Goal: Task Accomplishment & Management: Manage account settings

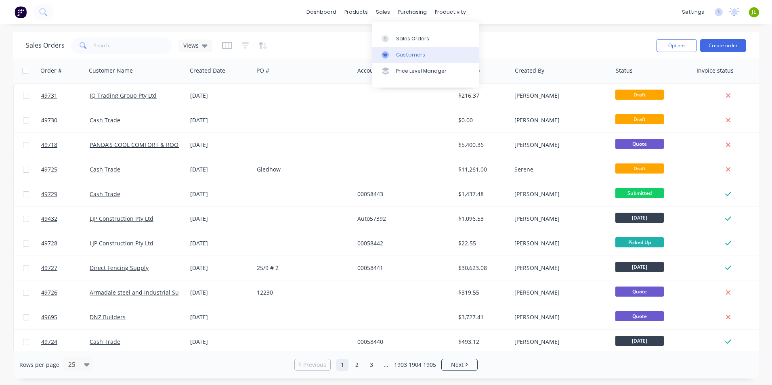
click at [405, 58] on div "Customers" at bounding box center [410, 54] width 29 height 7
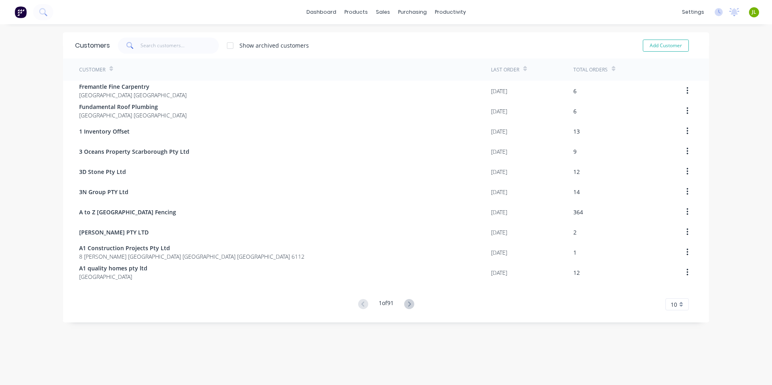
click at [137, 45] on span at bounding box center [129, 46] width 23 height 16
click at [147, 45] on input "text" at bounding box center [180, 46] width 79 height 16
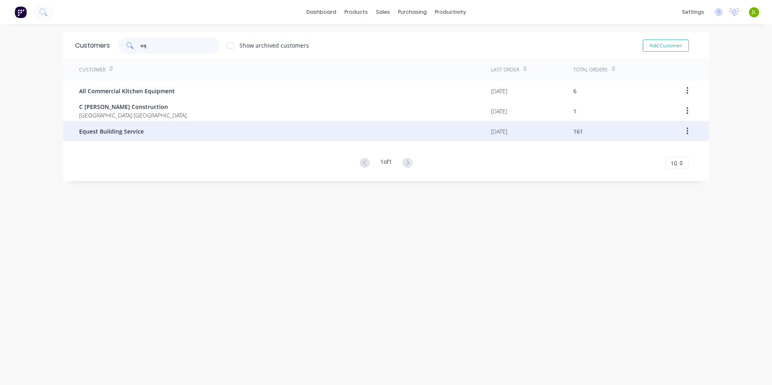
type input "eq"
click at [139, 135] on span "Equest Building Service" at bounding box center [111, 131] width 65 height 8
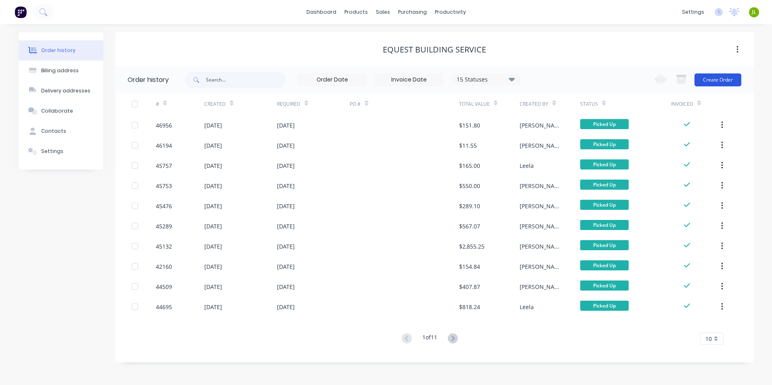
click at [719, 77] on button "Create Order" at bounding box center [718, 80] width 47 height 13
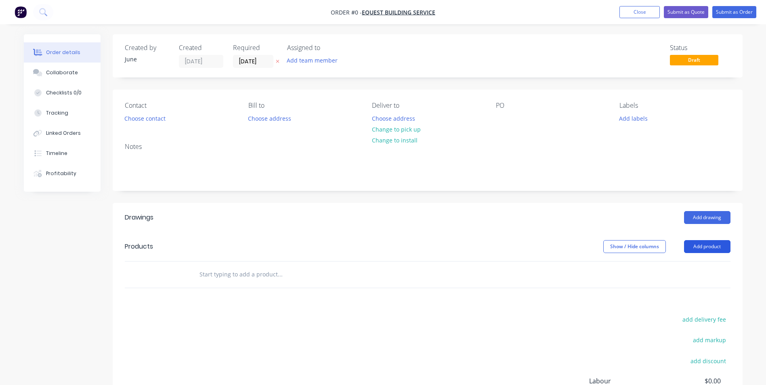
click at [721, 240] on button "Add product" at bounding box center [707, 246] width 46 height 13
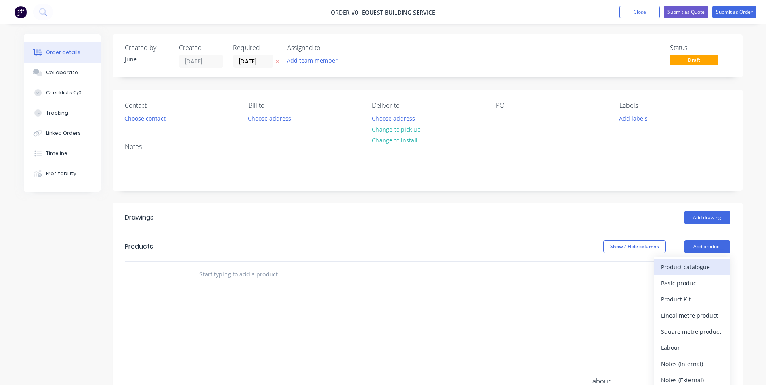
click at [710, 264] on div "Product catalogue" at bounding box center [692, 267] width 62 height 12
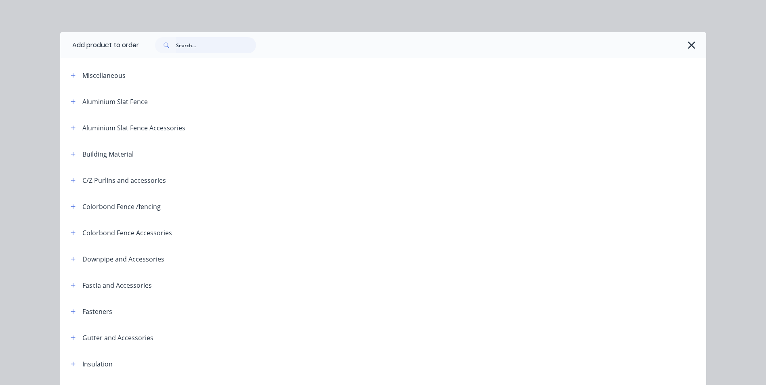
click at [227, 43] on input "text" at bounding box center [216, 45] width 80 height 16
type input "gutter"
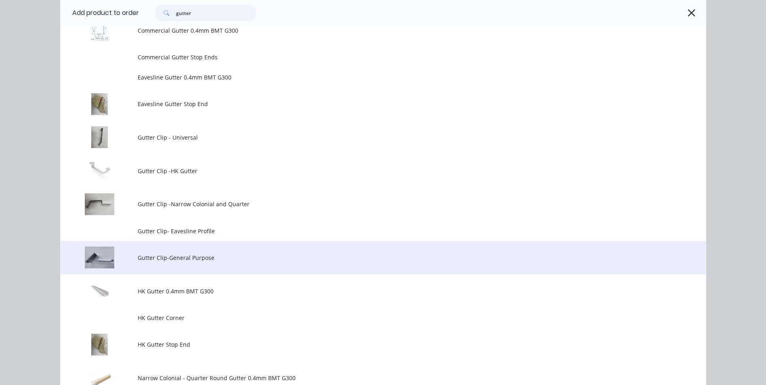
scroll to position [242, 0]
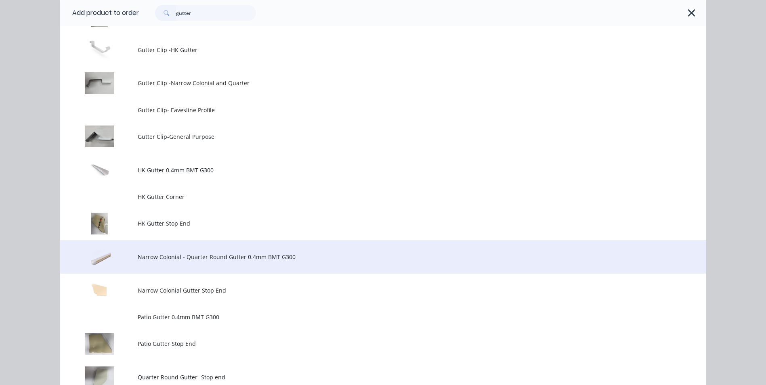
click at [181, 265] on td "Narrow Colonial - Quarter Round Gutter 0.4mm BMT G300" at bounding box center [422, 257] width 569 height 34
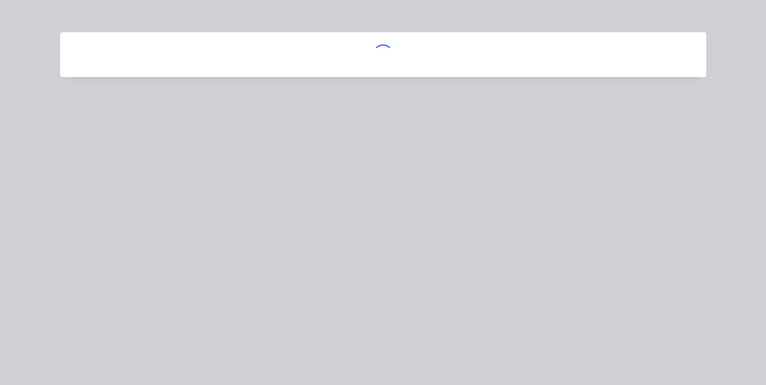
scroll to position [0, 0]
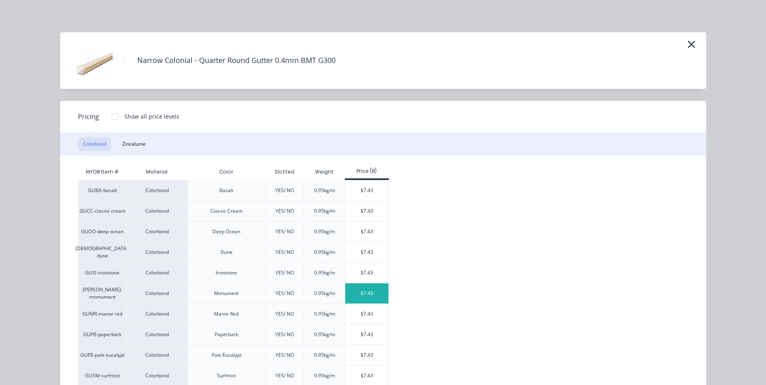
click at [372, 292] on div "$7.43" at bounding box center [366, 294] width 43 height 20
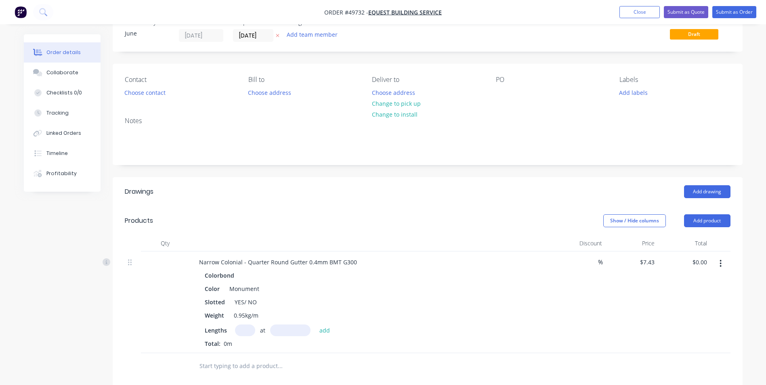
scroll to position [40, 0]
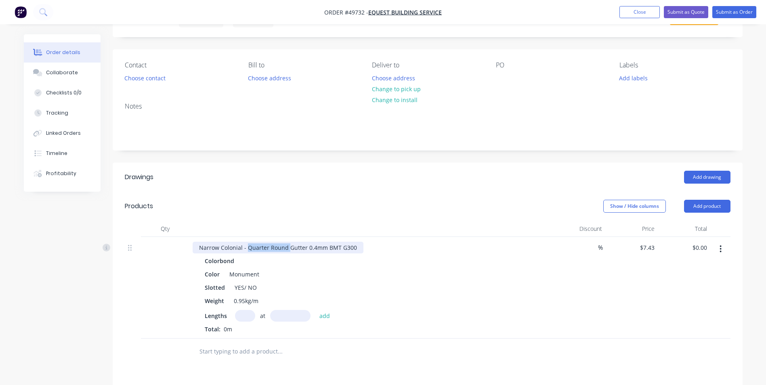
drag, startPoint x: 257, startPoint y: 248, endPoint x: 288, endPoint y: 248, distance: 31.1
click at [288, 248] on div "Narrow Colonial - Quarter Round Gutter 0.4mm BMT G300" at bounding box center [278, 248] width 171 height 12
drag, startPoint x: 246, startPoint y: 285, endPoint x: 229, endPoint y: 288, distance: 17.3
click at [229, 288] on div "Slotted YES/ NO" at bounding box center [370, 288] width 336 height 12
click at [289, 290] on div "Slotted YES/ NO" at bounding box center [370, 288] width 336 height 12
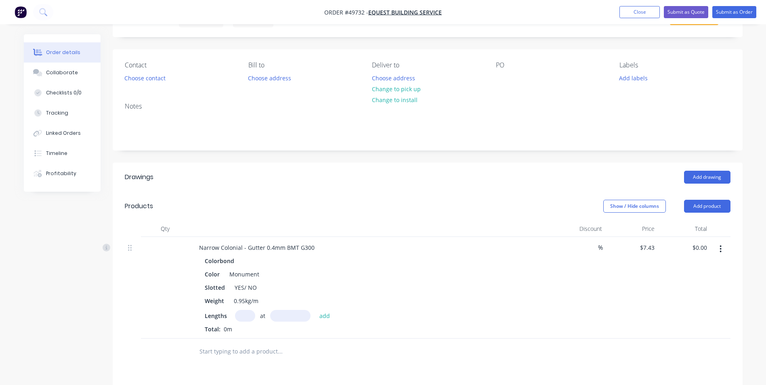
click at [243, 316] on input "text" at bounding box center [245, 316] width 20 height 12
type input "5"
click at [286, 317] on input "text" at bounding box center [290, 316] width 40 height 12
type input "5000"
click at [315, 310] on button "add" at bounding box center [324, 315] width 19 height 11
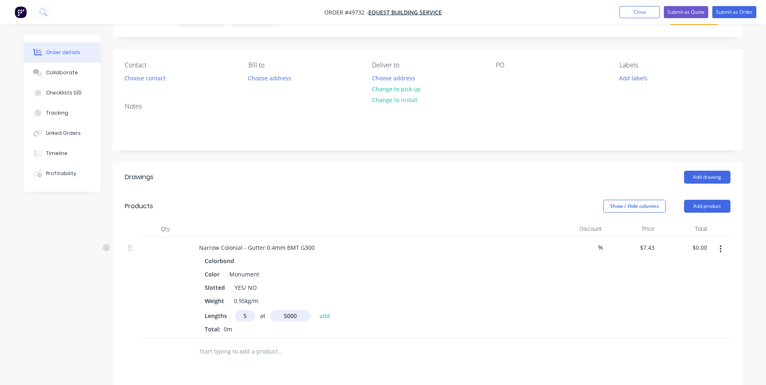
type input "$185.75"
click at [248, 290] on div "YES/ NO" at bounding box center [245, 288] width 29 height 12
click at [346, 288] on div "Slotted NO" at bounding box center [370, 288] width 336 height 12
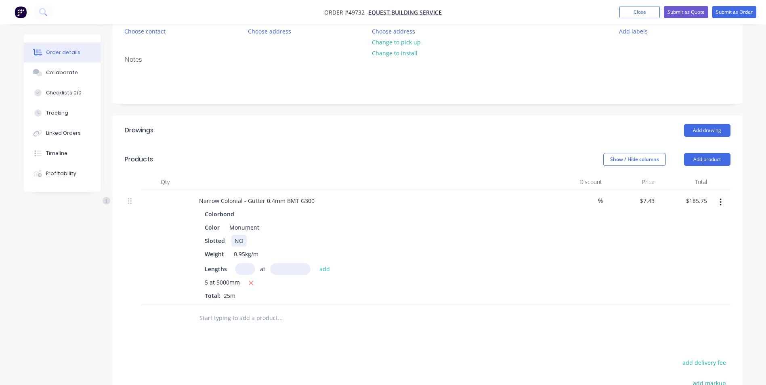
scroll to position [121, 0]
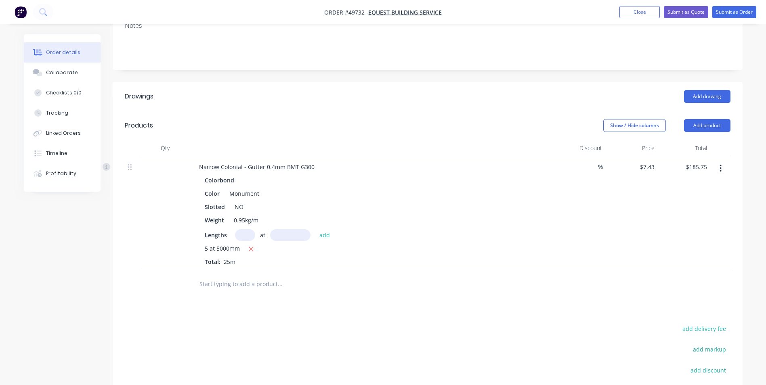
click at [710, 118] on header "Products Show / Hide columns Add product" at bounding box center [428, 125] width 630 height 29
click at [708, 132] on header "Products Show / Hide columns Add product" at bounding box center [428, 125] width 630 height 29
click at [708, 128] on button "Add product" at bounding box center [707, 125] width 46 height 13
click at [697, 143] on div "Product catalogue" at bounding box center [692, 146] width 62 height 12
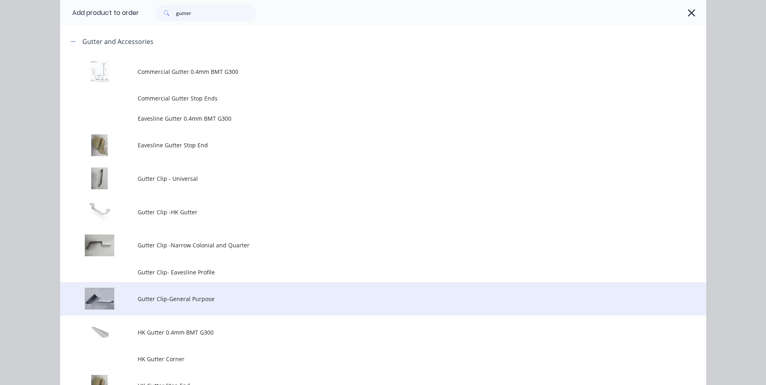
scroll to position [81, 0]
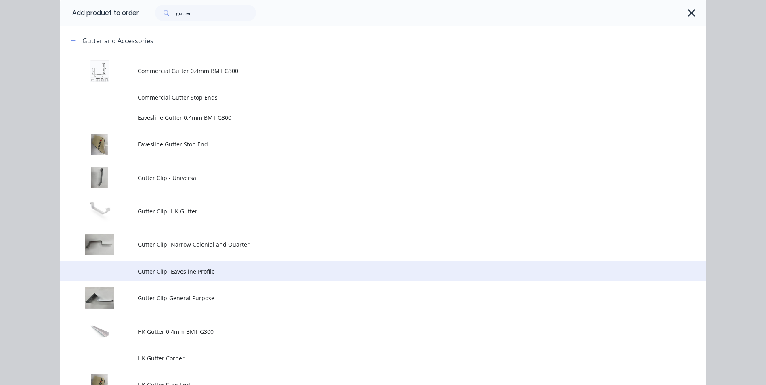
click at [238, 276] on td "Gutter Clip- Eavesline Profile" at bounding box center [422, 271] width 569 height 20
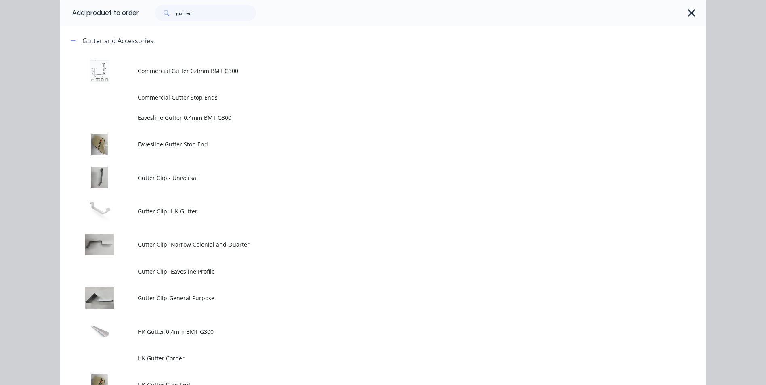
scroll to position [0, 0]
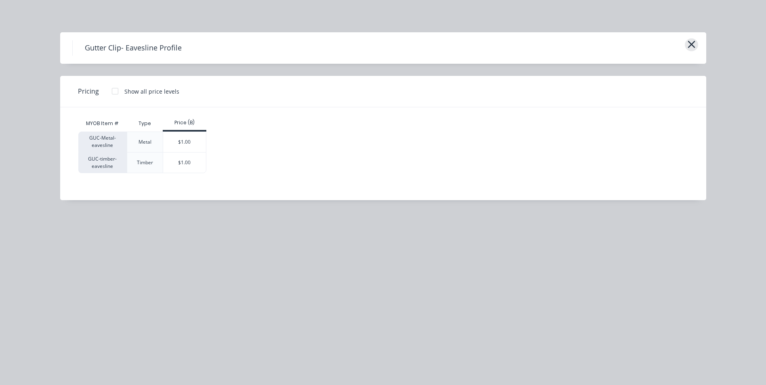
click at [693, 46] on icon "button" at bounding box center [691, 44] width 7 height 7
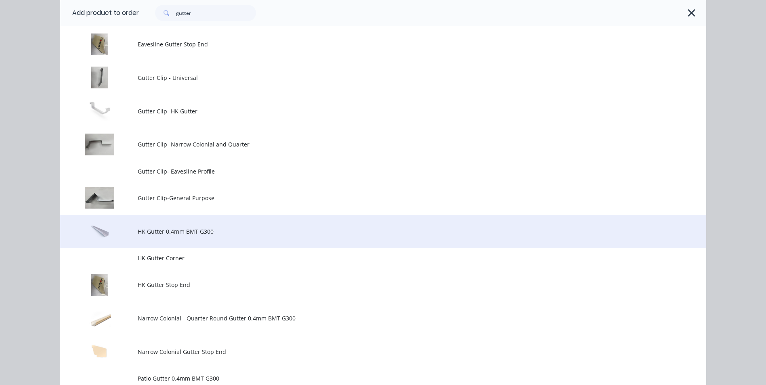
scroll to position [189, 0]
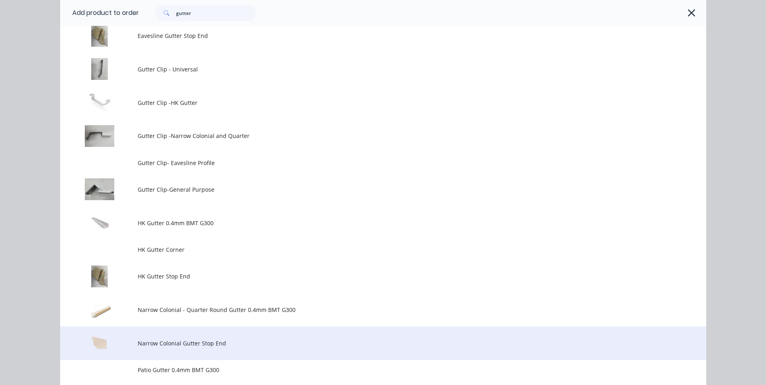
click at [190, 334] on td "Narrow Colonial Gutter Stop End" at bounding box center [422, 344] width 569 height 34
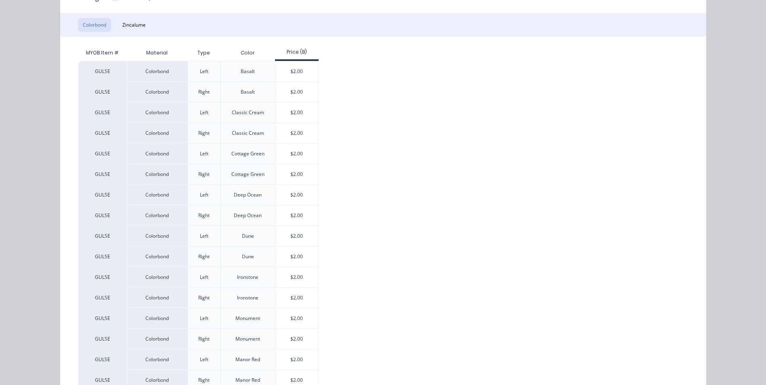
scroll to position [121, 0]
click at [305, 317] on div "$2.00" at bounding box center [296, 317] width 43 height 20
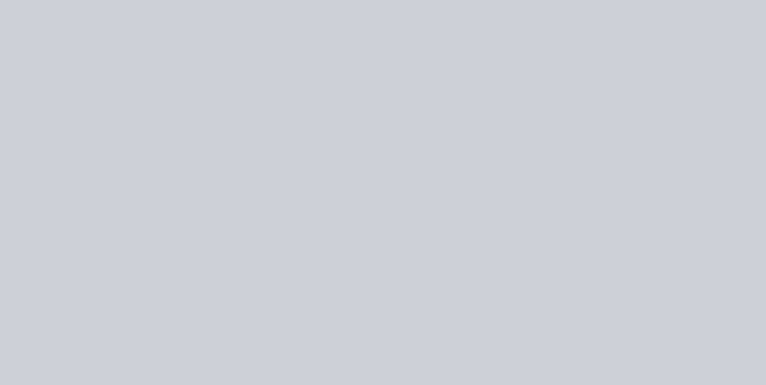
scroll to position [0, 0]
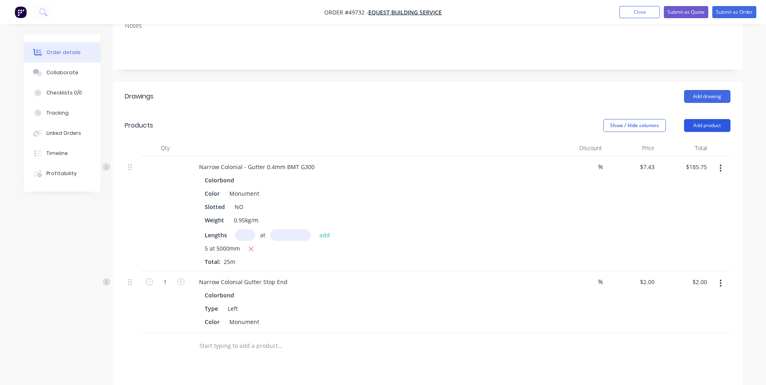
click at [702, 127] on button "Add product" at bounding box center [707, 125] width 46 height 13
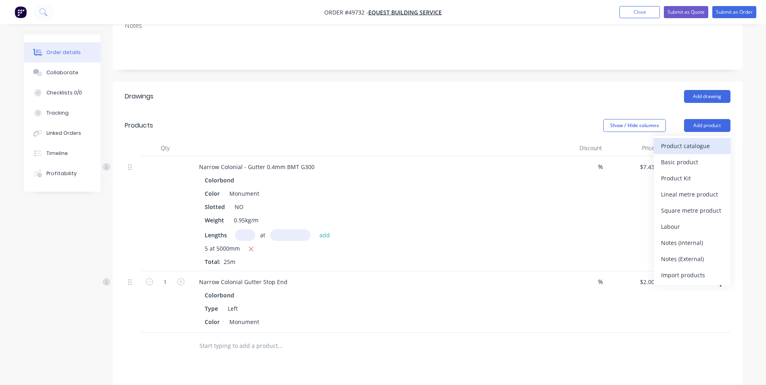
click at [699, 143] on div "Product catalogue" at bounding box center [692, 146] width 62 height 12
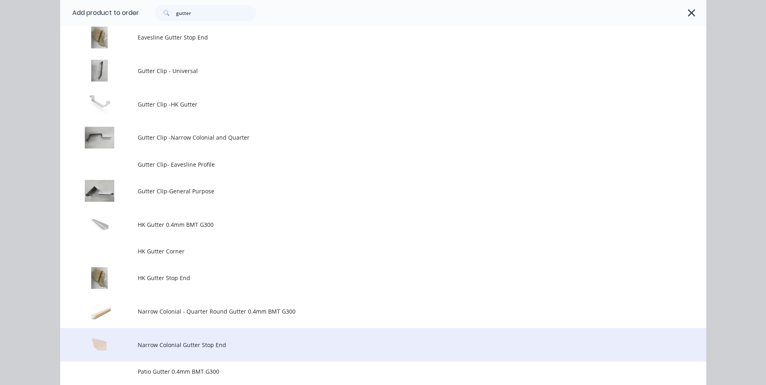
scroll to position [202, 0]
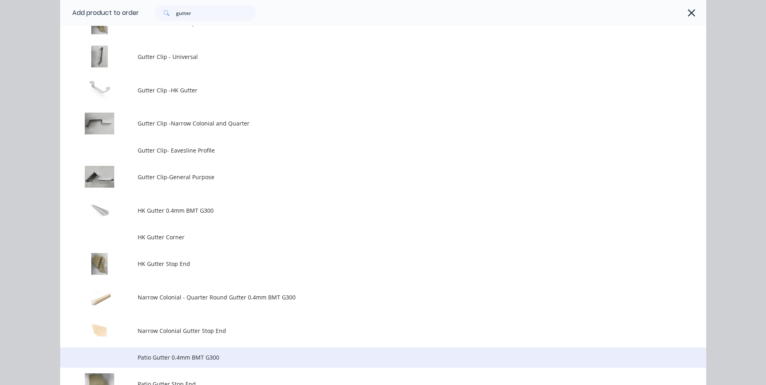
click at [167, 361] on span "Patio Gutter 0.4mm BMT G300" at bounding box center [365, 357] width 455 height 8
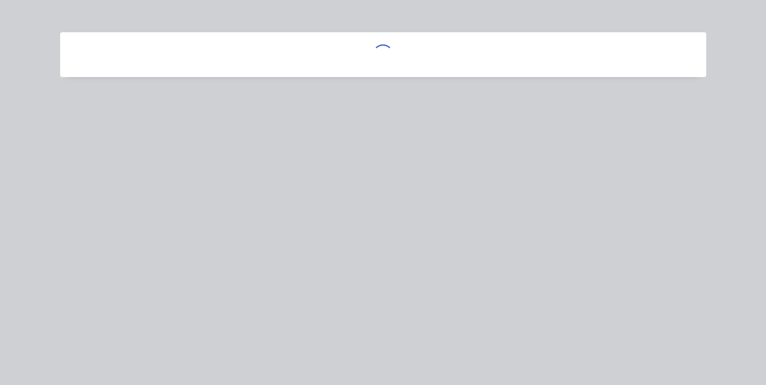
scroll to position [0, 0]
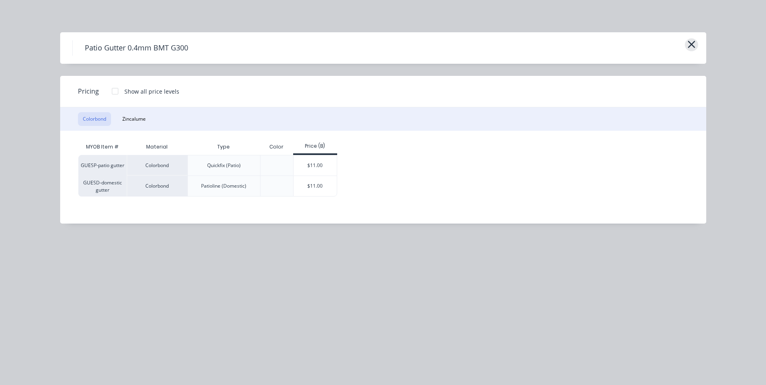
click at [688, 42] on icon "button" at bounding box center [691, 44] width 8 height 11
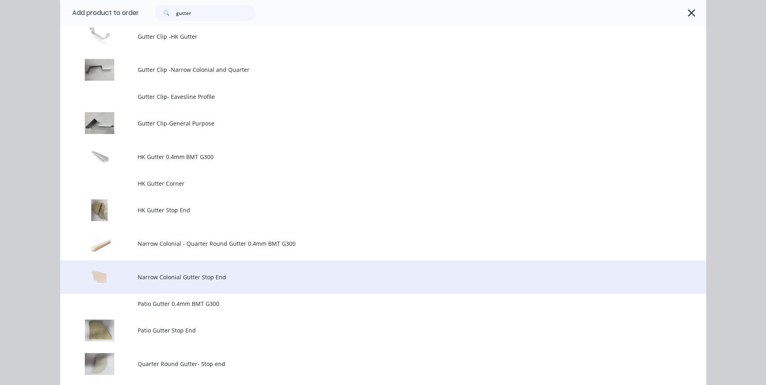
scroll to position [270, 0]
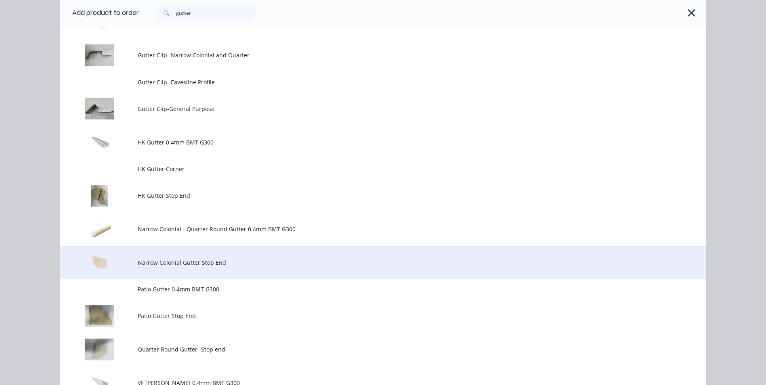
click at [210, 270] on td "Narrow Colonial Gutter Stop End" at bounding box center [422, 263] width 569 height 34
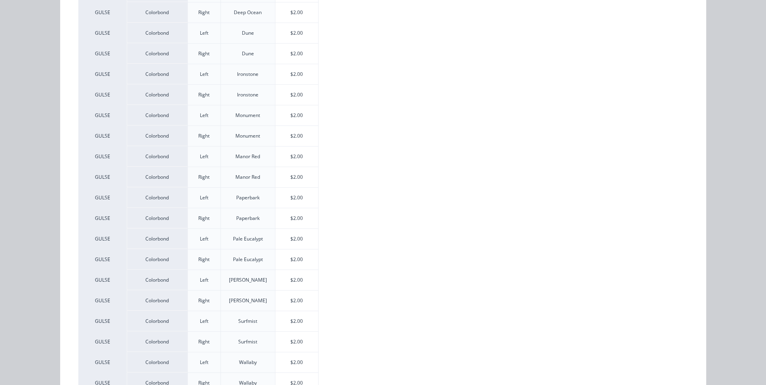
scroll to position [323, 0]
click at [292, 139] on div "$2.00" at bounding box center [296, 135] width 43 height 20
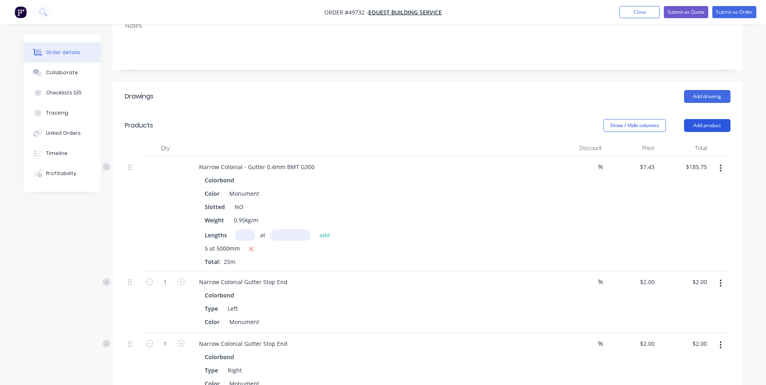
click at [704, 124] on button "Add product" at bounding box center [707, 125] width 46 height 13
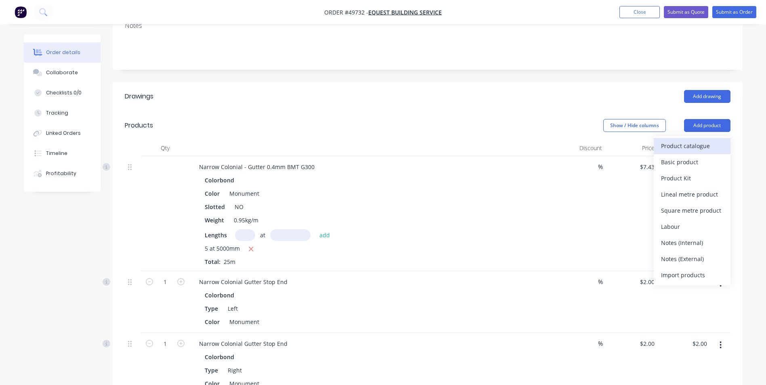
click at [693, 146] on div "Product catalogue" at bounding box center [692, 146] width 62 height 12
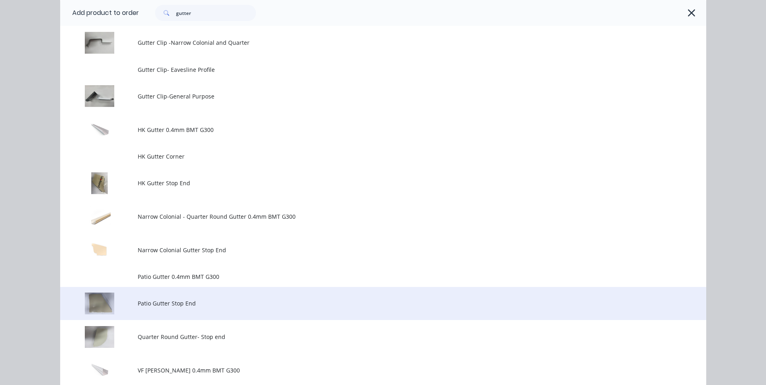
scroll to position [404, 0]
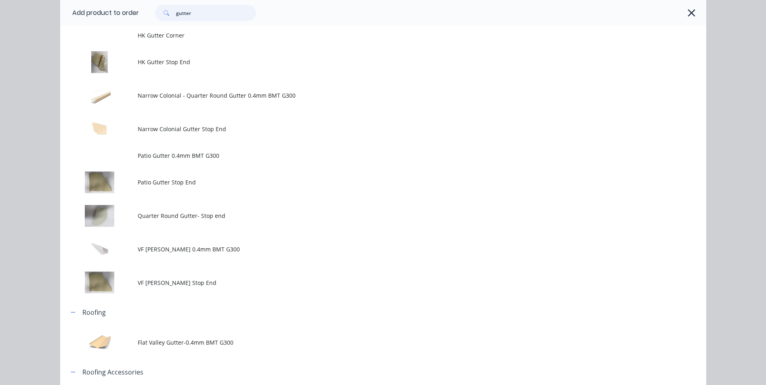
drag, startPoint x: 203, startPoint y: 17, endPoint x: 150, endPoint y: 13, distance: 53.4
click at [150, 13] on div "gutter" at bounding box center [201, 13] width 109 height 16
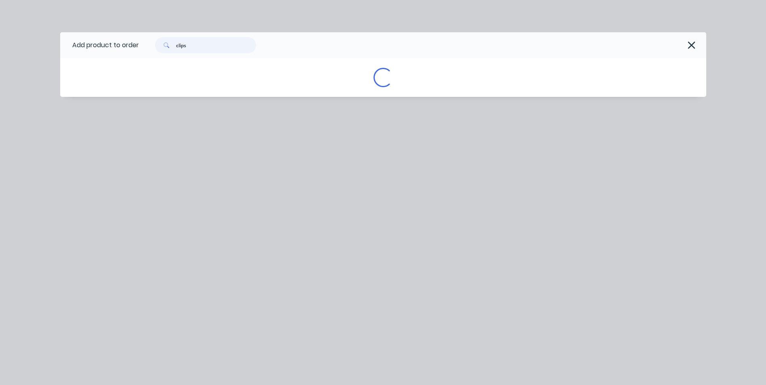
scroll to position [0, 0]
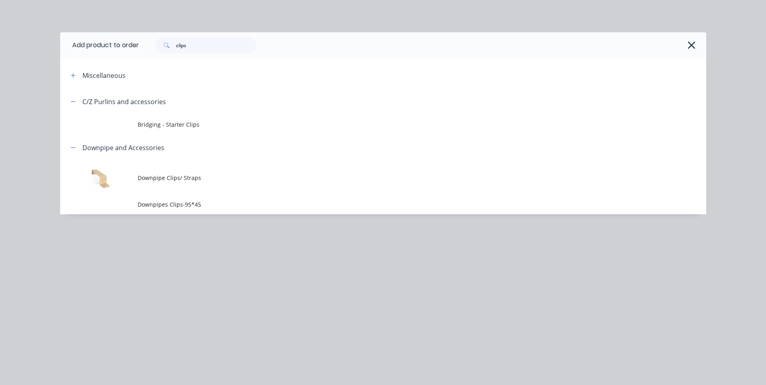
click at [175, 44] on span at bounding box center [165, 45] width 21 height 16
click at [177, 44] on input "clips" at bounding box center [216, 45] width 80 height 16
click at [195, 45] on input "clips" at bounding box center [216, 45] width 80 height 16
type input "clip"
click at [176, 47] on div "clip" at bounding box center [205, 45] width 101 height 16
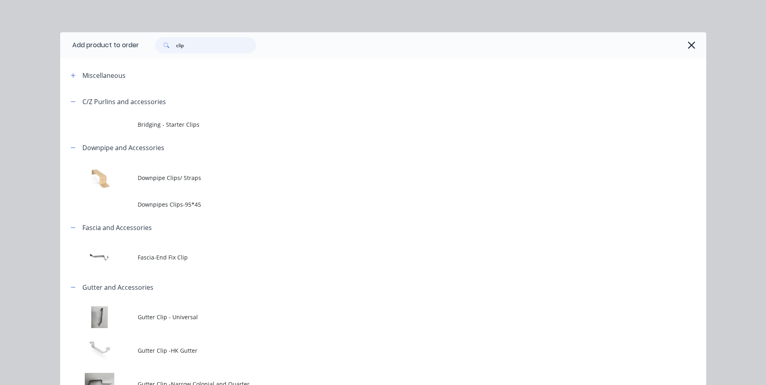
click at [176, 47] on input "clip" at bounding box center [216, 45] width 80 height 16
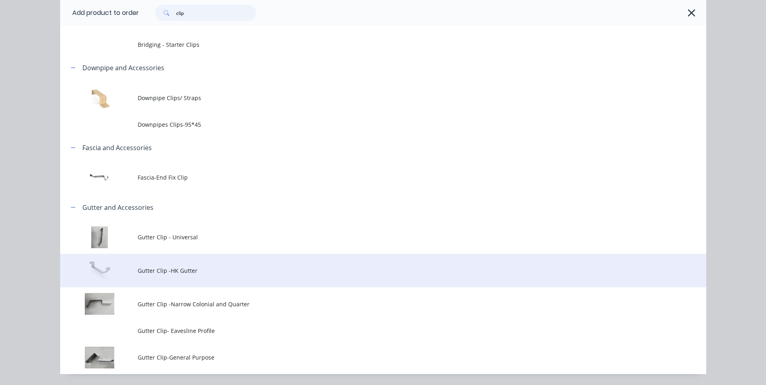
scroll to position [81, 0]
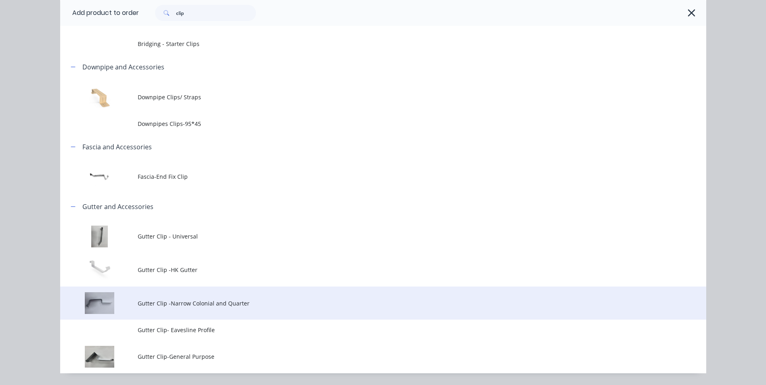
click at [215, 297] on td "Gutter Clip -Narrow Colonial and Quarter" at bounding box center [422, 304] width 569 height 34
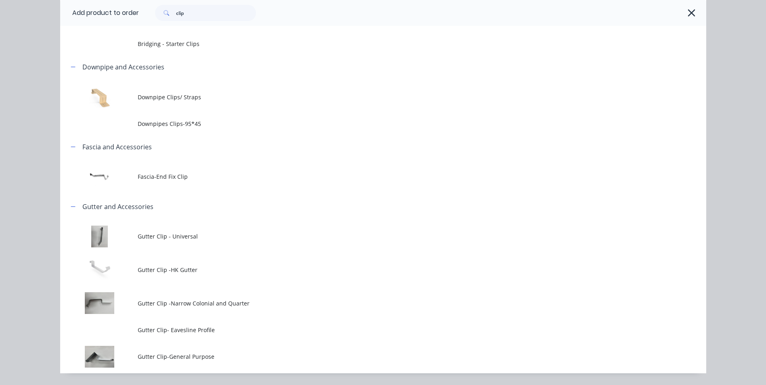
scroll to position [0, 0]
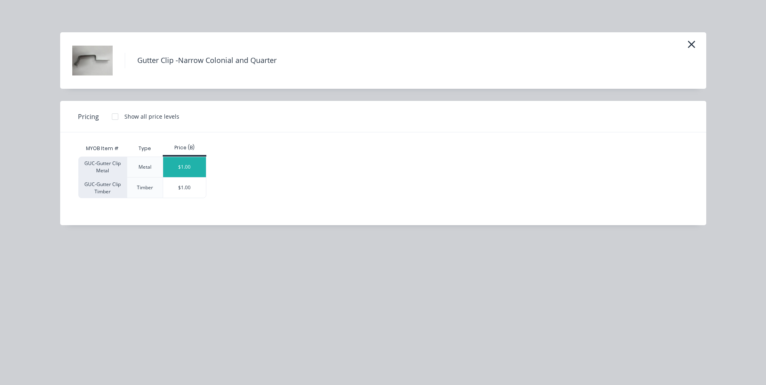
click at [181, 170] on div "$1.00" at bounding box center [184, 167] width 43 height 20
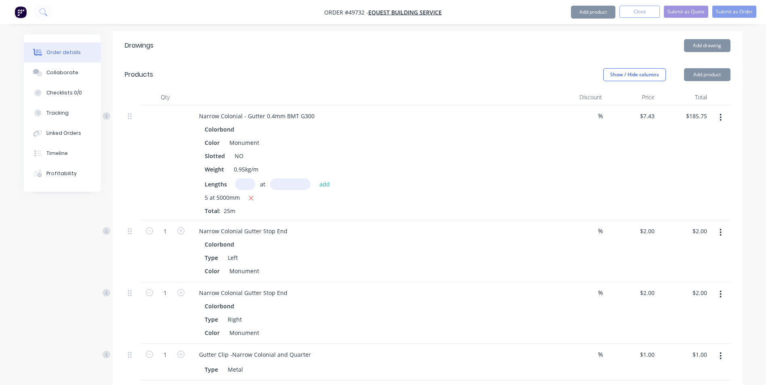
scroll to position [242, 0]
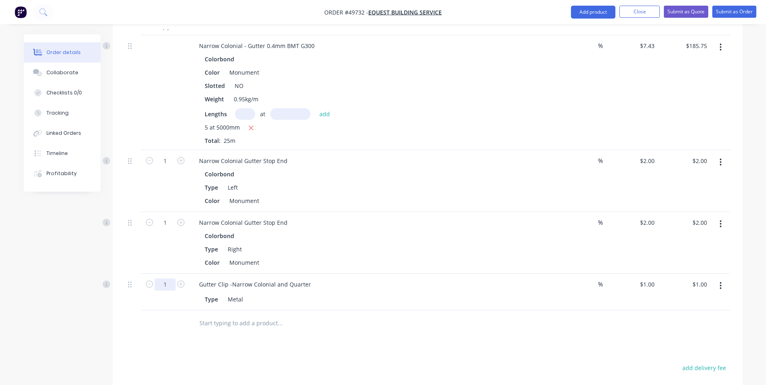
click at [169, 284] on input "1" at bounding box center [165, 285] width 21 height 12
type input "20"
type input "$20.00"
click at [385, 301] on div "Type Metal" at bounding box center [370, 300] width 336 height 12
drag, startPoint x: 335, startPoint y: 285, endPoint x: 456, endPoint y: 299, distance: 122.4
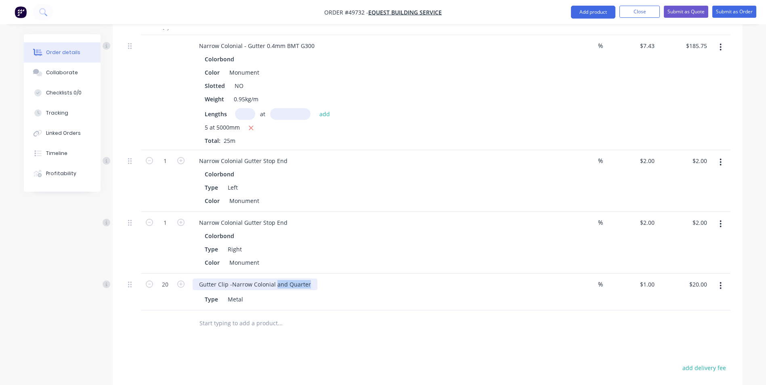
click at [456, 299] on div "Gutter Clip -Narrow Colonial and Quarter Type Metal" at bounding box center [370, 292] width 363 height 37
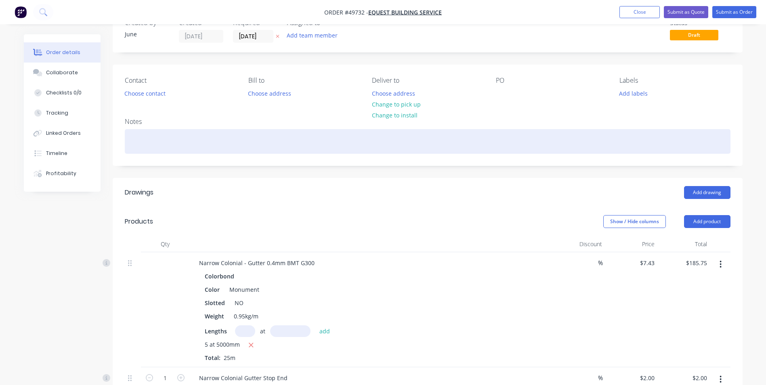
scroll to position [0, 0]
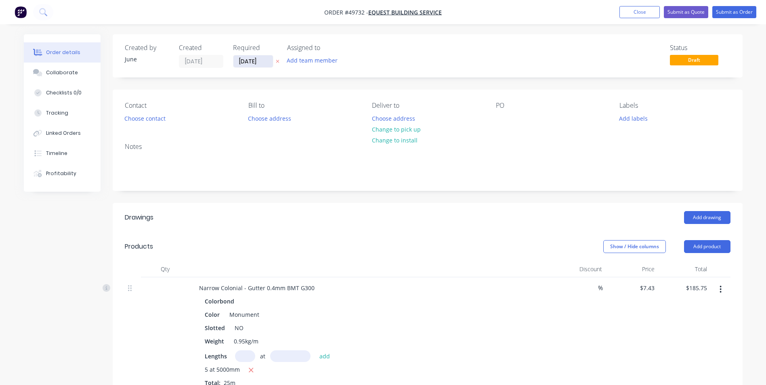
click at [265, 62] on input "[DATE]" at bounding box center [253, 61] width 40 height 12
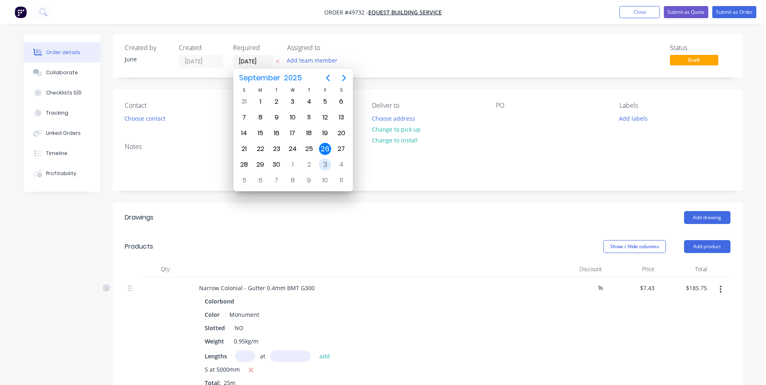
click at [326, 162] on div "3" at bounding box center [325, 165] width 12 height 12
type input "03/10/25"
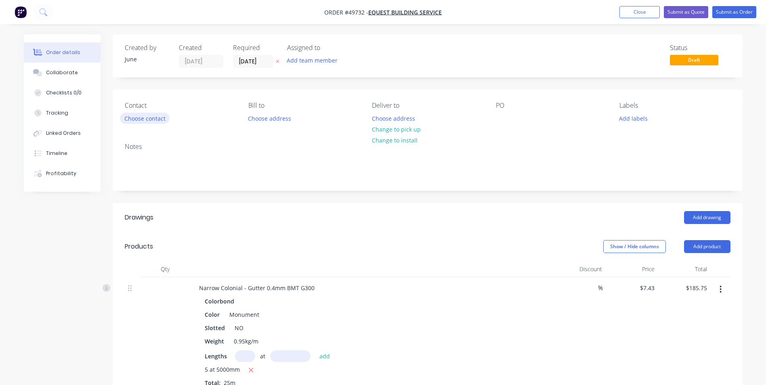
click at [155, 121] on button "Choose contact" at bounding box center [145, 118] width 50 height 11
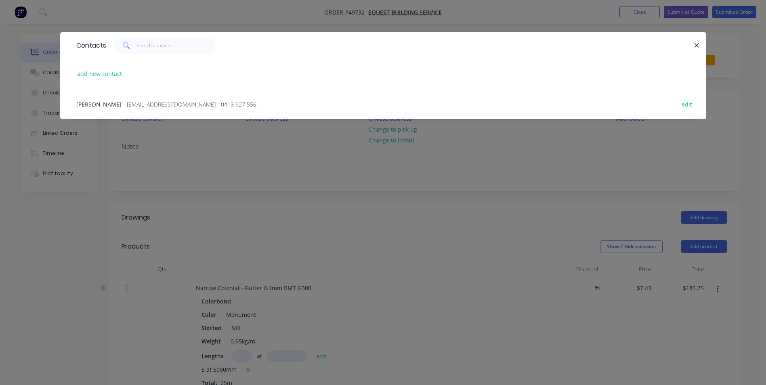
click at [158, 104] on span "- equestbuildingservices@yahoo.com - 0413 927 556" at bounding box center [189, 105] width 133 height 8
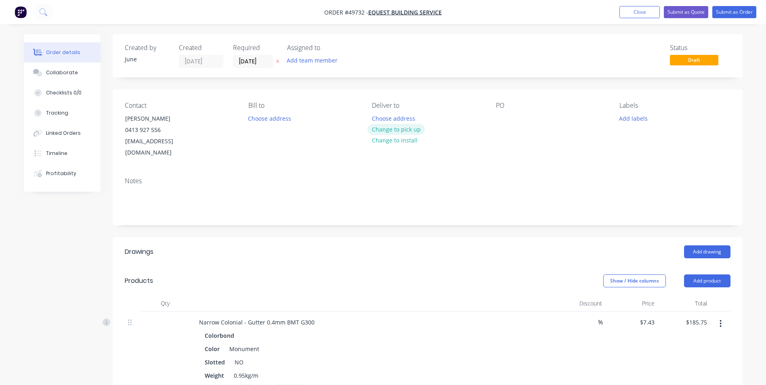
click at [408, 129] on button "Change to pick up" at bounding box center [396, 129] width 57 height 11
click at [745, 11] on button "Submit as Order" at bounding box center [734, 12] width 44 height 12
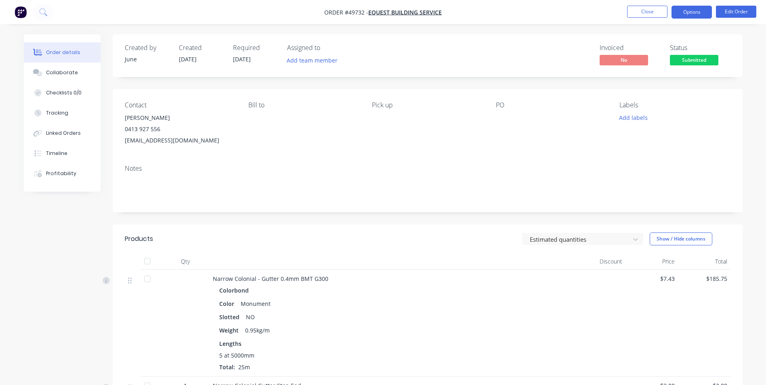
click at [702, 12] on button "Options" at bounding box center [692, 12] width 40 height 13
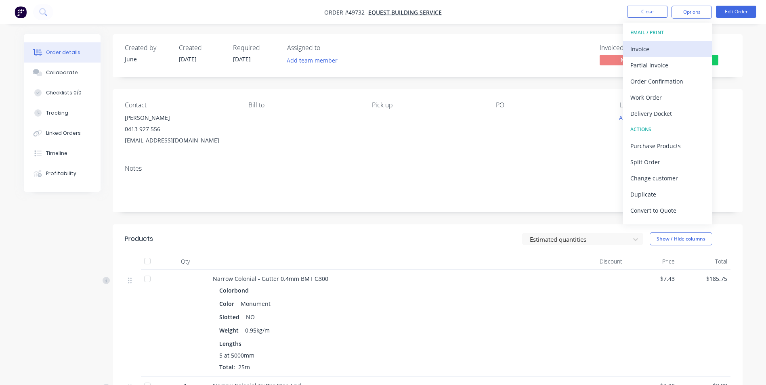
click at [664, 52] on div "Invoice" at bounding box center [667, 49] width 74 height 12
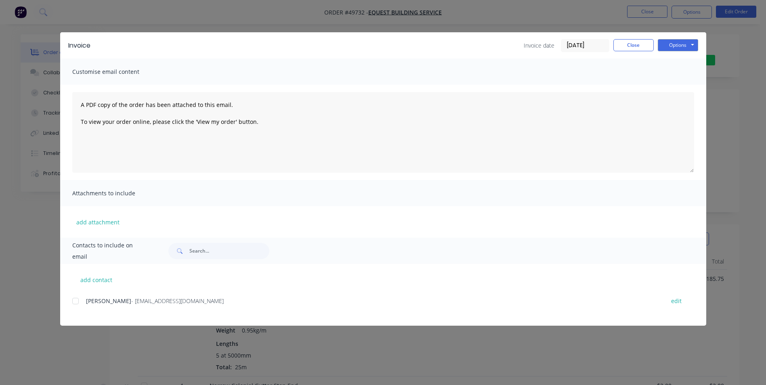
drag, startPoint x: 76, startPoint y: 308, endPoint x: 75, endPoint y: 303, distance: 5.0
click at [76, 308] on div at bounding box center [75, 301] width 16 height 16
click at [678, 43] on button "Options" at bounding box center [678, 45] width 40 height 12
click at [674, 90] on button "Email" at bounding box center [684, 86] width 52 height 13
click at [630, 45] on button "Close" at bounding box center [633, 45] width 40 height 12
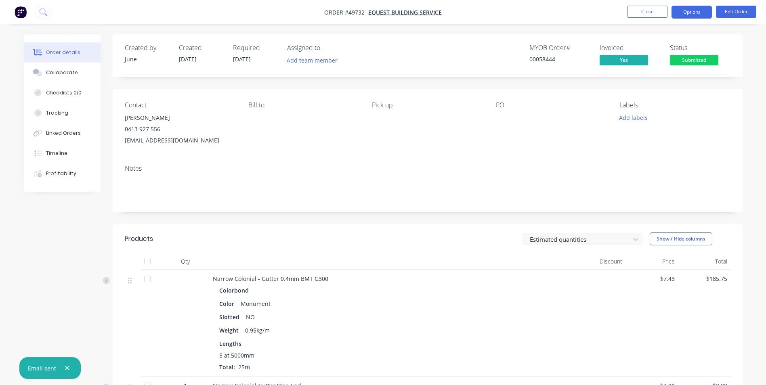
click at [694, 12] on button "Options" at bounding box center [692, 12] width 40 height 13
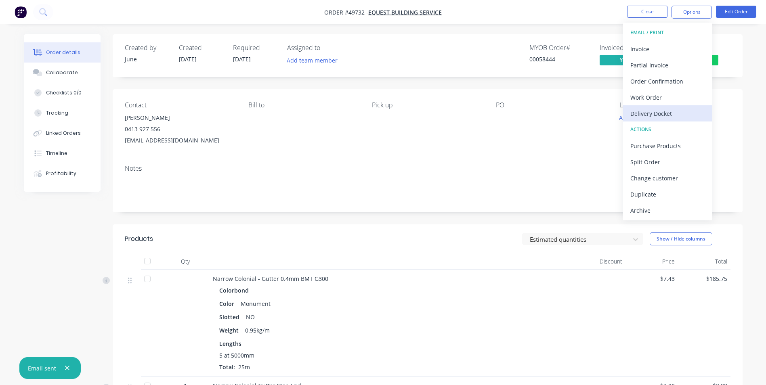
click at [667, 106] on button "Delivery Docket" at bounding box center [667, 113] width 89 height 16
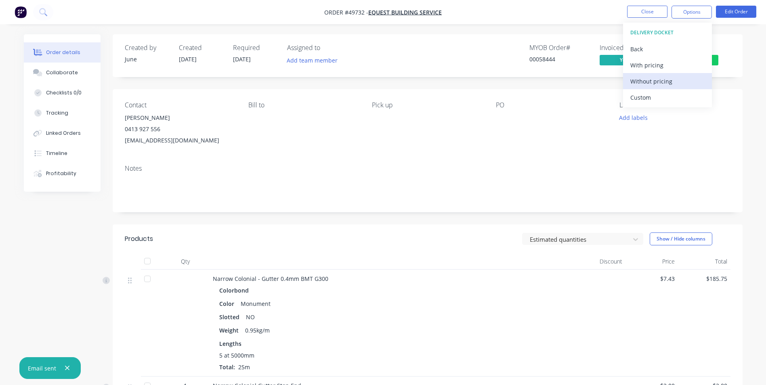
click at [666, 88] on button "Without pricing" at bounding box center [667, 81] width 89 height 16
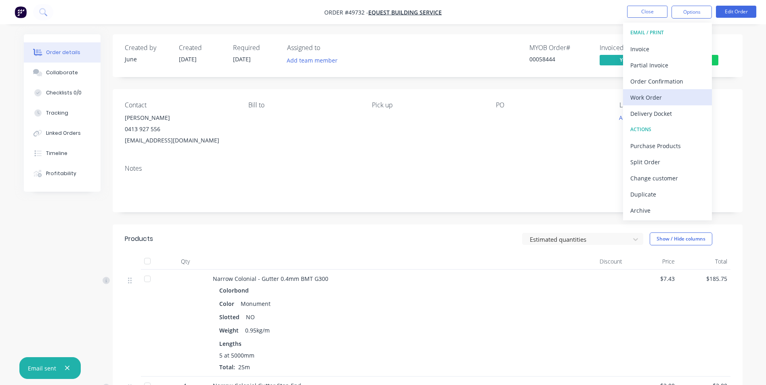
click at [670, 96] on div "Work Order" at bounding box center [667, 98] width 74 height 12
click at [661, 94] on div "Custom" at bounding box center [667, 98] width 74 height 12
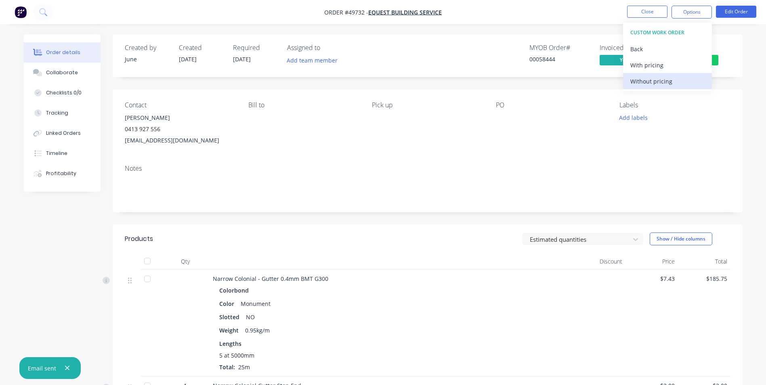
click at [660, 86] on div "Without pricing" at bounding box center [667, 82] width 74 height 12
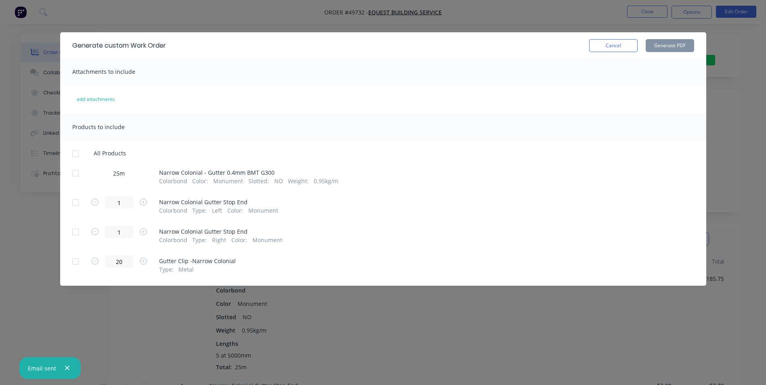
click at [68, 174] on div at bounding box center [75, 173] width 16 height 16
click at [668, 48] on button "Generate PDF" at bounding box center [670, 45] width 48 height 13
click at [621, 47] on button "Cancel" at bounding box center [613, 45] width 48 height 13
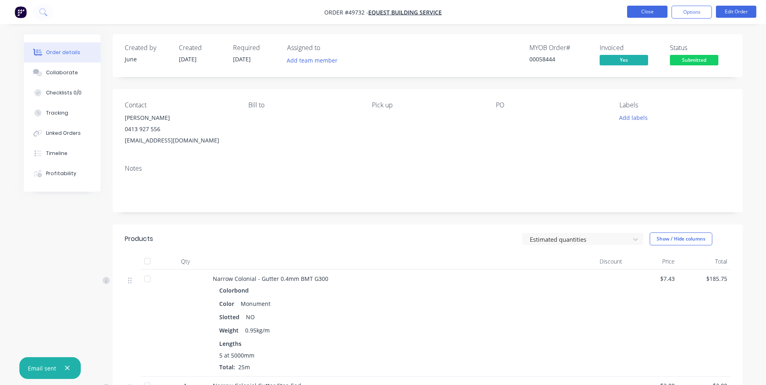
click at [658, 10] on button "Close" at bounding box center [647, 12] width 40 height 12
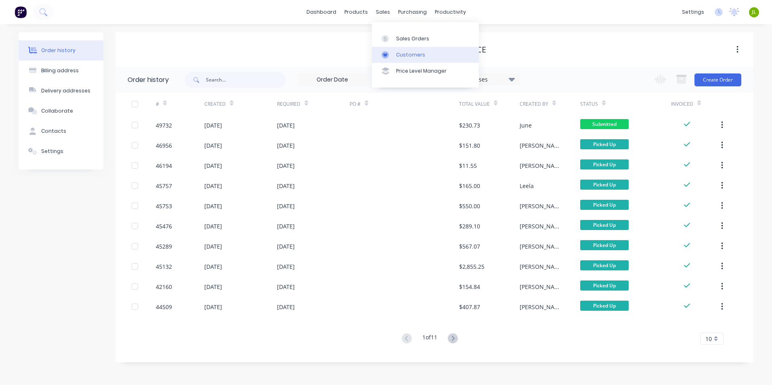
click at [393, 51] on div at bounding box center [388, 54] width 12 height 7
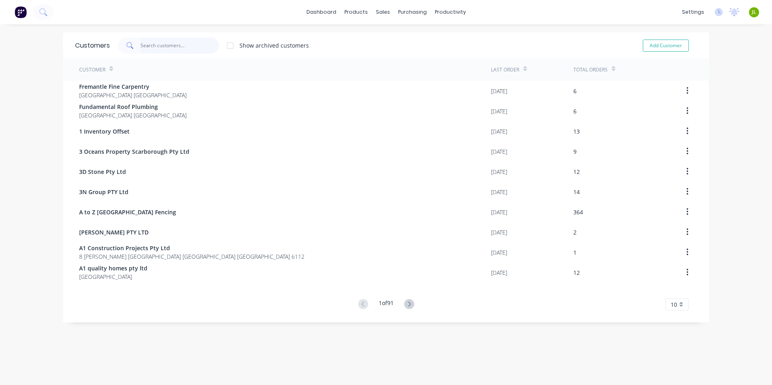
click at [170, 43] on input "text" at bounding box center [180, 46] width 79 height 16
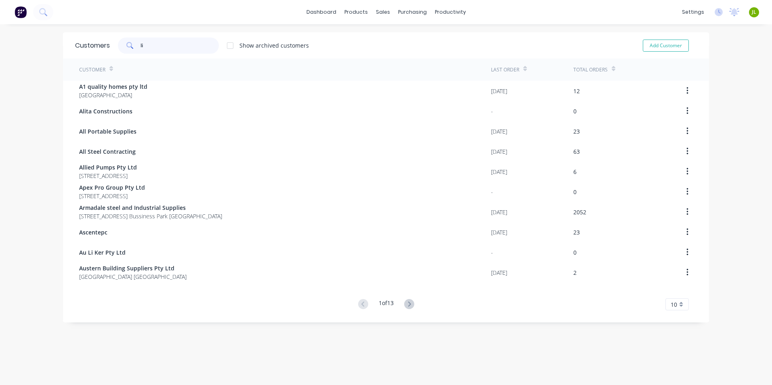
type input "l"
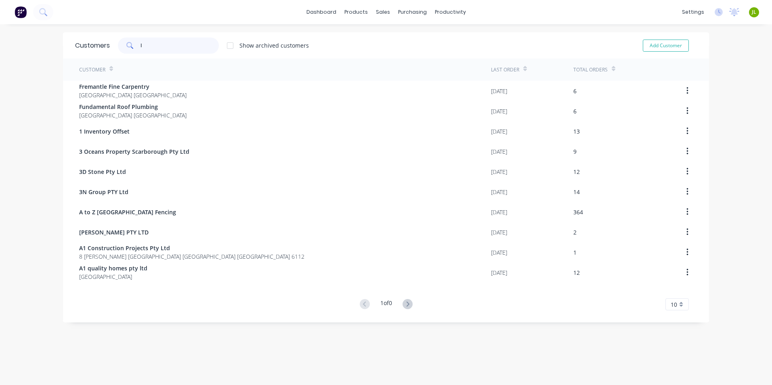
type input "lu"
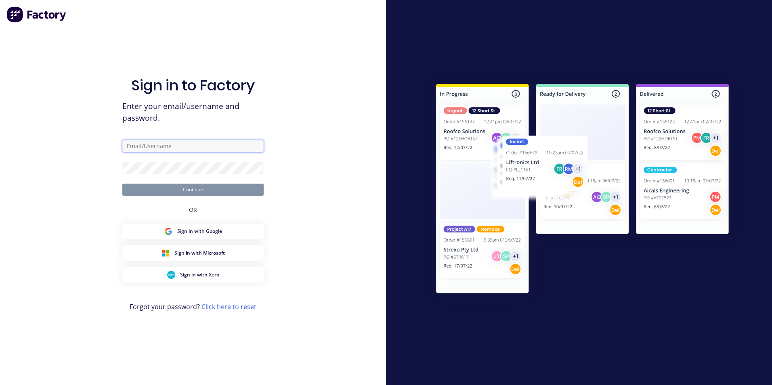
type input "ailing@dynamicsteelform.com.au"
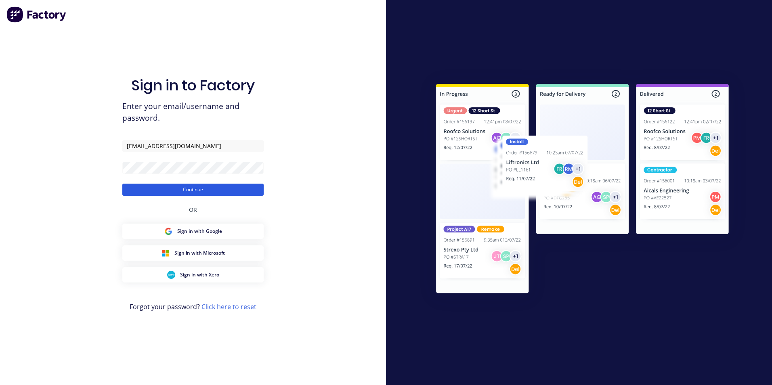
click at [173, 186] on button "Continue" at bounding box center [192, 190] width 141 height 12
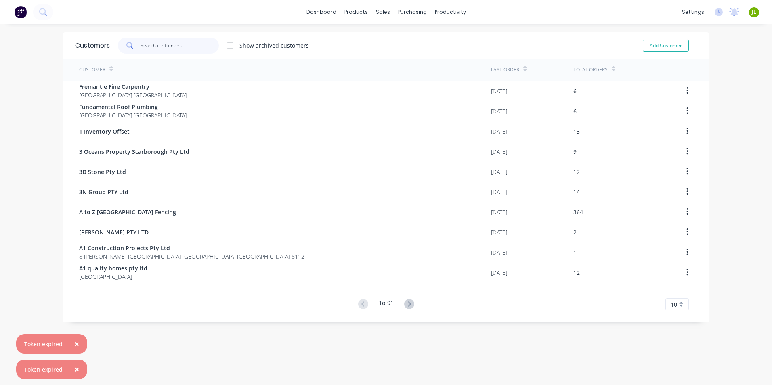
click at [158, 51] on input "text" at bounding box center [180, 46] width 79 height 16
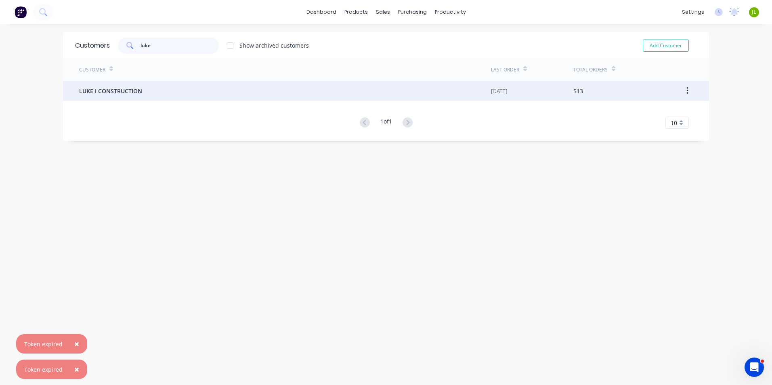
type input "luke"
click at [138, 86] on div "LUKE I CONSTRUCTION" at bounding box center [285, 91] width 412 height 20
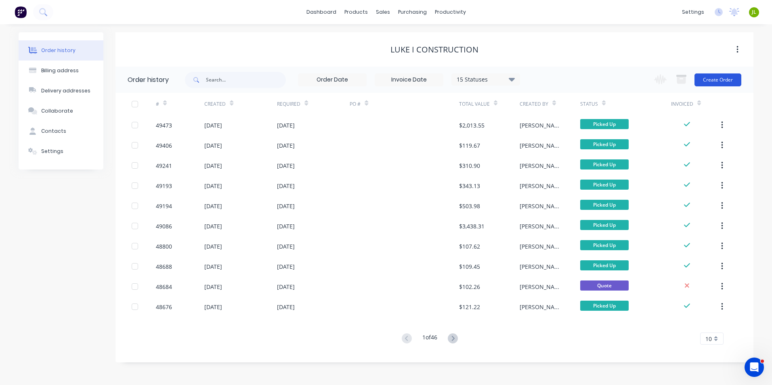
click at [711, 82] on button "Create Order" at bounding box center [718, 80] width 47 height 13
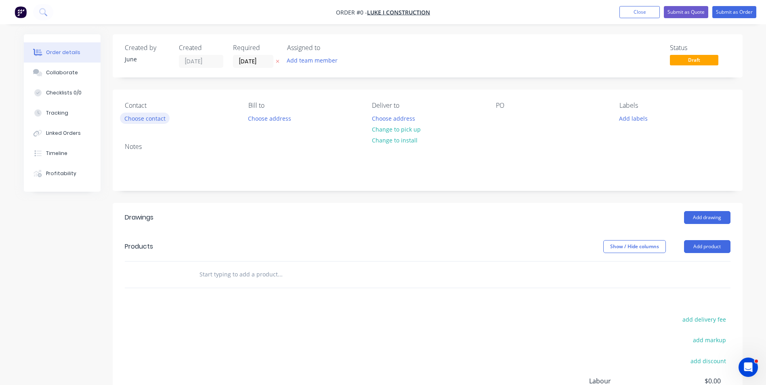
click at [160, 121] on button "Choose contact" at bounding box center [145, 118] width 50 height 11
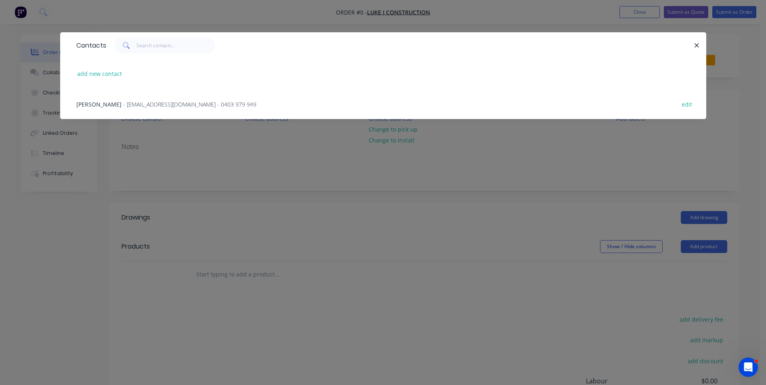
click at [163, 106] on span "- westfencingluke@gmail.com - 0403 979 949" at bounding box center [189, 105] width 133 height 8
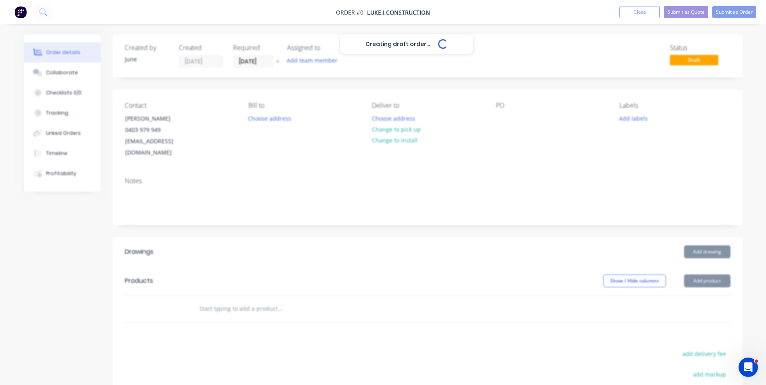
click at [397, 133] on button "Change to pick up" at bounding box center [396, 129] width 57 height 11
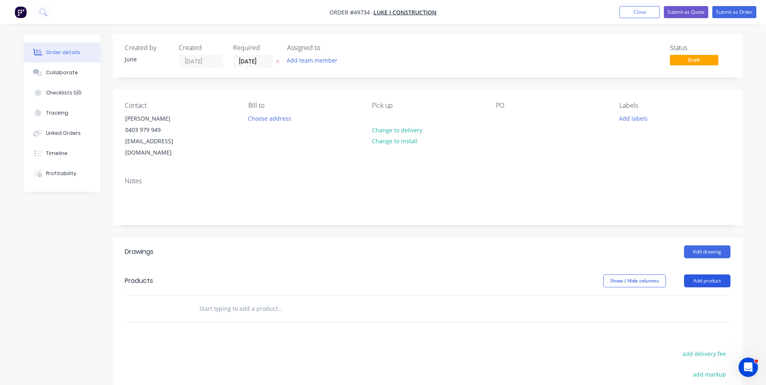
click at [706, 275] on button "Add product" at bounding box center [707, 281] width 46 height 13
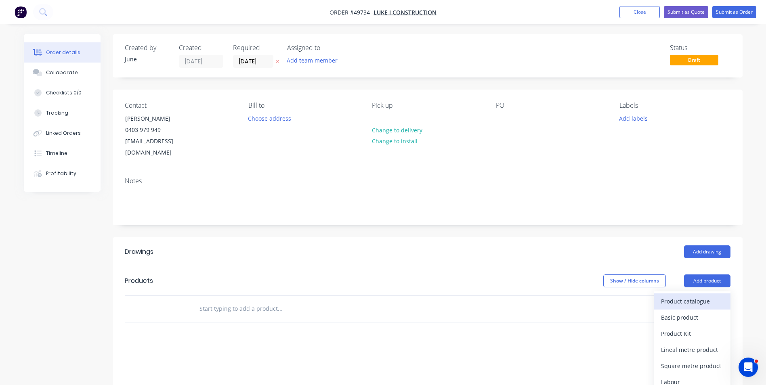
click at [695, 296] on div "Product catalogue" at bounding box center [692, 302] width 62 height 12
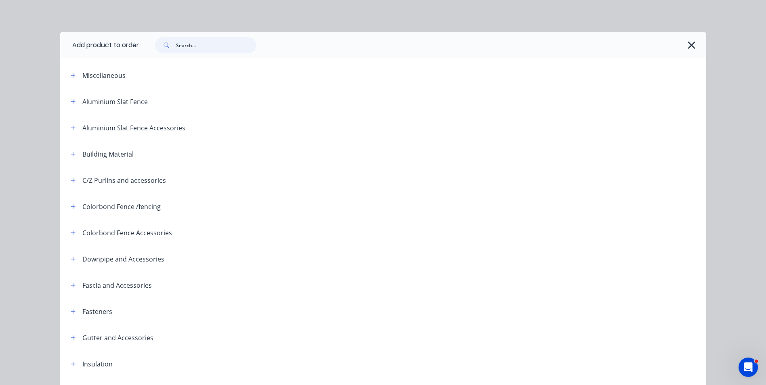
click at [204, 41] on input "text" at bounding box center [216, 45] width 80 height 16
type input "fence shee"
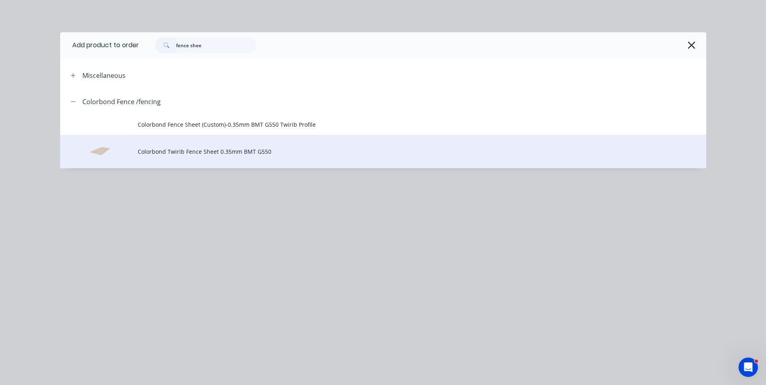
click at [193, 149] on span "Colorbond Twirib Fence Sheet 0.35mm BMT G550" at bounding box center [365, 151] width 455 height 8
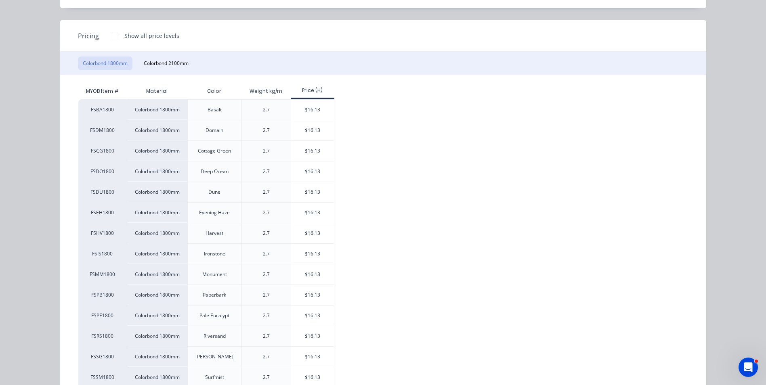
scroll to position [121, 0]
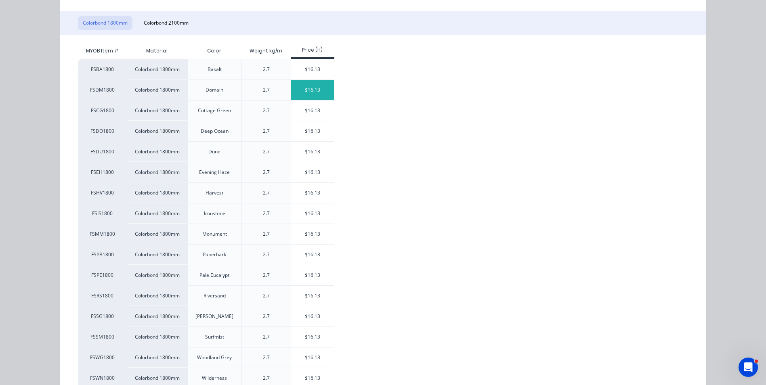
click at [327, 91] on div "$16.13" at bounding box center [312, 90] width 43 height 20
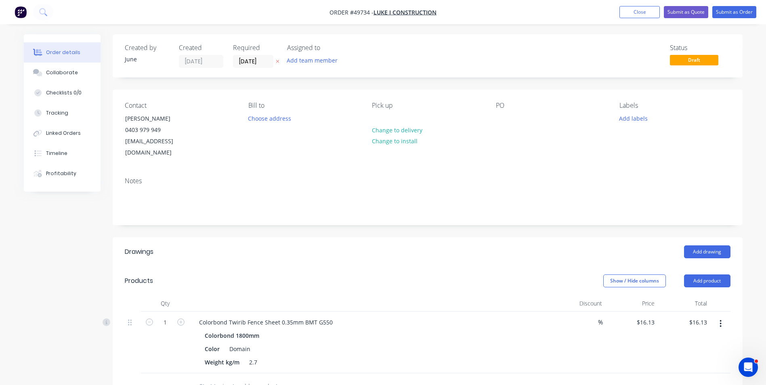
click at [170, 316] on div "1" at bounding box center [165, 322] width 21 height 12
click at [169, 317] on input "1" at bounding box center [165, 323] width 21 height 12
type input "27"
type input "$435.51"
click at [389, 267] on header "Products Show / Hide columns Add product" at bounding box center [428, 281] width 630 height 29
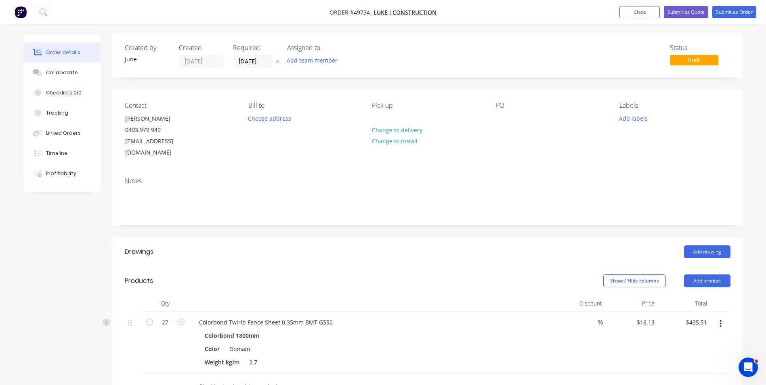
drag, startPoint x: 712, startPoint y: 268, endPoint x: 710, endPoint y: 279, distance: 11.5
click at [712, 275] on button "Add product" at bounding box center [707, 281] width 46 height 13
click at [709, 294] on button "Product catalogue" at bounding box center [692, 302] width 77 height 16
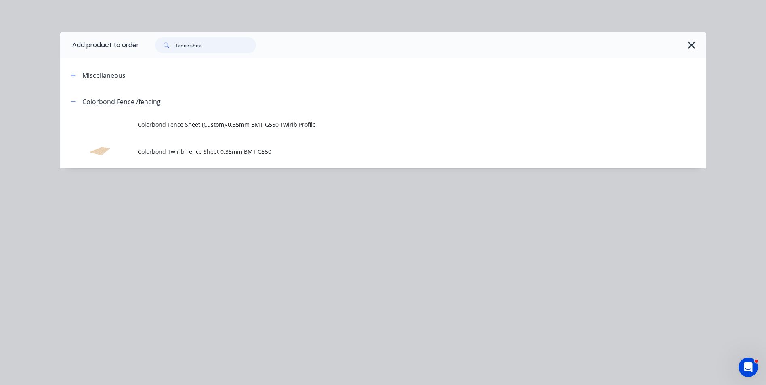
drag, startPoint x: 221, startPoint y: 48, endPoint x: 162, endPoint y: 46, distance: 59.4
click at [162, 46] on div "fence shee" at bounding box center [205, 45] width 101 height 16
type input "post"
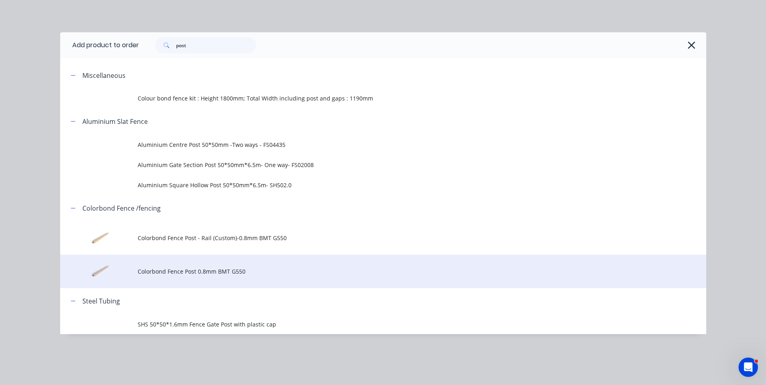
click at [195, 262] on td "Colorbond Fence Post 0.8mm BMT G550" at bounding box center [422, 272] width 569 height 34
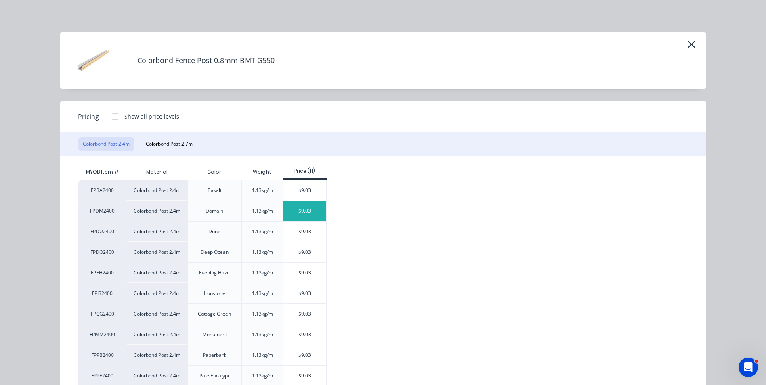
click at [302, 212] on div "$9.03" at bounding box center [304, 211] width 43 height 20
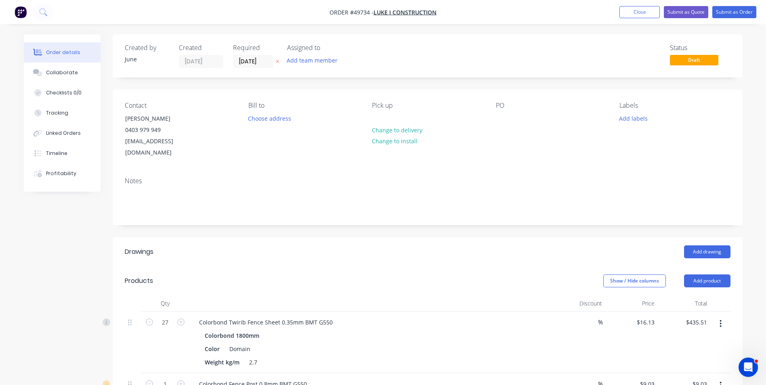
scroll to position [81, 0]
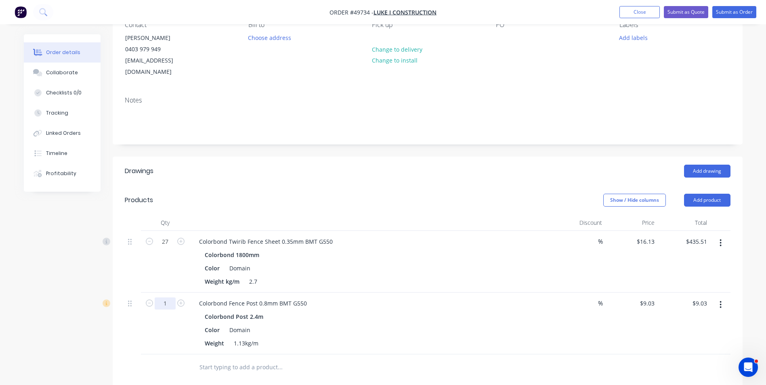
click at [167, 298] on input "1" at bounding box center [165, 304] width 21 height 12
type input "17"
type input "$153.51"
click at [422, 293] on div "Colorbond Fence Post 0.8mm BMT G550 Colorbond Post 2.4m Color Domain Weight 1.1…" at bounding box center [370, 324] width 363 height 62
click at [724, 194] on button "Add product" at bounding box center [707, 200] width 46 height 13
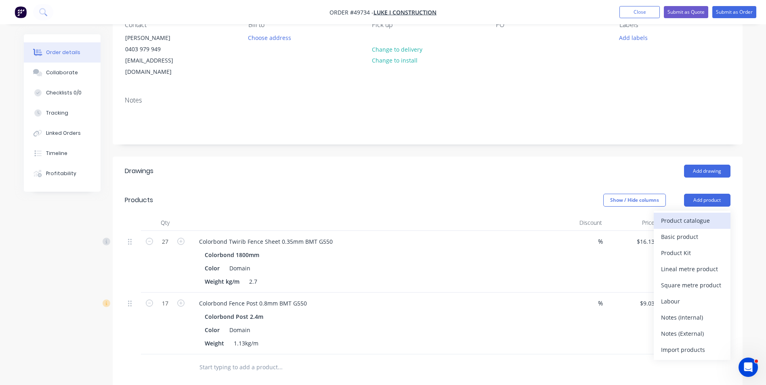
click at [714, 215] on div "Product catalogue" at bounding box center [692, 221] width 62 height 12
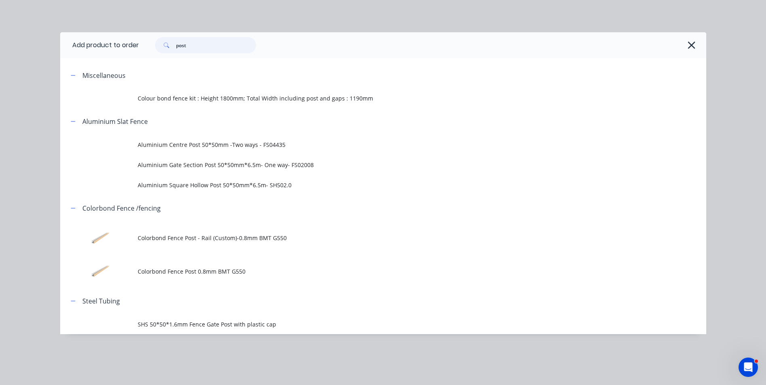
click at [175, 50] on div "post" at bounding box center [205, 45] width 101 height 16
type input "rail"
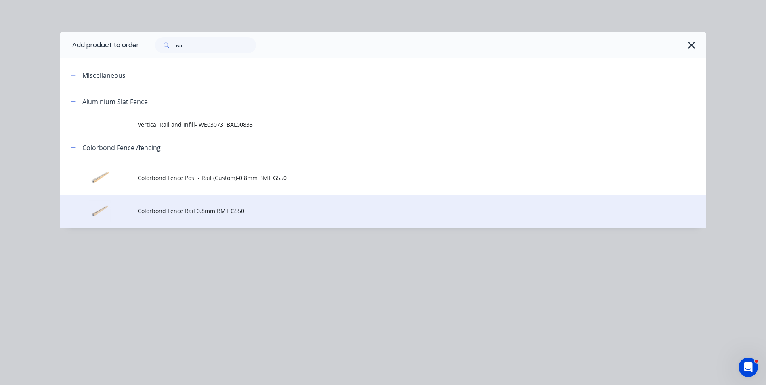
click at [173, 210] on span "Colorbond Fence Rail 0.8mm BMT G550" at bounding box center [365, 211] width 455 height 8
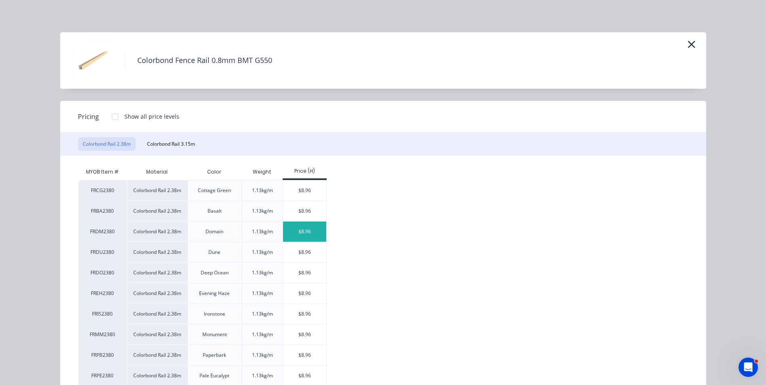
click at [284, 229] on div "$8.96" at bounding box center [304, 232] width 43 height 20
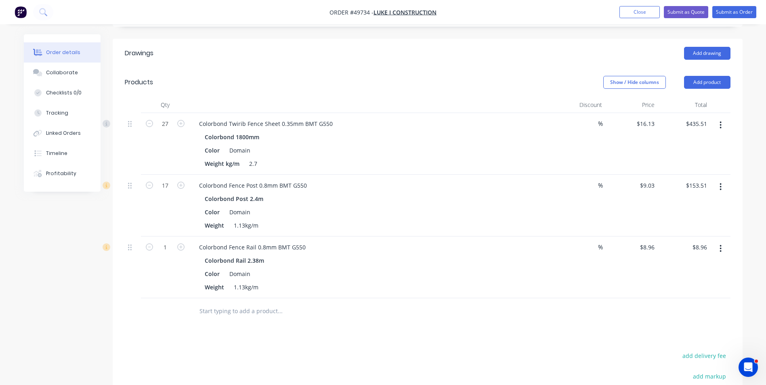
scroll to position [202, 0]
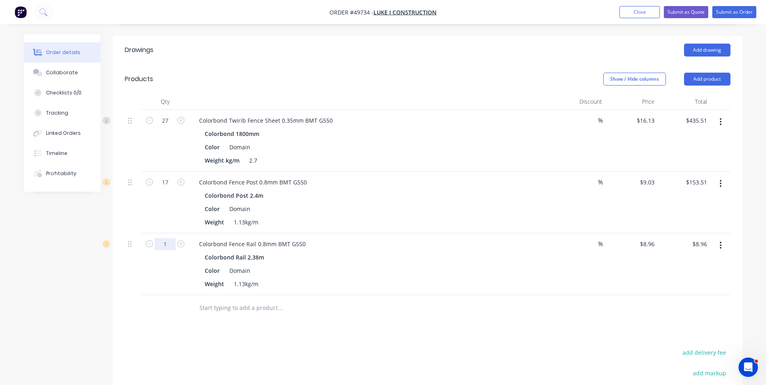
click at [168, 238] on input "1" at bounding box center [165, 244] width 21 height 12
type input "15"
type input "$134.40"
click at [61, 301] on div "Created by June Created 26/09/25 Required 26/09/25 Assigned to Add team member …" at bounding box center [383, 170] width 719 height 677
click at [704, 73] on button "Add product" at bounding box center [707, 79] width 46 height 13
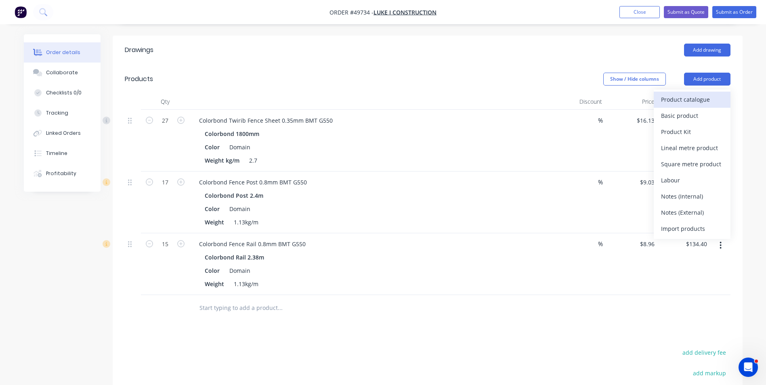
click at [674, 94] on div "Product catalogue" at bounding box center [692, 100] width 62 height 12
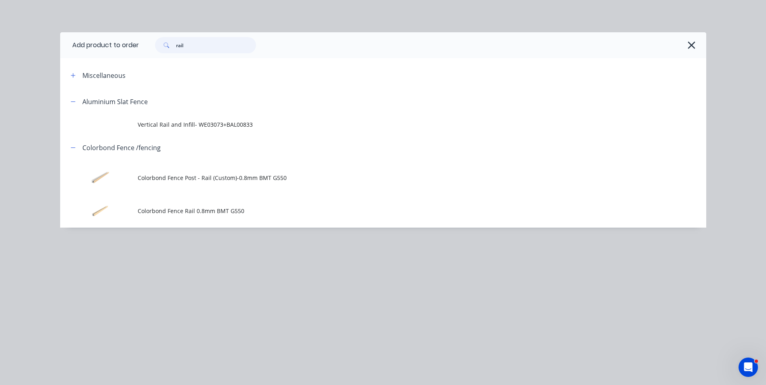
drag, startPoint x: 181, startPoint y: 43, endPoint x: 160, endPoint y: 43, distance: 21.8
click at [160, 43] on div "rail" at bounding box center [205, 45] width 101 height 16
type input "p"
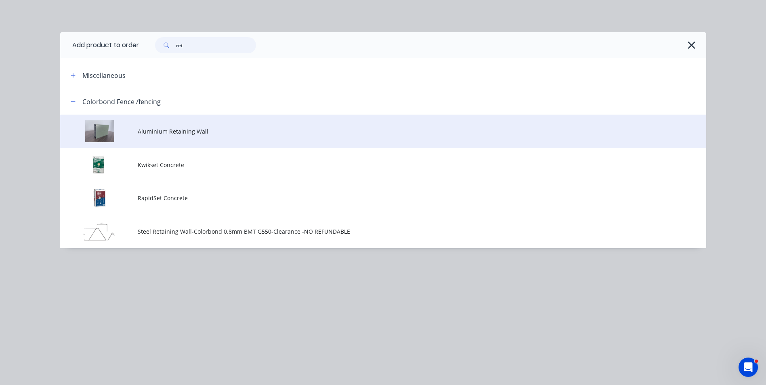
type input "ret"
click at [235, 134] on span "Aluminium Retaining Wall" at bounding box center [365, 131] width 455 height 8
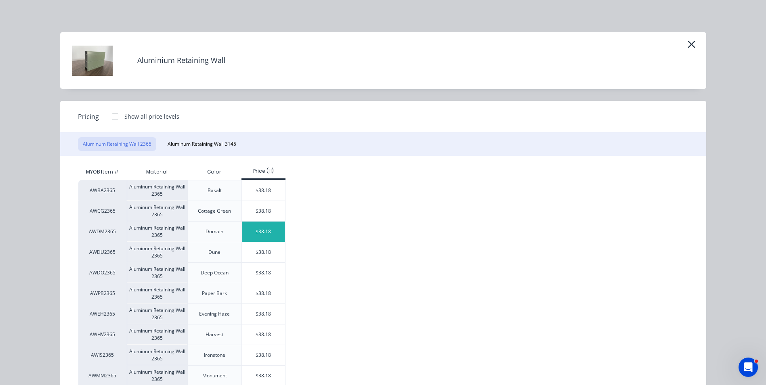
click at [276, 239] on div "$38.18" at bounding box center [263, 232] width 43 height 20
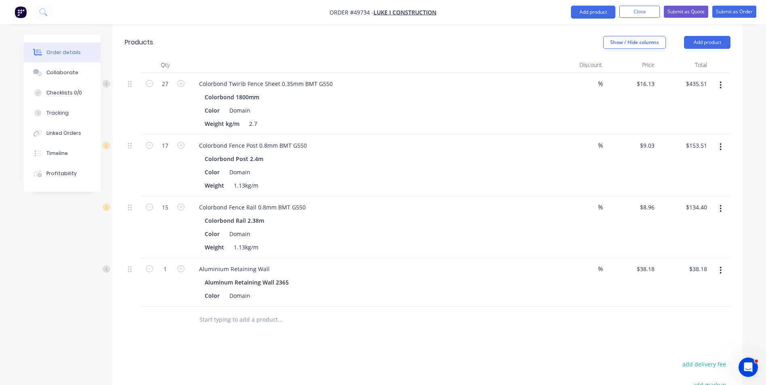
scroll to position [283, 0]
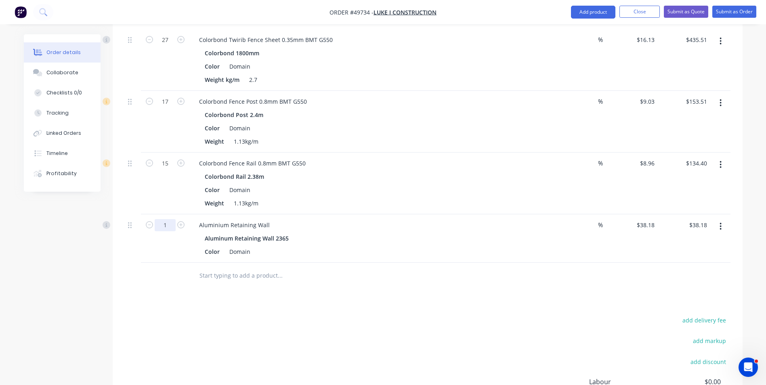
click at [171, 220] on input "1" at bounding box center [165, 225] width 21 height 12
type input "7"
type input "$267.26"
click at [324, 291] on div "Drawings Add drawing Products Show / Hide columns Add product Qty Discount Pric…" at bounding box center [428, 210] width 630 height 511
click at [586, 13] on button "Add product" at bounding box center [593, 12] width 44 height 13
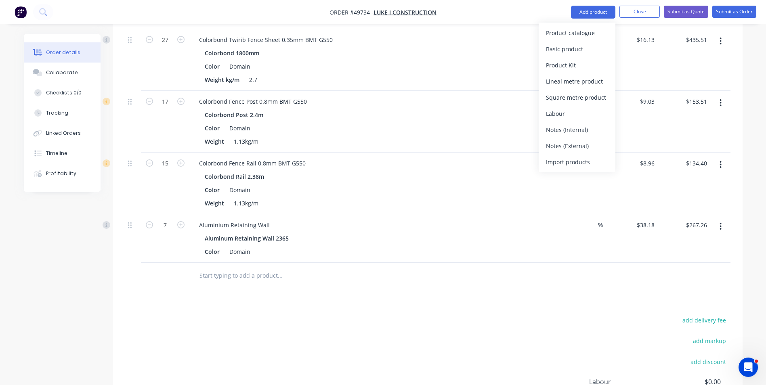
click at [577, 28] on div "Product catalogue" at bounding box center [577, 33] width 62 height 12
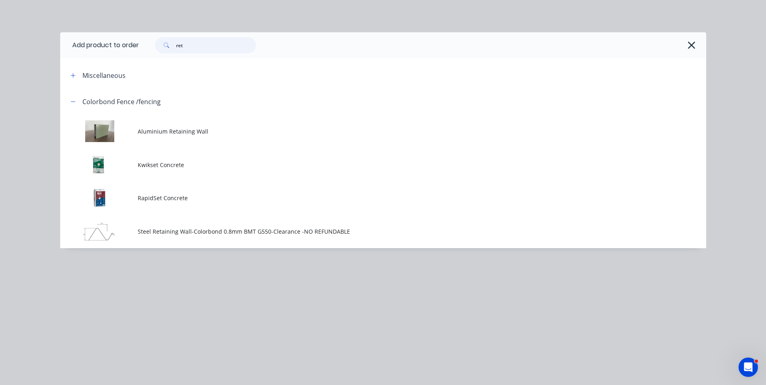
drag, startPoint x: 201, startPoint y: 44, endPoint x: 156, endPoint y: 46, distance: 44.9
click at [156, 46] on div "ret" at bounding box center [205, 45] width 101 height 16
type input "16"
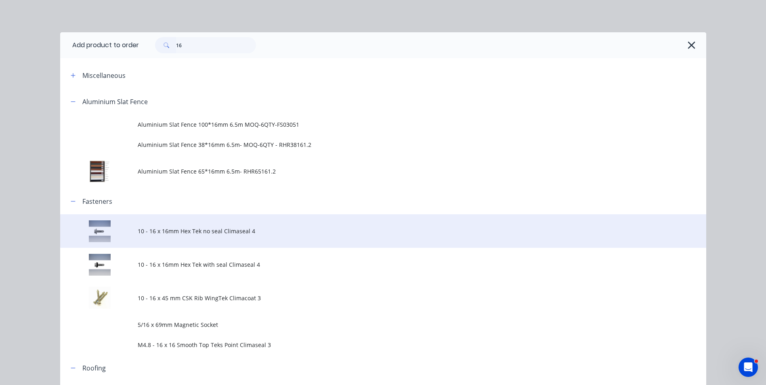
click at [262, 227] on span "10 - 16 x 16mm Hex Tek no seal Climaseal 4" at bounding box center [365, 231] width 455 height 8
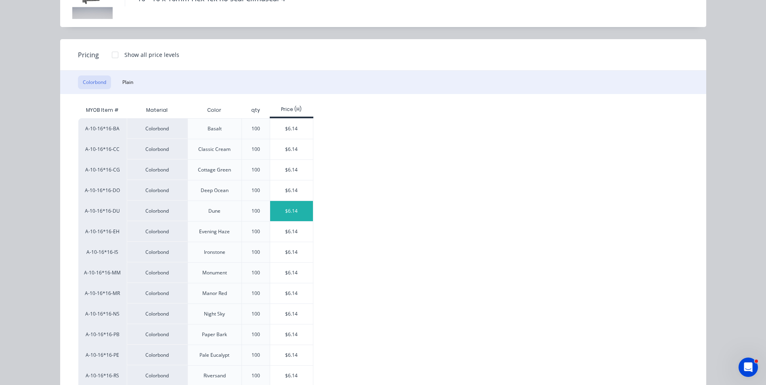
scroll to position [81, 0]
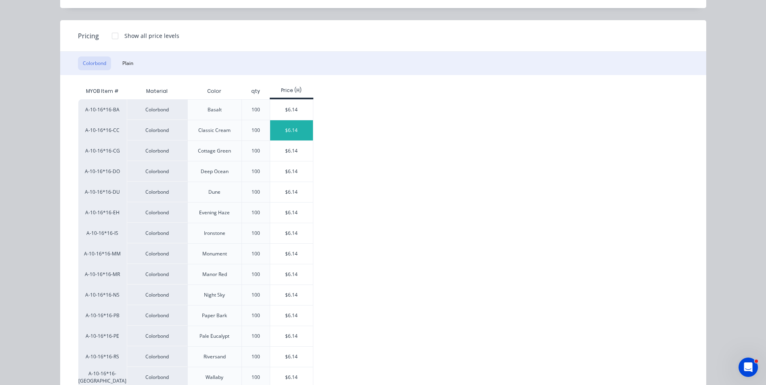
click at [296, 131] on div "$6.14" at bounding box center [291, 130] width 43 height 20
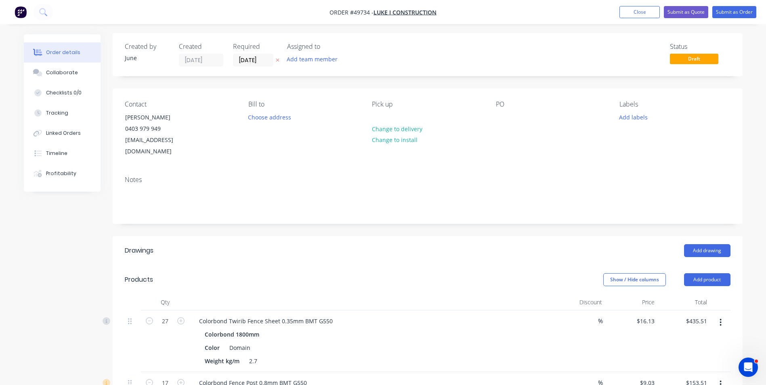
scroll to position [0, 0]
click at [277, 171] on div "Notes" at bounding box center [428, 198] width 630 height 54
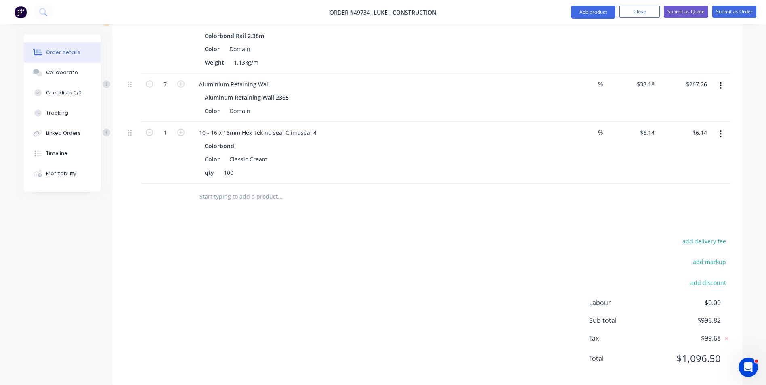
scroll to position [425, 0]
click at [657, 125] on input "6.14" at bounding box center [648, 131] width 19 height 12
type input "$0.00"
click at [590, 187] on div at bounding box center [428, 195] width 606 height 26
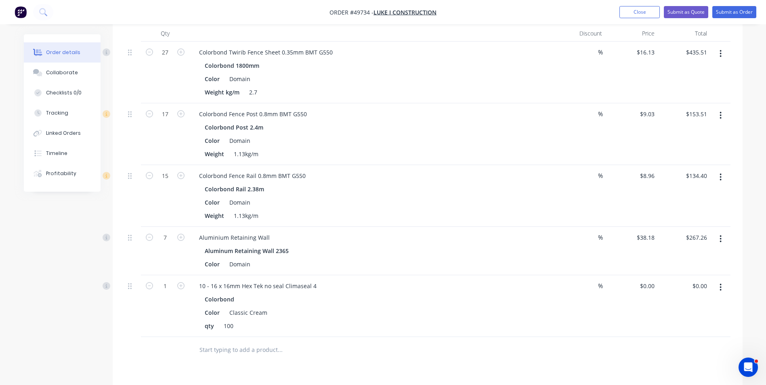
scroll to position [223, 0]
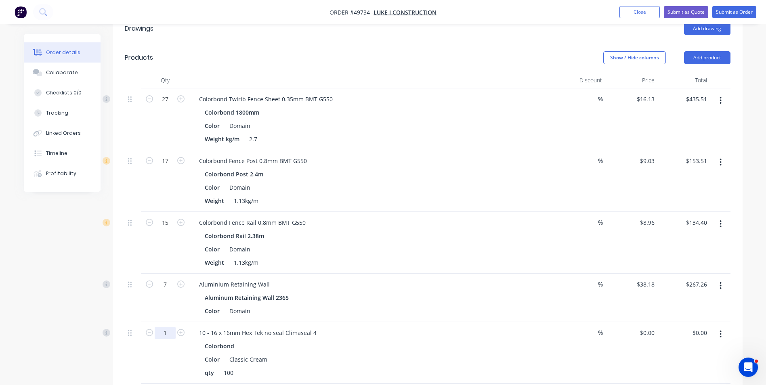
click at [164, 327] on input "1" at bounding box center [165, 333] width 21 height 12
type input "1.6"
click at [168, 355] on div "1.6" at bounding box center [165, 353] width 48 height 62
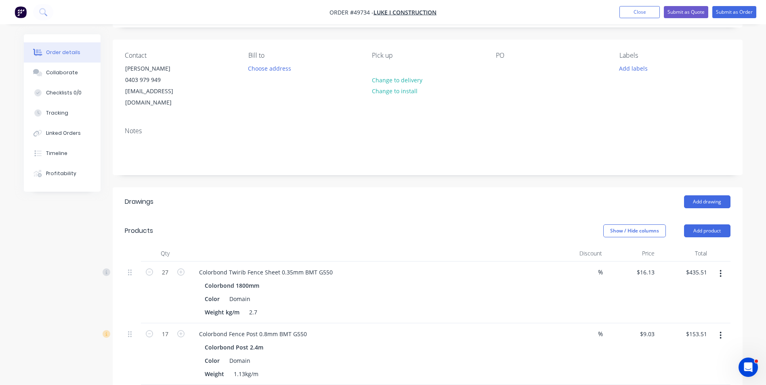
scroll to position [0, 0]
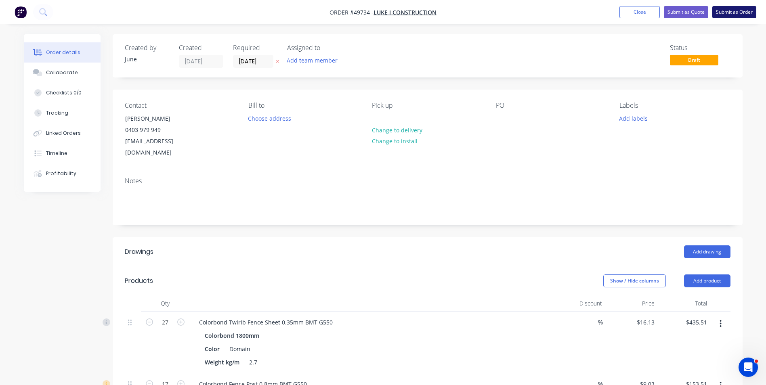
click at [733, 11] on button "Submit as Order" at bounding box center [734, 12] width 44 height 12
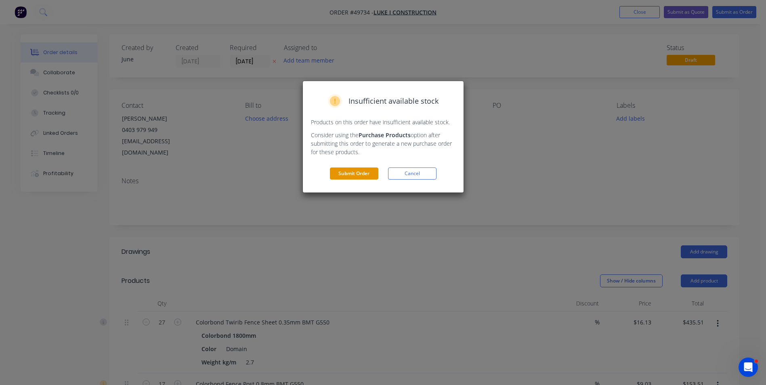
click at [366, 174] on button "Submit Order" at bounding box center [354, 174] width 48 height 12
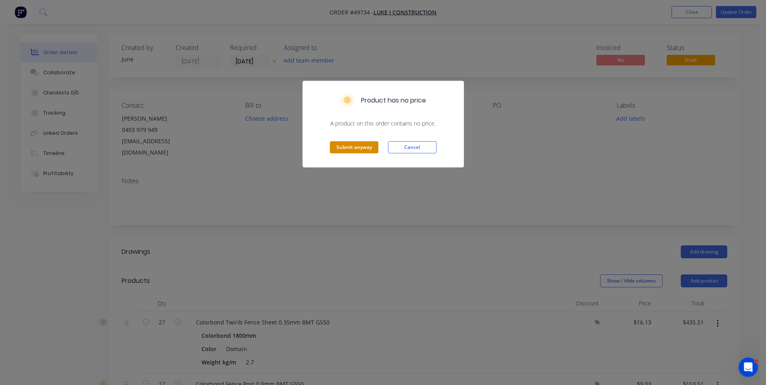
click at [366, 150] on button "Submit anyway" at bounding box center [354, 147] width 48 height 12
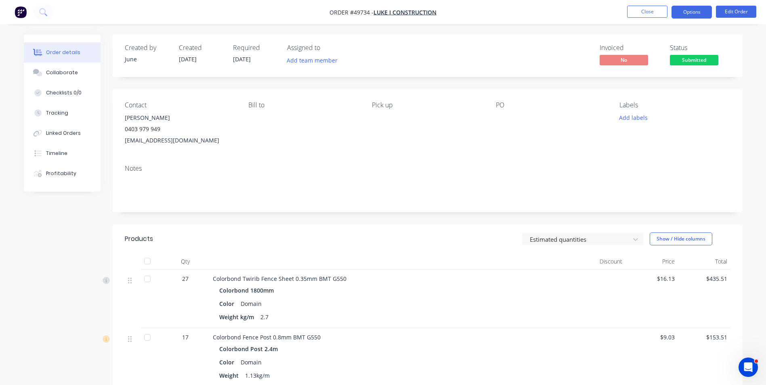
click at [708, 11] on button "Options" at bounding box center [692, 12] width 40 height 13
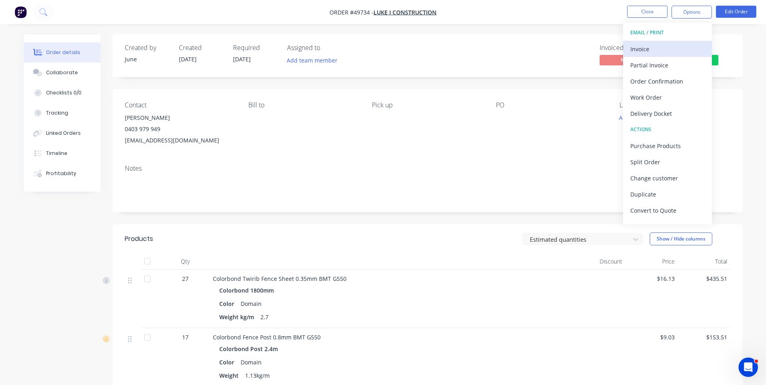
click at [660, 53] on div "Invoice" at bounding box center [667, 49] width 74 height 12
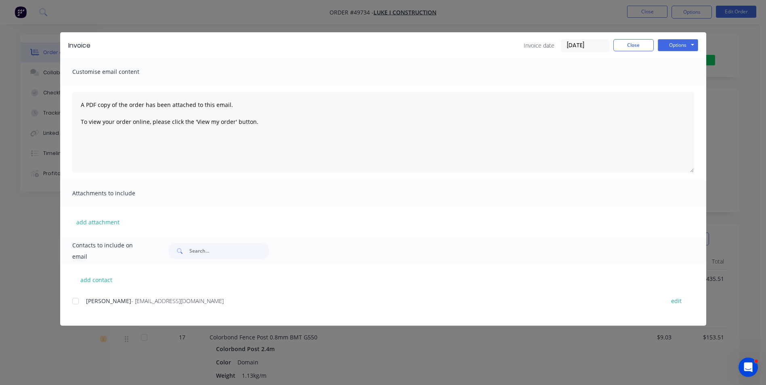
click at [73, 303] on div at bounding box center [75, 301] width 16 height 16
click at [674, 40] on button "Options" at bounding box center [678, 45] width 40 height 12
click at [671, 71] on button "Print" at bounding box center [684, 72] width 52 height 13
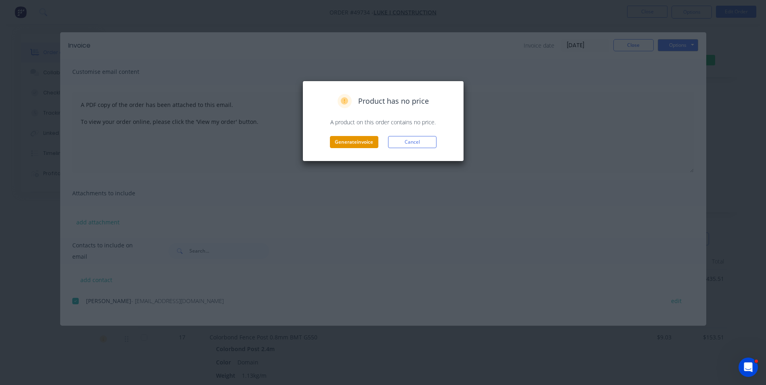
click at [364, 141] on button "Generate invoice" at bounding box center [354, 142] width 48 height 12
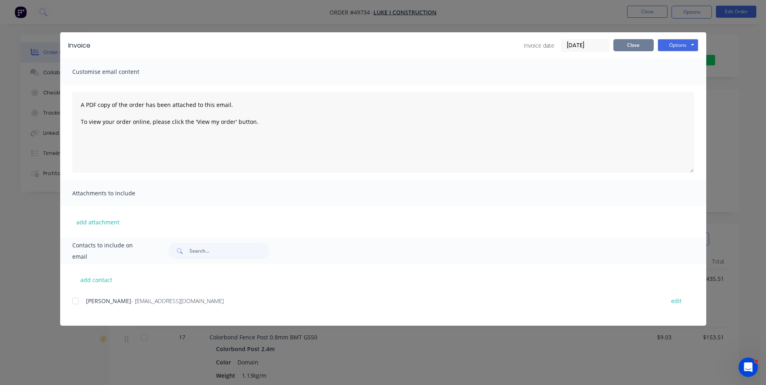
click at [634, 48] on button "Close" at bounding box center [633, 45] width 40 height 12
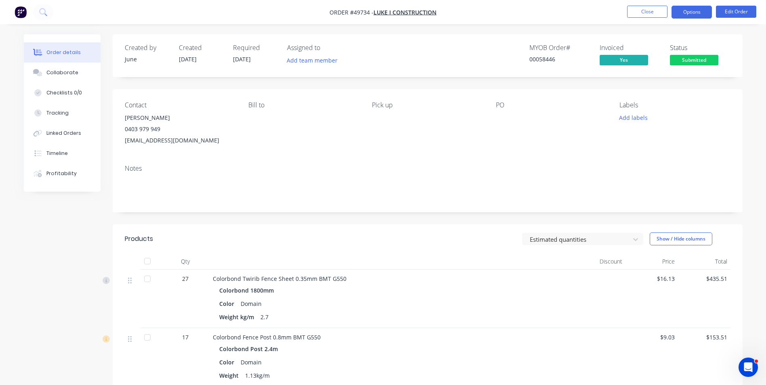
click at [689, 8] on button "Options" at bounding box center [692, 12] width 40 height 13
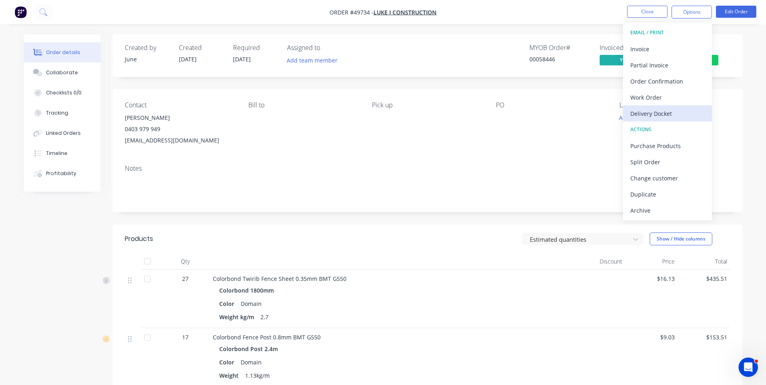
click at [679, 108] on div "Delivery Docket" at bounding box center [667, 114] width 74 height 12
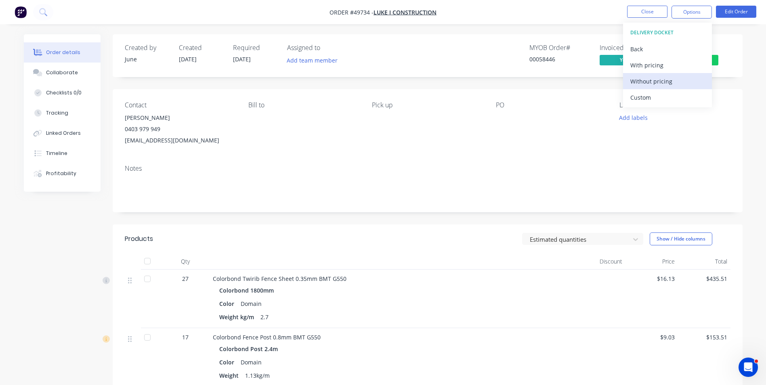
click at [676, 81] on div "Without pricing" at bounding box center [667, 82] width 74 height 12
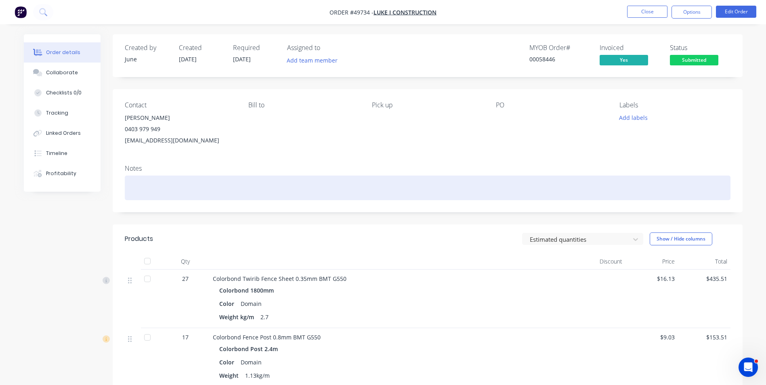
click at [398, 188] on div at bounding box center [428, 188] width 606 height 25
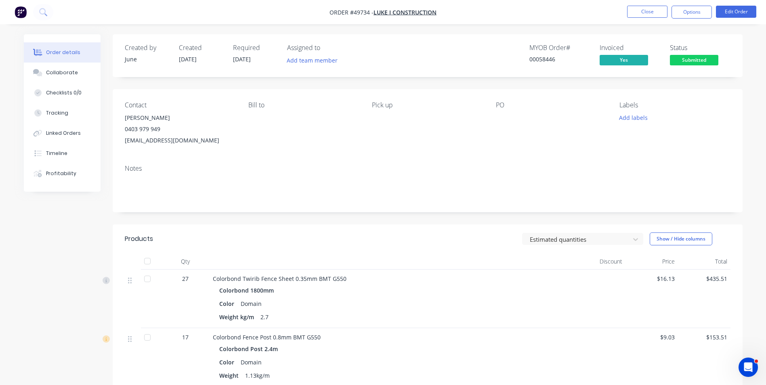
click at [413, 137] on div "Pick up" at bounding box center [427, 123] width 111 height 45
click at [705, 59] on span "Submitted" at bounding box center [694, 60] width 48 height 10
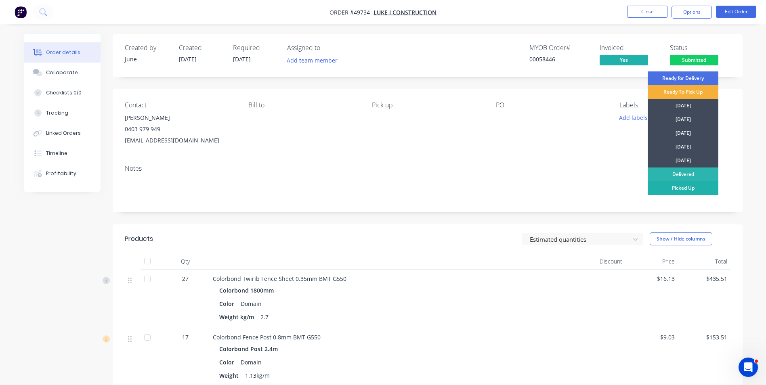
click at [686, 183] on div "Picked Up" at bounding box center [683, 188] width 71 height 14
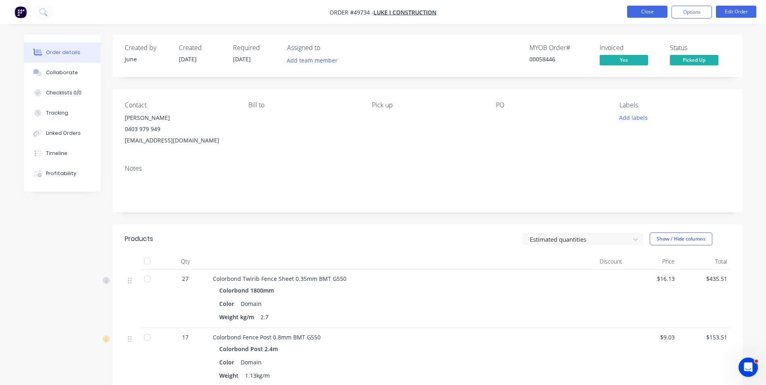
click at [637, 15] on button "Close" at bounding box center [647, 12] width 40 height 12
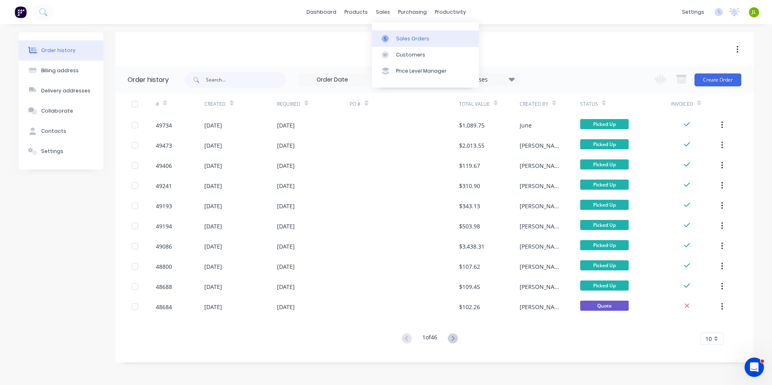
click at [396, 41] on div "Sales Orders" at bounding box center [412, 38] width 33 height 7
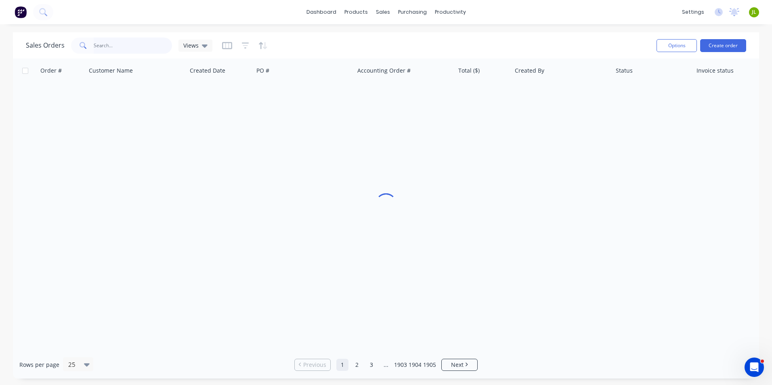
click at [96, 45] on input "text" at bounding box center [133, 46] width 79 height 16
click at [96, 43] on input "9476" at bounding box center [133, 46] width 79 height 16
type input "9176"
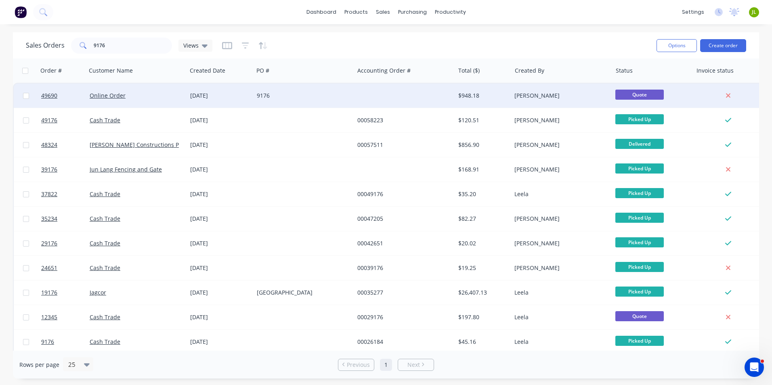
click at [305, 100] on div "9176" at bounding box center [304, 96] width 101 height 24
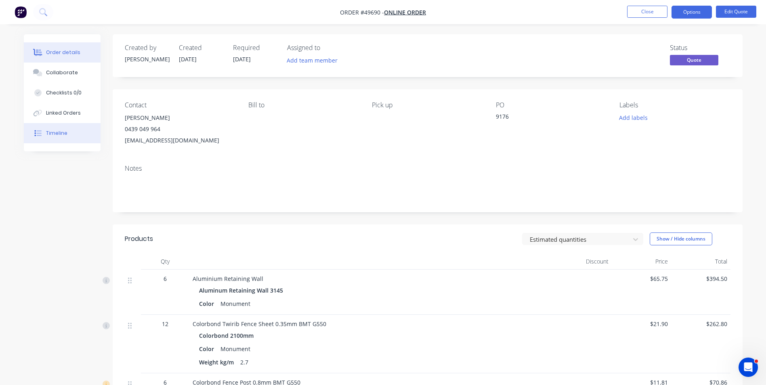
click at [38, 130] on icon at bounding box center [37, 133] width 7 height 7
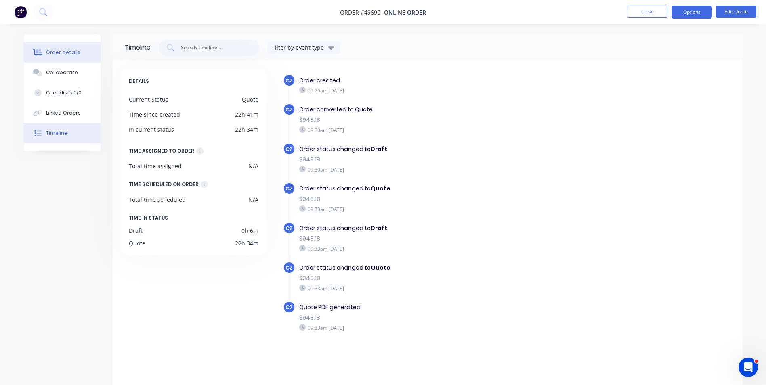
click at [66, 50] on div "Order details" at bounding box center [63, 52] width 34 height 7
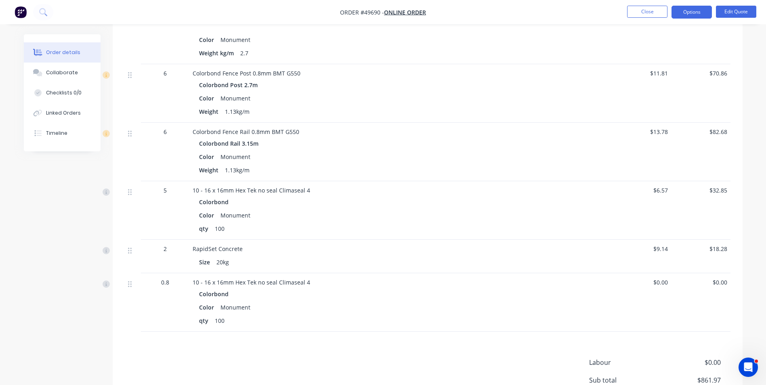
scroll to position [382, 0]
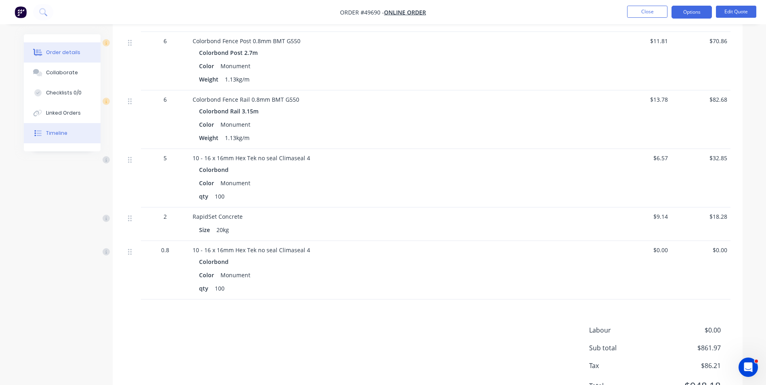
click at [62, 126] on button "Timeline" at bounding box center [62, 133] width 77 height 20
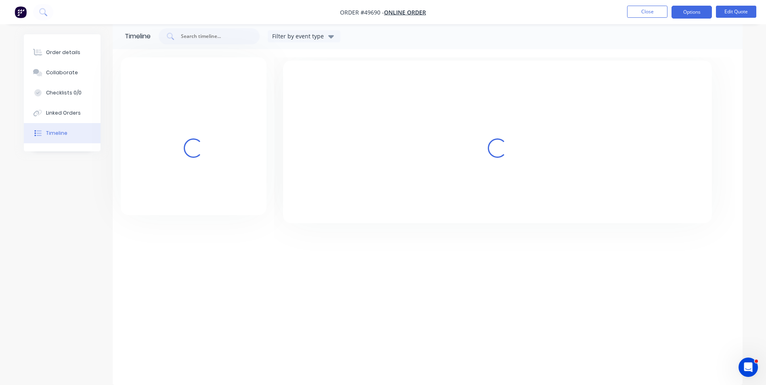
scroll to position [11, 0]
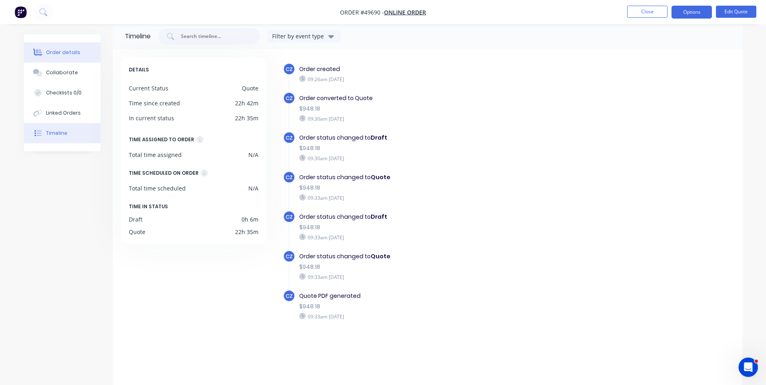
click at [84, 48] on button "Order details" at bounding box center [62, 52] width 77 height 20
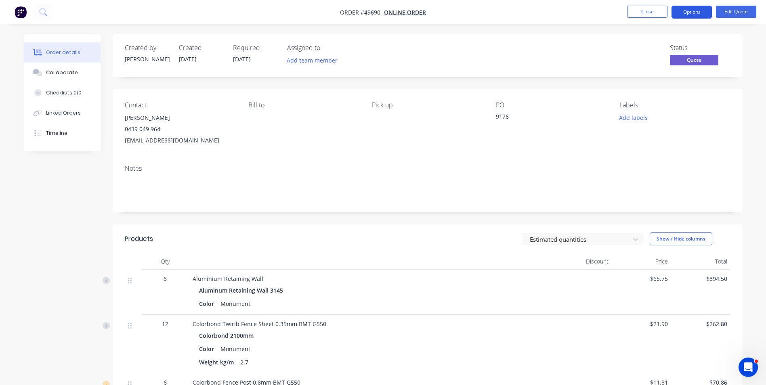
click at [686, 11] on button "Options" at bounding box center [692, 12] width 40 height 13
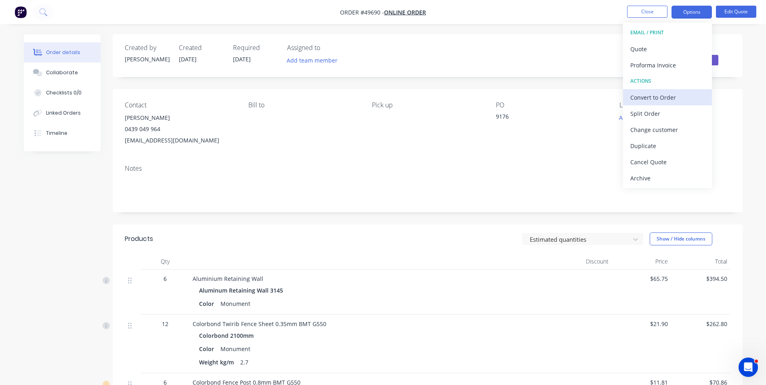
click at [660, 99] on div "Convert to Order" at bounding box center [667, 98] width 74 height 12
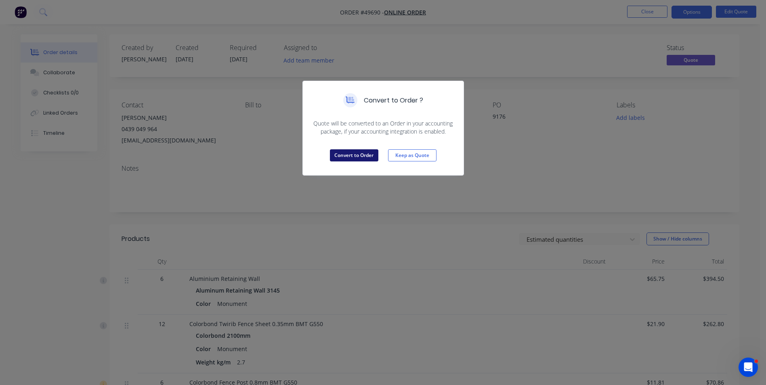
click at [360, 153] on button "Convert to Order" at bounding box center [354, 155] width 48 height 12
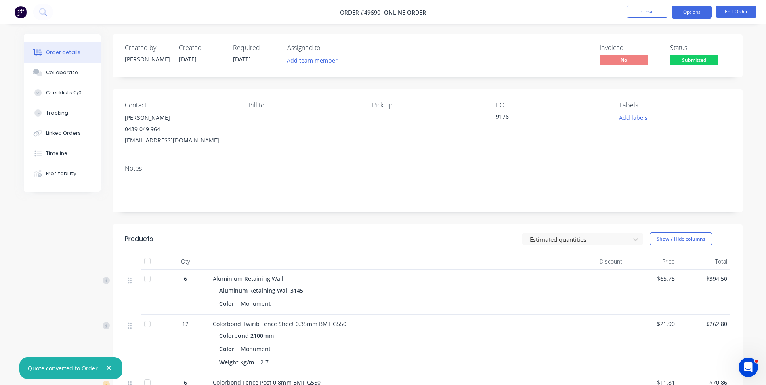
click at [705, 9] on button "Options" at bounding box center [692, 12] width 40 height 13
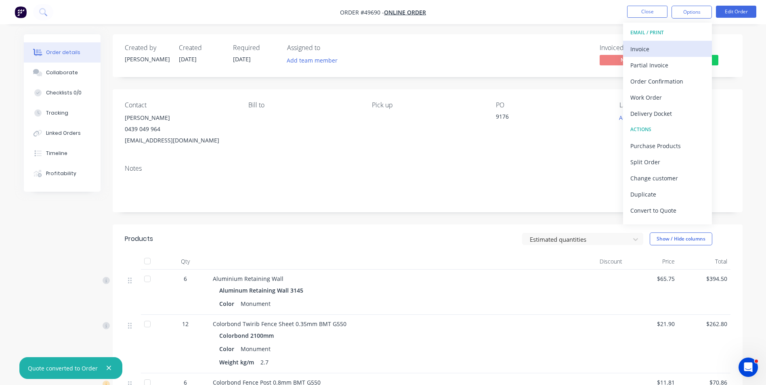
click at [663, 43] on div "Invoice" at bounding box center [667, 49] width 74 height 12
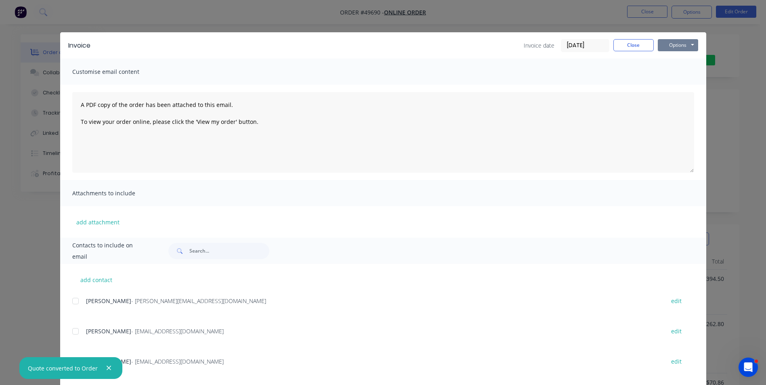
click at [684, 46] on button "Options" at bounding box center [678, 45] width 40 height 12
click at [672, 74] on button "Print" at bounding box center [684, 72] width 52 height 13
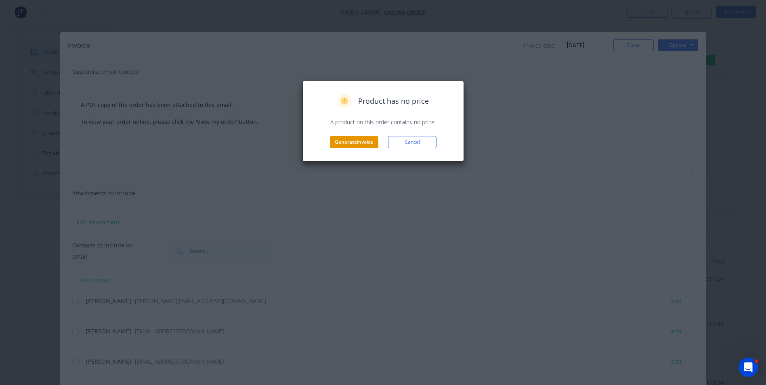
click at [356, 141] on button "Generate invoice" at bounding box center [354, 142] width 48 height 12
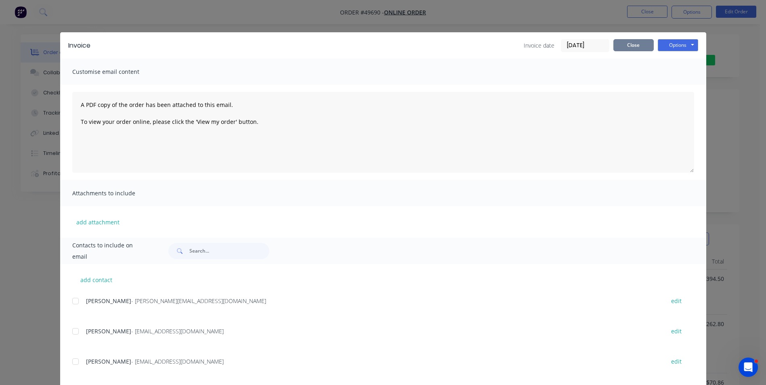
click at [632, 47] on button "Close" at bounding box center [633, 45] width 40 height 12
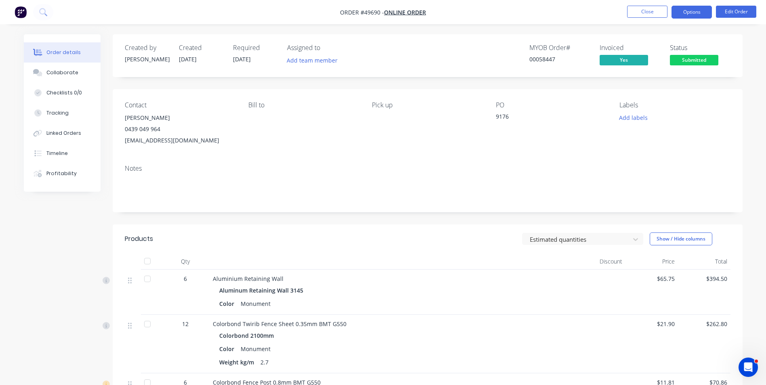
click at [683, 13] on button "Options" at bounding box center [692, 12] width 40 height 13
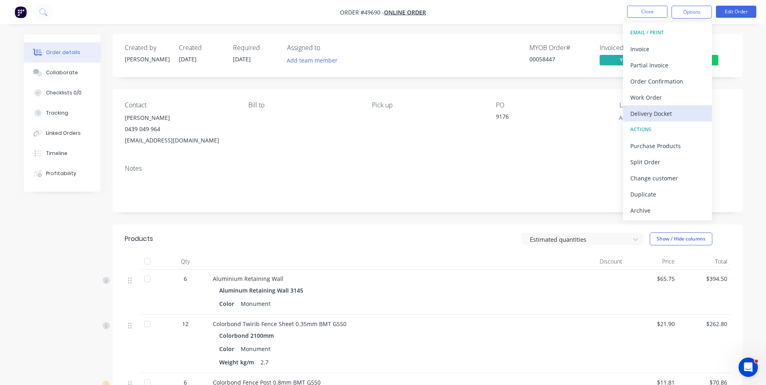
click at [649, 106] on button "Delivery Docket" at bounding box center [667, 113] width 89 height 16
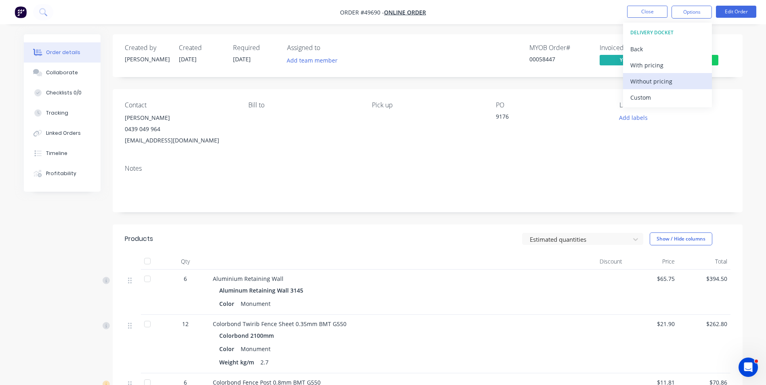
click at [662, 82] on div "Without pricing" at bounding box center [667, 82] width 74 height 12
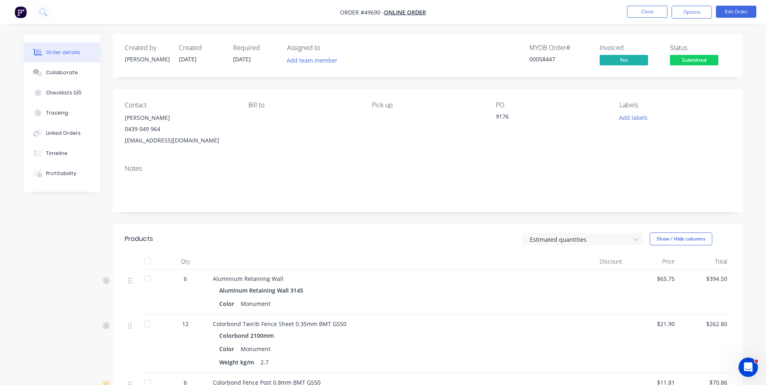
click at [292, 156] on div "Contact Gerd Ohlmeyer 0439 049 964 gerdohlmeyer@yahoo.com.au Bill to Pick up PO…" at bounding box center [428, 123] width 630 height 69
click at [695, 61] on span "Submitted" at bounding box center [694, 60] width 48 height 10
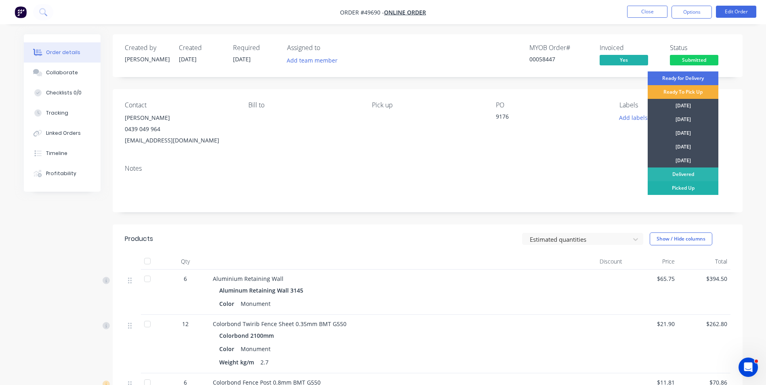
click at [688, 188] on div "Picked Up" at bounding box center [683, 188] width 71 height 14
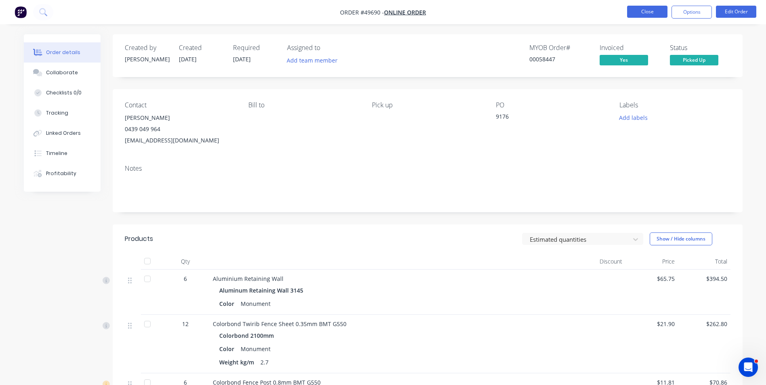
click at [632, 9] on button "Close" at bounding box center [647, 12] width 40 height 12
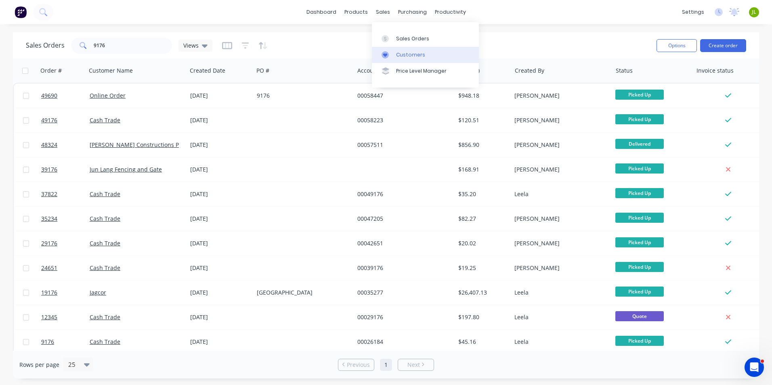
click at [395, 59] on link "Customers" at bounding box center [425, 55] width 107 height 16
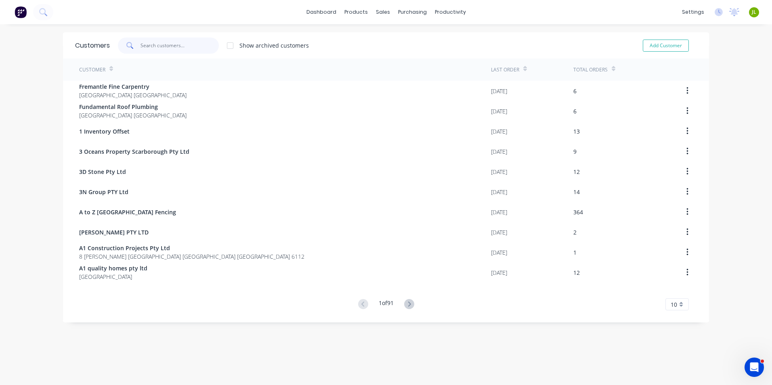
click at [190, 46] on input "text" at bounding box center [180, 46] width 79 height 16
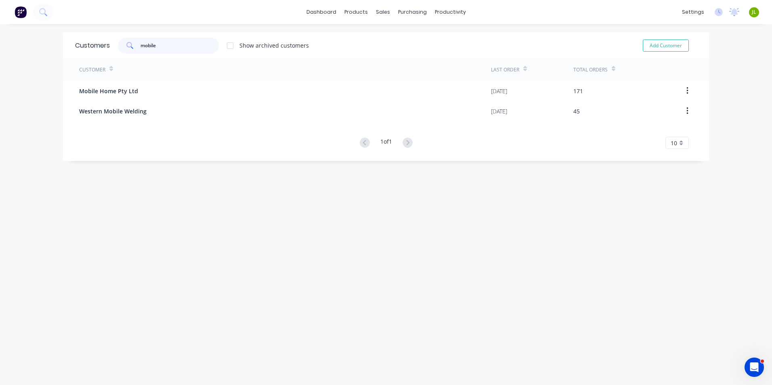
type input "mobile"
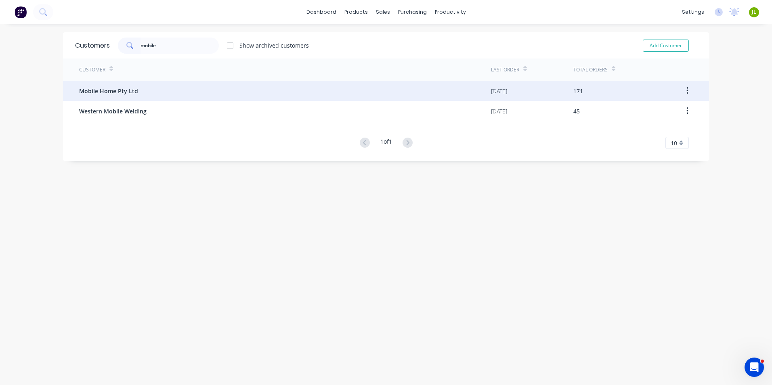
click at [174, 92] on div "Mobile Home Pty Ltd" at bounding box center [285, 91] width 412 height 20
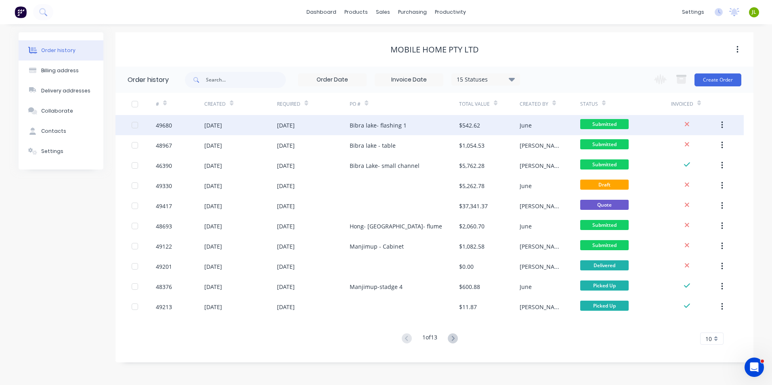
click at [416, 121] on div "Bibra lake- flashing 1" at bounding box center [404, 125] width 109 height 20
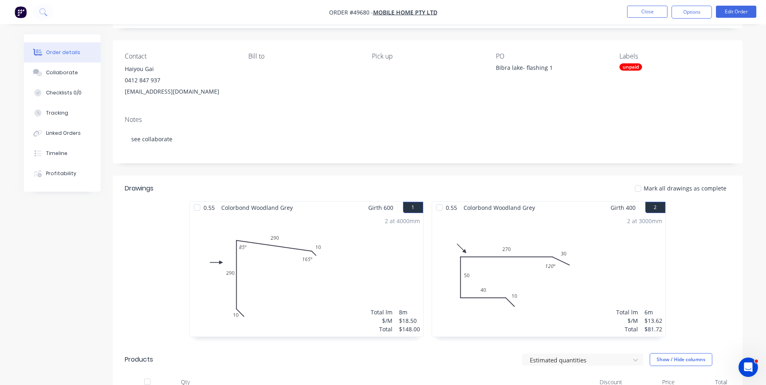
scroll to position [121, 0]
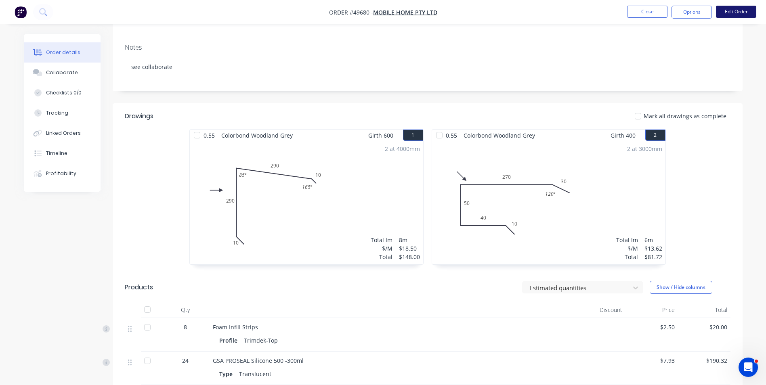
click at [732, 12] on button "Edit Order" at bounding box center [736, 12] width 40 height 12
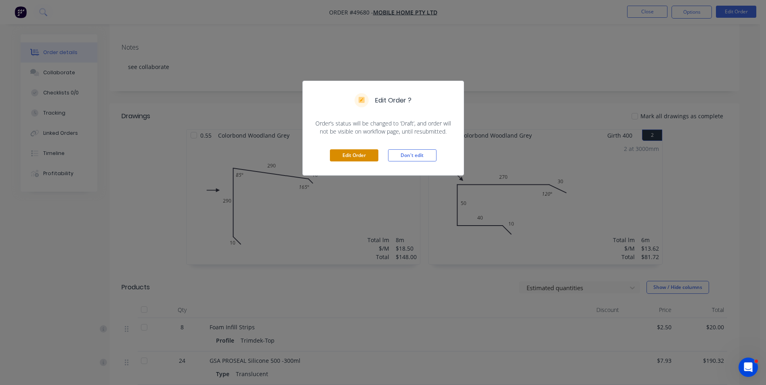
click at [361, 153] on button "Edit Order" at bounding box center [354, 155] width 48 height 12
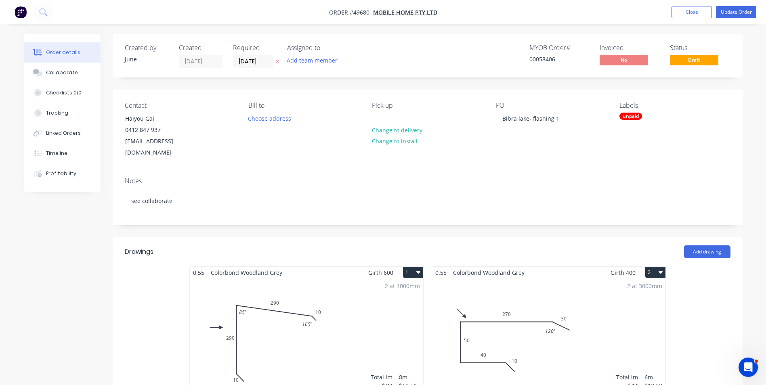
scroll to position [81, 0]
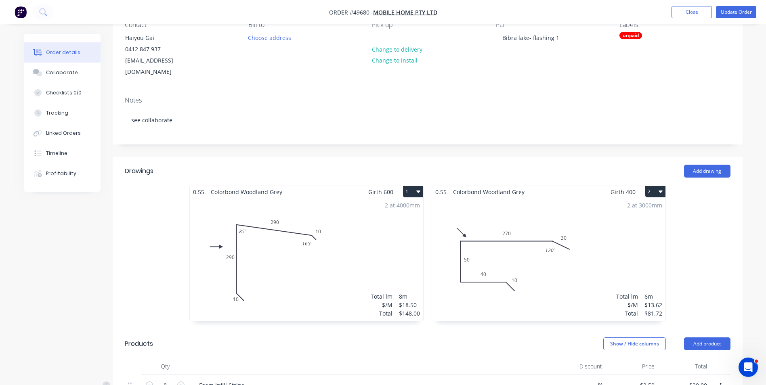
click at [363, 228] on div "2 at 4000mm Total lm $/M Total 8m $18.50 $148.00" at bounding box center [306, 259] width 233 height 123
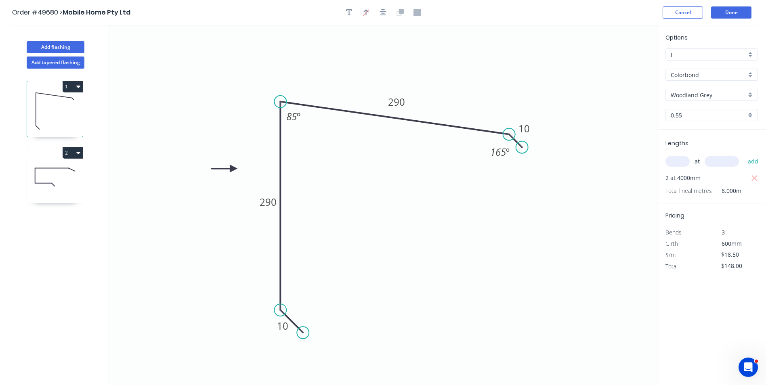
click at [683, 162] on input "text" at bounding box center [678, 161] width 24 height 11
type input "6"
type input "4000"
click at [744, 155] on button "add" at bounding box center [753, 162] width 19 height 14
type input "$592.00"
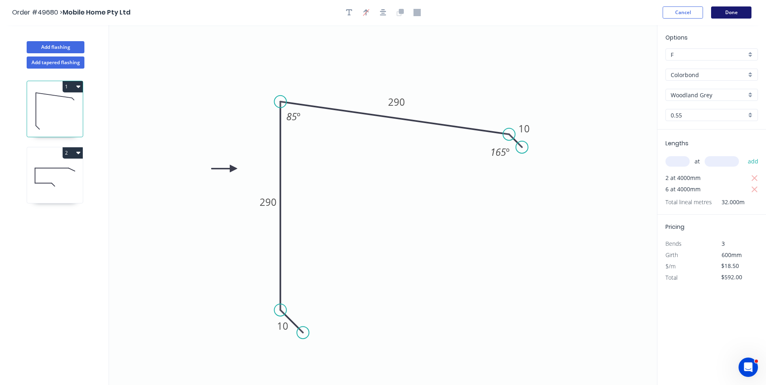
click at [742, 18] on button "Done" at bounding box center [731, 12] width 40 height 12
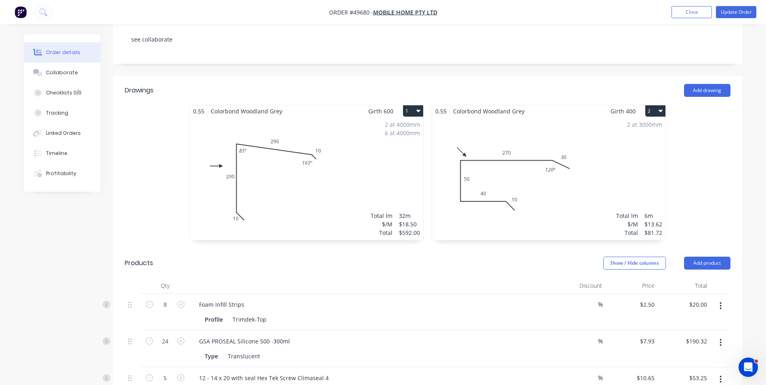
scroll to position [323, 0]
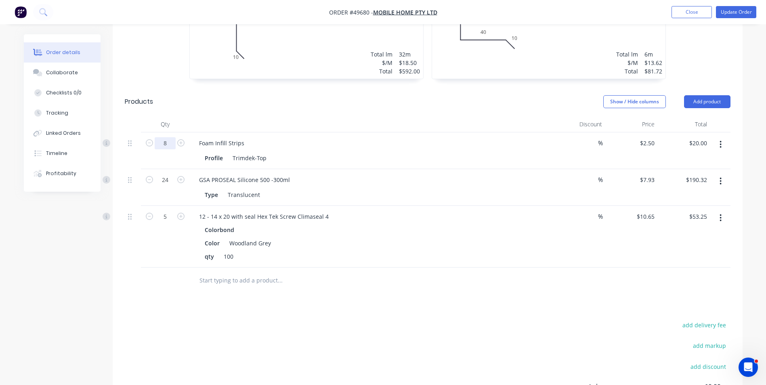
click at [168, 137] on input "8" at bounding box center [165, 143] width 21 height 12
type input "12"
type input "$30.00"
click at [313, 137] on div "Foam Infill Strips" at bounding box center [371, 143] width 357 height 12
click at [703, 95] on button "Add product" at bounding box center [707, 101] width 46 height 13
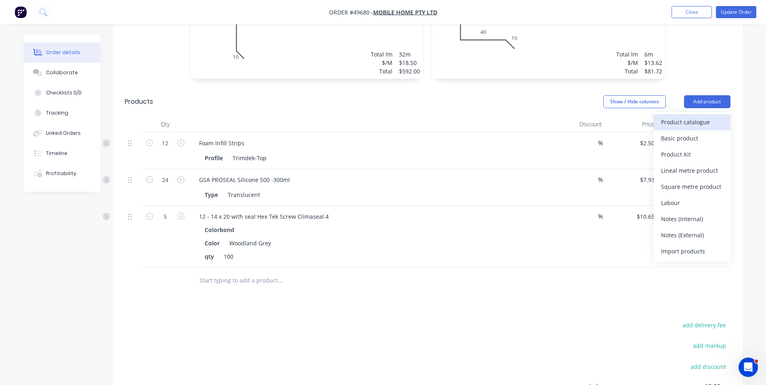
click at [688, 116] on div "Product catalogue" at bounding box center [692, 122] width 62 height 12
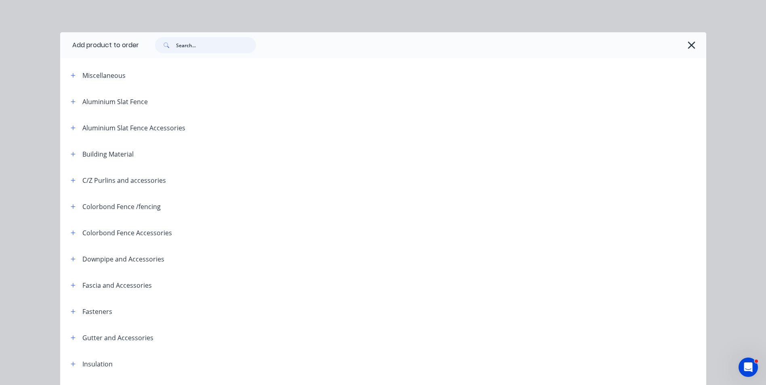
click at [199, 44] on input "text" at bounding box center [216, 45] width 80 height 16
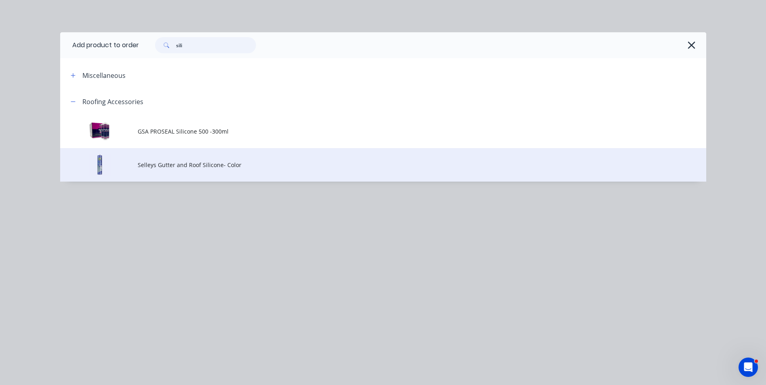
type input "sili"
click at [180, 172] on td "Selleys Gutter and Roof Silicone- Color" at bounding box center [422, 165] width 569 height 34
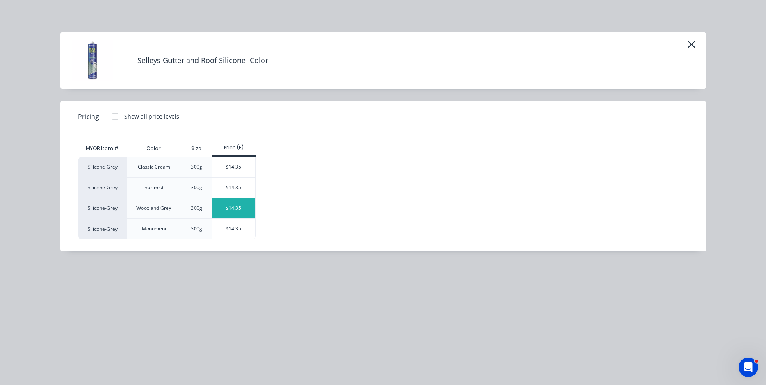
click at [232, 211] on div "$14.35" at bounding box center [233, 208] width 43 height 20
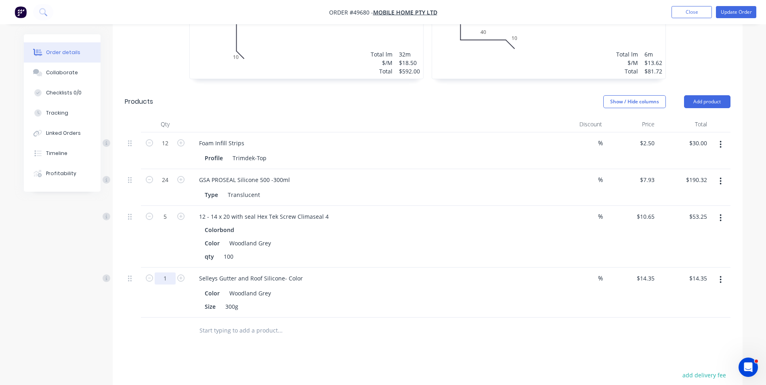
click at [163, 273] on input "1" at bounding box center [165, 279] width 21 height 12
type input "5"
type input "$71.75"
click at [110, 290] on div "Created by June Created 25/09/25 Required 25/09/25 Assigned to Add team member …" at bounding box center [383, 121] width 719 height 821
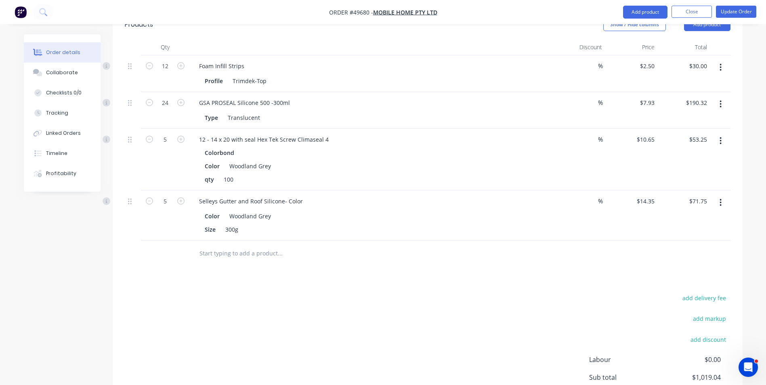
scroll to position [404, 0]
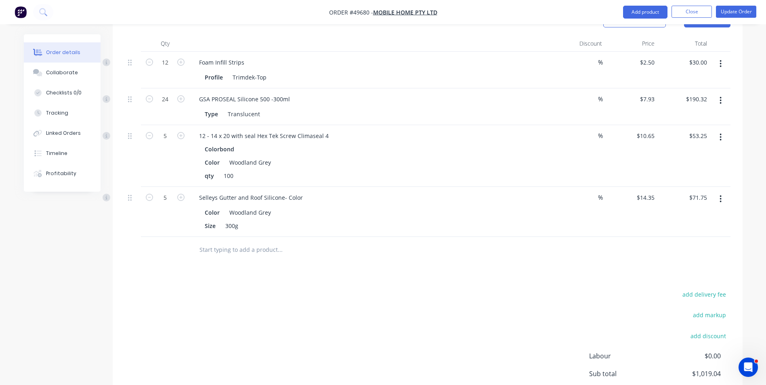
click at [475, 289] on div "add delivery fee add markup add discount Labour $0.00 Sub total $1,019.04 Tax $…" at bounding box center [428, 358] width 606 height 138
click at [323, 305] on div "add delivery fee add markup add discount Labour $0.00 Sub total $1,019.04 Tax $…" at bounding box center [428, 358] width 606 height 138
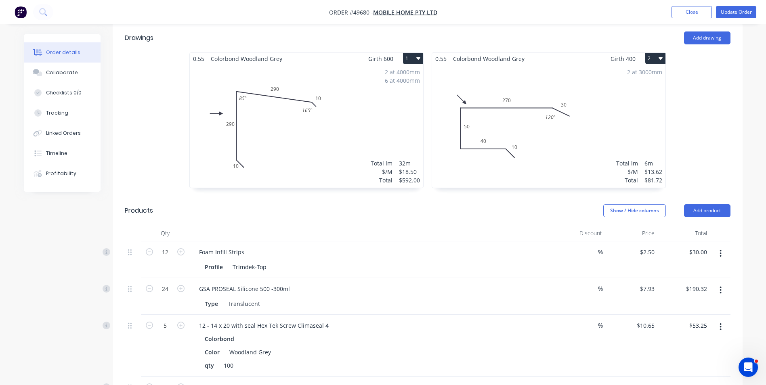
scroll to position [323, 0]
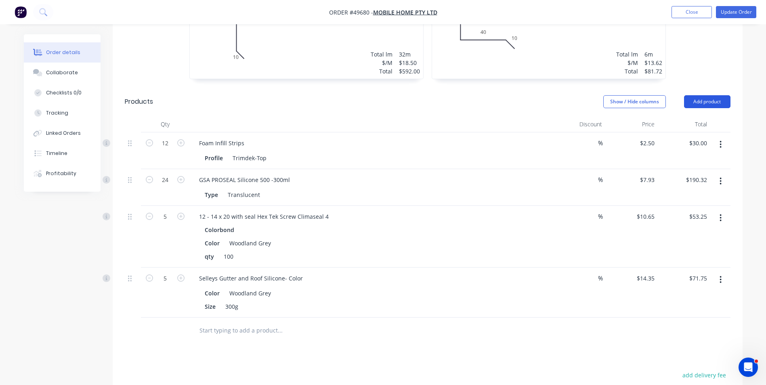
click at [694, 95] on button "Add product" at bounding box center [707, 101] width 46 height 13
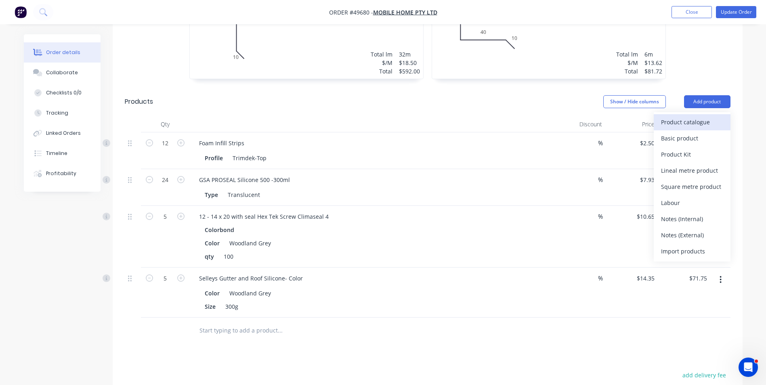
click at [668, 116] on div "Product catalogue" at bounding box center [692, 122] width 62 height 12
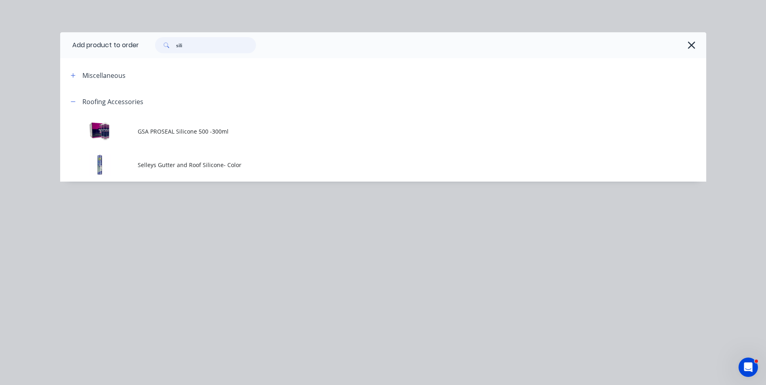
drag, startPoint x: 188, startPoint y: 44, endPoint x: 175, endPoint y: 45, distance: 13.0
click at [175, 45] on div "sili" at bounding box center [205, 45] width 101 height 16
type input "50"
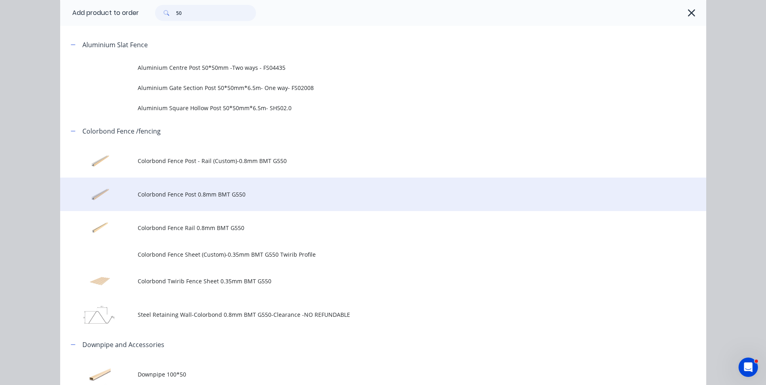
scroll to position [0, 0]
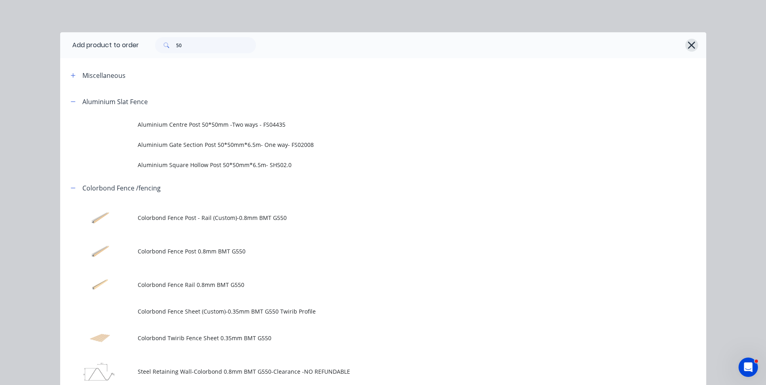
click at [688, 42] on icon "button" at bounding box center [691, 45] width 8 height 11
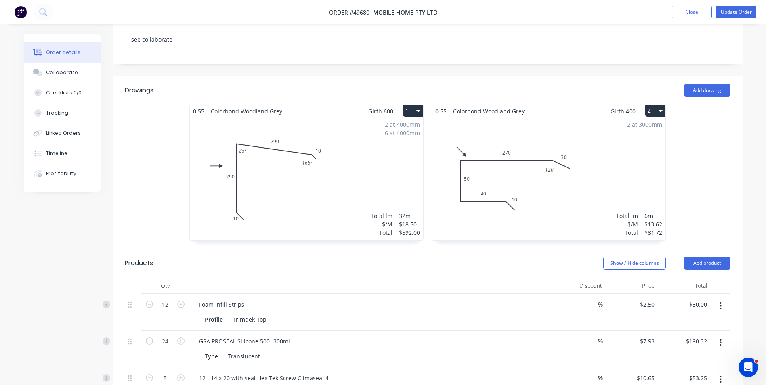
scroll to position [323, 0]
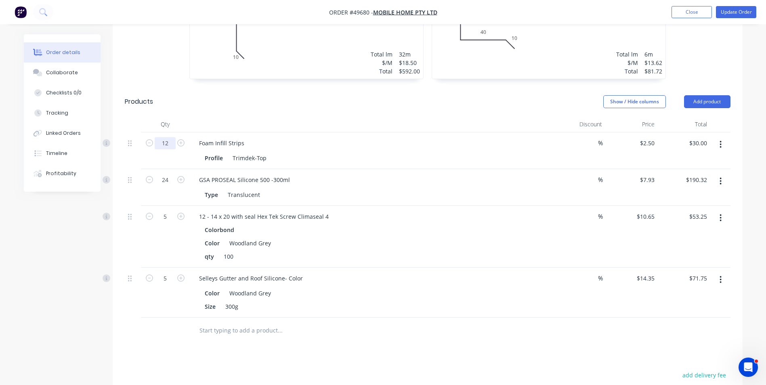
click at [173, 137] on input "12" at bounding box center [165, 143] width 21 height 12
type input "36"
type input "$90.00"
click at [372, 116] on div at bounding box center [370, 124] width 363 height 16
click at [177, 278] on div "5" at bounding box center [165, 293] width 48 height 50
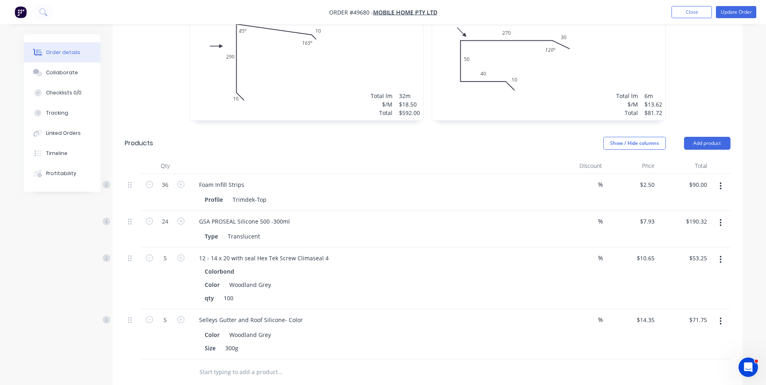
scroll to position [162, 0]
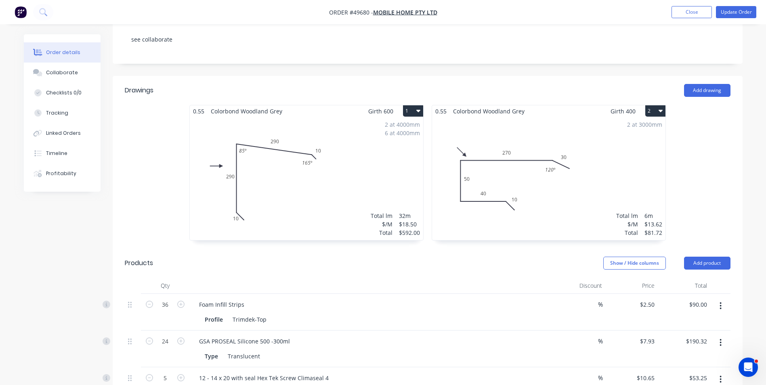
click at [393, 129] on div "6 at 4000mm" at bounding box center [402, 133] width 35 height 8
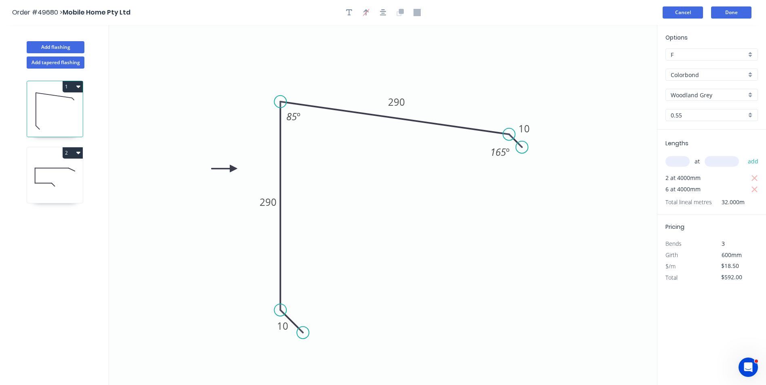
click at [694, 18] on button "Cancel" at bounding box center [683, 12] width 40 height 12
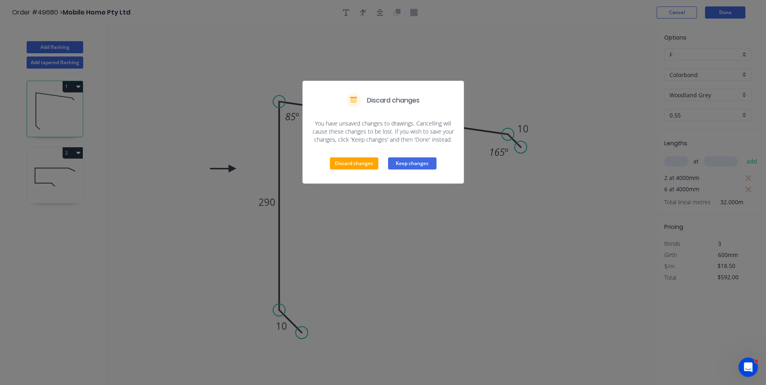
click at [424, 165] on button "Keep changes" at bounding box center [412, 164] width 48 height 12
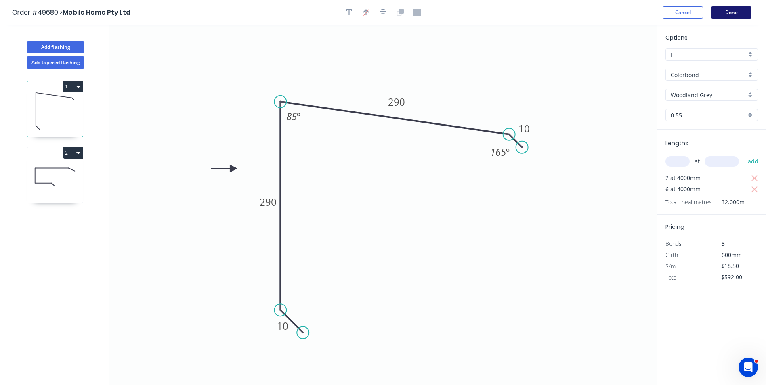
click at [737, 15] on button "Done" at bounding box center [731, 12] width 40 height 12
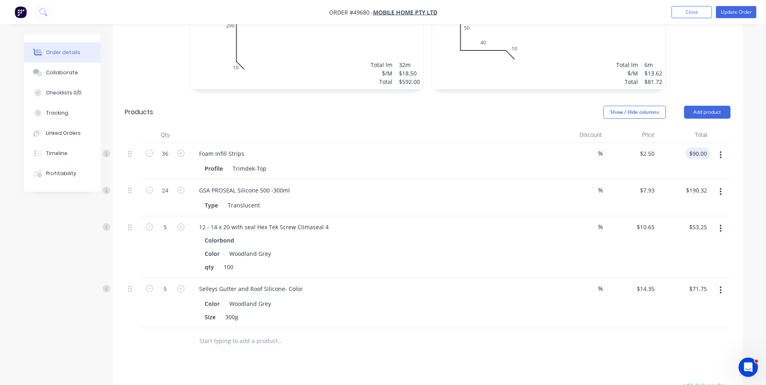
scroll to position [363, 0]
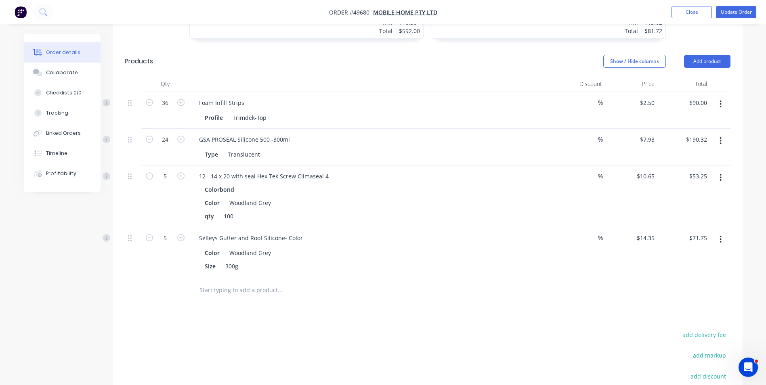
click at [718, 58] on header "Products Show / Hide columns Add product" at bounding box center [428, 61] width 630 height 29
click at [718, 55] on button "Add product" at bounding box center [707, 61] width 46 height 13
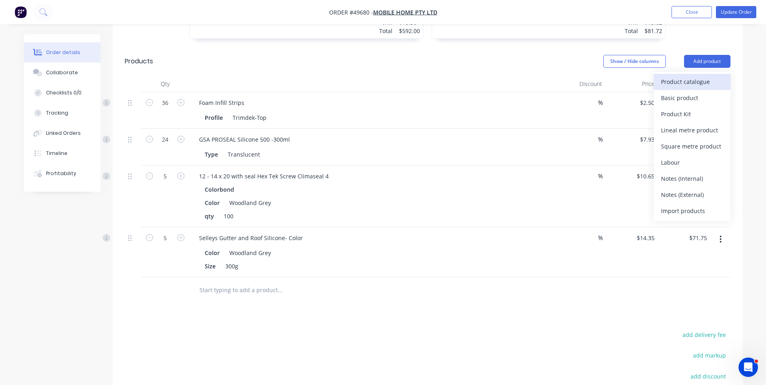
click at [655, 74] on button "Product catalogue" at bounding box center [692, 82] width 77 height 16
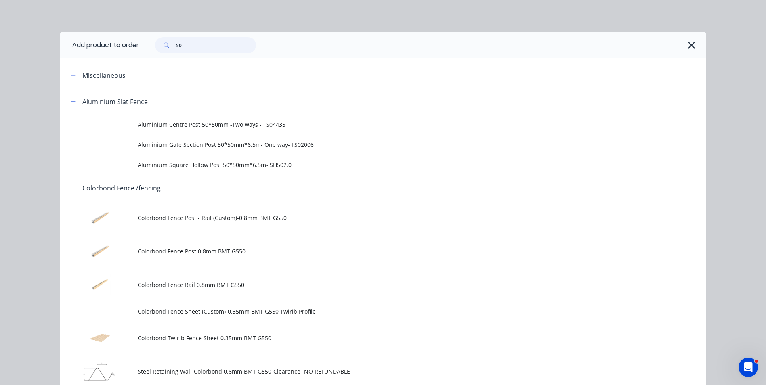
drag, startPoint x: 206, startPoint y: 50, endPoint x: 37, endPoint y: 61, distance: 169.1
click at [37, 61] on div "Add product to order 50 Miscellaneous Aluminium Slat Fence Aluminium Centre Pos…" at bounding box center [383, 192] width 766 height 385
type input "12"
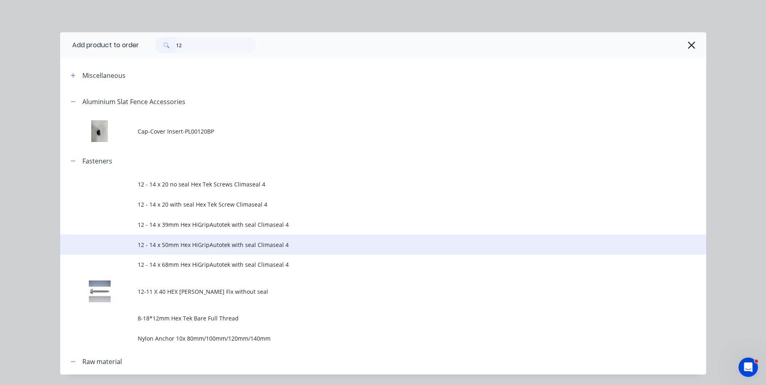
click at [279, 245] on span "12 - 14 x 50mm Hex HiGripAutotek with seal Climaseal 4" at bounding box center [365, 245] width 455 height 8
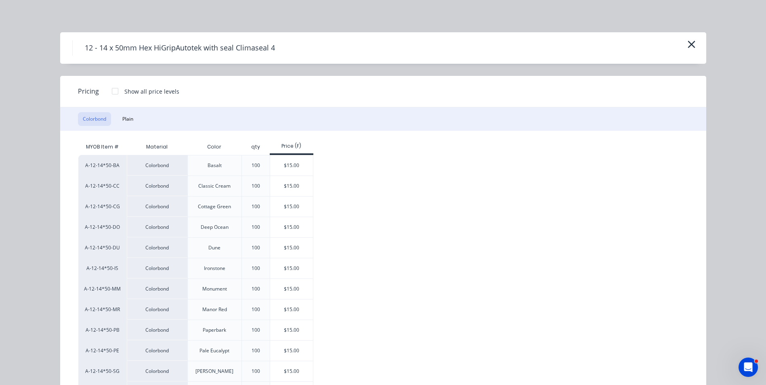
scroll to position [40, 0]
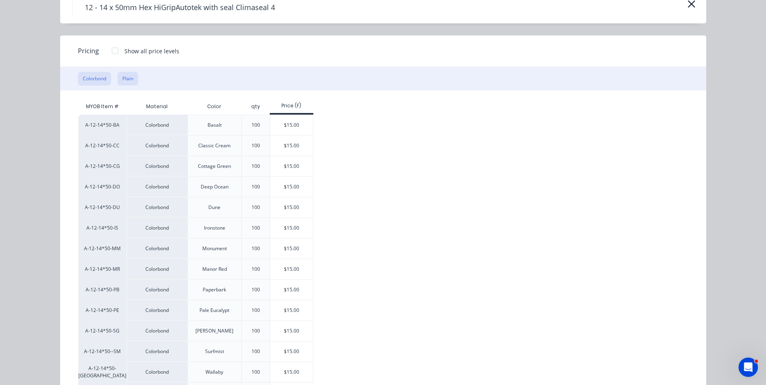
click at [131, 82] on button "Plain" at bounding box center [128, 79] width 21 height 14
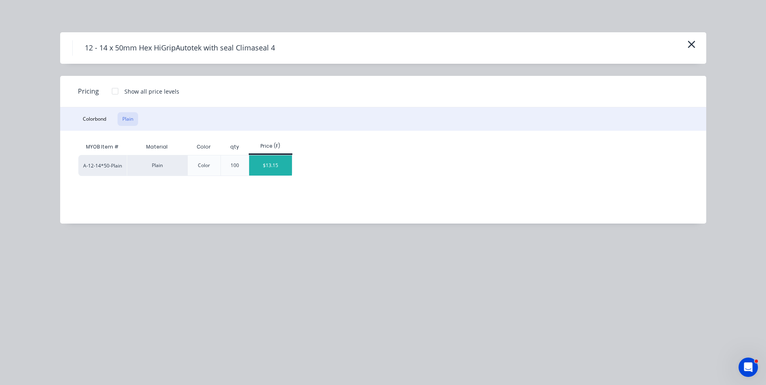
click at [271, 163] on div "$13.15" at bounding box center [270, 165] width 43 height 20
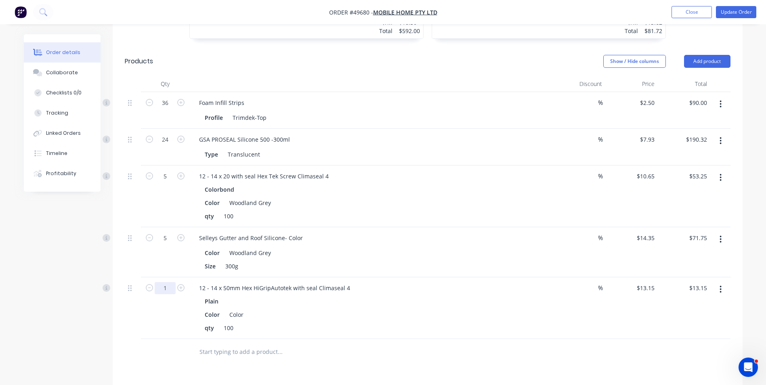
click at [169, 282] on input "1" at bounding box center [165, 288] width 21 height 12
type input "3"
type input "$39.45"
click at [422, 247] on div "Color Woodland Grey" at bounding box center [370, 253] width 336 height 12
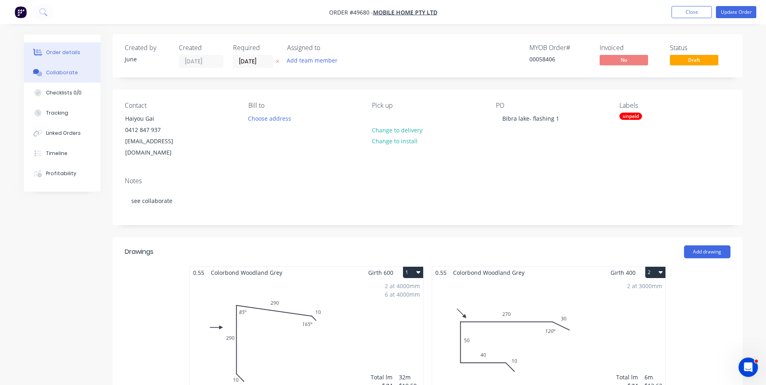
click at [65, 74] on div "Collaborate" at bounding box center [62, 72] width 32 height 7
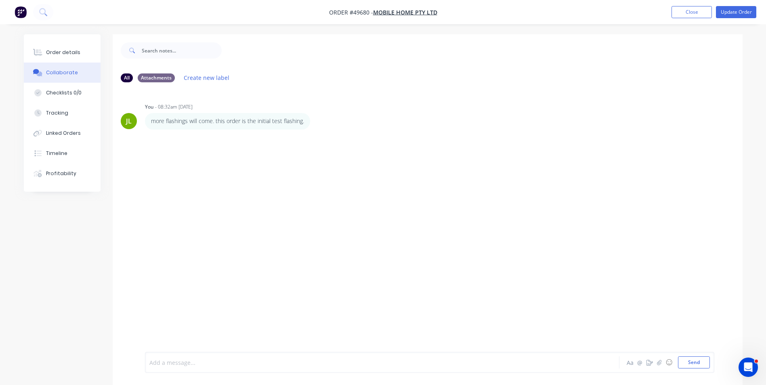
click at [289, 359] on div at bounding box center [360, 363] width 420 height 8
click at [203, 361] on div at bounding box center [360, 363] width 420 height 8
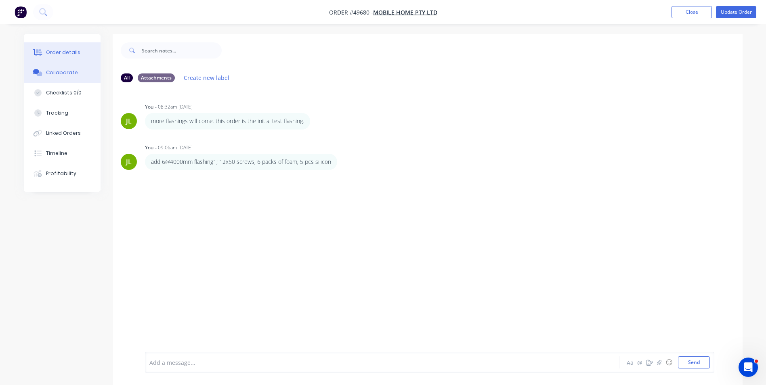
click at [71, 54] on div "Order details" at bounding box center [63, 52] width 34 height 7
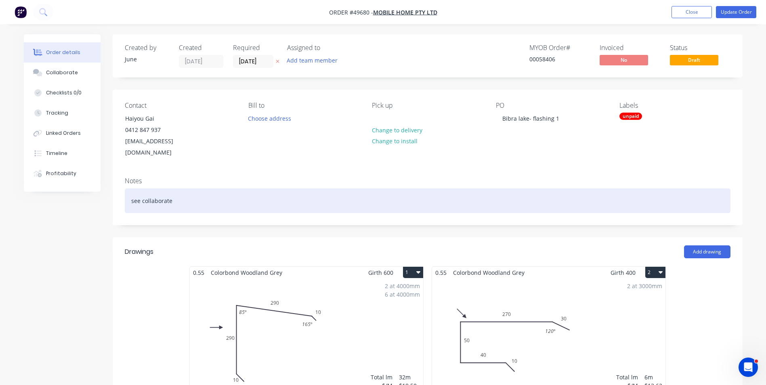
click at [509, 189] on div "see collaborate" at bounding box center [428, 201] width 606 height 25
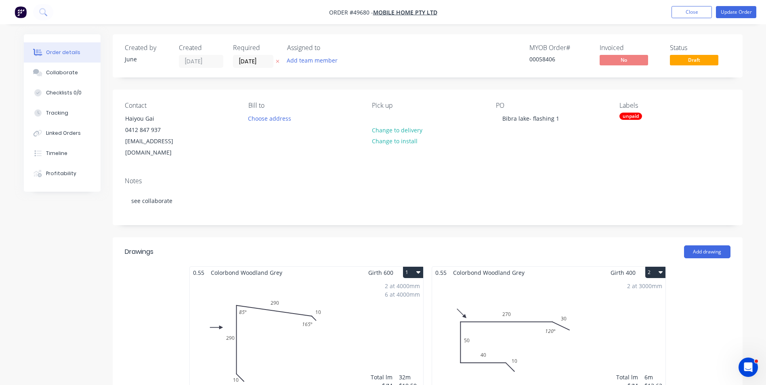
click at [526, 177] on div "Notes" at bounding box center [428, 181] width 606 height 8
click at [698, 6] on button "Close" at bounding box center [692, 12] width 40 height 12
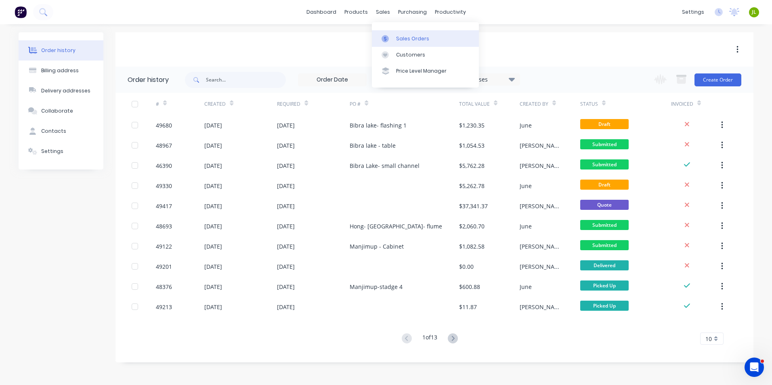
click at [391, 41] on div at bounding box center [388, 38] width 12 height 7
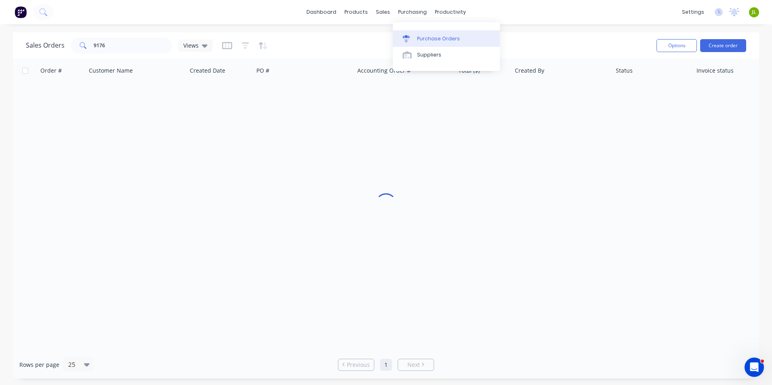
click at [416, 43] on link "Purchase Orders" at bounding box center [446, 38] width 107 height 16
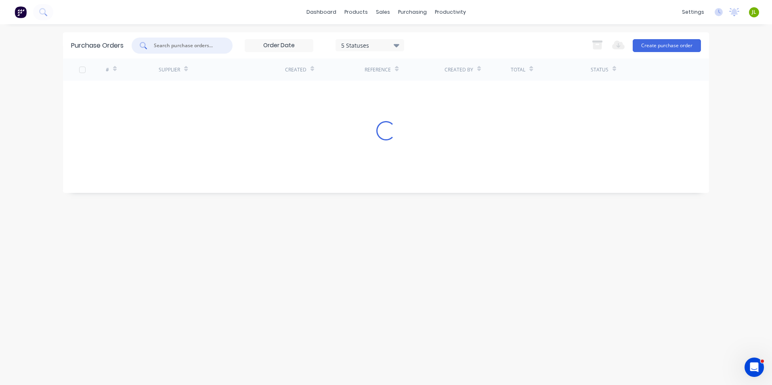
click at [168, 46] on input "text" at bounding box center [186, 46] width 67 height 8
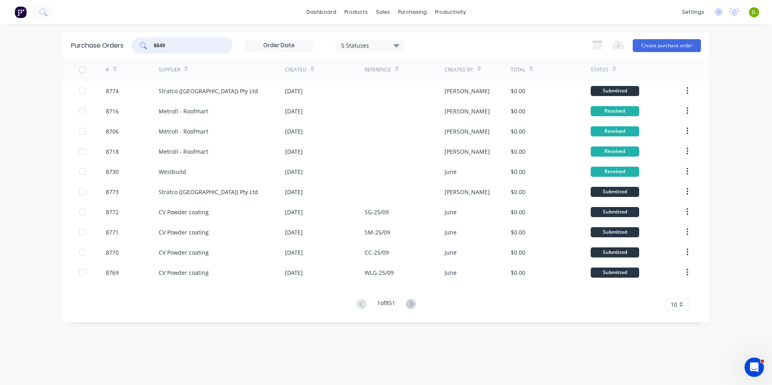
type input "8649"
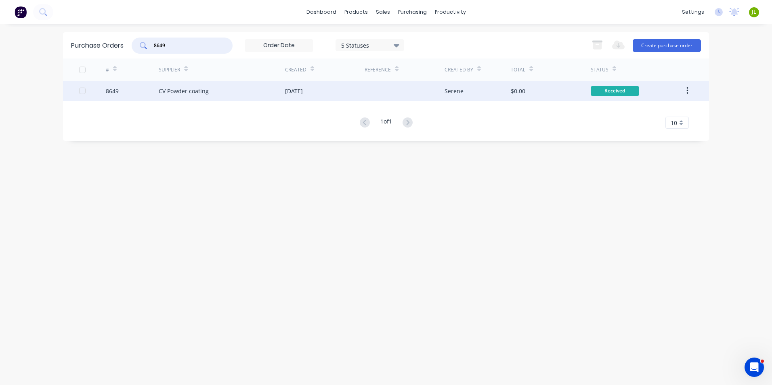
click at [184, 95] on div "CV Powder coating" at bounding box center [184, 91] width 50 height 8
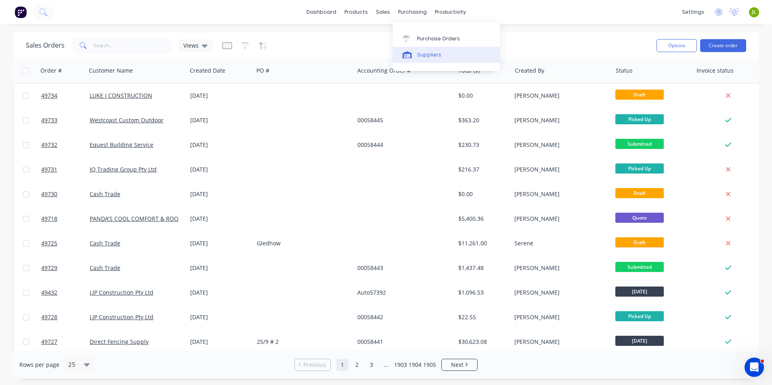
click at [416, 53] on link "Suppliers" at bounding box center [446, 55] width 107 height 16
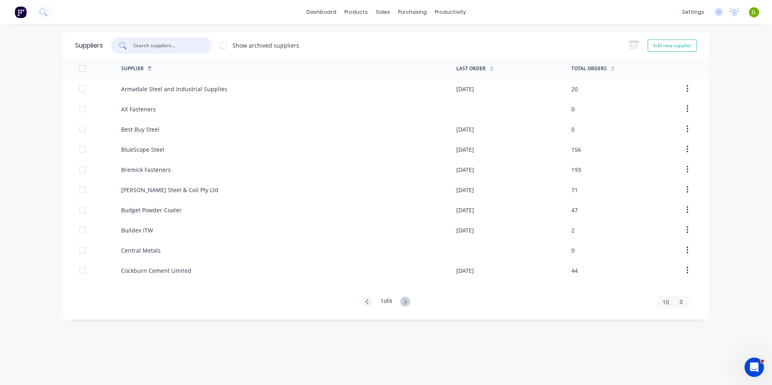
click at [183, 43] on input "text" at bounding box center [165, 46] width 67 height 8
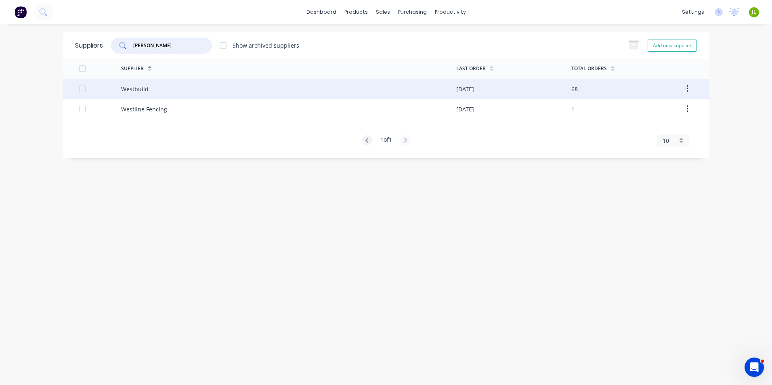
type input "wes"
click at [168, 97] on div "Westbuild" at bounding box center [288, 89] width 335 height 20
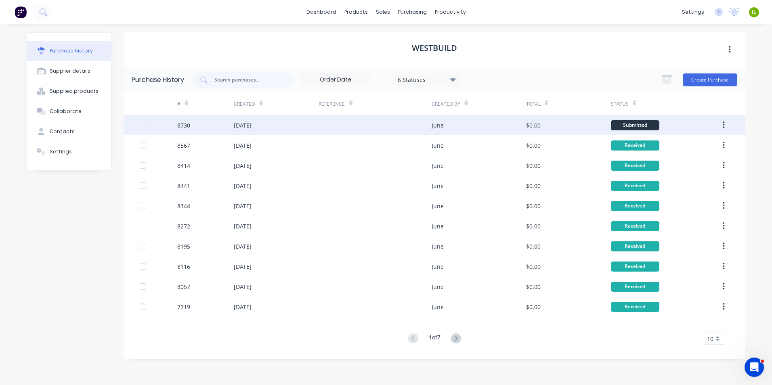
click at [481, 125] on div "June" at bounding box center [479, 125] width 94 height 20
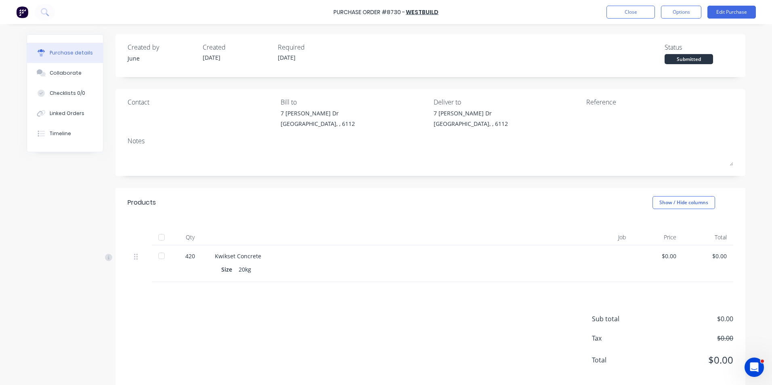
click at [159, 240] on div at bounding box center [161, 237] width 16 height 16
click at [632, 9] on button "Close" at bounding box center [631, 12] width 48 height 13
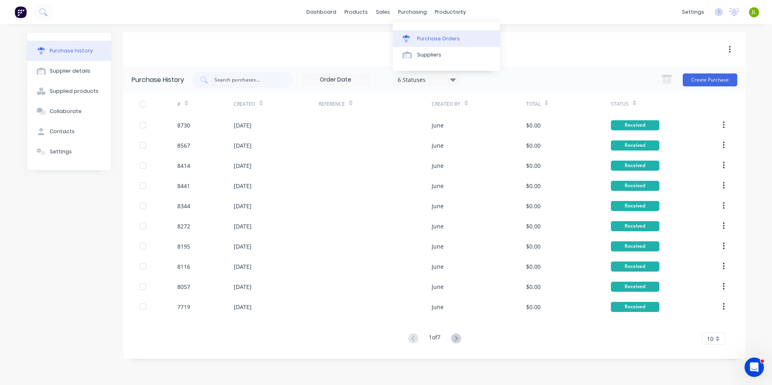
click at [417, 27] on div "Purchase Orders Suppliers" at bounding box center [446, 46] width 107 height 49
click at [417, 31] on link "Purchase Orders" at bounding box center [446, 38] width 107 height 16
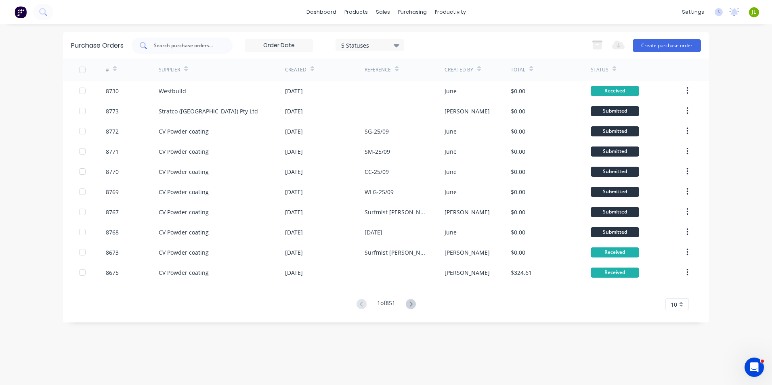
click at [193, 44] on input "text" at bounding box center [186, 46] width 67 height 8
type input "8718"
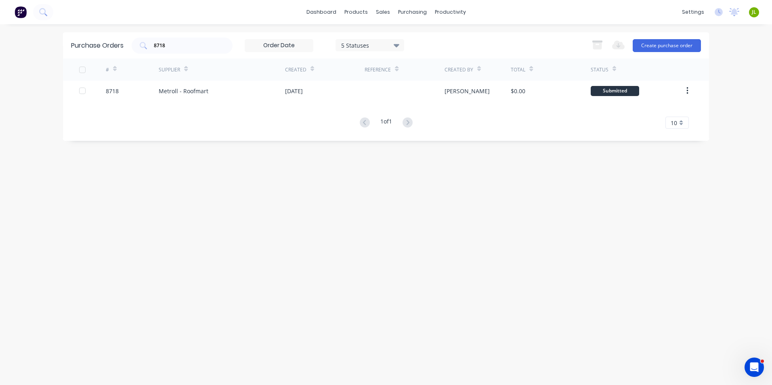
click at [214, 94] on div "Metroll - Roofmart" at bounding box center [222, 91] width 126 height 20
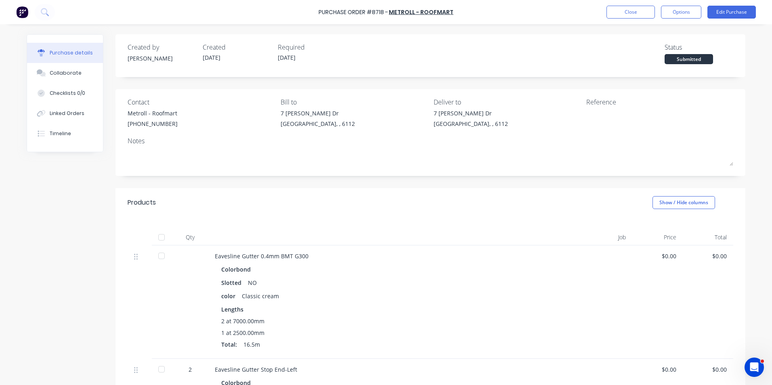
click at [162, 235] on div at bounding box center [161, 237] width 16 height 16
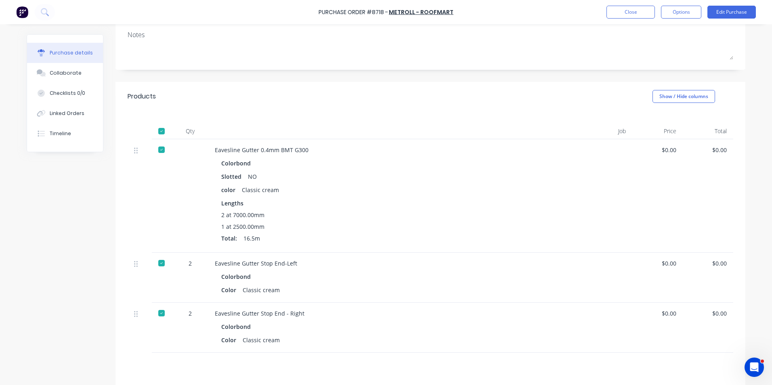
scroll to position [121, 0]
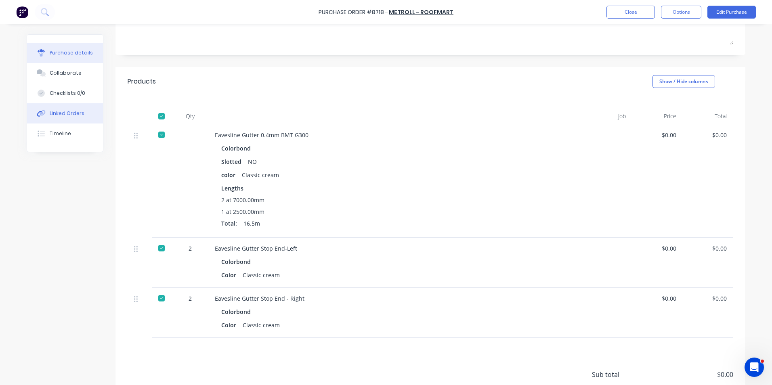
click at [58, 111] on div "Linked Orders" at bounding box center [67, 113] width 35 height 7
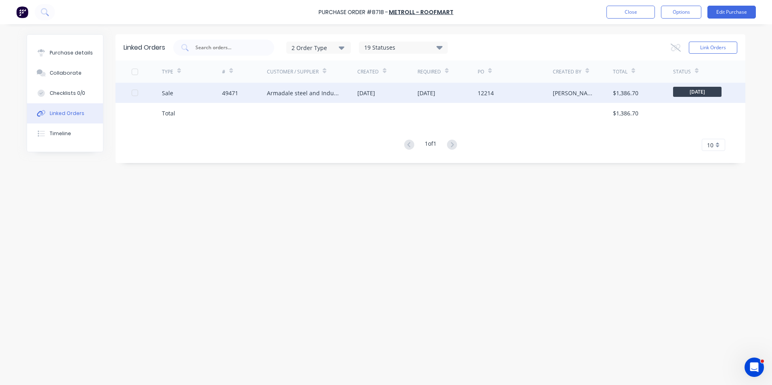
click at [297, 93] on div "Armadale steel and Industrial Supplies" at bounding box center [304, 93] width 74 height 8
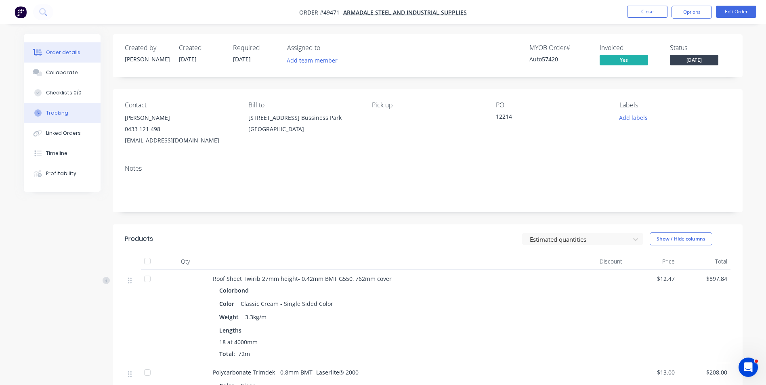
click at [65, 116] on div "Tracking" at bounding box center [57, 112] width 22 height 7
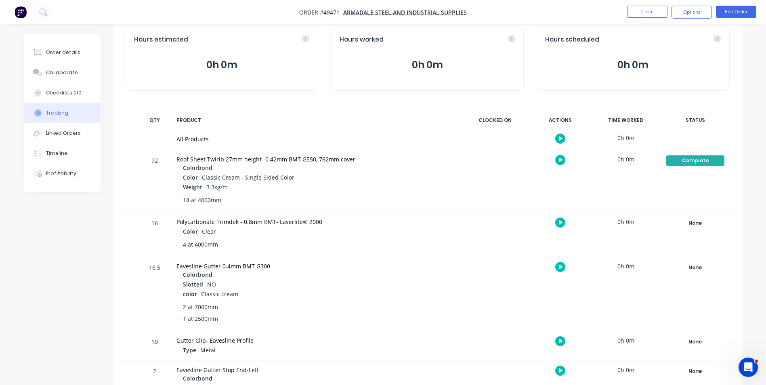
scroll to position [102, 0]
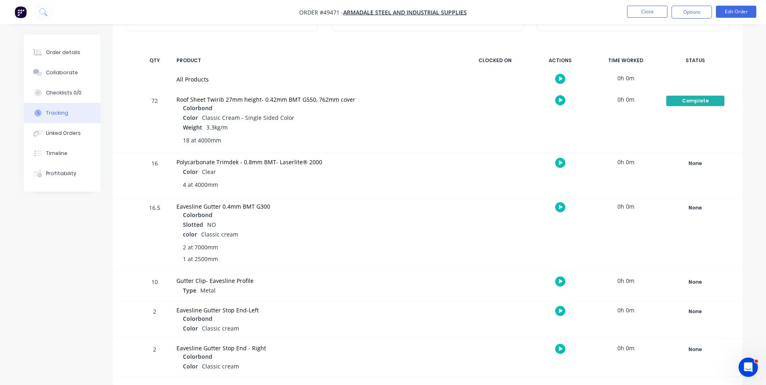
click at [693, 202] on div "None Create status None edit Complete Completed edit Friday Monday Ready for De…" at bounding box center [695, 234] width 69 height 74
click at [693, 207] on div "None" at bounding box center [695, 208] width 58 height 11
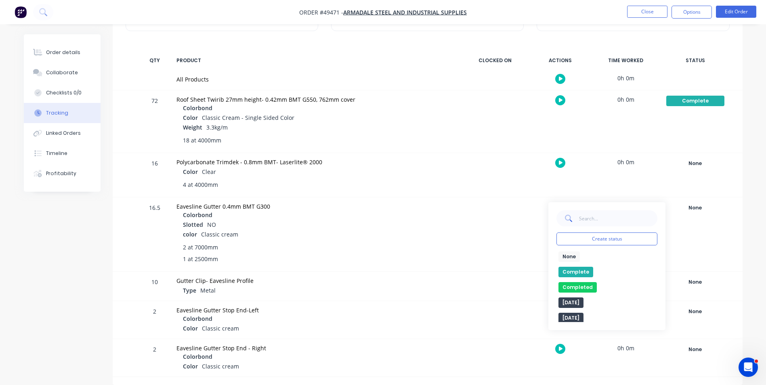
click at [567, 274] on button "Complete" at bounding box center [576, 272] width 35 height 11
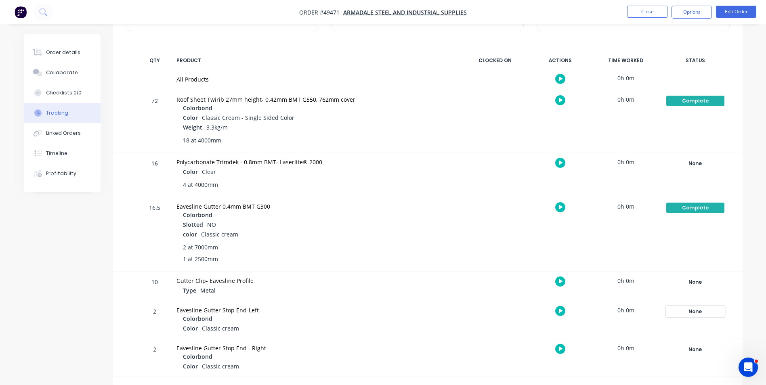
drag, startPoint x: 691, startPoint y: 317, endPoint x: 694, endPoint y: 313, distance: 4.9
click at [691, 317] on button "None" at bounding box center [695, 311] width 59 height 11
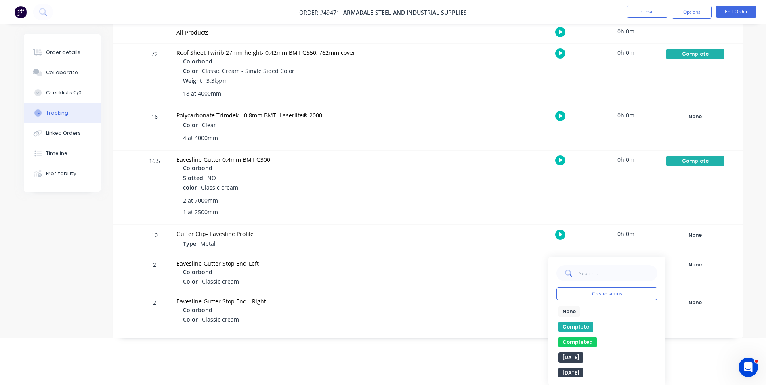
click at [580, 325] on button "Complete" at bounding box center [576, 327] width 35 height 11
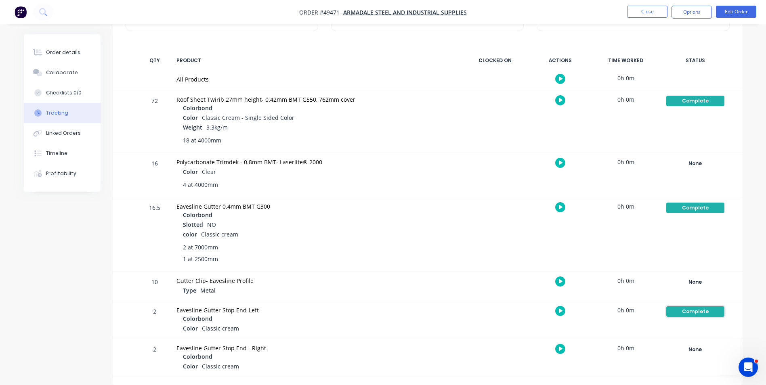
click at [683, 307] on div "Complete" at bounding box center [695, 312] width 58 height 11
click at [702, 350] on div "None" at bounding box center [695, 350] width 58 height 11
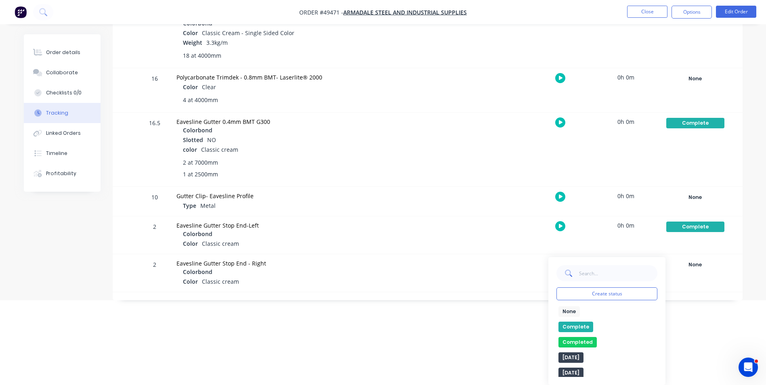
click at [578, 323] on button "Complete" at bounding box center [576, 327] width 35 height 11
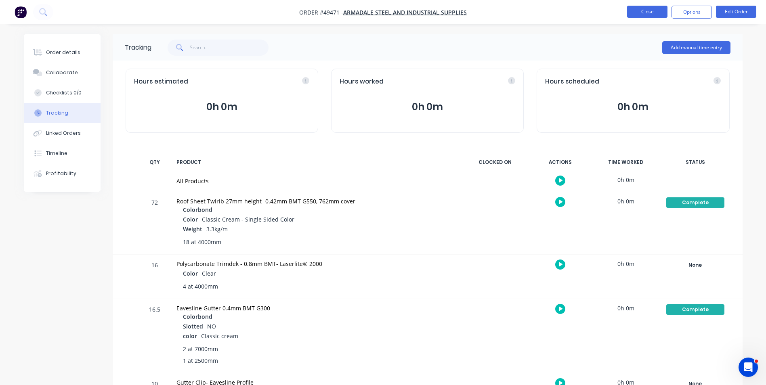
click at [649, 16] on button "Close" at bounding box center [647, 12] width 40 height 12
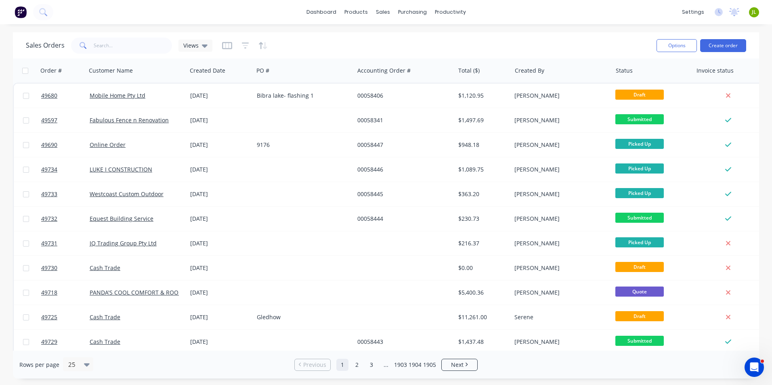
click at [113, 34] on div "Sales Orders Views Options Create order" at bounding box center [386, 45] width 746 height 26
click at [110, 41] on input "text" at bounding box center [133, 46] width 79 height 16
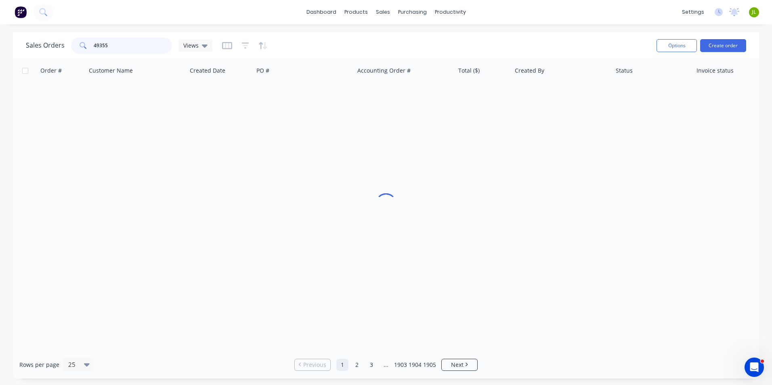
type input "49355"
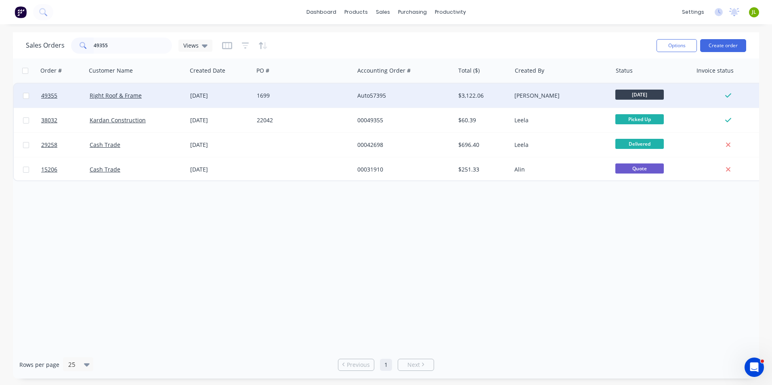
click at [310, 94] on div "1699" at bounding box center [302, 96] width 90 height 8
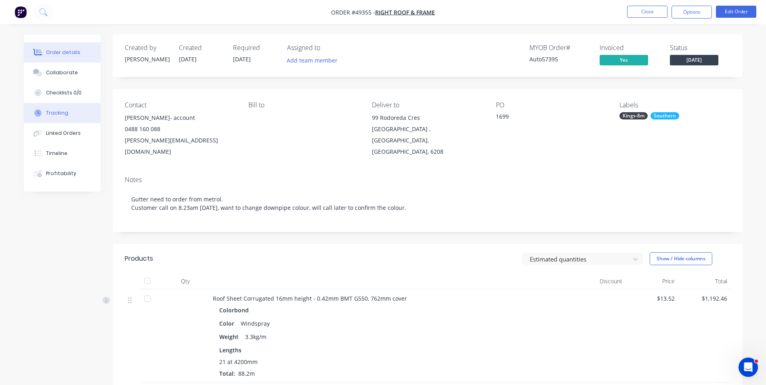
click at [58, 120] on button "Tracking" at bounding box center [62, 113] width 77 height 20
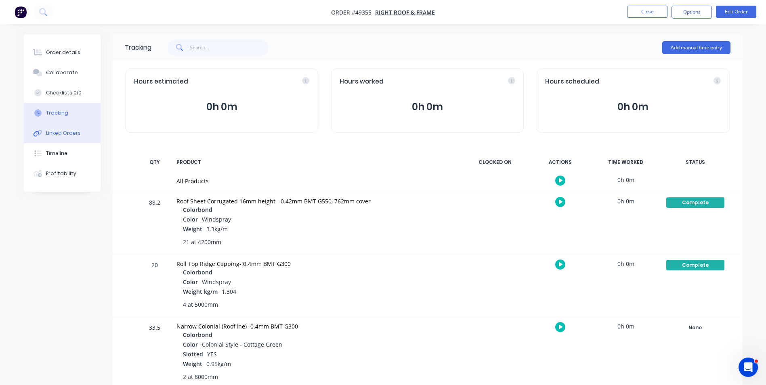
click at [60, 134] on div "Linked Orders" at bounding box center [63, 133] width 35 height 7
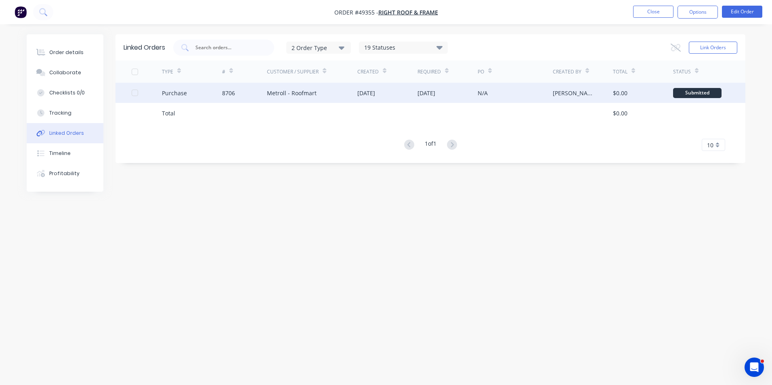
click at [296, 92] on div "Metroll - Roofmart" at bounding box center [292, 93] width 50 height 8
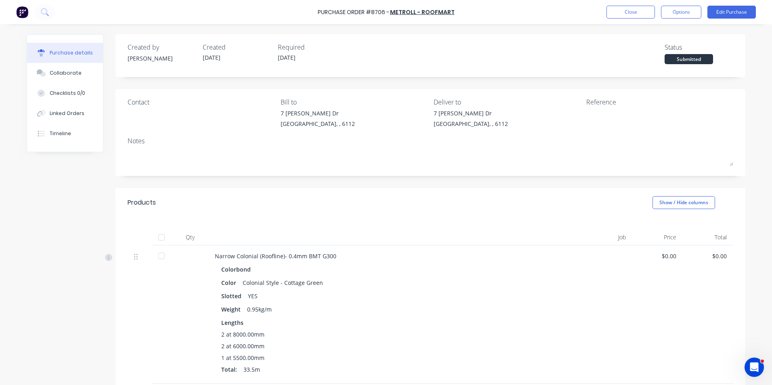
click at [160, 237] on div at bounding box center [161, 237] width 16 height 16
click at [651, 9] on button "Close" at bounding box center [631, 12] width 48 height 13
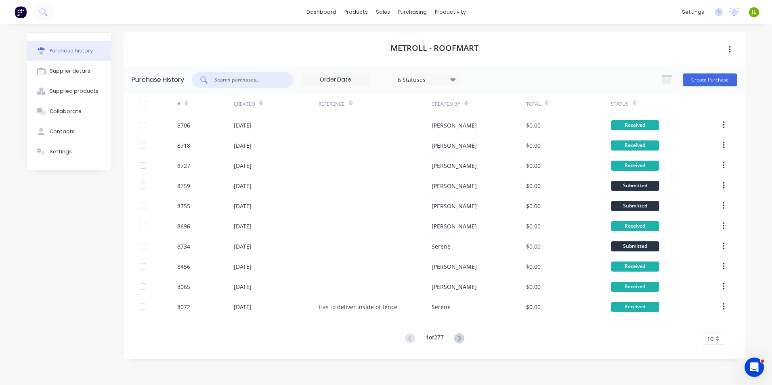
click at [239, 77] on input "text" at bounding box center [247, 80] width 67 height 8
type input "8716"
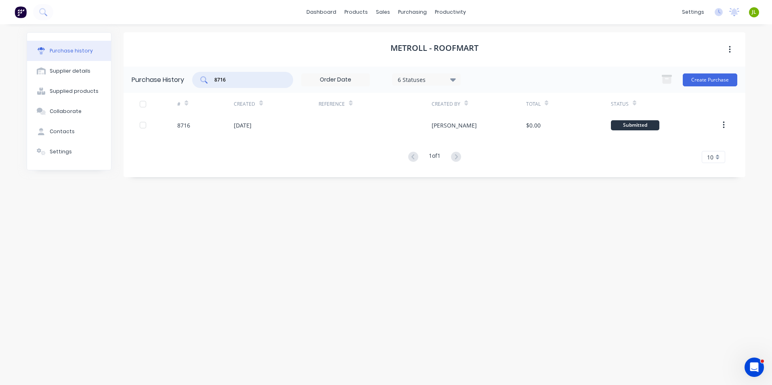
click at [242, 137] on div "# Created Reference Created By Total Status 8716 19 Sep 2025 Cathy $0.00 Submit…" at bounding box center [435, 128] width 622 height 70
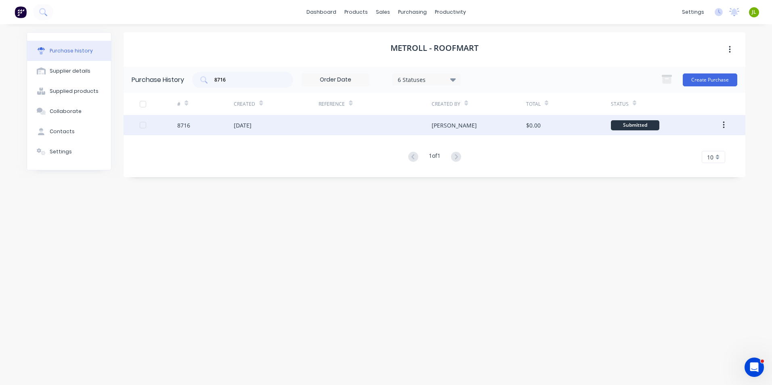
click at [256, 130] on div "[DATE]" at bounding box center [276, 125] width 85 height 20
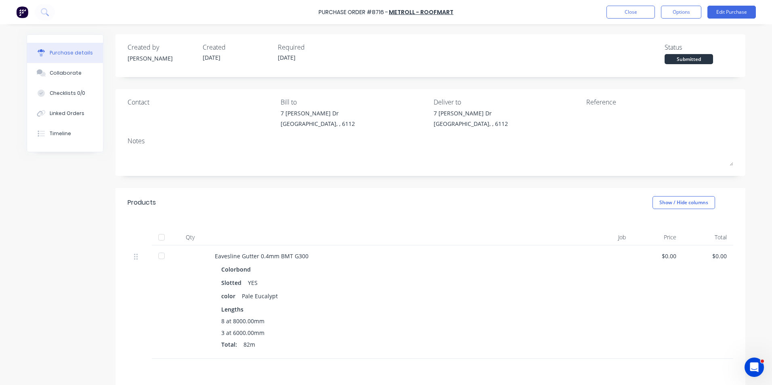
click at [166, 237] on div at bounding box center [161, 237] width 16 height 16
click at [63, 113] on div "Linked Orders" at bounding box center [67, 113] width 35 height 7
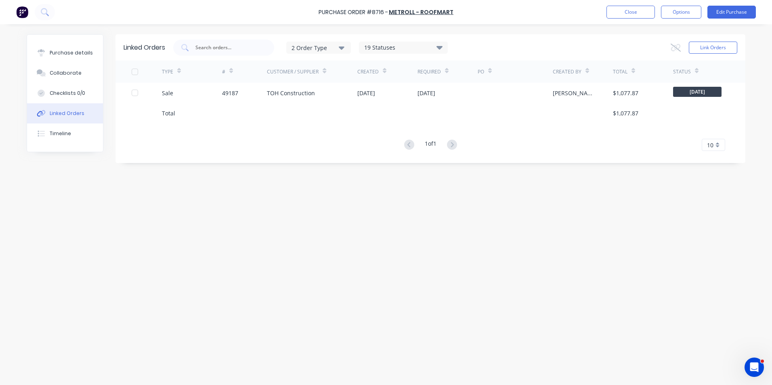
click at [206, 96] on div "Sale" at bounding box center [192, 93] width 60 height 20
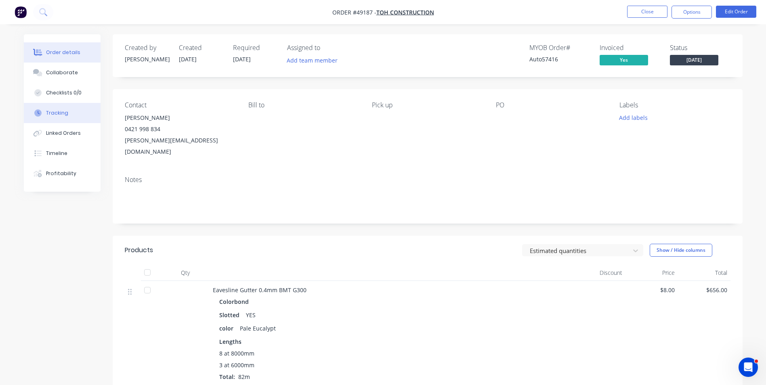
click at [66, 107] on button "Tracking" at bounding box center [62, 113] width 77 height 20
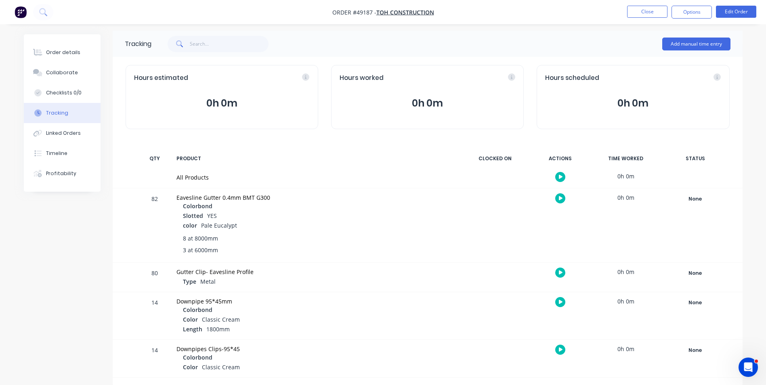
scroll to position [4, 0]
click at [702, 203] on div "None" at bounding box center [695, 198] width 58 height 11
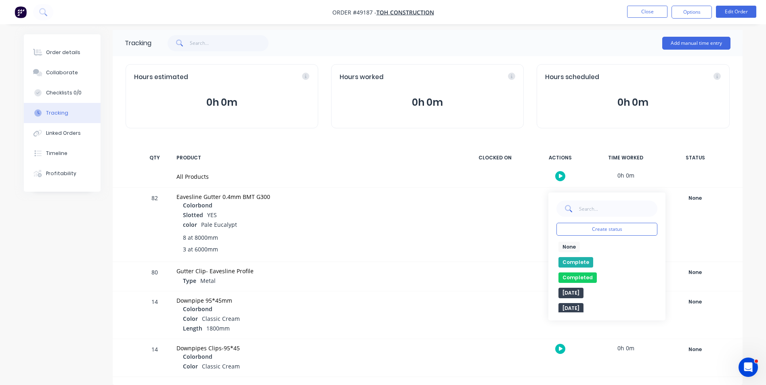
click at [573, 258] on button "Complete" at bounding box center [576, 262] width 35 height 11
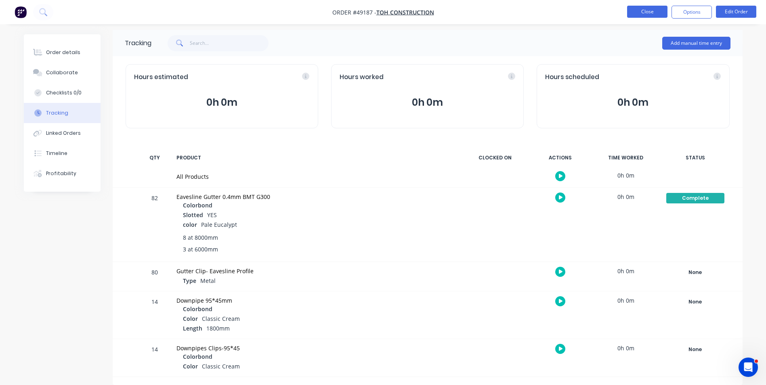
click at [649, 8] on button "Close" at bounding box center [647, 12] width 40 height 12
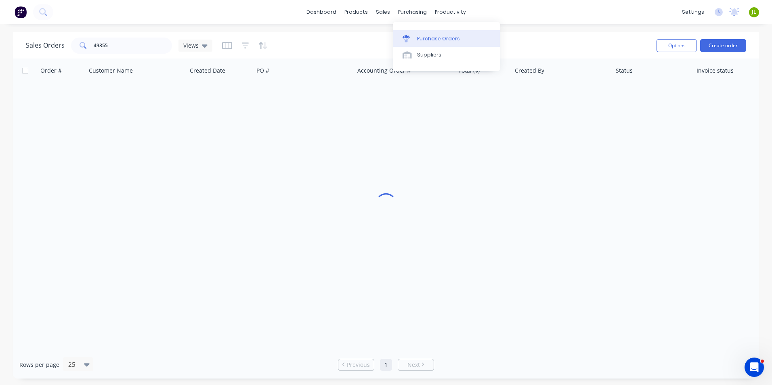
click at [409, 33] on link "Purchase Orders" at bounding box center [446, 38] width 107 height 16
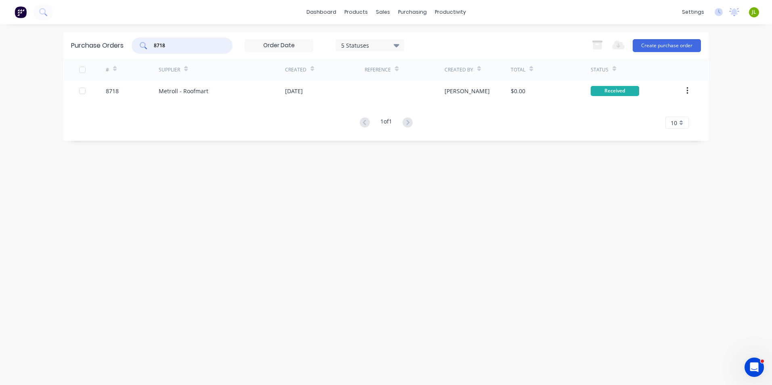
drag, startPoint x: 175, startPoint y: 47, endPoint x: 143, endPoint y: 47, distance: 31.5
click at [143, 47] on div "8718" at bounding box center [182, 46] width 101 height 16
type input "8703"
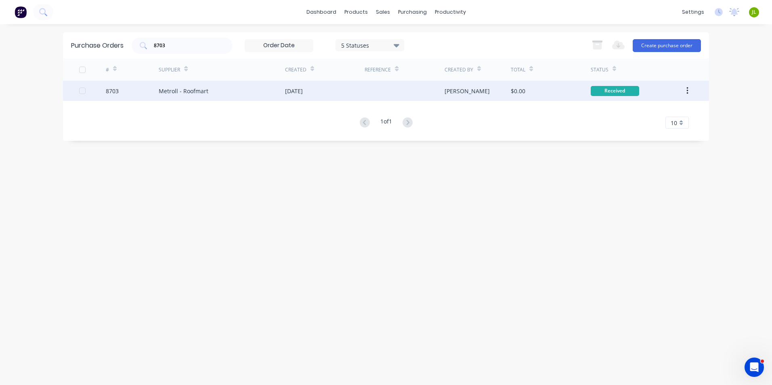
click at [198, 90] on div "Metroll - Roofmart" at bounding box center [184, 91] width 50 height 8
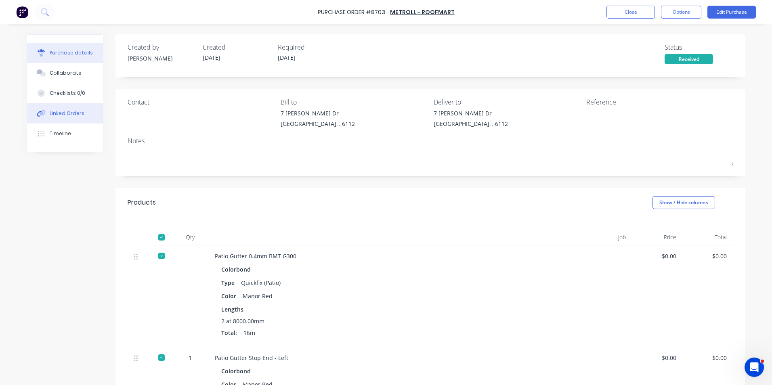
click at [57, 117] on button "Linked Orders" at bounding box center [65, 113] width 76 height 20
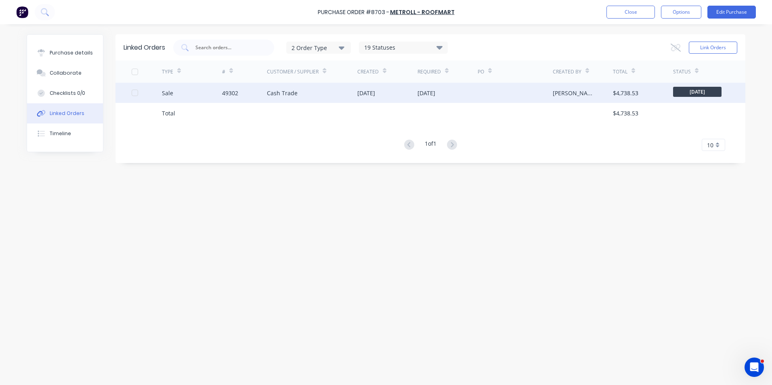
click at [265, 94] on div "49302" at bounding box center [244, 93] width 45 height 20
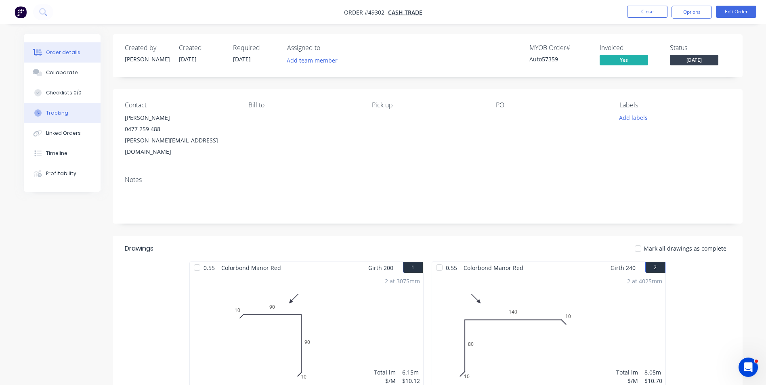
click at [63, 116] on div "Tracking" at bounding box center [57, 112] width 22 height 7
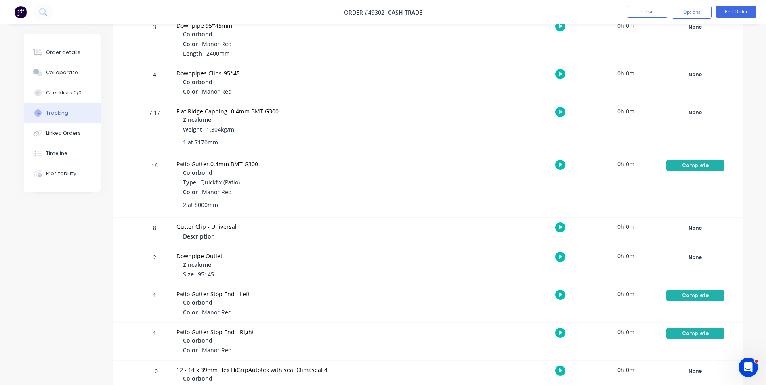
scroll to position [404, 0]
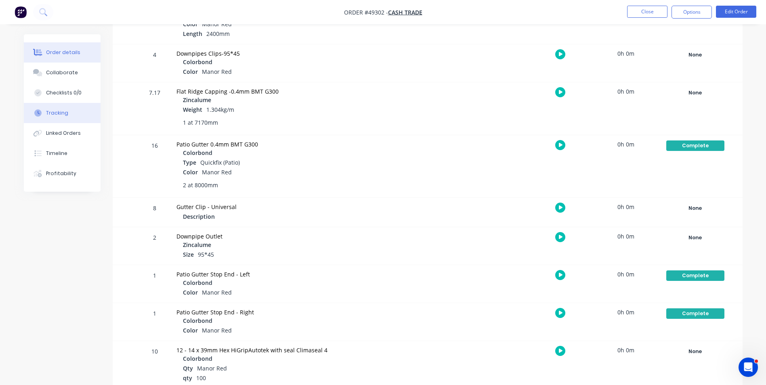
click at [81, 62] on button "Order details" at bounding box center [62, 52] width 77 height 20
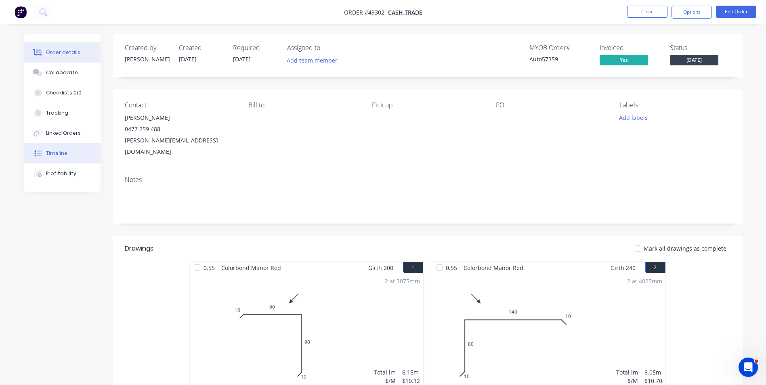
click at [42, 152] on div at bounding box center [38, 153] width 12 height 7
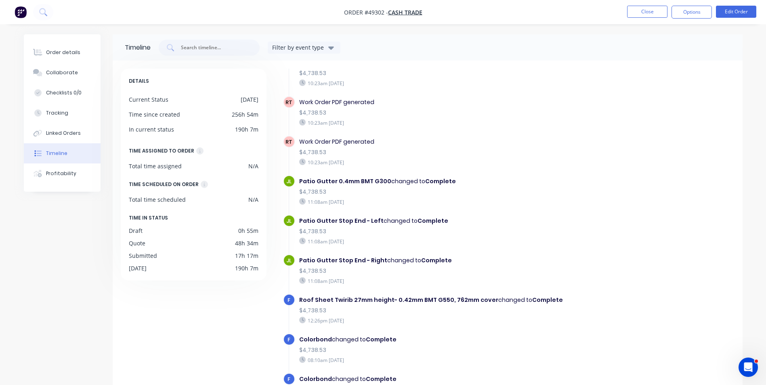
scroll to position [1116, 0]
click at [82, 53] on button "Order details" at bounding box center [62, 52] width 77 height 20
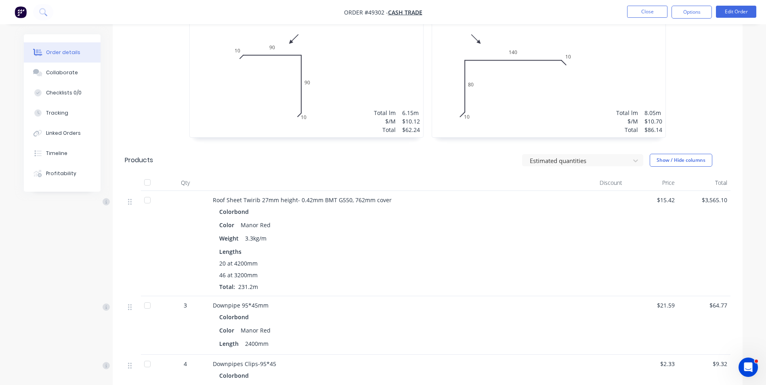
scroll to position [162, 0]
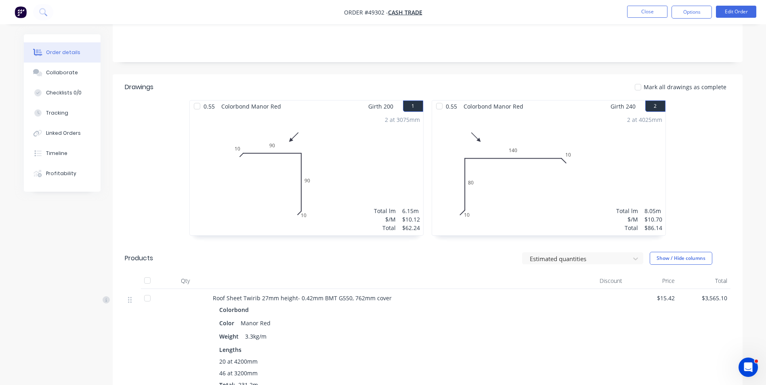
click at [145, 273] on div at bounding box center [147, 281] width 16 height 16
click at [195, 98] on div at bounding box center [197, 106] width 16 height 16
click at [441, 98] on div at bounding box center [439, 106] width 16 height 16
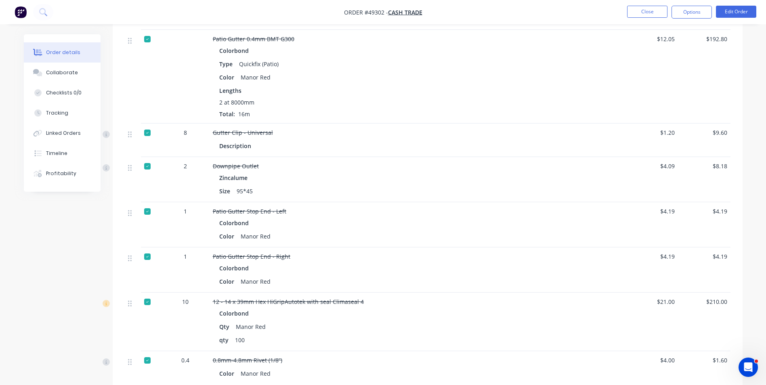
scroll to position [727, 0]
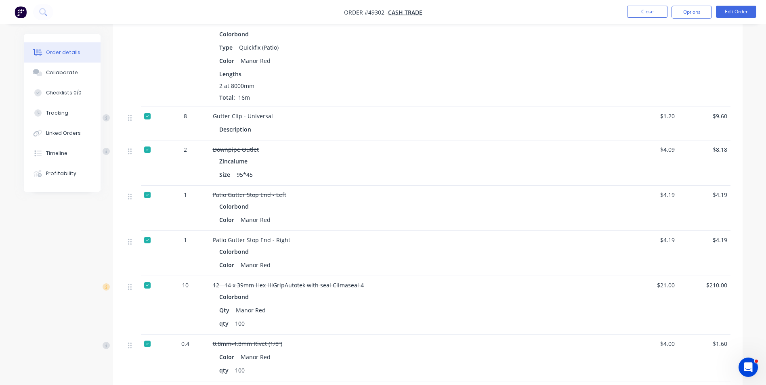
click at [146, 233] on div at bounding box center [147, 240] width 16 height 16
click at [147, 187] on div at bounding box center [147, 195] width 16 height 16
click at [704, 15] on button "Options" at bounding box center [692, 12] width 40 height 13
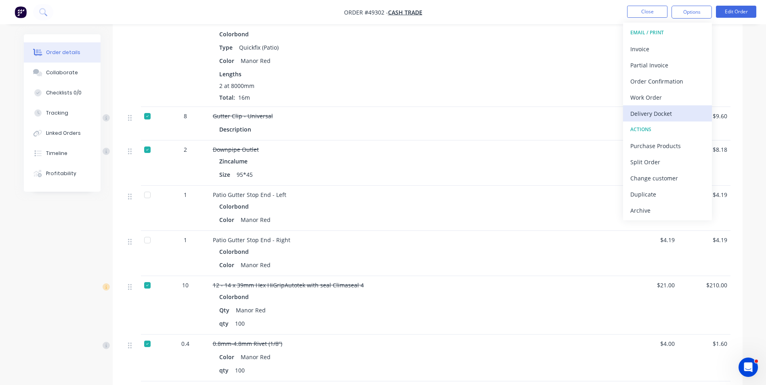
click at [688, 112] on div "Delivery Docket" at bounding box center [667, 114] width 74 height 12
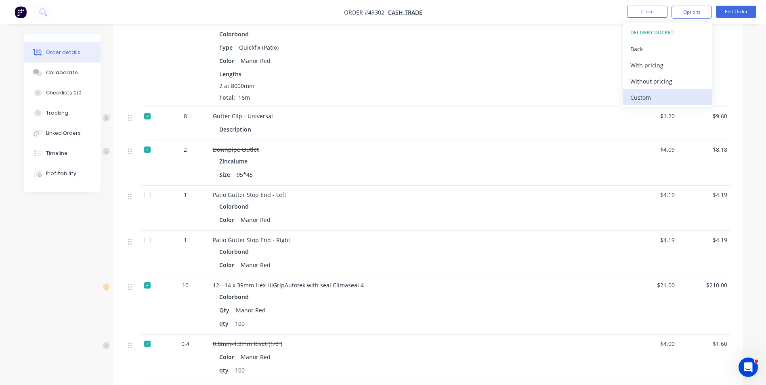
click at [653, 92] on div "Custom" at bounding box center [667, 98] width 74 height 12
click at [655, 83] on div "Without pricing" at bounding box center [667, 82] width 74 height 12
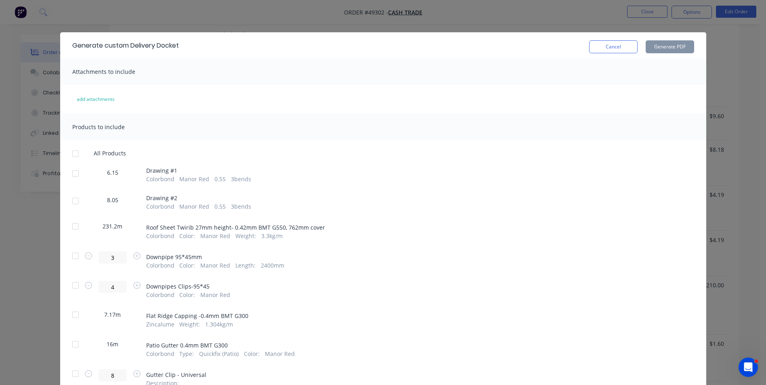
scroll to position [185, 0]
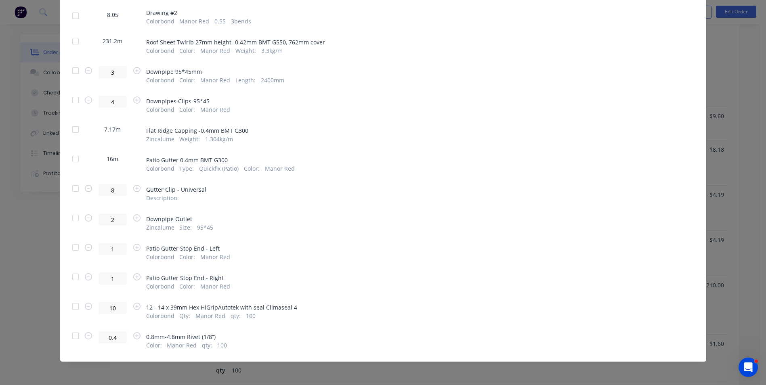
click at [67, 276] on div at bounding box center [75, 277] width 16 height 16
click at [74, 246] on div at bounding box center [75, 247] width 16 height 16
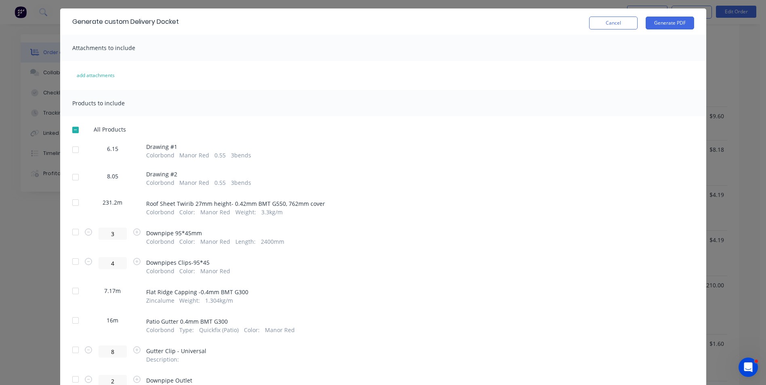
scroll to position [0, 0]
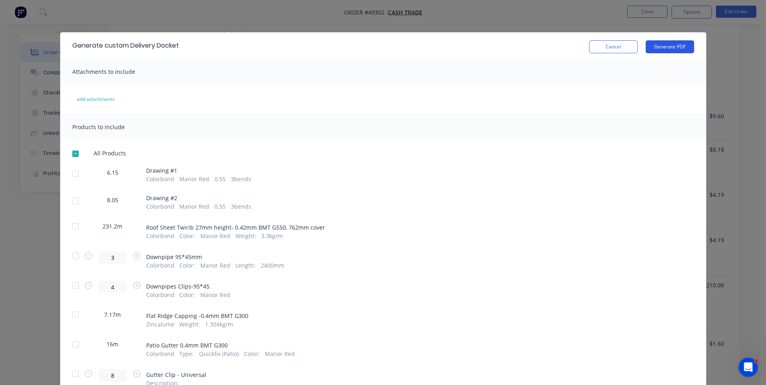
click at [664, 42] on button "Generate PDF" at bounding box center [670, 46] width 48 height 13
click at [610, 47] on button "Cancel" at bounding box center [613, 46] width 48 height 13
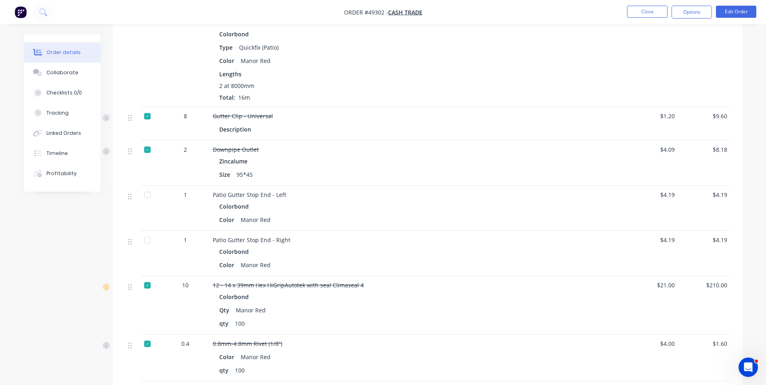
scroll to position [525, 0]
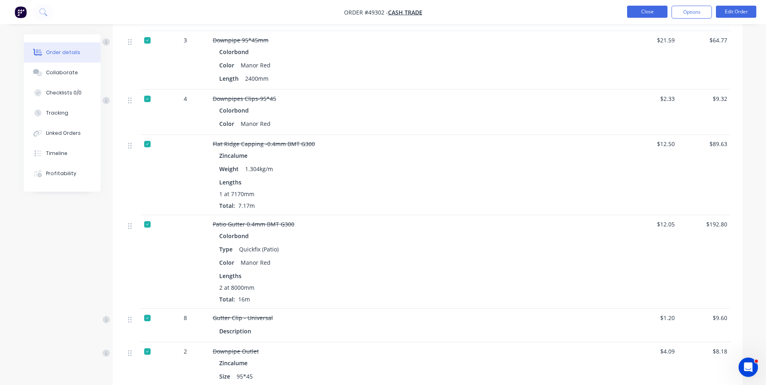
click at [658, 14] on button "Close" at bounding box center [647, 12] width 40 height 12
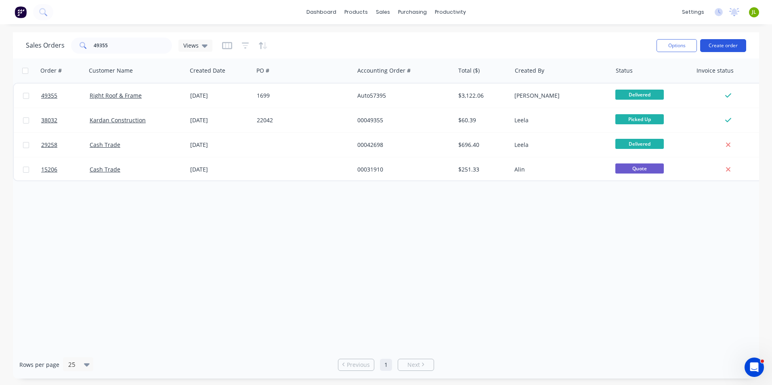
click at [737, 52] on button "Create order" at bounding box center [723, 45] width 46 height 13
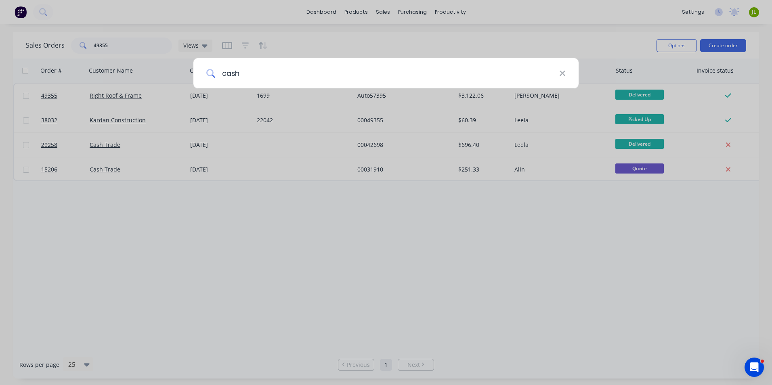
type input "cash"
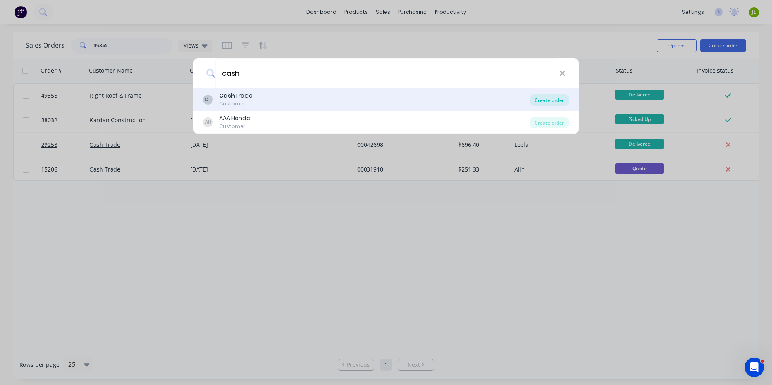
click at [553, 101] on div "Create order" at bounding box center [549, 100] width 39 height 11
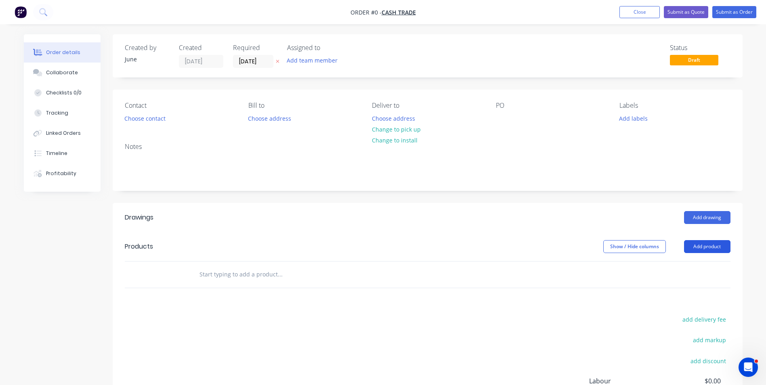
click at [719, 244] on button "Add product" at bounding box center [707, 246] width 46 height 13
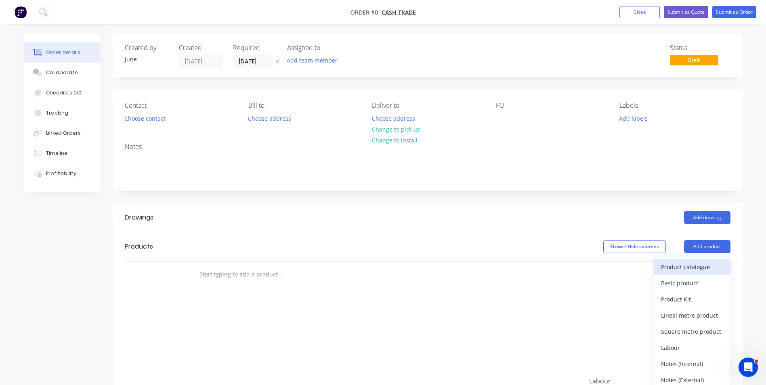
click at [688, 263] on div "Product catalogue" at bounding box center [692, 267] width 62 height 12
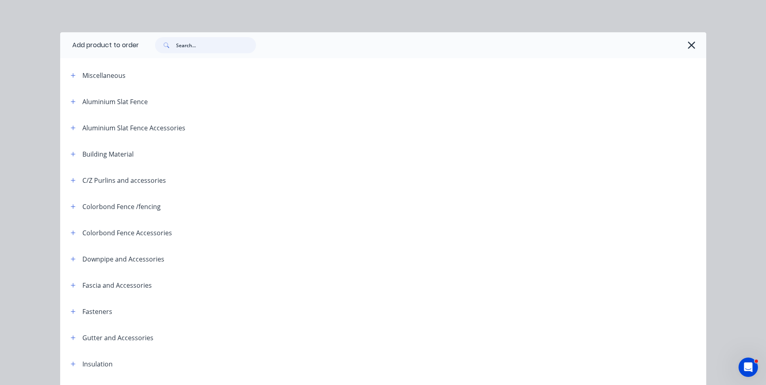
click at [237, 44] on input "text" at bounding box center [216, 45] width 80 height 16
type input "rail"
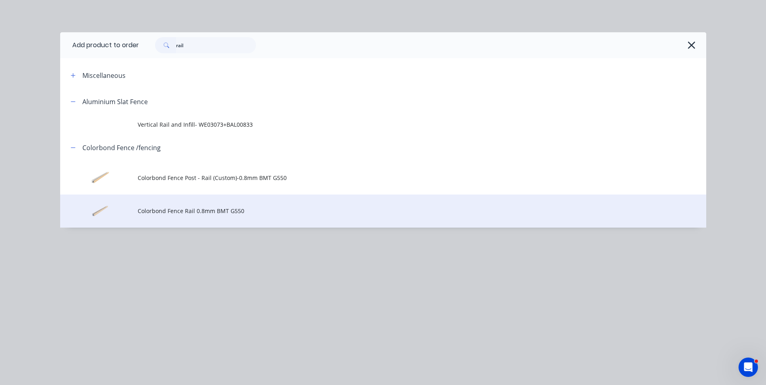
click at [217, 210] on span "Colorbond Fence Rail 0.8mm BMT G550" at bounding box center [365, 211] width 455 height 8
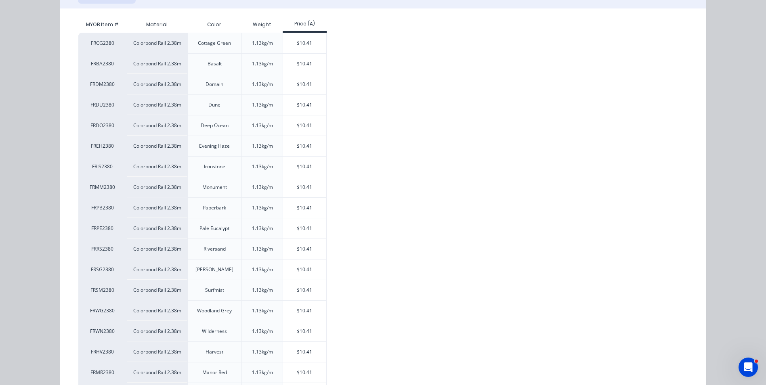
scroll to position [162, 0]
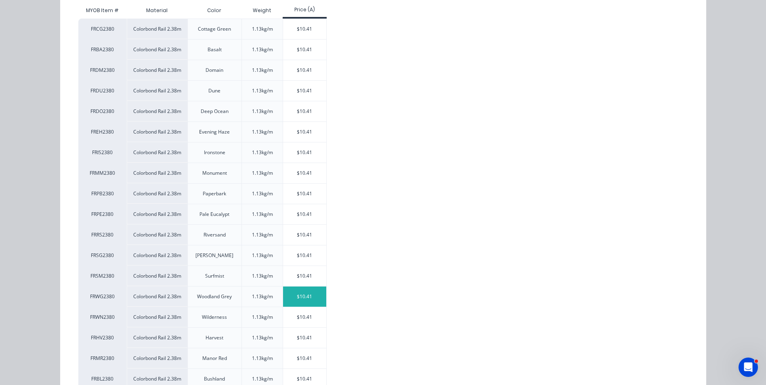
click at [302, 300] on div "$10.41" at bounding box center [304, 297] width 43 height 20
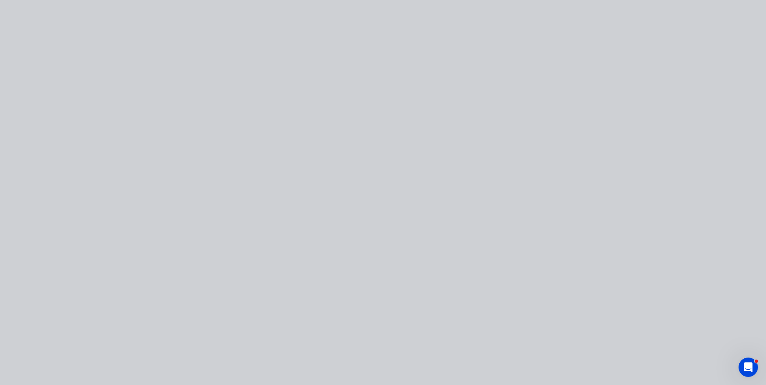
scroll to position [0, 0]
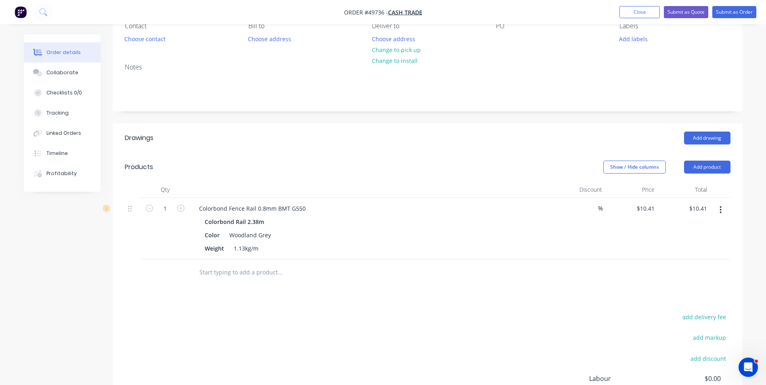
scroll to position [81, 0]
click at [182, 207] on icon "button" at bounding box center [180, 207] width 7 height 7
type input "2"
type input "$20.82"
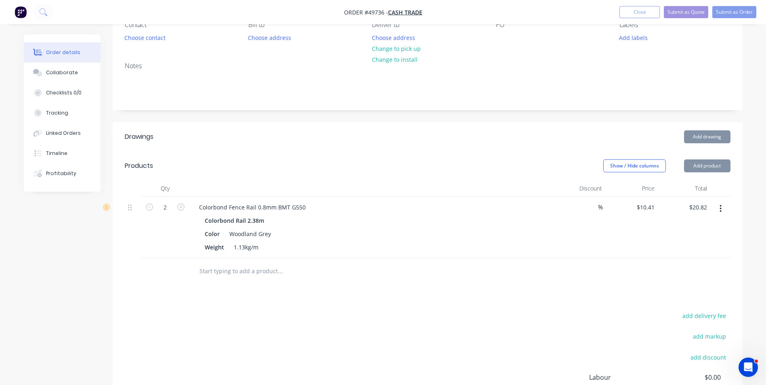
click at [173, 258] on div at bounding box center [165, 271] width 48 height 26
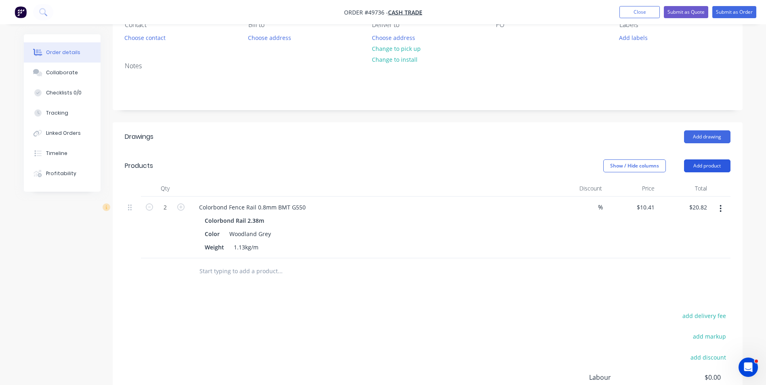
click at [709, 168] on button "Add product" at bounding box center [707, 166] width 46 height 13
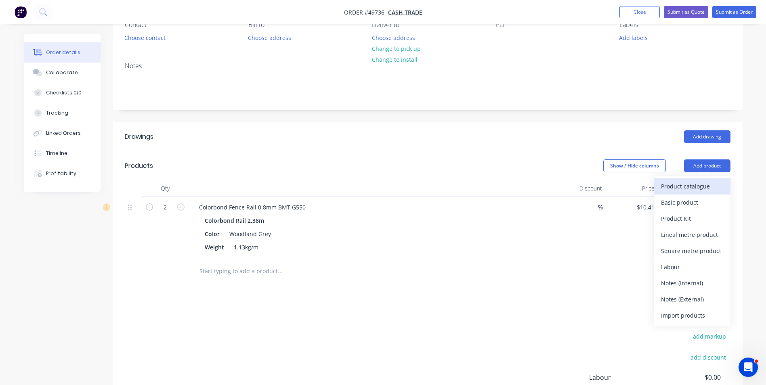
click at [687, 191] on div "Product catalogue" at bounding box center [692, 187] width 62 height 12
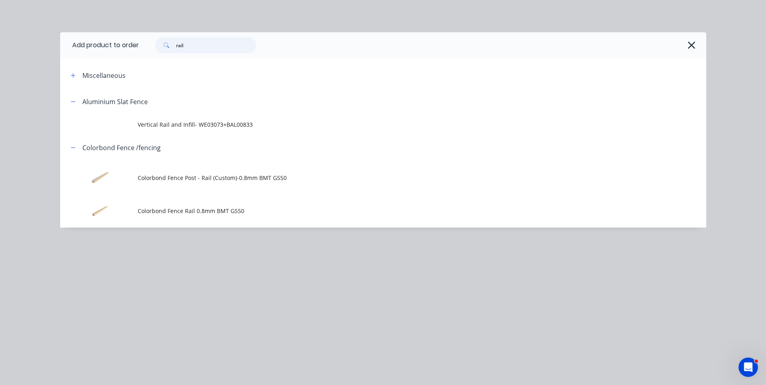
drag, startPoint x: 195, startPoint y: 44, endPoint x: 150, endPoint y: 41, distance: 45.3
click at [118, 43] on header "Add product to order rail" at bounding box center [383, 45] width 646 height 26
type input "sheet"
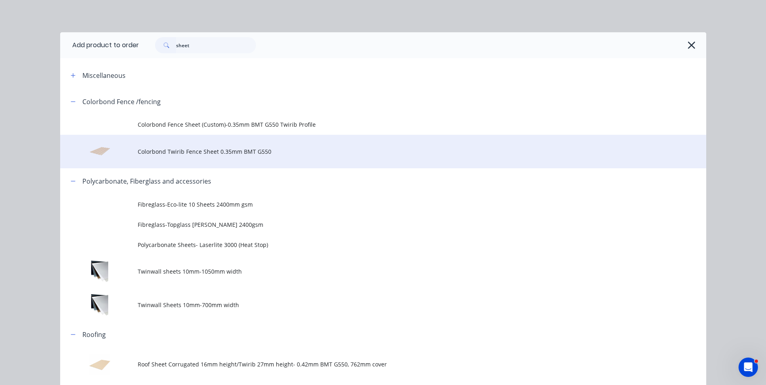
click at [212, 164] on td "Colorbond Twirib Fence Sheet 0.35mm BMT G550" at bounding box center [422, 152] width 569 height 34
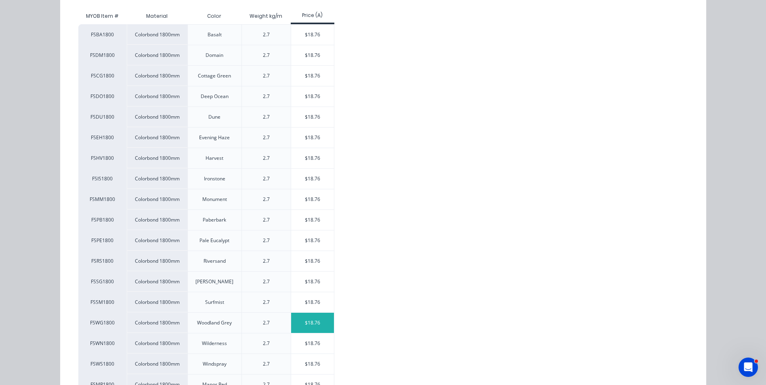
scroll to position [162, 0]
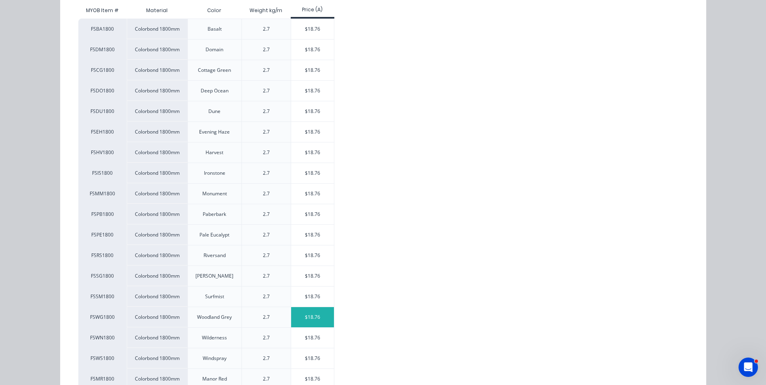
click at [309, 320] on div "$18.76" at bounding box center [312, 317] width 43 height 20
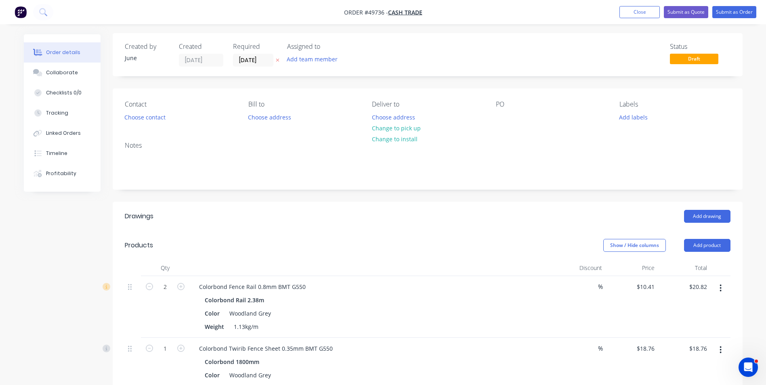
scroll to position [0, 0]
click at [403, 126] on button "Change to pick up" at bounding box center [396, 129] width 57 height 11
click at [155, 118] on button "Choose contact" at bounding box center [145, 118] width 50 height 11
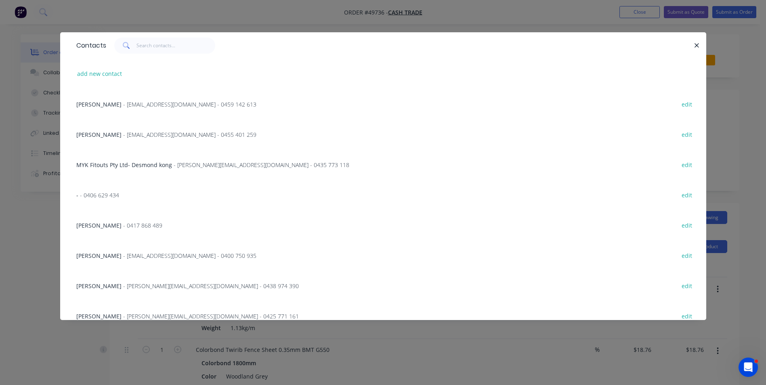
click at [694, 40] on div at bounding box center [693, 46] width 2 height 16
click at [694, 42] on button "button" at bounding box center [697, 45] width 10 height 10
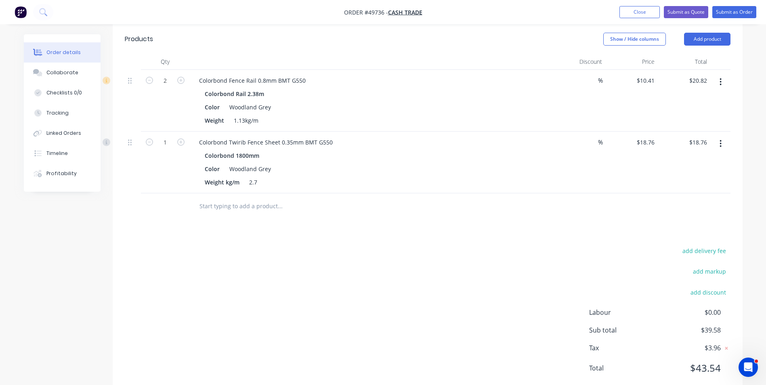
scroll to position [230, 0]
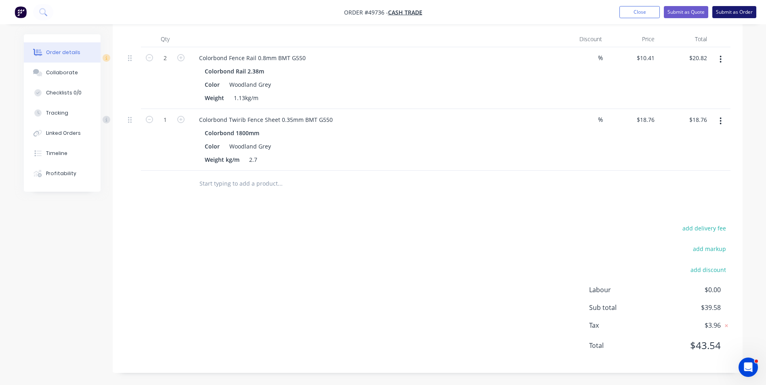
click at [727, 16] on button "Submit as Order" at bounding box center [734, 12] width 44 height 12
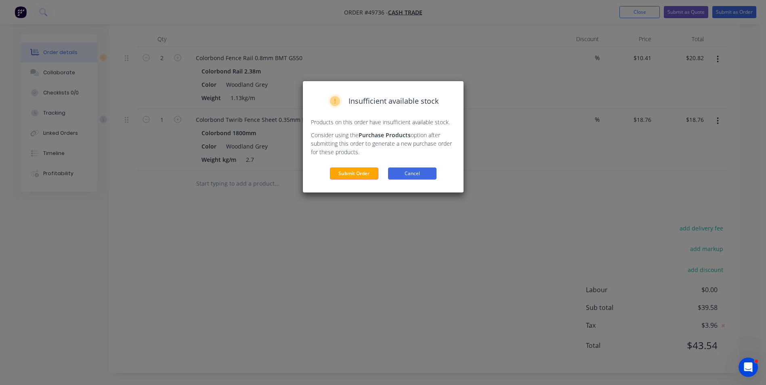
click at [424, 174] on button "Cancel" at bounding box center [412, 174] width 48 height 12
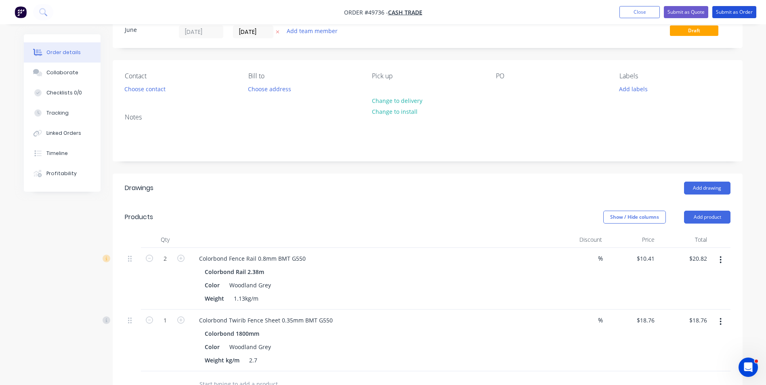
scroll to position [0, 0]
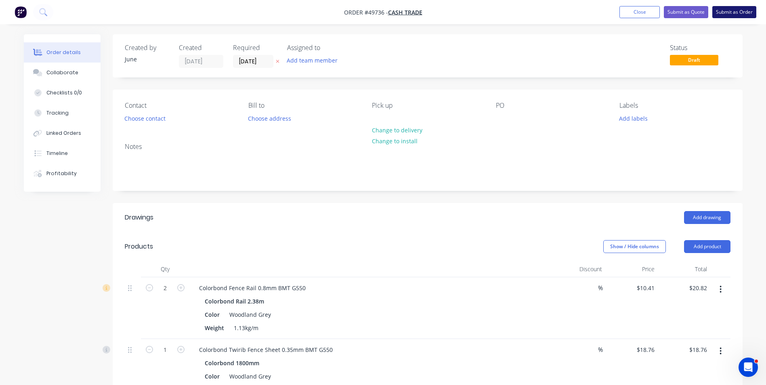
click at [746, 14] on button "Submit as Order" at bounding box center [734, 12] width 44 height 12
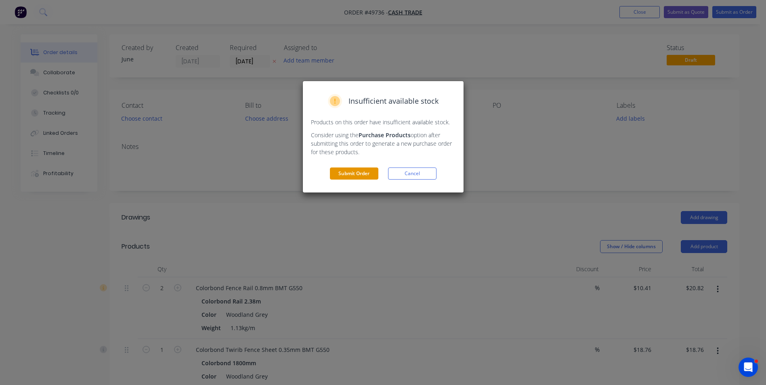
click at [345, 177] on button "Submit Order" at bounding box center [354, 174] width 48 height 12
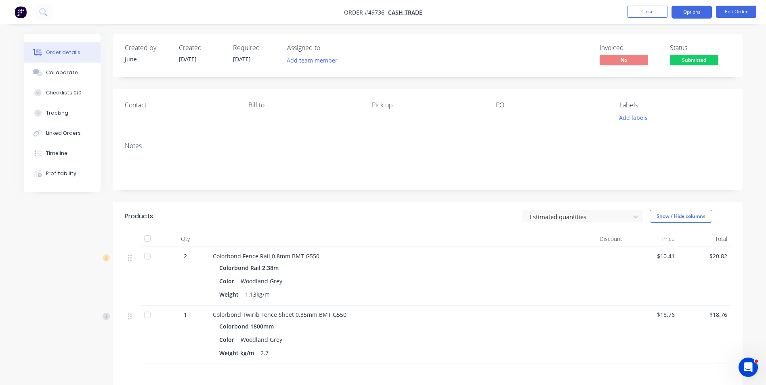
click at [693, 17] on button "Options" at bounding box center [692, 12] width 40 height 13
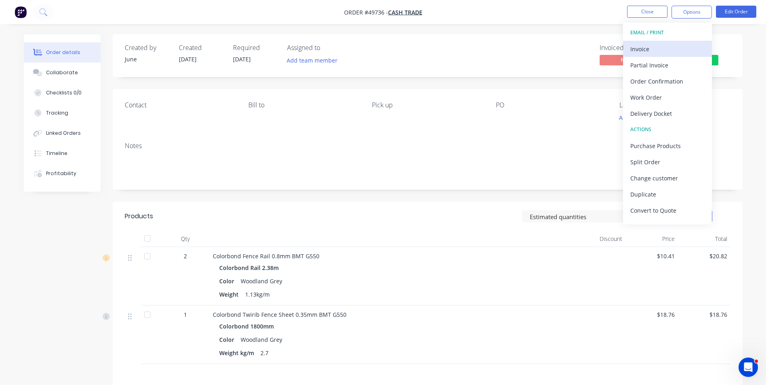
click at [677, 43] on div "Invoice" at bounding box center [667, 49] width 74 height 12
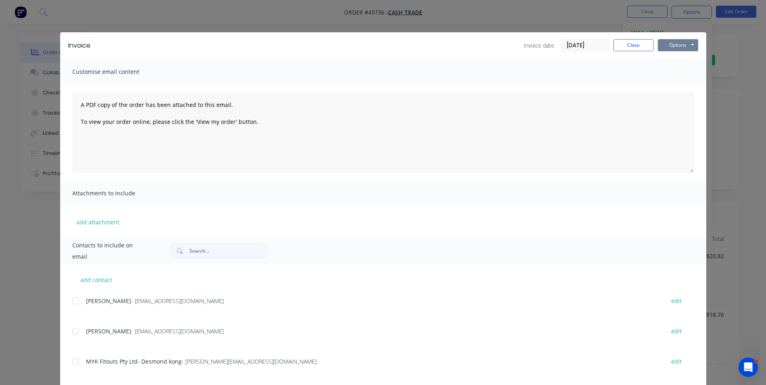
click at [672, 44] on button "Options" at bounding box center [678, 45] width 40 height 12
click at [674, 71] on button "Print" at bounding box center [684, 72] width 52 height 13
click at [639, 45] on button "Close" at bounding box center [633, 45] width 40 height 12
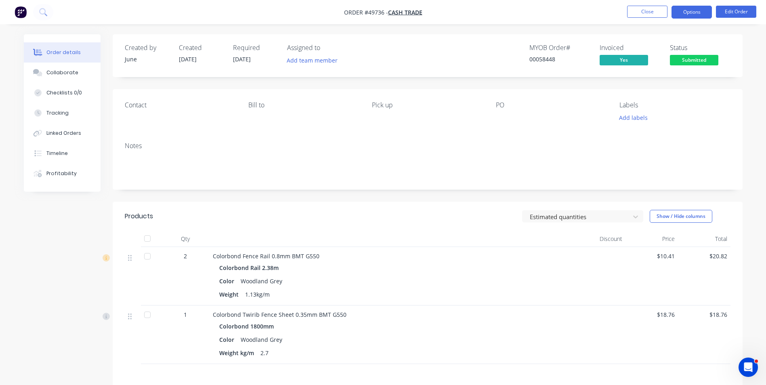
click at [691, 7] on button "Options" at bounding box center [692, 12] width 40 height 13
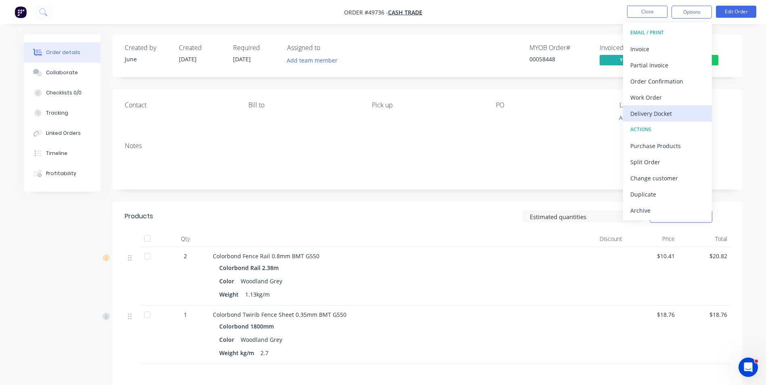
click at [649, 108] on div "Delivery Docket" at bounding box center [667, 114] width 74 height 12
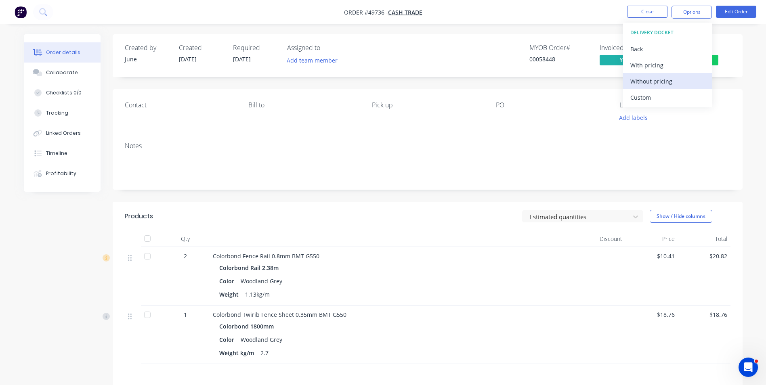
click at [654, 82] on div "Without pricing" at bounding box center [667, 82] width 74 height 12
click at [432, 309] on div "Colorbond Twirib Fence Sheet 0.35mm BMT G550 Colorbond 1800mm Color Woodland Gr…" at bounding box center [391, 335] width 363 height 59
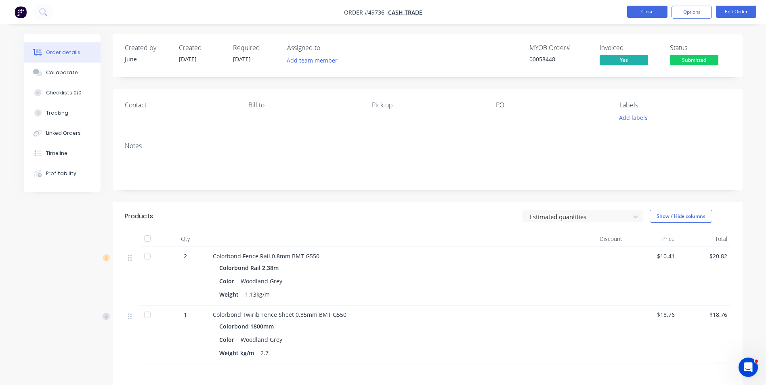
click at [651, 15] on button "Close" at bounding box center [647, 12] width 40 height 12
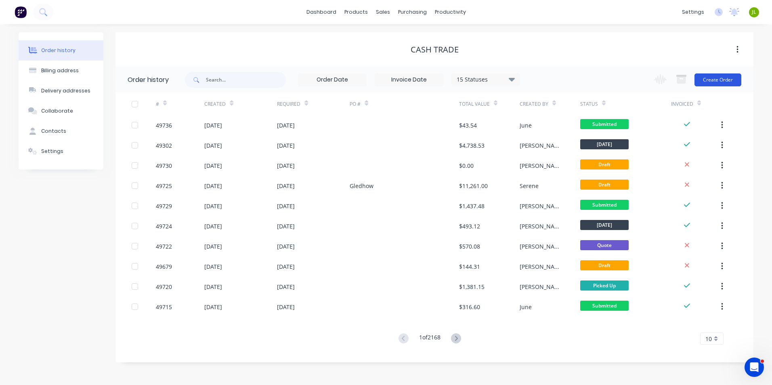
click at [722, 79] on button "Create Order" at bounding box center [718, 80] width 47 height 13
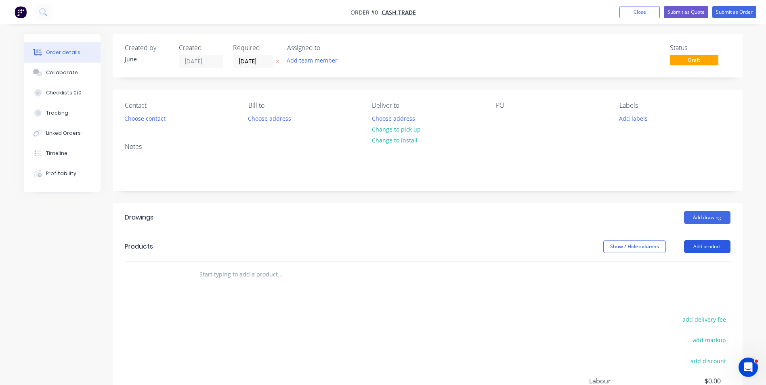
click at [700, 250] on button "Add product" at bounding box center [707, 246] width 46 height 13
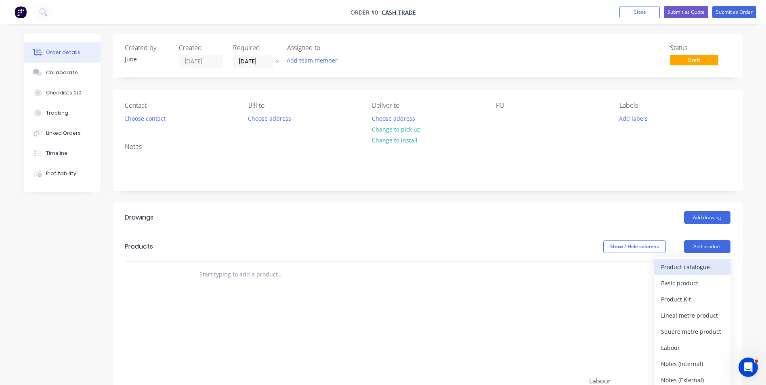
click at [680, 271] on div "Product catalogue" at bounding box center [692, 267] width 62 height 12
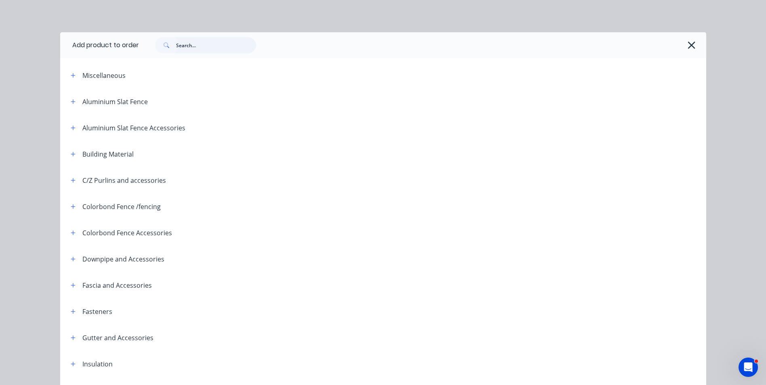
click at [201, 42] on input "text" at bounding box center [216, 45] width 80 height 16
type input "rail"
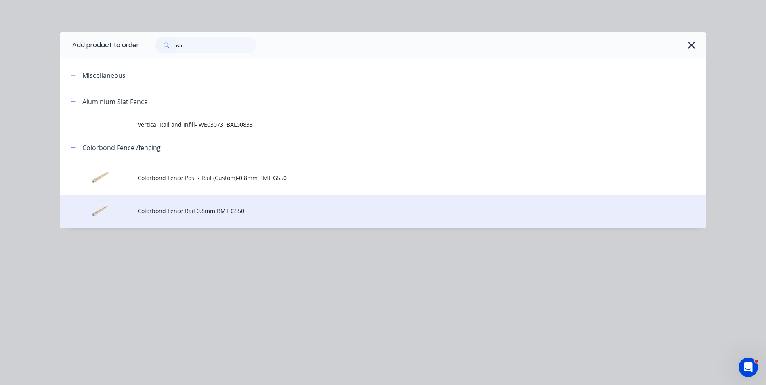
click at [175, 215] on span "Colorbond Fence Rail 0.8mm BMT G550" at bounding box center [365, 211] width 455 height 8
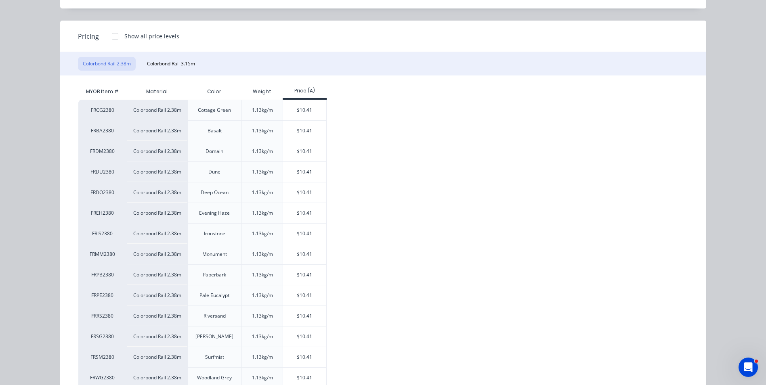
scroll to position [81, 0]
click at [288, 373] on div "$10.41" at bounding box center [304, 378] width 43 height 20
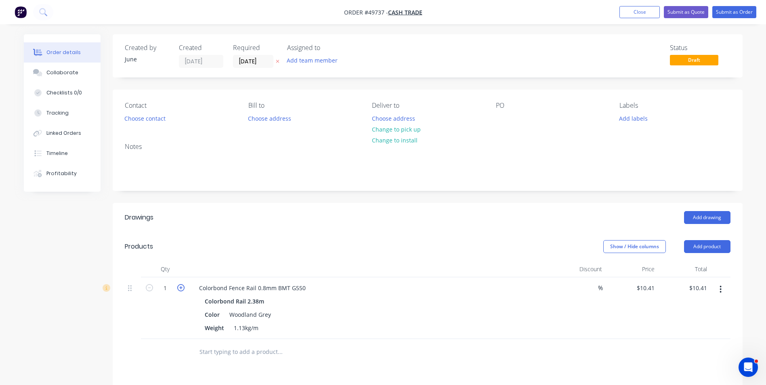
click at [181, 291] on icon "button" at bounding box center [180, 287] width 7 height 7
type input "2"
type input "$20.82"
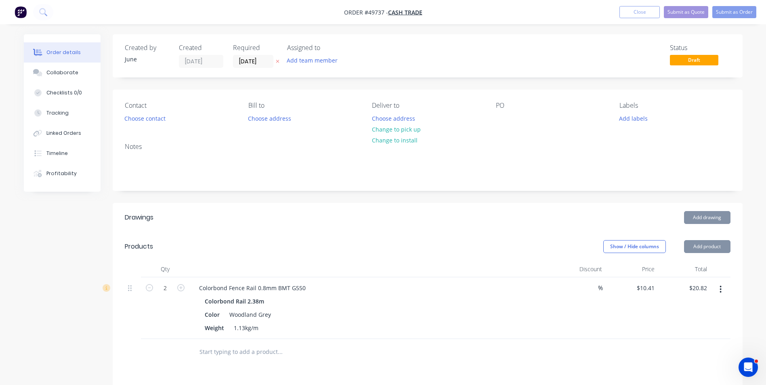
click at [154, 323] on div "2" at bounding box center [165, 308] width 48 height 62
click at [702, 244] on button "Add product" at bounding box center [707, 246] width 46 height 13
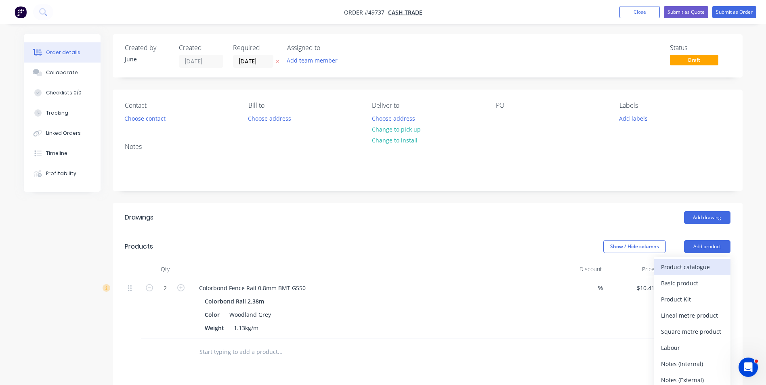
click at [691, 266] on div "Product catalogue" at bounding box center [692, 267] width 62 height 12
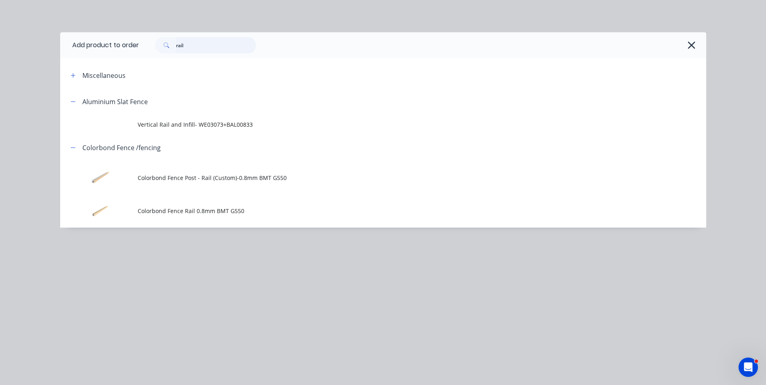
drag, startPoint x: 207, startPoint y: 48, endPoint x: 170, endPoint y: 49, distance: 36.8
click at [170, 49] on div "rail" at bounding box center [205, 45] width 101 height 16
type input "hinge"
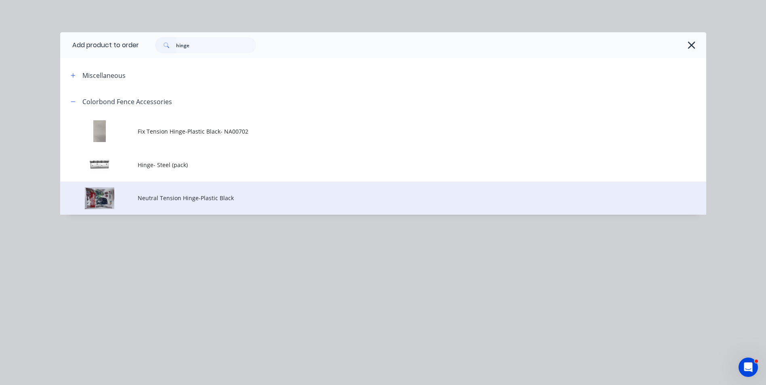
click at [178, 198] on span "Neutral Tension Hinge-Plastic Black" at bounding box center [365, 198] width 455 height 8
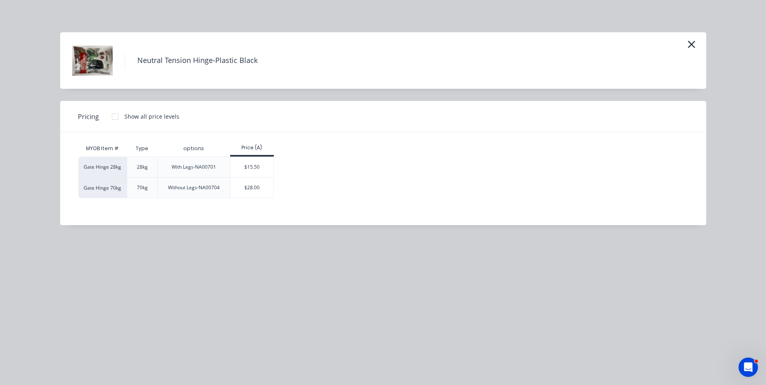
click at [481, 237] on div "Neutral Tension Hinge-Plastic Black Pricing Show all price levels MYOB Item # T…" at bounding box center [383, 192] width 766 height 385
click at [691, 47] on icon "button" at bounding box center [691, 44] width 8 height 11
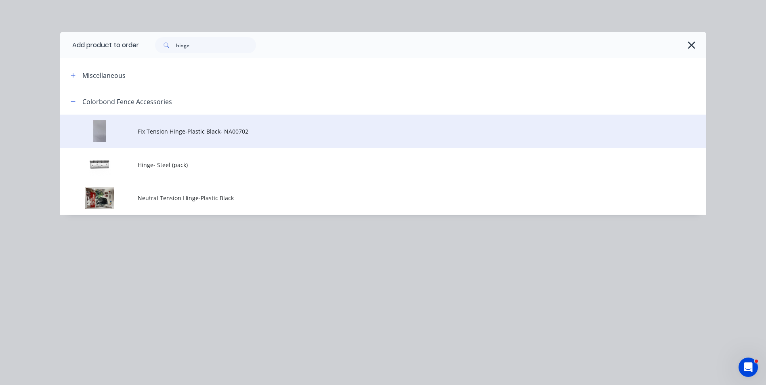
click at [169, 133] on span "Fix Tension Hinge-Plastic Black- NA00702" at bounding box center [365, 131] width 455 height 8
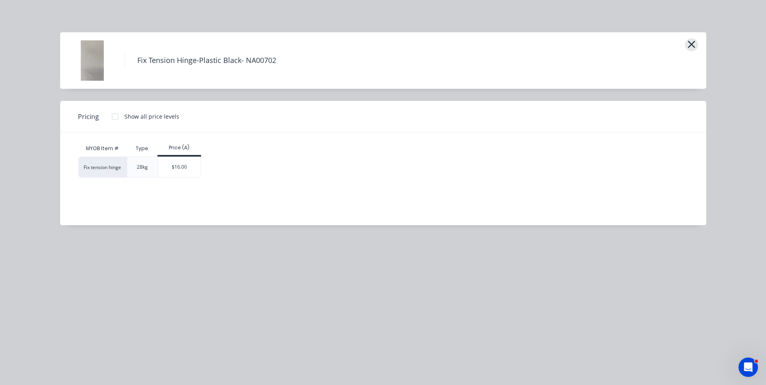
click at [691, 44] on icon "button" at bounding box center [691, 44] width 7 height 7
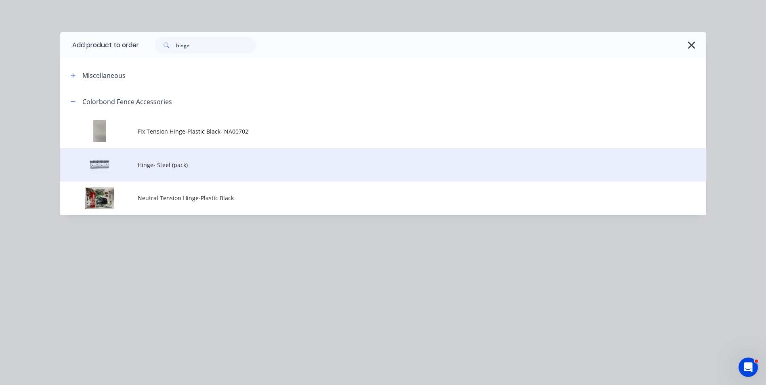
click at [187, 151] on td "Hinge- Steel (pack)" at bounding box center [422, 165] width 569 height 34
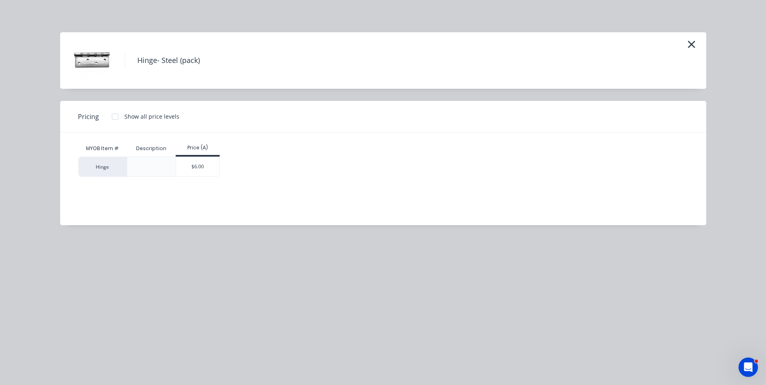
click at [700, 47] on div "Hinge- Steel (pack)" at bounding box center [383, 60] width 646 height 57
click at [694, 46] on icon "button" at bounding box center [691, 44] width 8 height 11
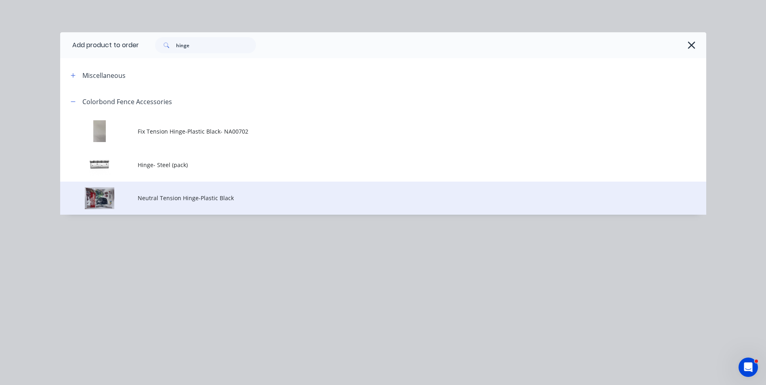
click at [124, 203] on td at bounding box center [99, 199] width 78 height 34
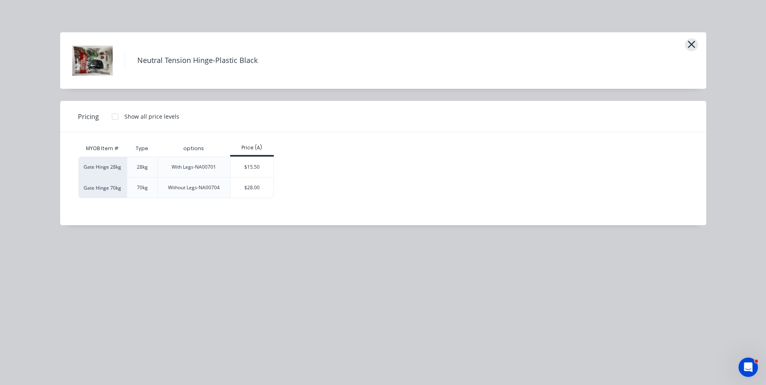
click at [694, 43] on icon "button" at bounding box center [691, 44] width 8 height 11
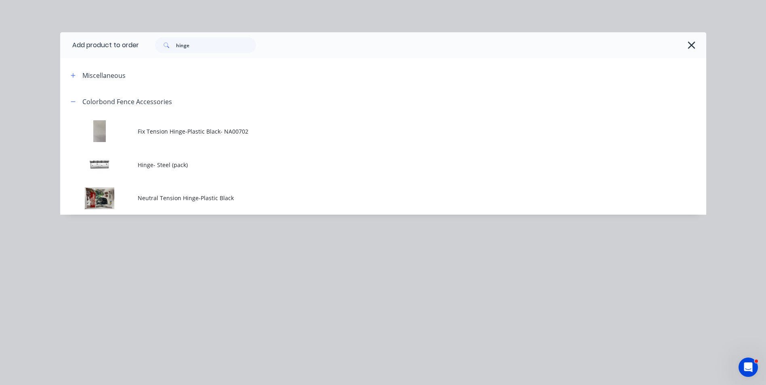
scroll to position [40, 0]
click at [685, 50] on div "hinge" at bounding box center [418, 45] width 559 height 16
click at [688, 48] on icon "button" at bounding box center [691, 45] width 7 height 7
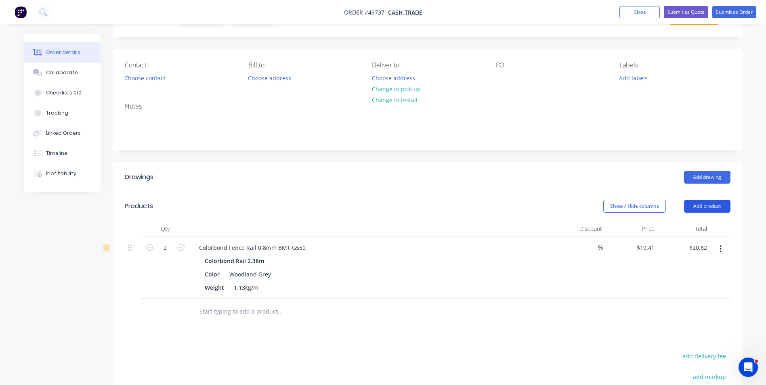
click at [720, 205] on button "Add product" at bounding box center [707, 206] width 46 height 13
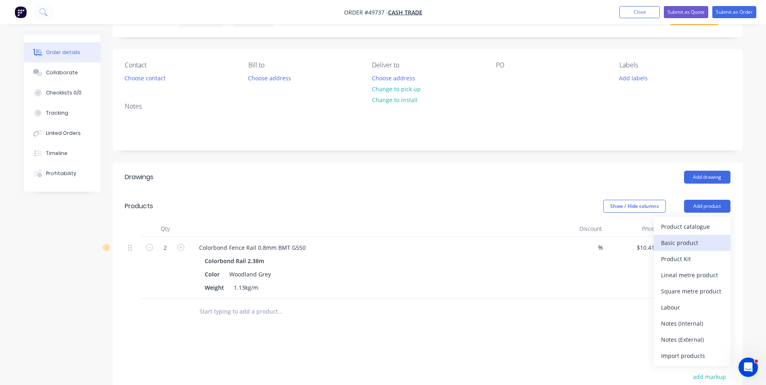
click at [705, 246] on div "Basic product" at bounding box center [692, 243] width 62 height 12
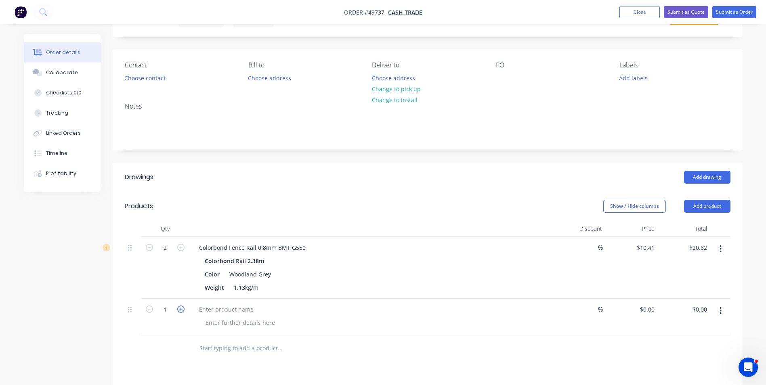
click at [181, 311] on icon "button" at bounding box center [180, 309] width 7 height 7
type input "2"
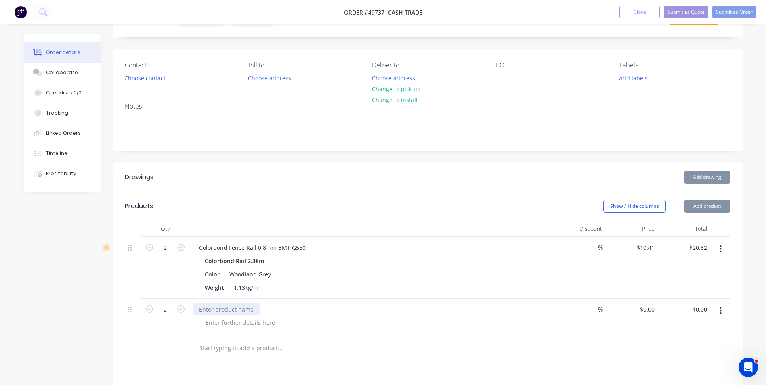
click at [200, 309] on div at bounding box center [226, 310] width 67 height 12
click at [211, 309] on div at bounding box center [226, 310] width 67 height 12
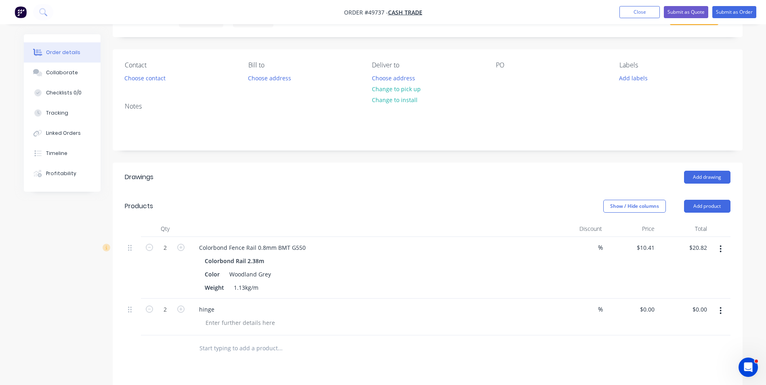
click at [298, 313] on div "hinge" at bounding box center [371, 310] width 357 height 12
click at [660, 312] on div "$0.00 $0.00" at bounding box center [684, 317] width 53 height 37
click at [657, 312] on input "0" at bounding box center [648, 310] width 19 height 12
type input "$6.00"
type input "$12.00"
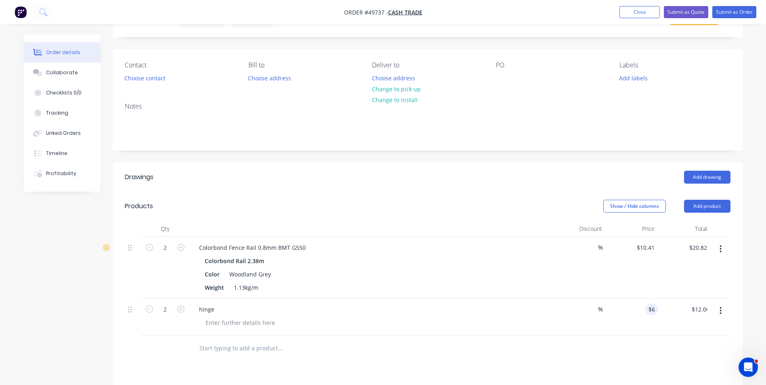
click at [643, 347] on div at bounding box center [428, 349] width 606 height 26
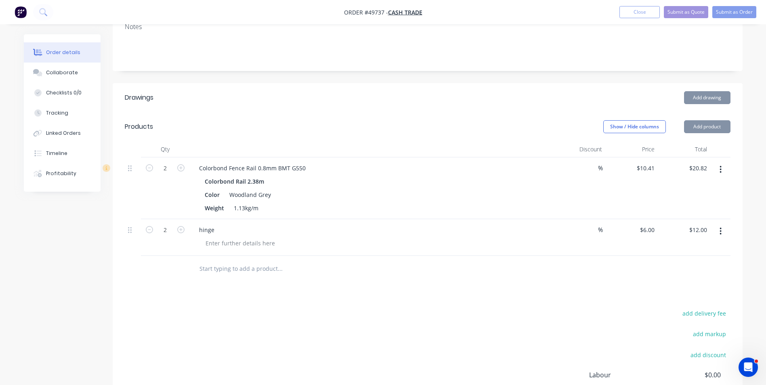
scroll to position [202, 0]
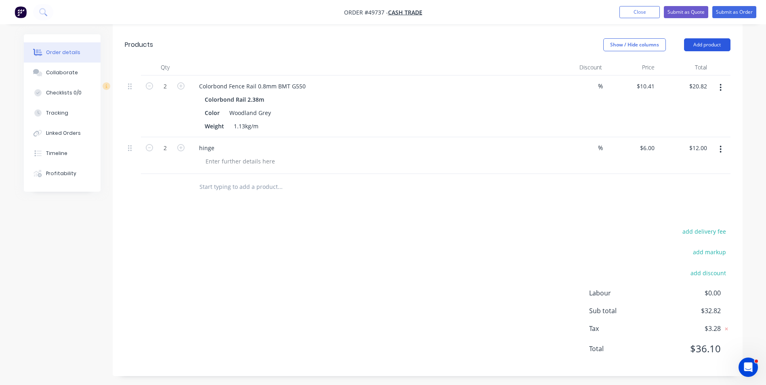
click at [710, 49] on button "Add product" at bounding box center [707, 44] width 46 height 13
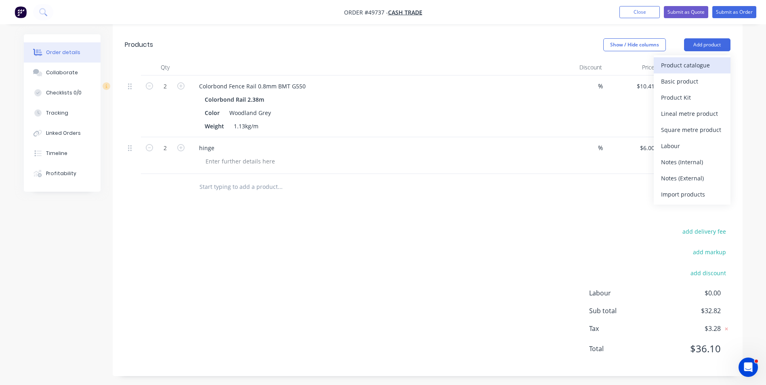
click at [692, 65] on div "Product catalogue" at bounding box center [692, 65] width 62 height 12
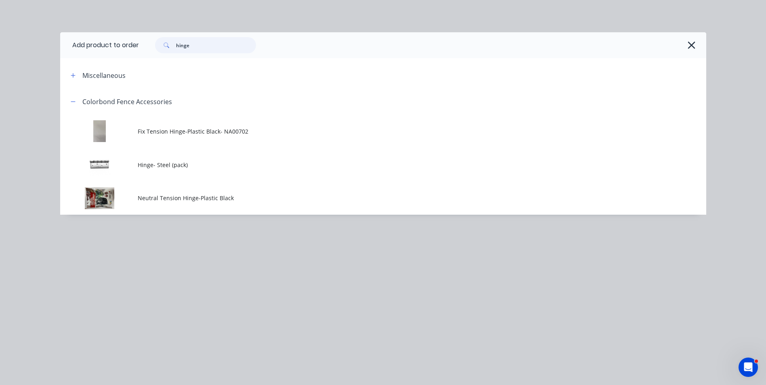
drag, startPoint x: 207, startPoint y: 47, endPoint x: 162, endPoint y: 53, distance: 45.1
click at [162, 53] on div "hinge" at bounding box center [205, 45] width 101 height 16
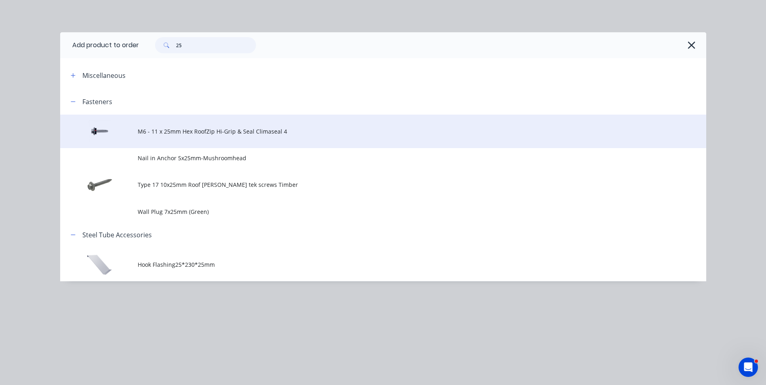
type input "25"
click at [205, 133] on span "M6 - 11 x 25mm Hex RoofZip Hi-Grip & Seal Climaseal 4" at bounding box center [365, 131] width 455 height 8
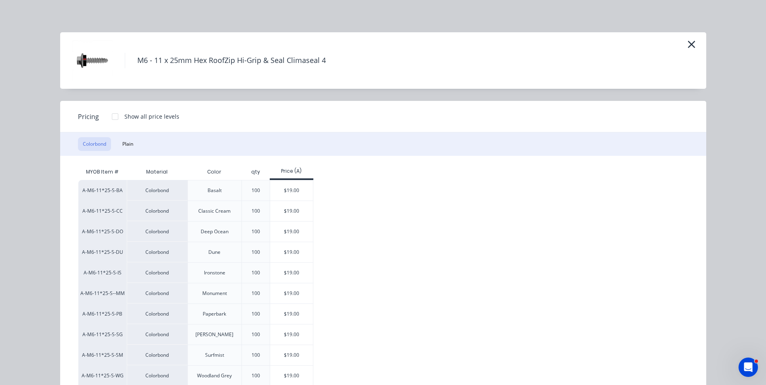
scroll to position [121, 0]
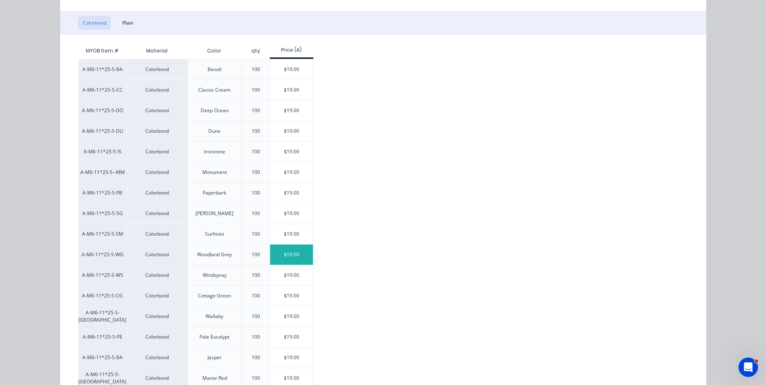
click at [282, 256] on div "$19.00" at bounding box center [291, 255] width 43 height 20
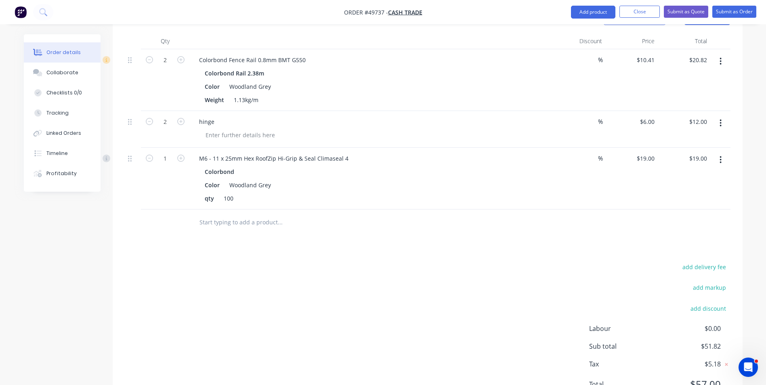
scroll to position [242, 0]
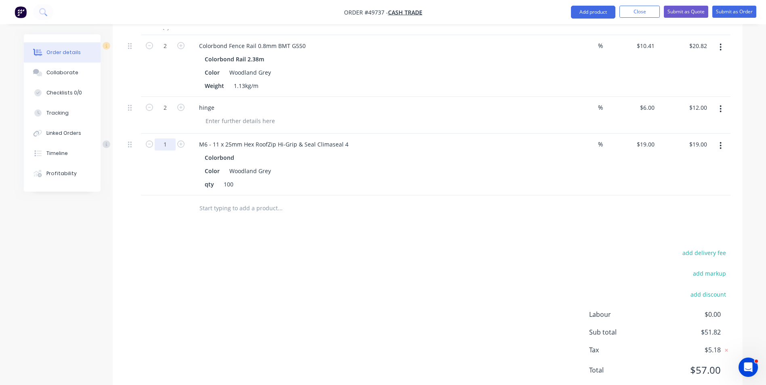
click at [168, 147] on input "1" at bounding box center [165, 145] width 21 height 12
type input "0.2"
type input "$3.80"
click at [156, 246] on div "Drawings Add drawing Products Show / Hide columns Add product Qty Discount Pric…" at bounding box center [428, 179] width 630 height 437
click at [659, 109] on div "$12.00 $12.00" at bounding box center [684, 115] width 53 height 37
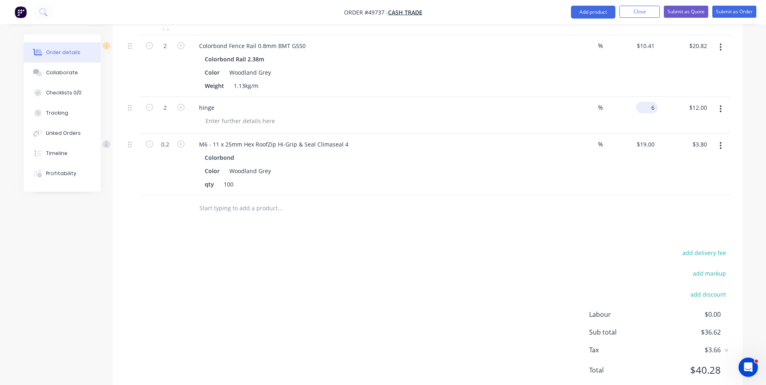
click at [647, 109] on div "6 $6.00" at bounding box center [647, 108] width 22 height 12
type input "$5.00"
type input "$10.00"
click at [555, 170] on div "%" at bounding box center [579, 165] width 53 height 62
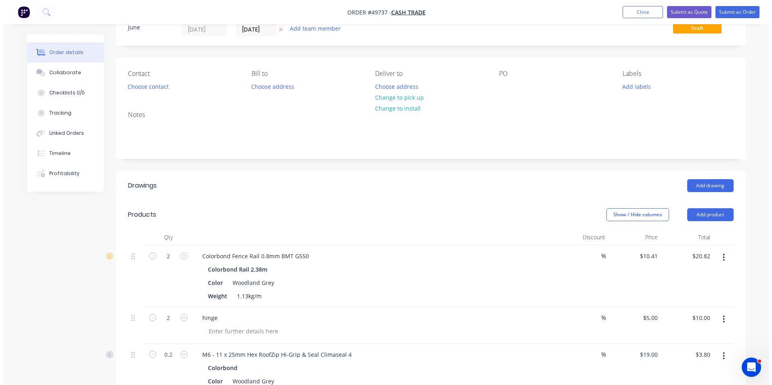
scroll to position [0, 0]
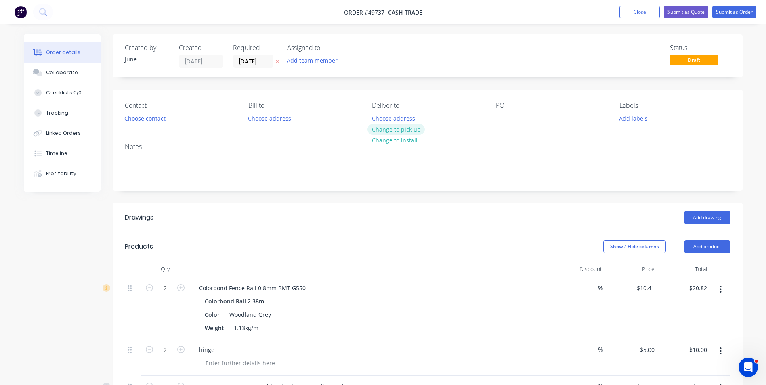
click at [408, 131] on button "Change to pick up" at bounding box center [396, 129] width 57 height 11
click at [702, 14] on button "Submit as Quote" at bounding box center [686, 12] width 44 height 12
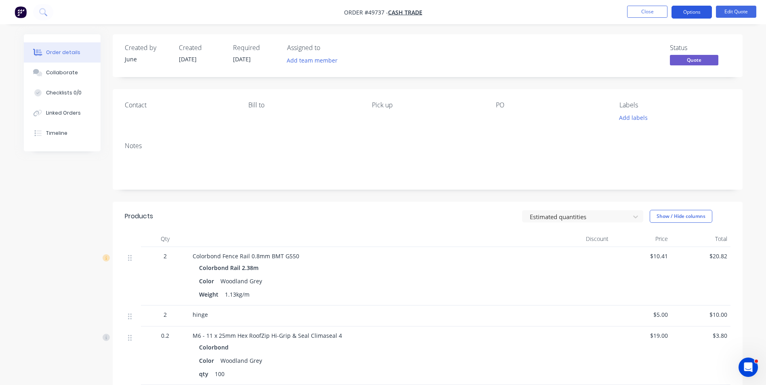
click at [687, 13] on button "Options" at bounding box center [692, 12] width 40 height 13
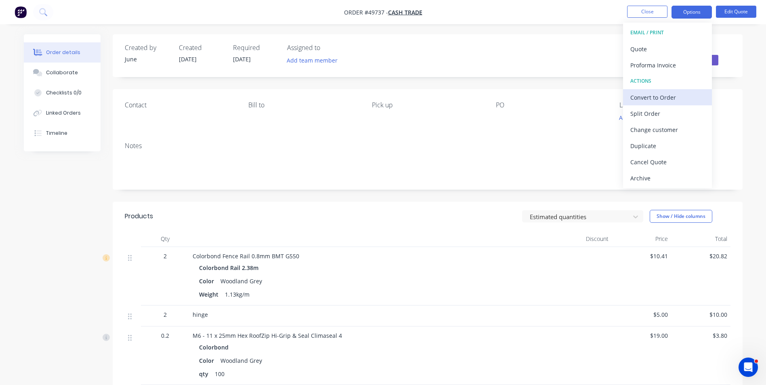
click at [663, 99] on div "Convert to Order" at bounding box center [667, 98] width 74 height 12
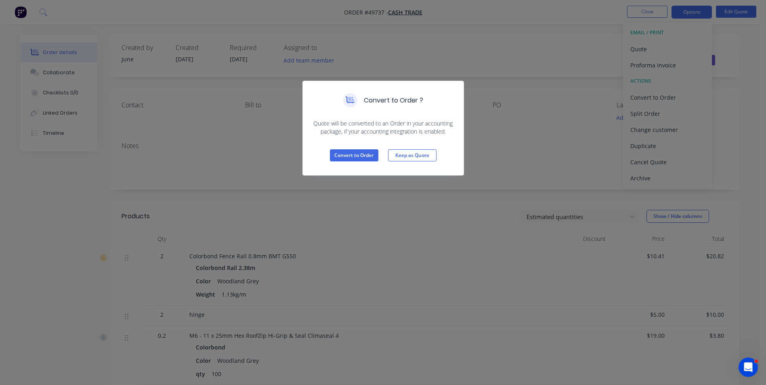
click at [392, 155] on button "Keep as Quote" at bounding box center [412, 155] width 48 height 12
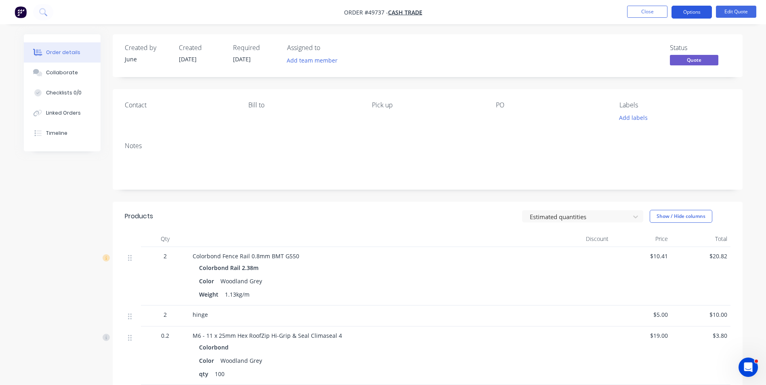
click at [689, 18] on button "Options" at bounding box center [692, 12] width 40 height 13
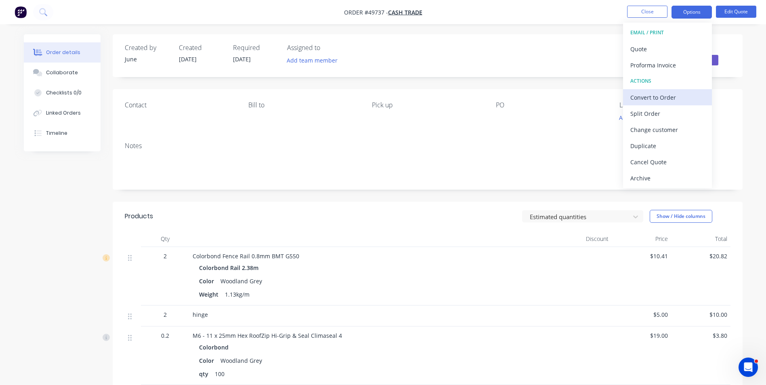
click at [663, 93] on div "Convert to Order" at bounding box center [667, 98] width 74 height 12
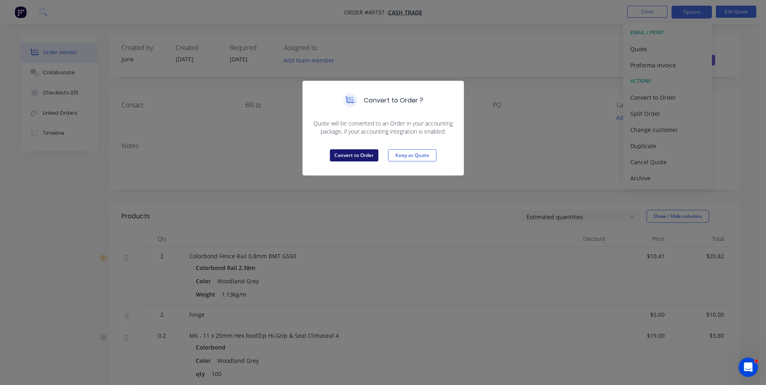
click at [355, 152] on button "Convert to Order" at bounding box center [354, 155] width 48 height 12
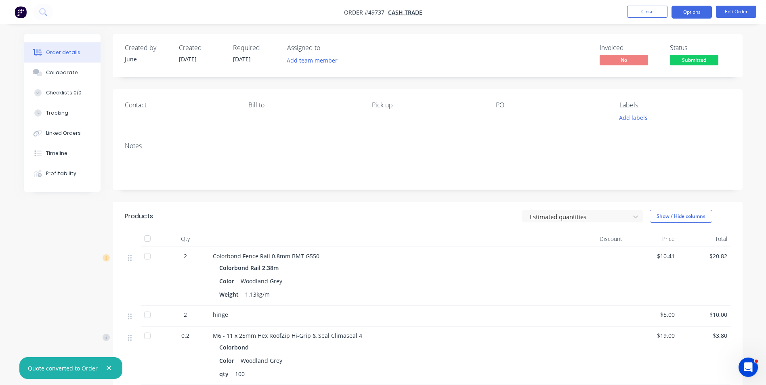
click at [702, 12] on button "Options" at bounding box center [692, 12] width 40 height 13
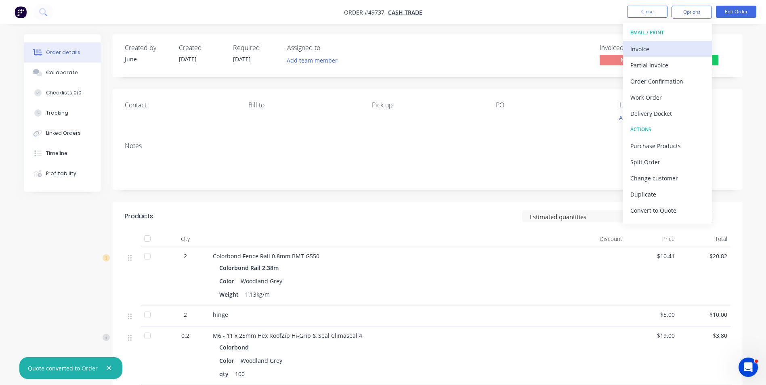
click at [685, 52] on div "Invoice" at bounding box center [667, 49] width 74 height 12
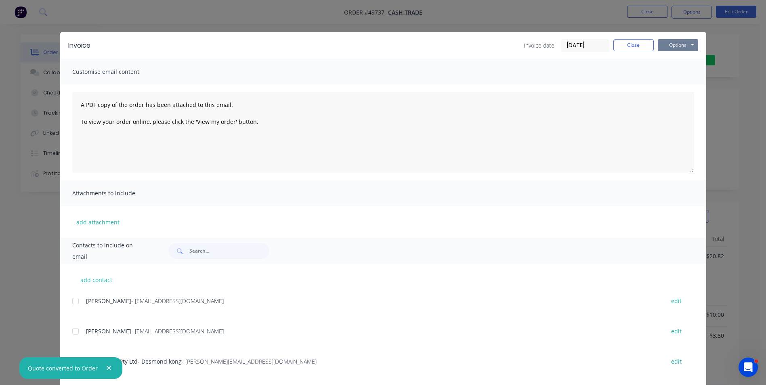
click at [670, 48] on button "Options" at bounding box center [678, 45] width 40 height 12
click at [664, 75] on button "Print" at bounding box center [684, 72] width 52 height 13
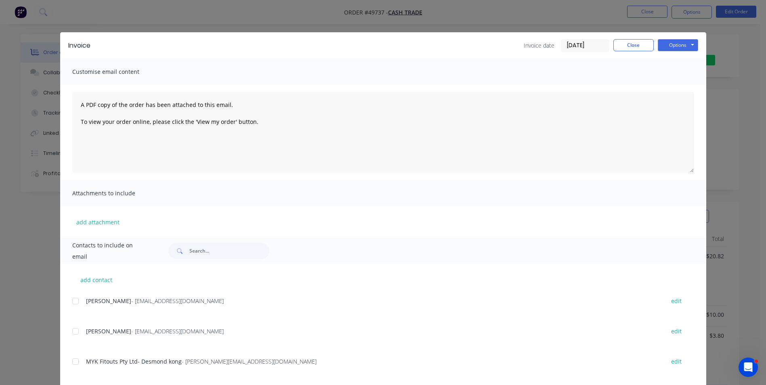
click at [629, 51] on div "Invoice date 26/09/25 Close Options Preview Print Email" at bounding box center [611, 45] width 174 height 13
click at [629, 46] on button "Close" at bounding box center [633, 45] width 40 height 12
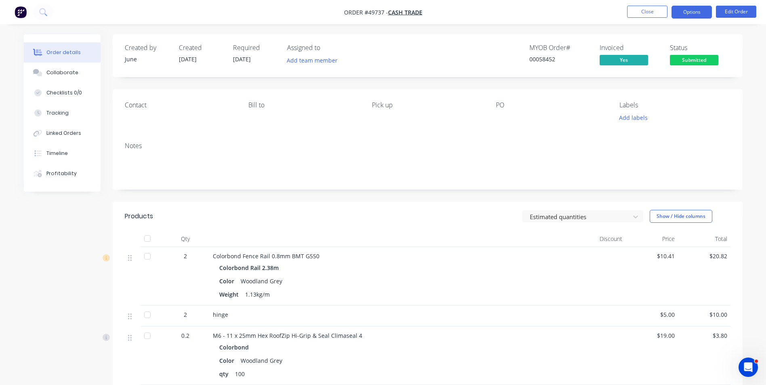
click at [691, 16] on button "Options" at bounding box center [692, 12] width 40 height 13
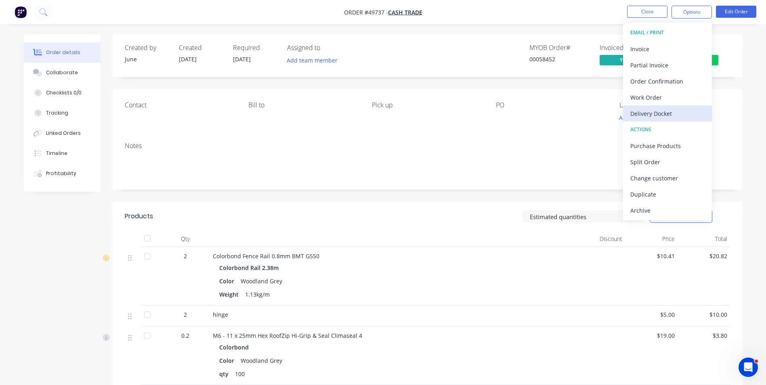
click at [658, 115] on div "Delivery Docket" at bounding box center [667, 114] width 74 height 12
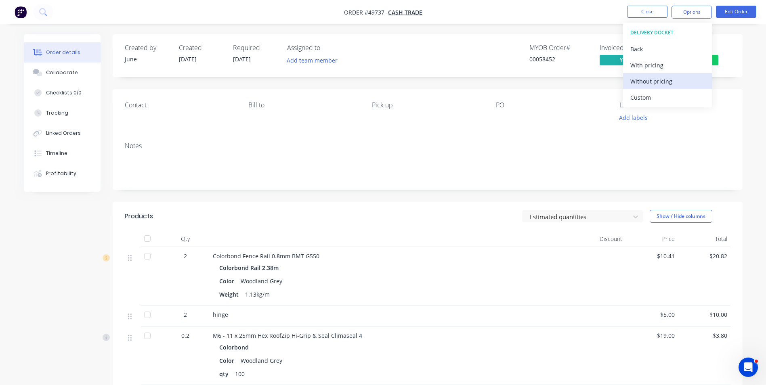
click at [669, 80] on div "Without pricing" at bounding box center [667, 82] width 74 height 12
click at [515, 23] on nav "Order #49737 - Cash Trade Close Options EMAIL / PRINT Invoice Partial Invoice O…" at bounding box center [383, 12] width 766 height 24
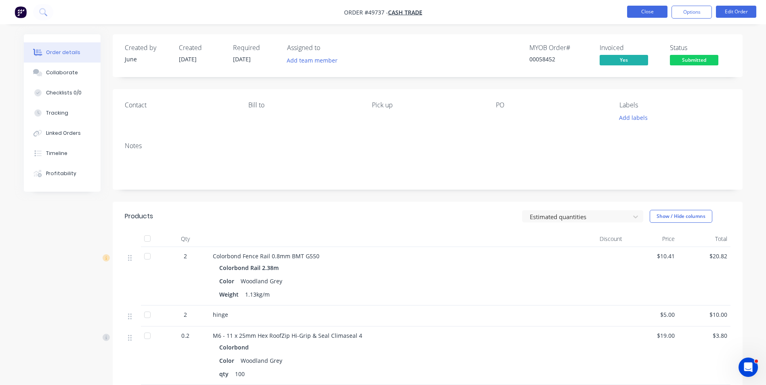
click at [646, 16] on button "Close" at bounding box center [647, 12] width 40 height 12
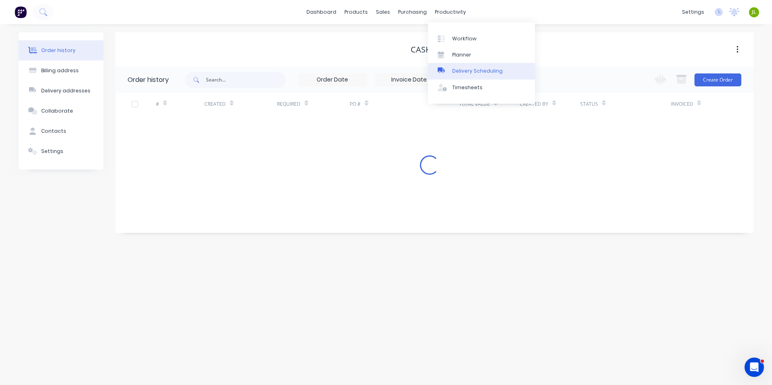
click at [462, 72] on div "Delivery Scheduling" at bounding box center [477, 70] width 50 height 7
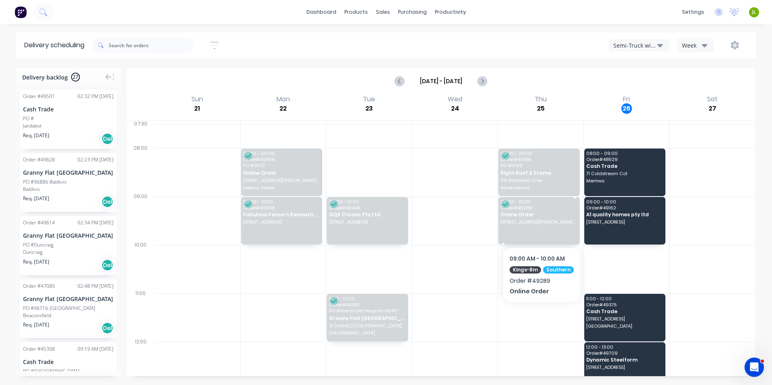
click at [541, 226] on div "09:00 - 10:00 Order # 49289 Online Order 24 Hynes Ct, Williams WA 6391" at bounding box center [539, 221] width 82 height 48
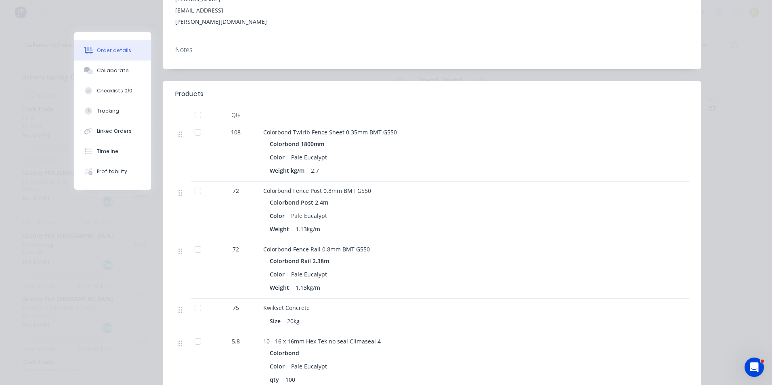
scroll to position [40, 0]
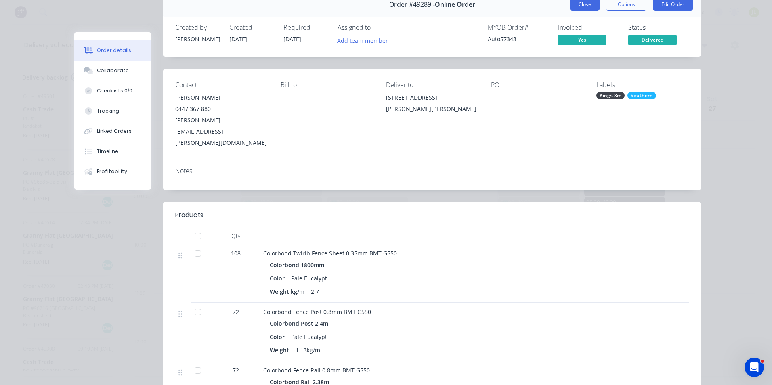
click at [577, 8] on button "Close" at bounding box center [584, 4] width 29 height 13
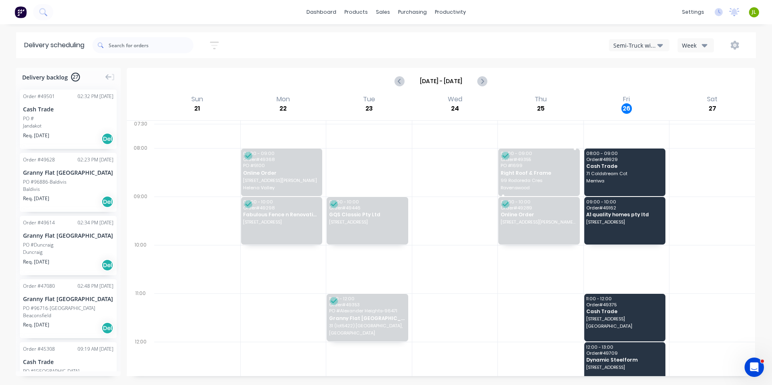
click at [545, 160] on span "Order # 49355" at bounding box center [539, 159] width 76 height 5
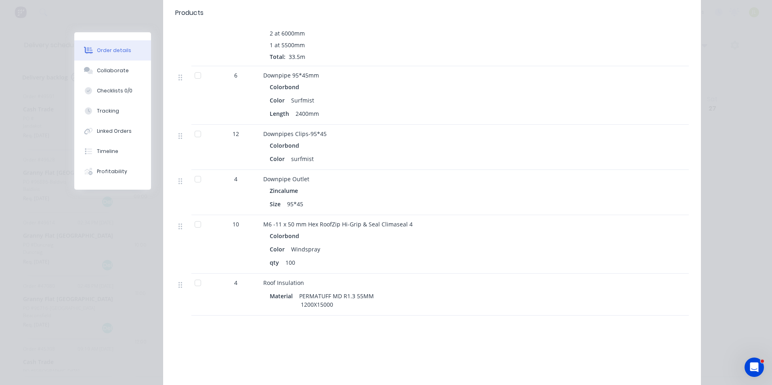
scroll to position [565, 0]
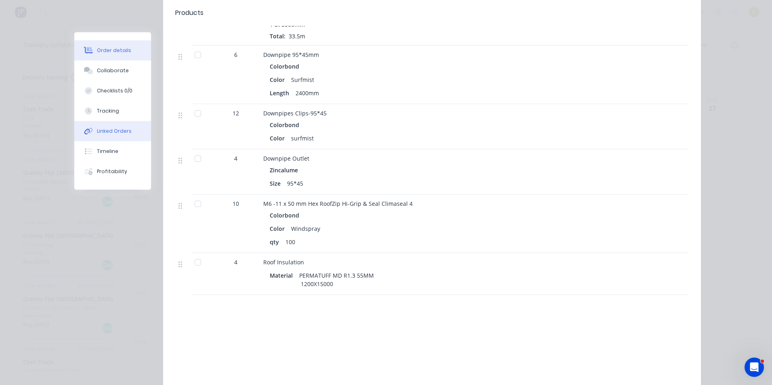
click at [120, 134] on div "Linked Orders" at bounding box center [114, 131] width 35 height 7
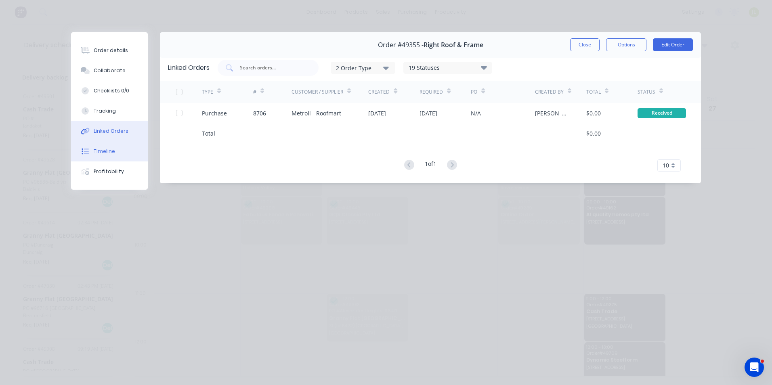
click at [117, 150] on button "Timeline" at bounding box center [109, 151] width 77 height 20
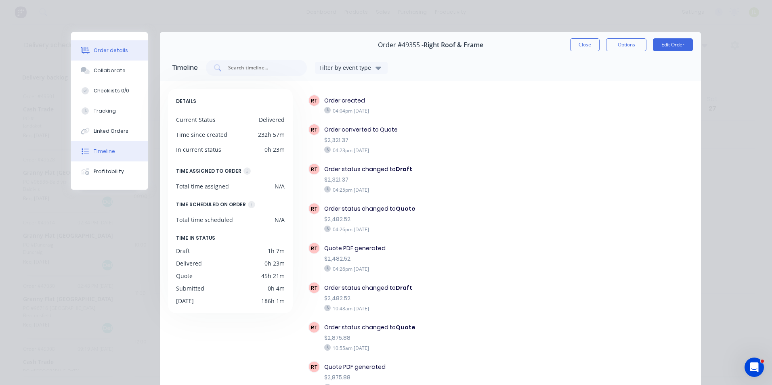
click at [107, 55] on button "Order details" at bounding box center [109, 50] width 77 height 20
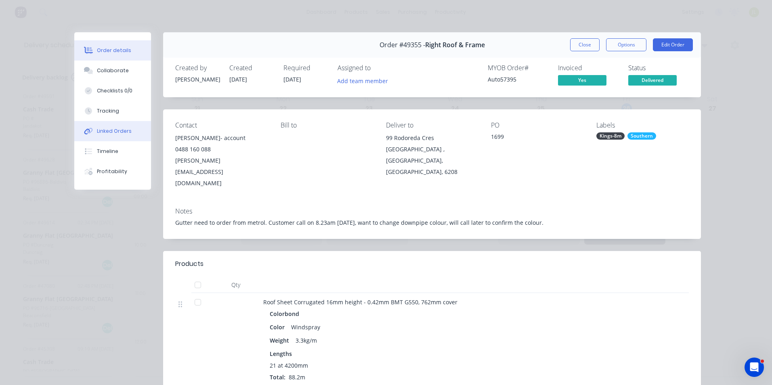
click at [118, 126] on button "Linked Orders" at bounding box center [112, 131] width 77 height 20
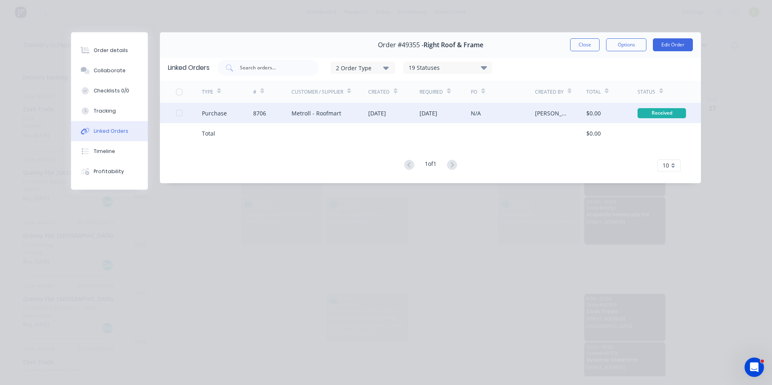
click at [322, 106] on div "Metroll - Roofmart" at bounding box center [330, 113] width 77 height 20
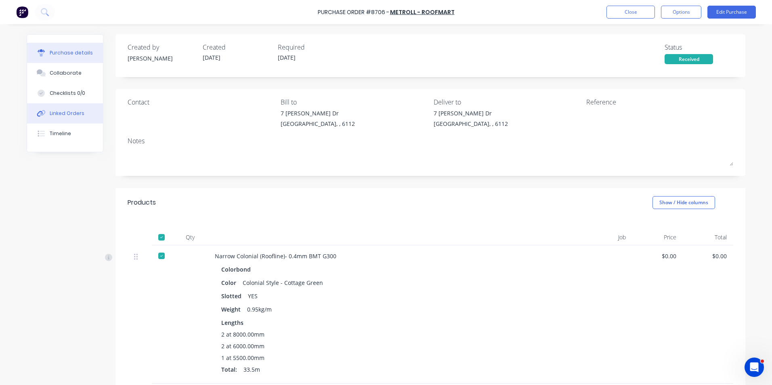
click at [77, 116] on div "Linked Orders" at bounding box center [67, 113] width 35 height 7
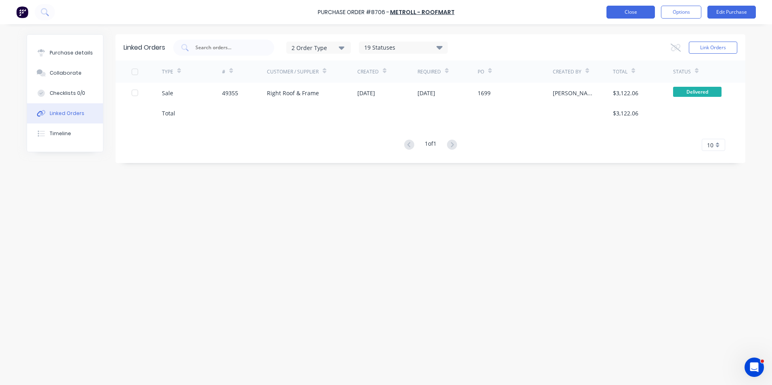
click at [630, 10] on button "Close" at bounding box center [631, 12] width 48 height 13
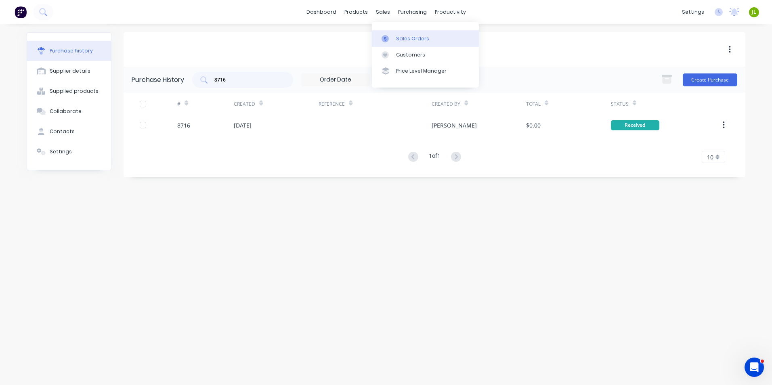
click at [397, 42] on link "Sales Orders" at bounding box center [425, 38] width 107 height 16
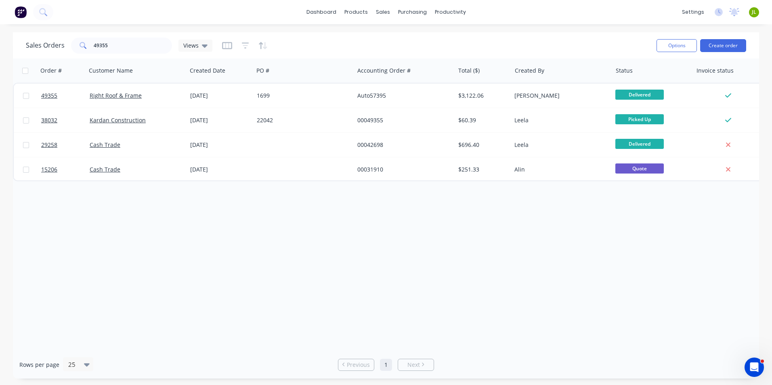
drag, startPoint x: 125, startPoint y: 55, endPoint x: 68, endPoint y: 51, distance: 57.5
click at [68, 51] on div "Sales Orders 49355 Views Options Create order" at bounding box center [386, 45] width 746 height 26
drag, startPoint x: 105, startPoint y: 42, endPoint x: 52, endPoint y: 56, distance: 55.0
click at [52, 56] on div "Sales Orders 49355 Views Options Create order" at bounding box center [386, 45] width 746 height 26
type input "5"
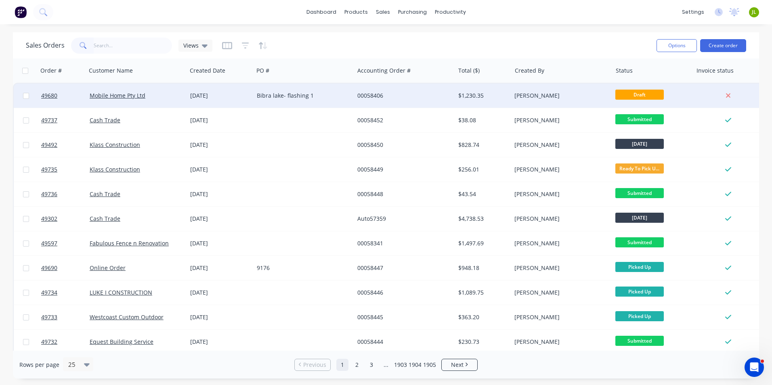
click at [192, 103] on div "[DATE]" at bounding box center [220, 96] width 67 height 24
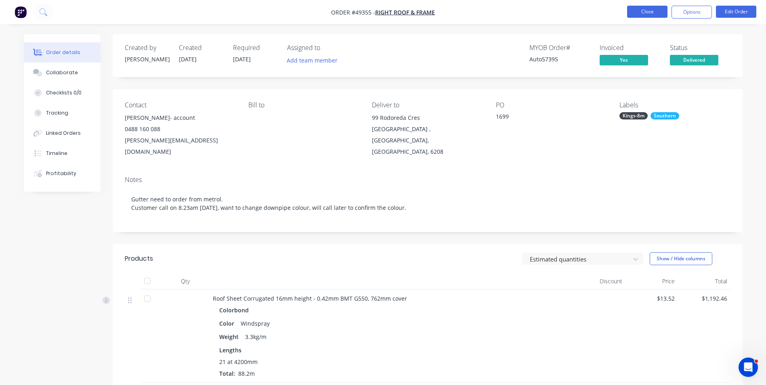
click at [636, 15] on button "Close" at bounding box center [647, 12] width 40 height 12
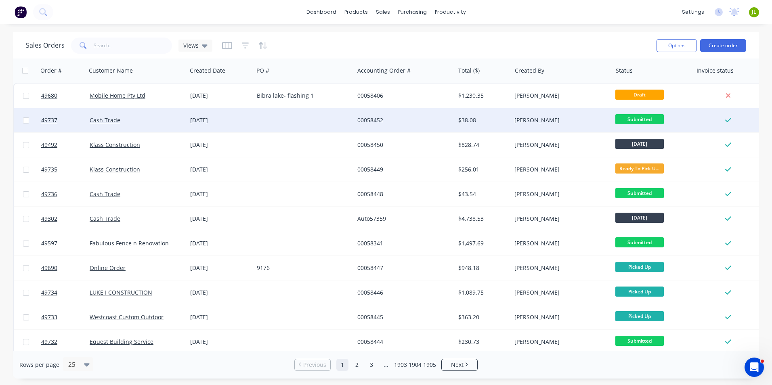
click at [294, 120] on div at bounding box center [304, 120] width 101 height 24
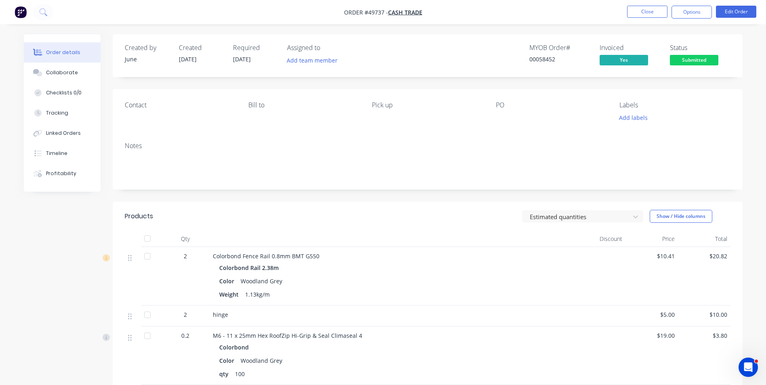
click at [688, 57] on span "Submitted" at bounding box center [694, 60] width 48 height 10
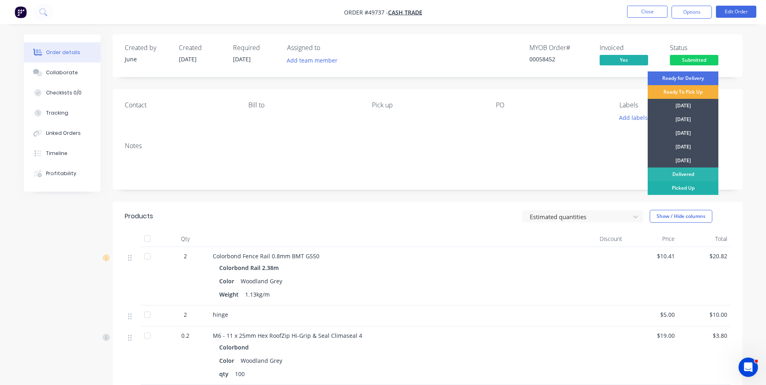
click at [679, 187] on div "Picked Up" at bounding box center [683, 188] width 71 height 14
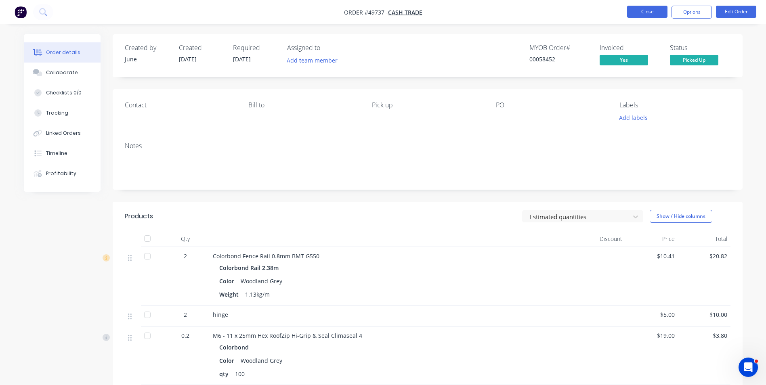
click at [640, 15] on button "Close" at bounding box center [647, 12] width 40 height 12
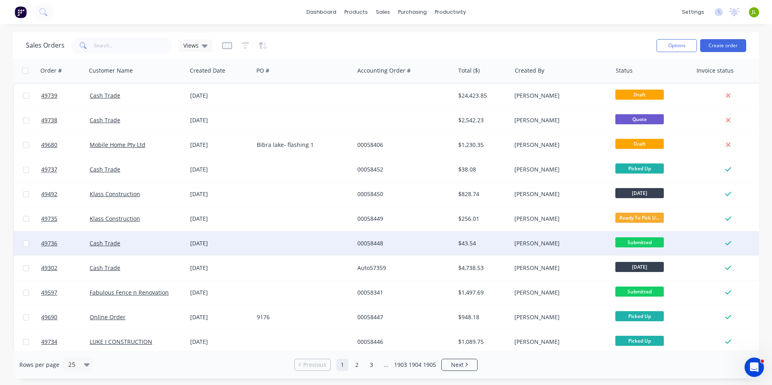
click at [496, 237] on div "$43.54" at bounding box center [483, 243] width 57 height 24
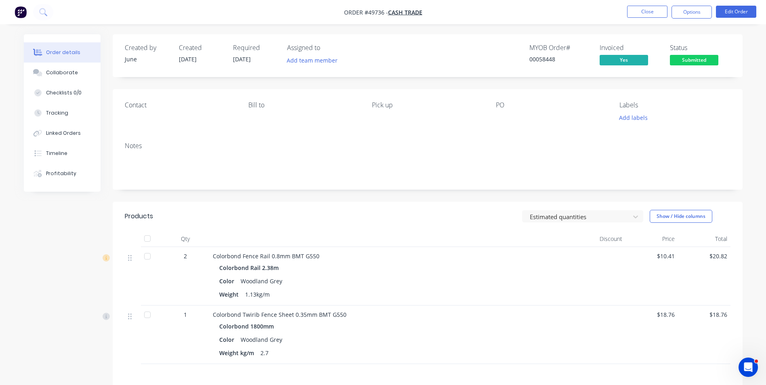
click at [684, 62] on span "Submitted" at bounding box center [694, 60] width 48 height 10
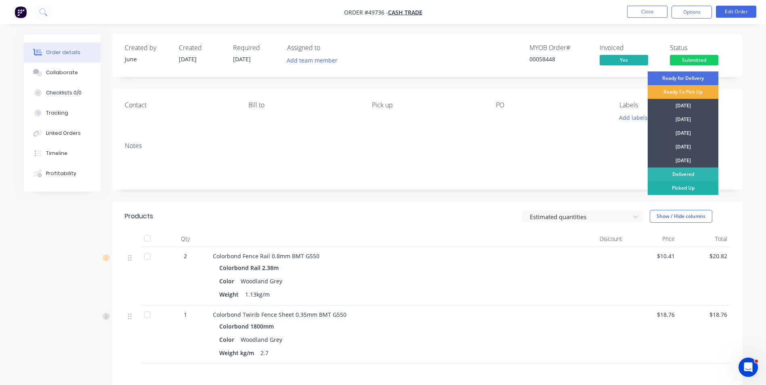
click at [674, 185] on div "Picked Up" at bounding box center [683, 188] width 71 height 14
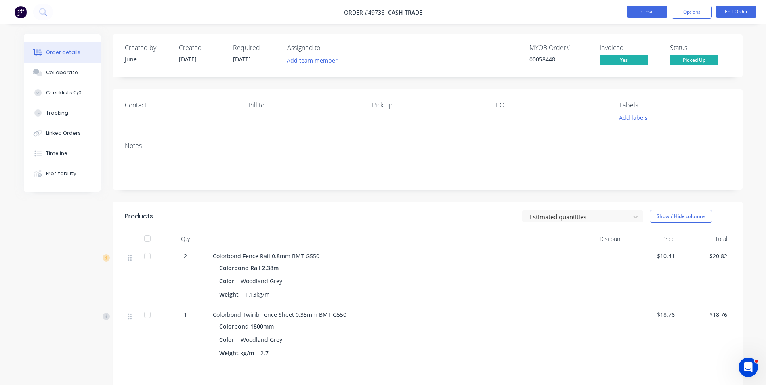
click at [642, 15] on button "Close" at bounding box center [647, 12] width 40 height 12
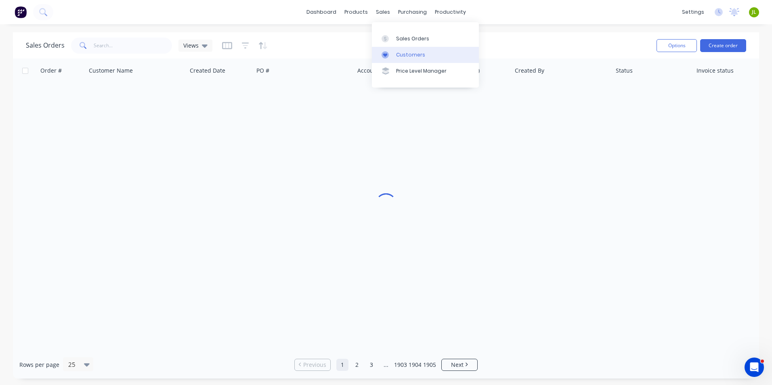
click at [410, 54] on div "Customers" at bounding box center [410, 54] width 29 height 7
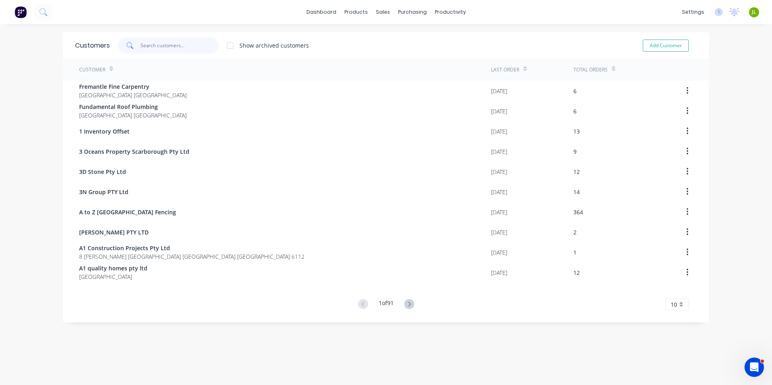
click at [145, 46] on input "text" at bounding box center [180, 46] width 79 height 16
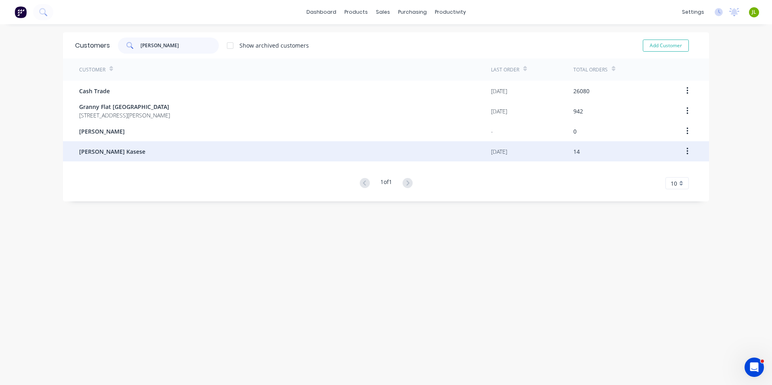
type input "jon"
click at [127, 146] on div "Jonas Templer Kasese" at bounding box center [285, 151] width 412 height 20
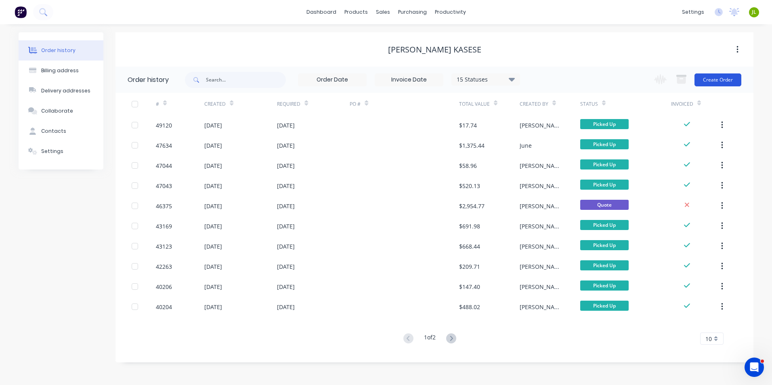
click at [715, 79] on button "Create Order" at bounding box center [718, 80] width 47 height 13
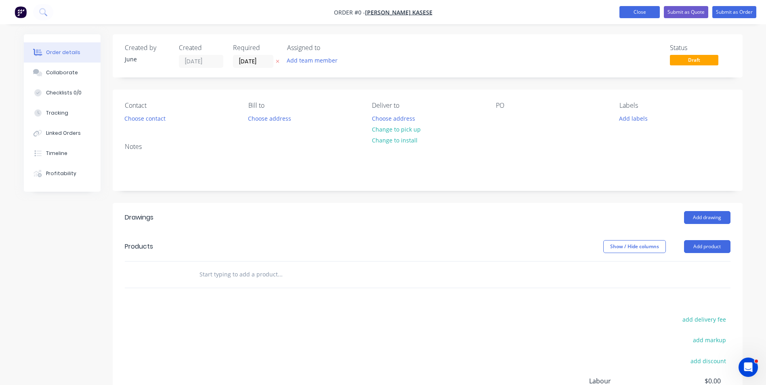
click at [646, 11] on button "Close" at bounding box center [640, 12] width 40 height 12
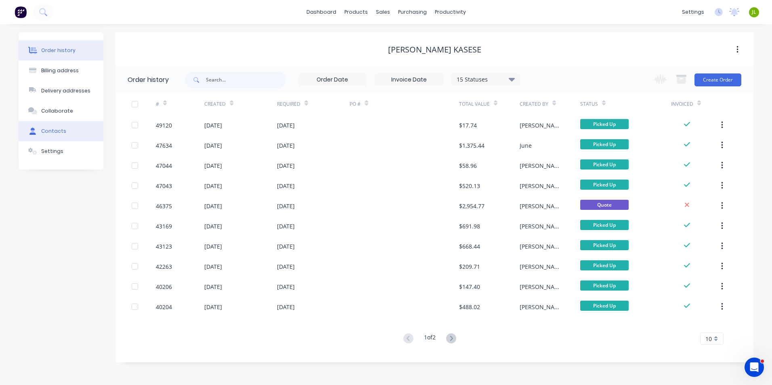
click at [42, 132] on div "Contacts" at bounding box center [53, 131] width 25 height 7
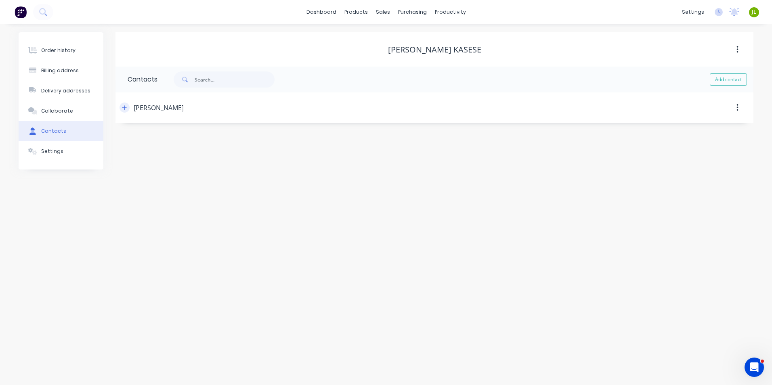
click at [124, 107] on icon "button" at bounding box center [124, 108] width 5 height 6
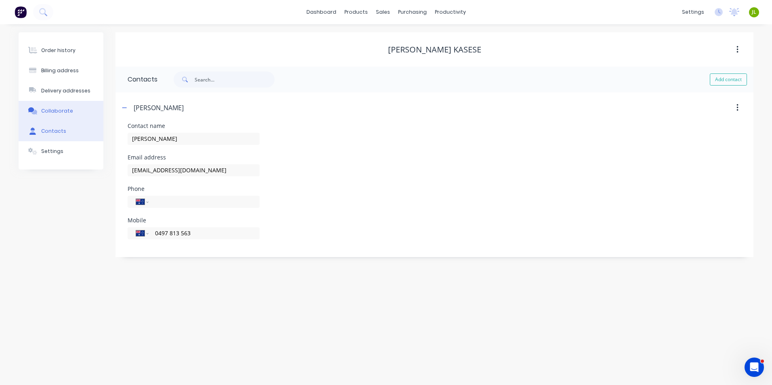
click at [48, 117] on button "Collaborate" at bounding box center [61, 111] width 85 height 20
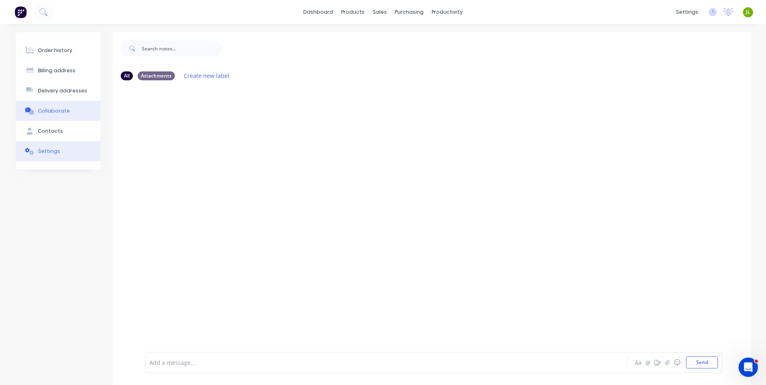
click at [47, 160] on button "Settings" at bounding box center [58, 151] width 85 height 20
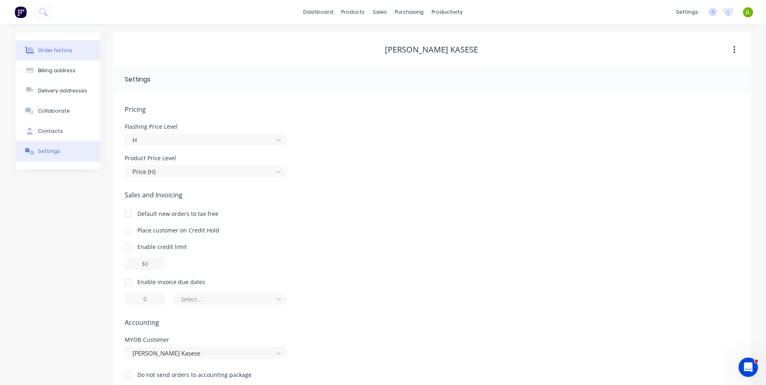
click at [74, 48] on button "Order history" at bounding box center [58, 50] width 85 height 20
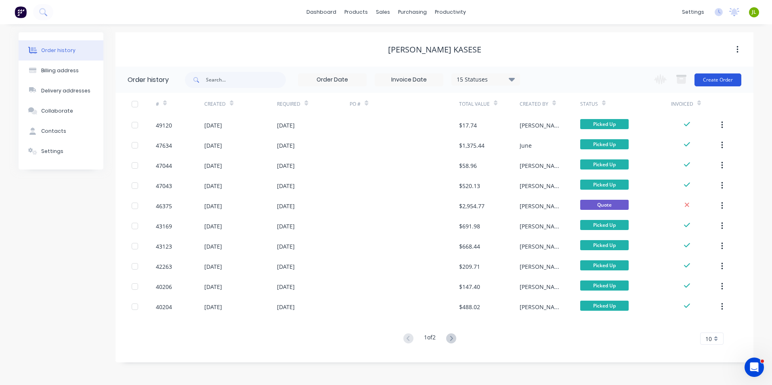
click at [712, 84] on button "Create Order" at bounding box center [718, 80] width 47 height 13
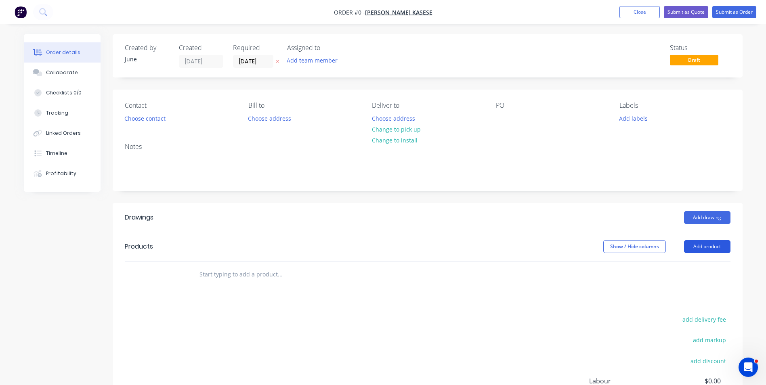
click at [721, 245] on button "Add product" at bounding box center [707, 246] width 46 height 13
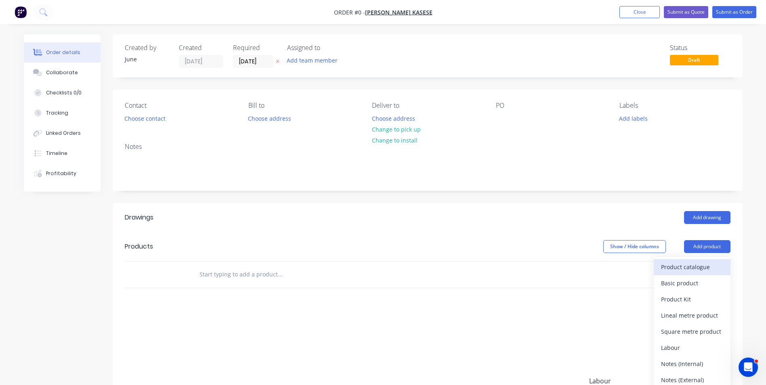
click at [701, 265] on div "Product catalogue" at bounding box center [692, 267] width 62 height 12
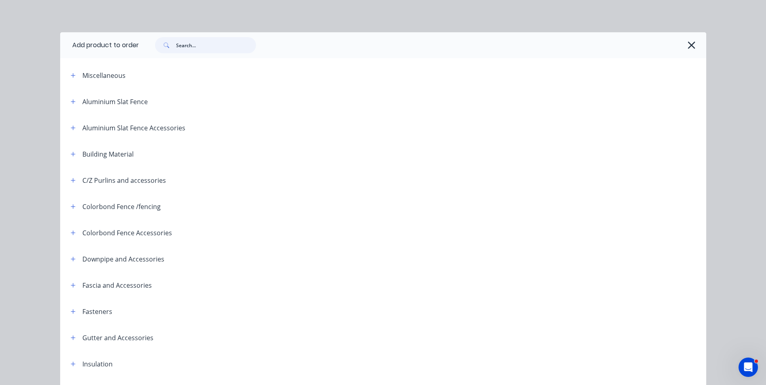
click at [216, 44] on input "text" at bounding box center [216, 45] width 80 height 16
type input "post"
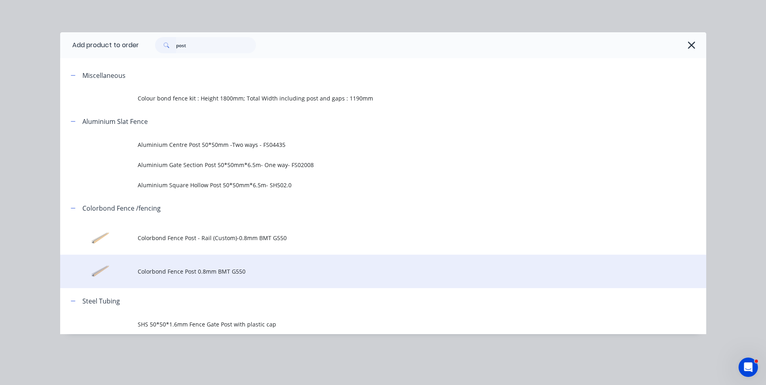
click at [215, 275] on span "Colorbond Fence Post 0.8mm BMT G550" at bounding box center [365, 271] width 455 height 8
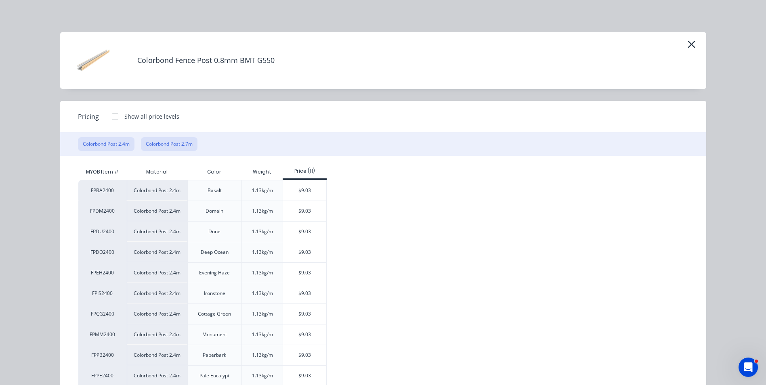
click at [162, 146] on button "Colorbond Post 2.7m" at bounding box center [169, 144] width 57 height 14
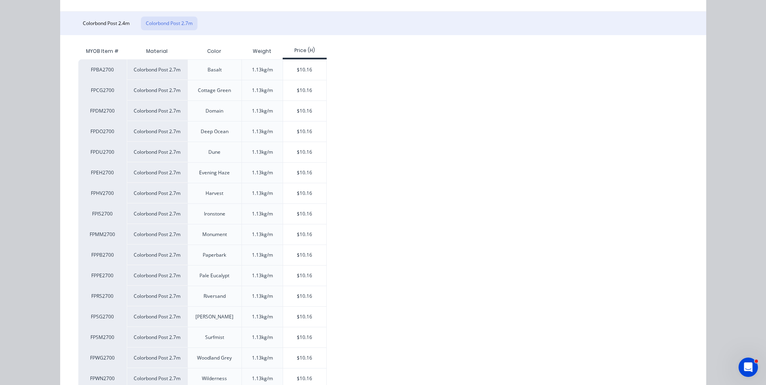
scroll to position [121, 0]
click at [289, 339] on div "$10.16" at bounding box center [304, 337] width 43 height 20
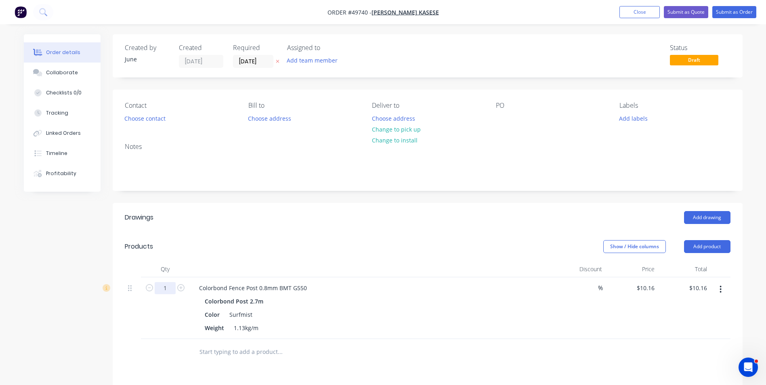
click at [170, 287] on input "1" at bounding box center [165, 288] width 21 height 12
type input "24"
type input "$243.84"
click at [715, 250] on button "Add product" at bounding box center [707, 246] width 46 height 13
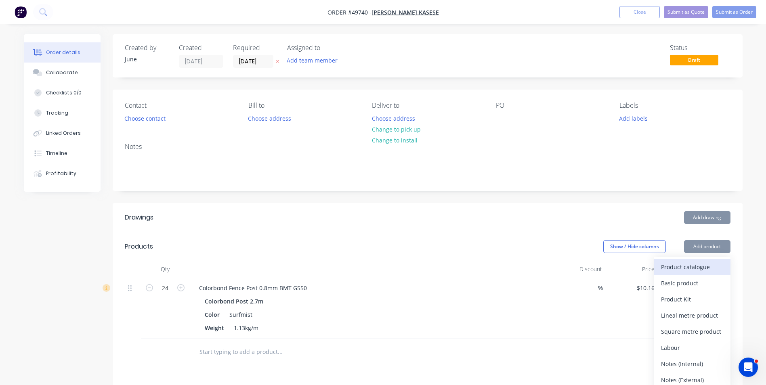
click at [701, 267] on div "Product catalogue" at bounding box center [692, 267] width 62 height 12
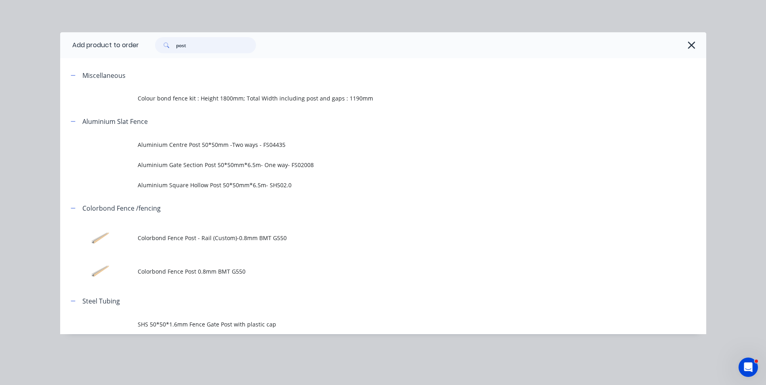
drag, startPoint x: 200, startPoint y: 48, endPoint x: 108, endPoint y: 48, distance: 92.1
click at [108, 48] on header "Add product to order post" at bounding box center [383, 45] width 646 height 26
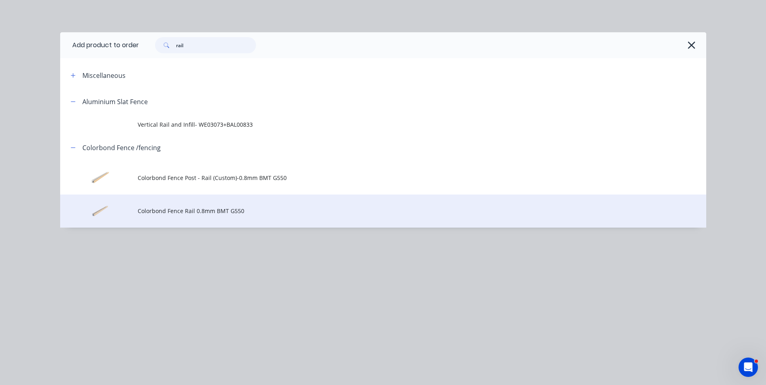
type input "rail"
click at [190, 206] on td "Colorbond Fence Rail 0.8mm BMT G550" at bounding box center [422, 212] width 569 height 34
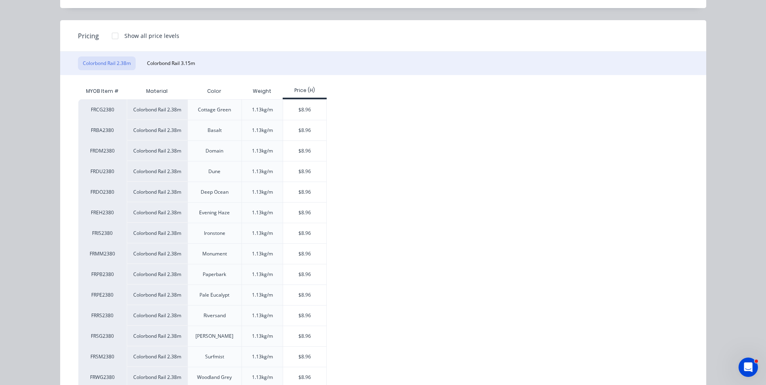
scroll to position [121, 0]
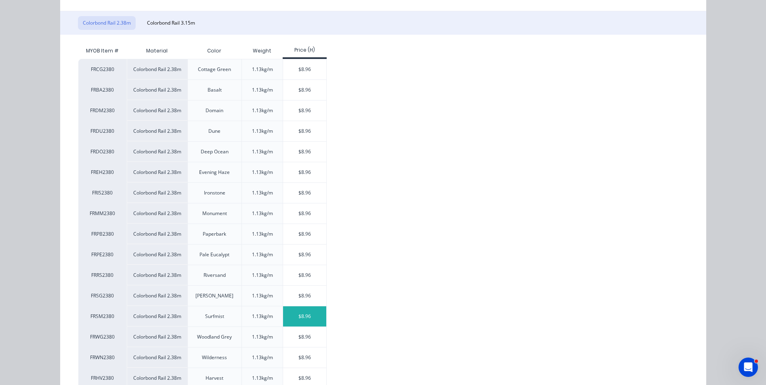
click at [296, 313] on div "$8.96" at bounding box center [304, 317] width 43 height 20
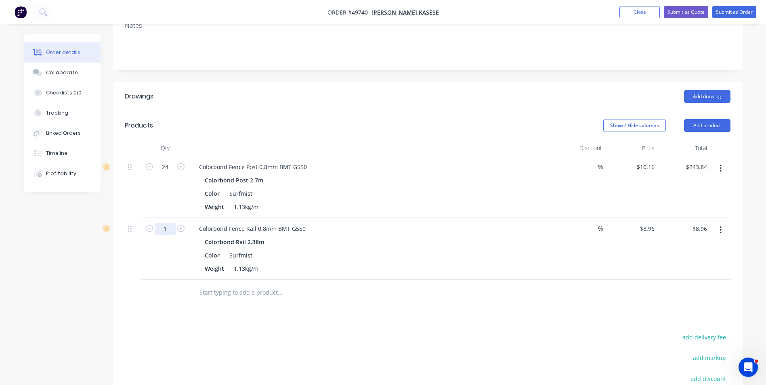
click at [164, 223] on input "1" at bounding box center [165, 229] width 21 height 12
type input "24"
type input "$215.04"
click at [358, 184] on div "Colorbond Post 2.7m" at bounding box center [371, 180] width 333 height 12
click at [707, 132] on button "Add product" at bounding box center [707, 125] width 46 height 13
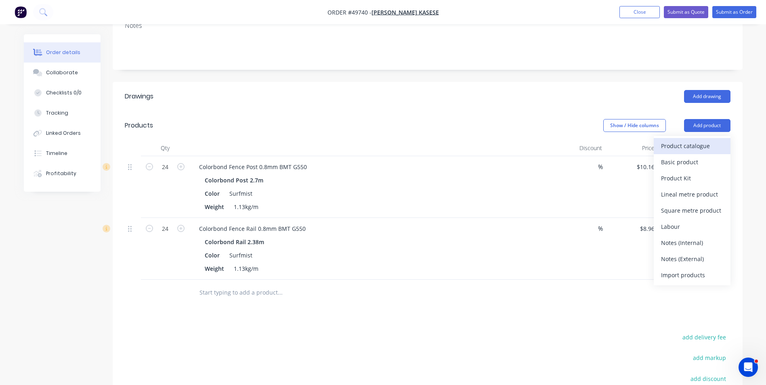
click at [692, 147] on div "Product catalogue" at bounding box center [692, 146] width 62 height 12
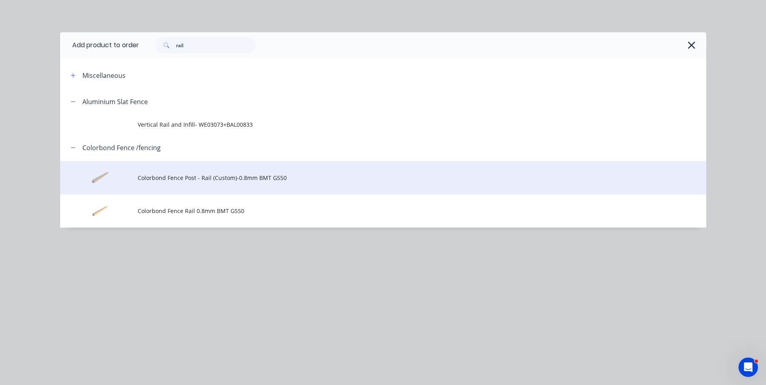
click at [174, 183] on td "Colorbond Fence Post - Rail (Custom)-0.8mm BMT G550" at bounding box center [422, 178] width 569 height 34
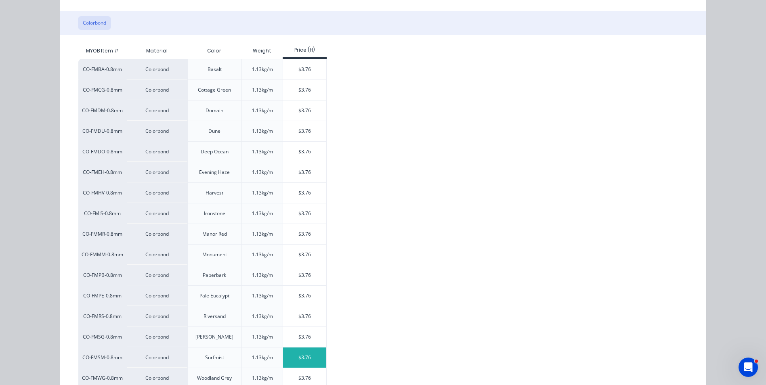
click at [294, 356] on div "$3.76" at bounding box center [304, 358] width 43 height 20
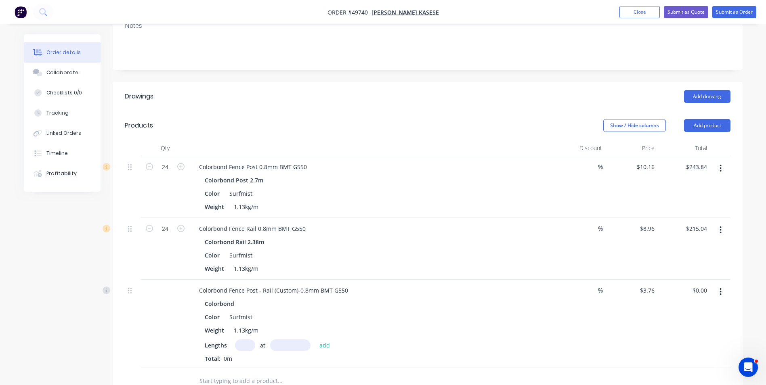
scroll to position [242, 0]
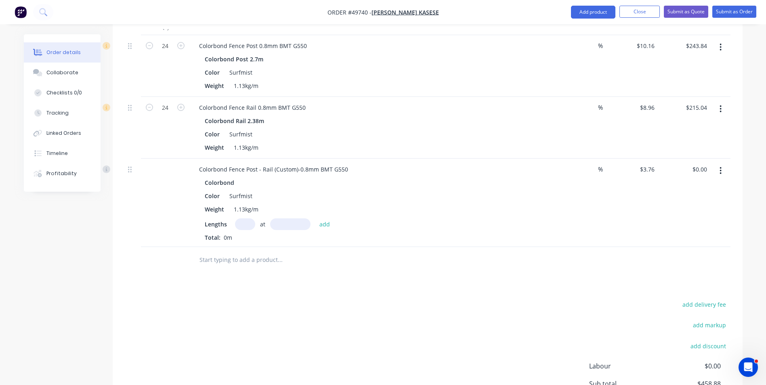
click at [248, 220] on input "text" at bounding box center [245, 224] width 20 height 12
type input "24"
click at [288, 222] on input "text" at bounding box center [290, 224] width 40 height 12
type input "3000"
click at [315, 218] on button "add" at bounding box center [324, 223] width 19 height 11
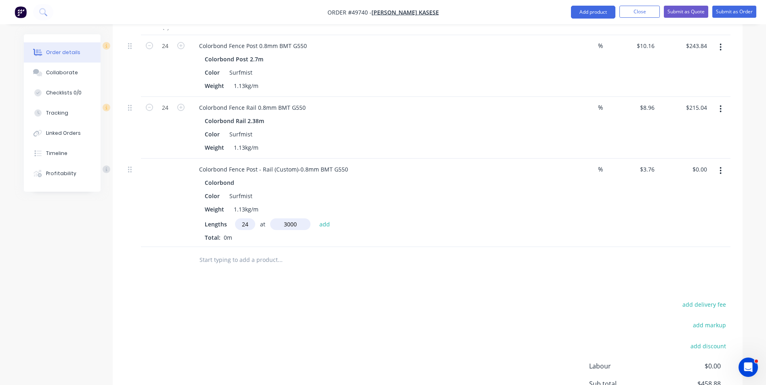
type input "$270.72"
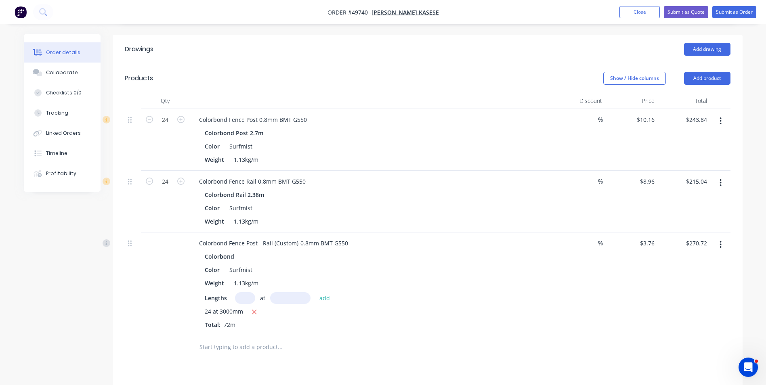
scroll to position [162, 0]
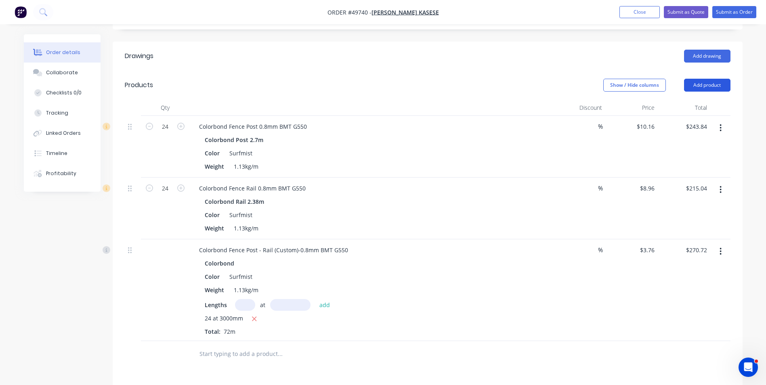
click at [716, 85] on button "Add product" at bounding box center [707, 85] width 46 height 13
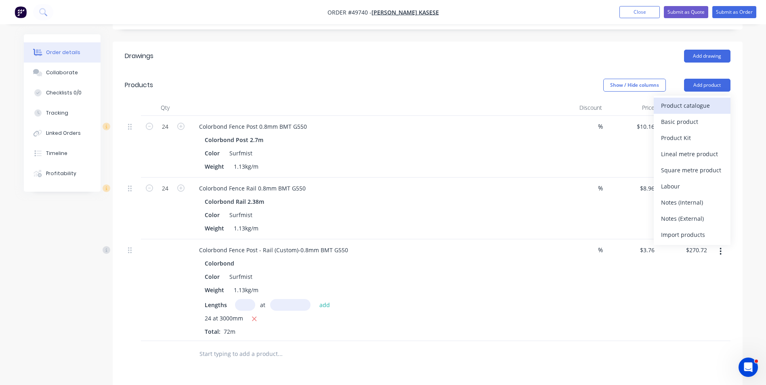
click at [666, 107] on div "Product catalogue" at bounding box center [692, 106] width 62 height 12
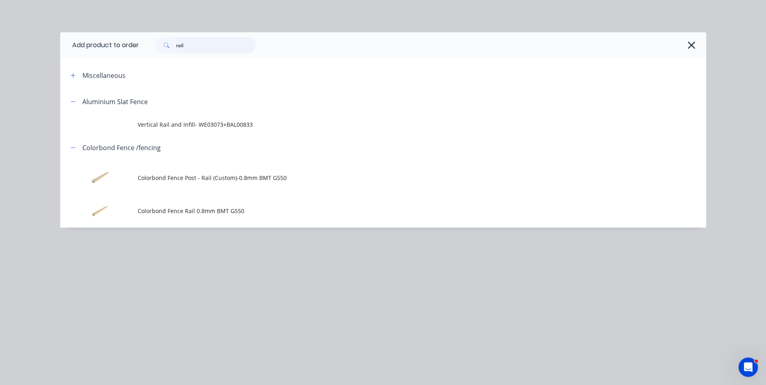
drag, startPoint x: 214, startPoint y: 44, endPoint x: 125, endPoint y: 42, distance: 88.9
click at [125, 42] on header "Add product to order rail" at bounding box center [383, 45] width 646 height 26
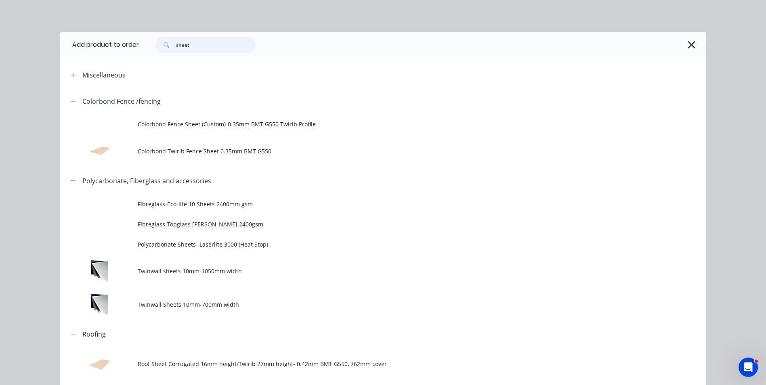
scroll to position [0, 0]
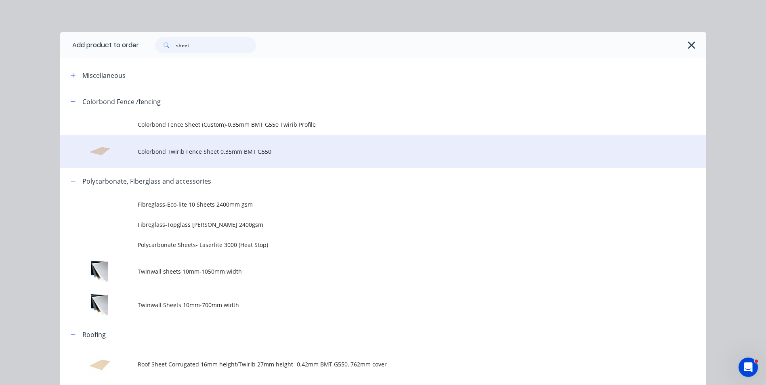
type input "sheet"
click at [212, 154] on span "Colorbond Twirib Fence Sheet 0.35mm BMT G550" at bounding box center [365, 151] width 455 height 8
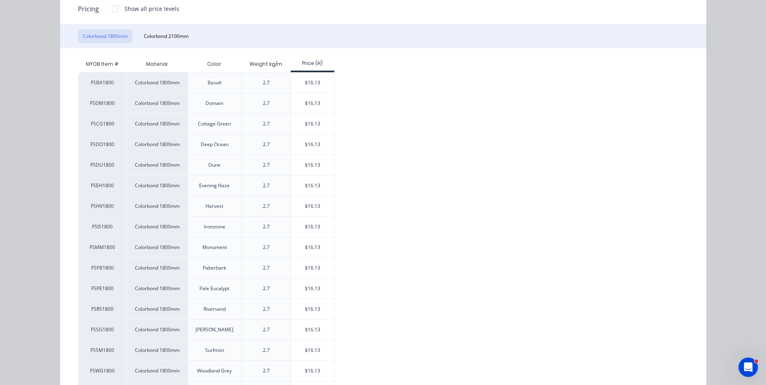
scroll to position [121, 0]
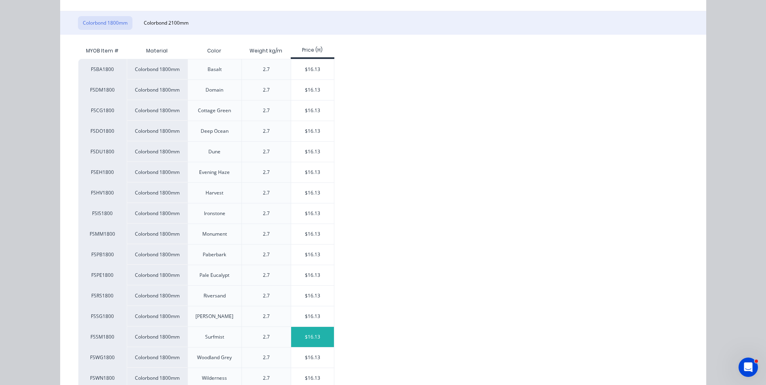
click at [305, 339] on div "$16.13" at bounding box center [312, 337] width 43 height 20
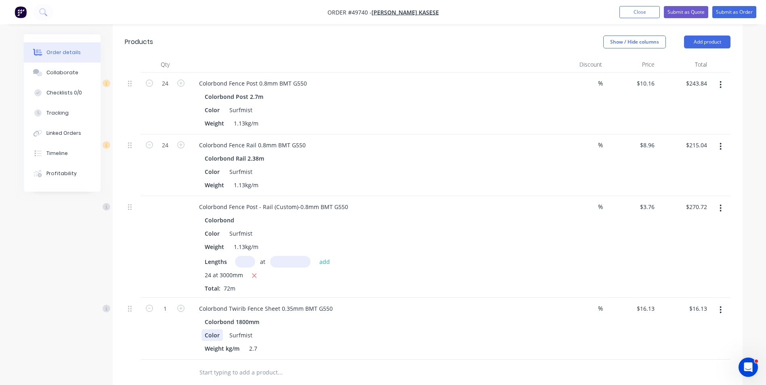
scroll to position [242, 0]
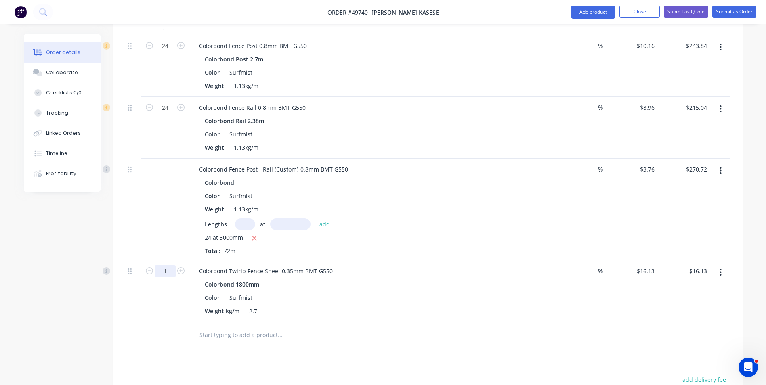
click at [163, 271] on input "1" at bounding box center [165, 271] width 21 height 12
type input "36"
type input "$580.68"
click at [130, 188] on div at bounding box center [133, 210] width 16 height 102
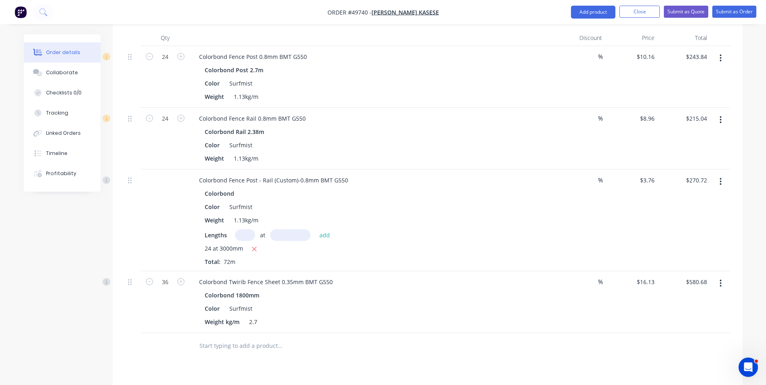
scroll to position [202, 0]
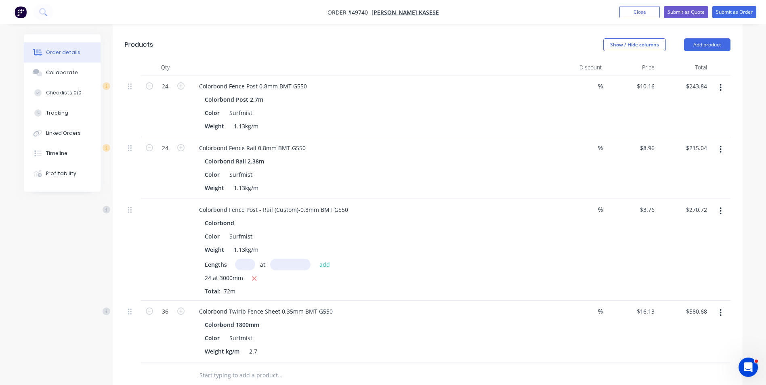
click at [720, 214] on icon "button" at bounding box center [721, 211] width 2 height 9
click at [693, 283] on div "Delete" at bounding box center [692, 281] width 62 height 12
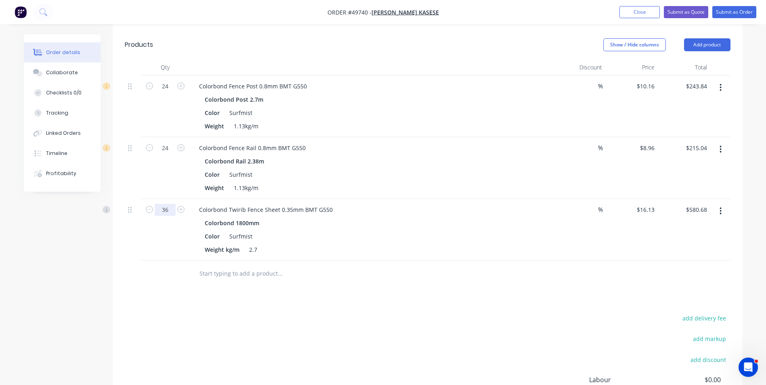
click at [170, 211] on input "36" at bounding box center [165, 210] width 21 height 12
type input "37"
type input "$596.81"
click at [173, 155] on div "24" at bounding box center [165, 168] width 48 height 62
click at [178, 168] on div "24" at bounding box center [165, 168] width 48 height 62
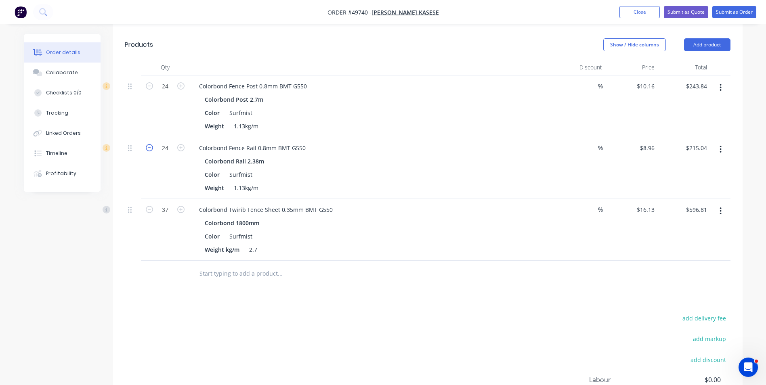
click at [149, 148] on icon "button" at bounding box center [149, 147] width 7 height 7
type input "23"
type input "$206.08"
click at [149, 148] on icon "button" at bounding box center [149, 147] width 7 height 7
type input "22"
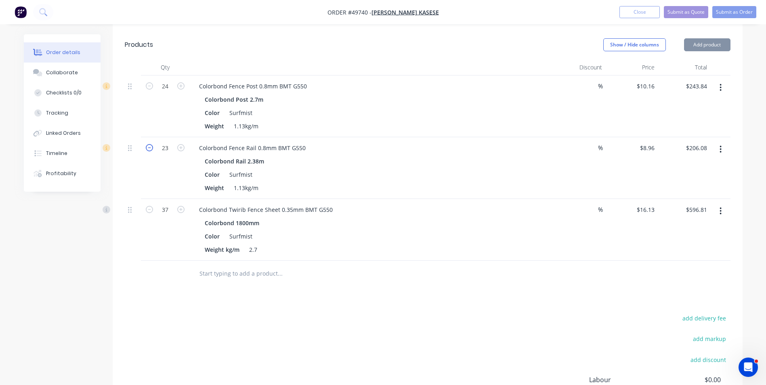
type input "$197.12"
click at [714, 49] on button "Add product" at bounding box center [707, 44] width 46 height 13
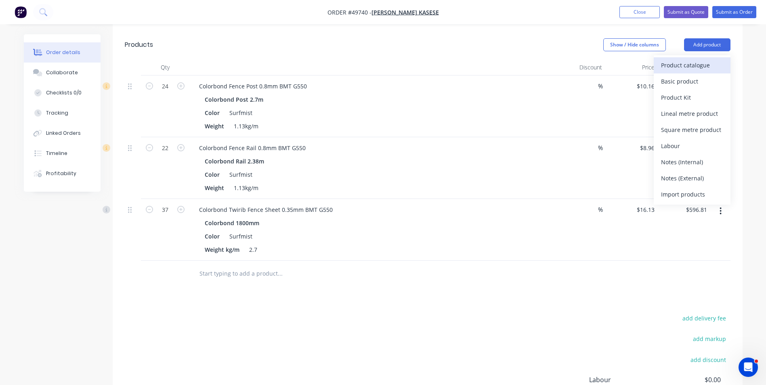
click at [693, 64] on div "Product catalogue" at bounding box center [692, 65] width 62 height 12
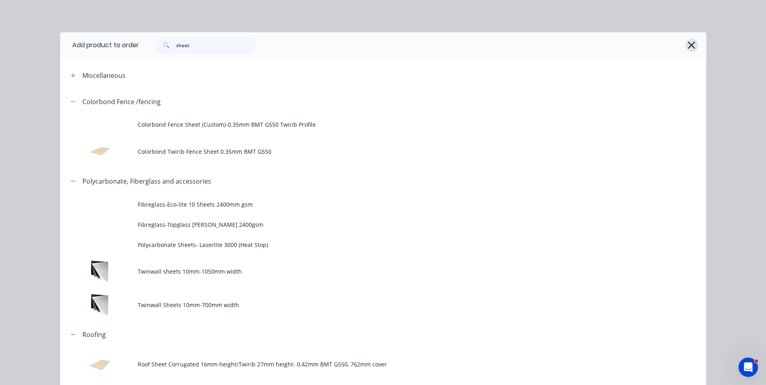
click at [685, 44] on button "button" at bounding box center [691, 45] width 13 height 13
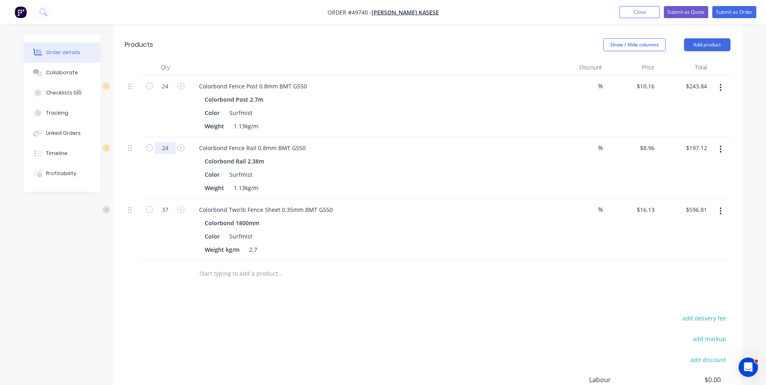
type input "24"
type input "$215.04"
click at [158, 159] on div "24" at bounding box center [165, 168] width 48 height 62
click at [151, 209] on icon "button" at bounding box center [149, 209] width 7 height 7
type input "36"
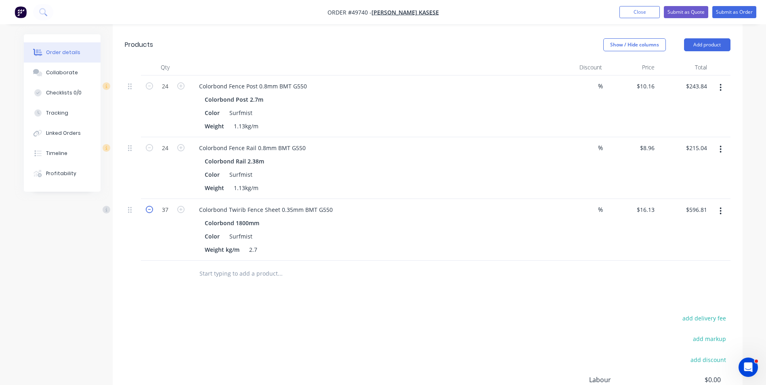
type input "$580.68"
click at [141, 185] on div "24" at bounding box center [165, 168] width 48 height 62
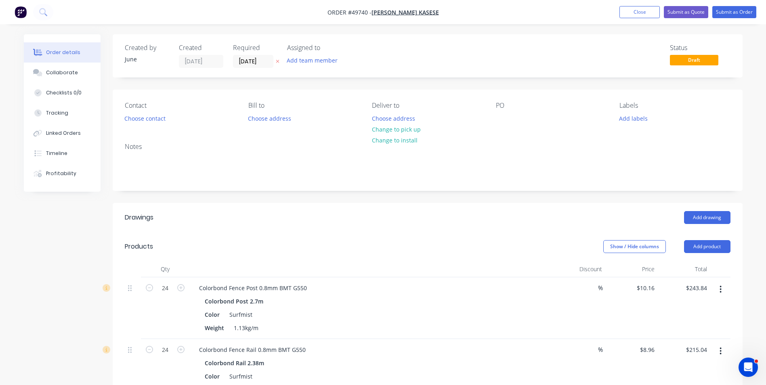
scroll to position [121, 0]
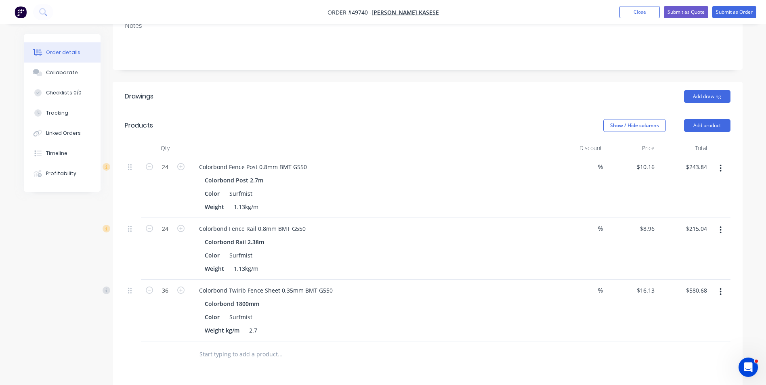
click at [724, 294] on button "button" at bounding box center [720, 292] width 19 height 15
click at [673, 315] on div "Edit" at bounding box center [692, 313] width 62 height 12
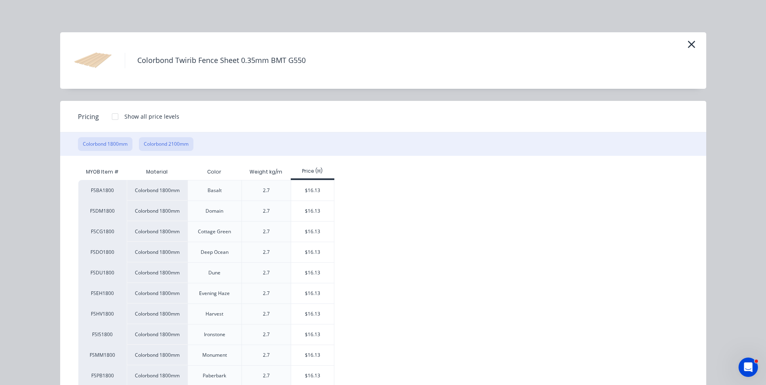
click at [151, 142] on button "Colorbond 2100mm" at bounding box center [166, 144] width 55 height 14
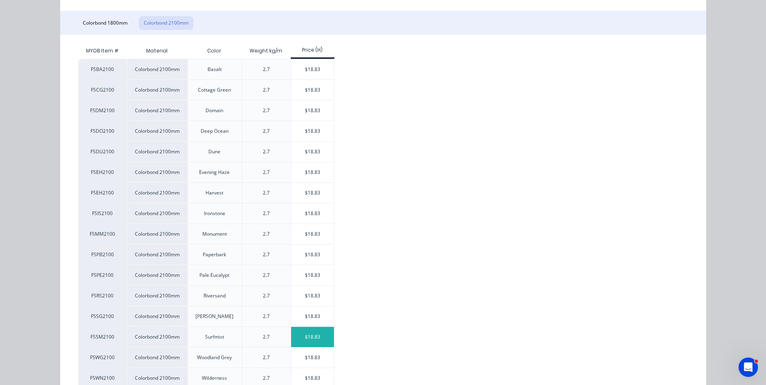
click at [311, 336] on div "$18.83" at bounding box center [312, 337] width 43 height 20
type input "$18.83"
type input "$677.88"
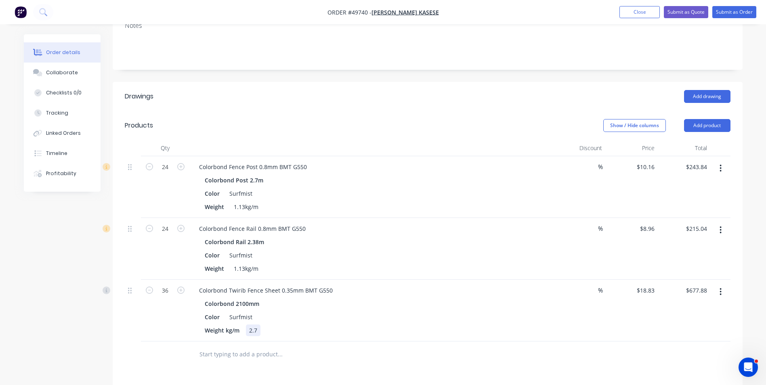
click at [444, 331] on div "Weight kg/m 2.7" at bounding box center [370, 331] width 336 height 12
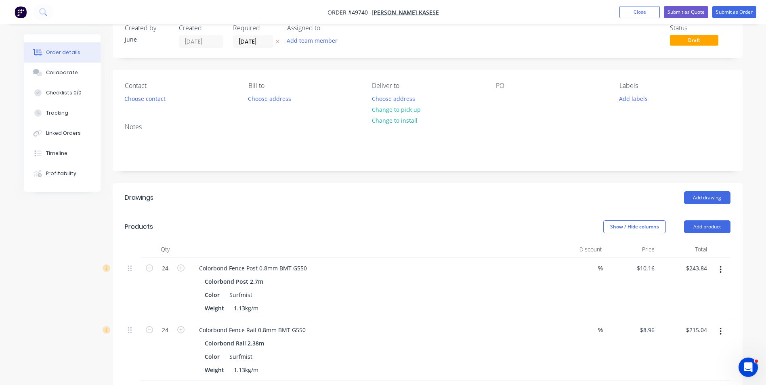
scroll to position [9, 0]
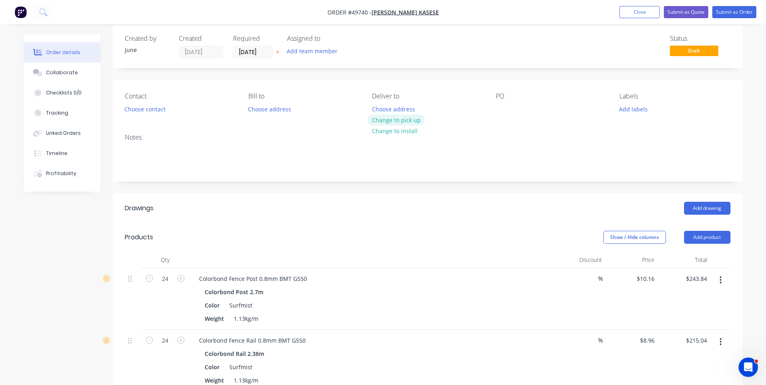
click at [376, 118] on button "Change to pick up" at bounding box center [396, 120] width 57 height 11
click at [147, 105] on button "Choose contact" at bounding box center [145, 108] width 50 height 11
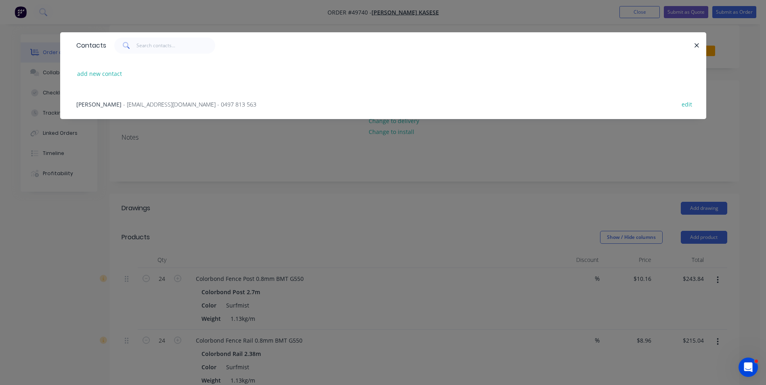
click at [127, 101] on span "- jonastk@hotmail.com - 0497 813 563" at bounding box center [189, 105] width 133 height 8
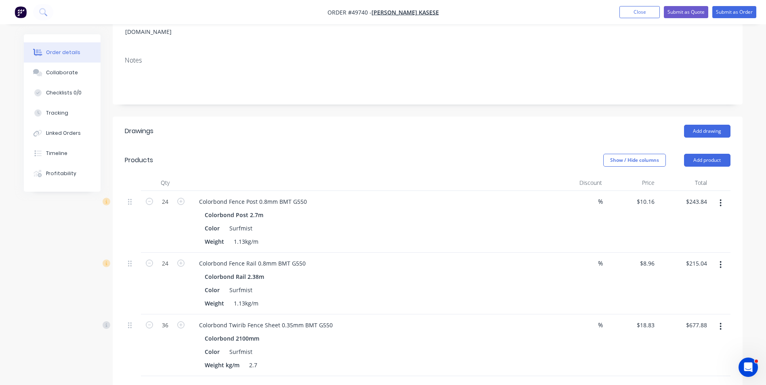
scroll to position [211, 0]
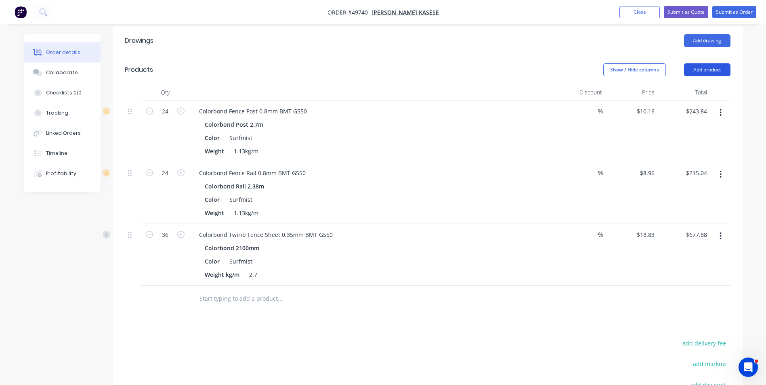
click at [695, 63] on button "Add product" at bounding box center [707, 69] width 46 height 13
drag, startPoint x: 485, startPoint y: 300, endPoint x: 492, endPoint y: 293, distance: 9.8
click at [486, 300] on div at bounding box center [428, 299] width 606 height 26
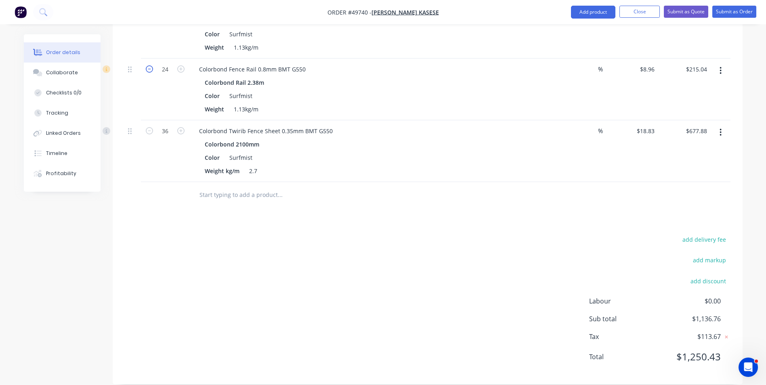
click at [152, 65] on icon "button" at bounding box center [149, 68] width 7 height 7
type input "23"
type input "$206.08"
click at [152, 65] on icon "button" at bounding box center [149, 68] width 7 height 7
type input "22"
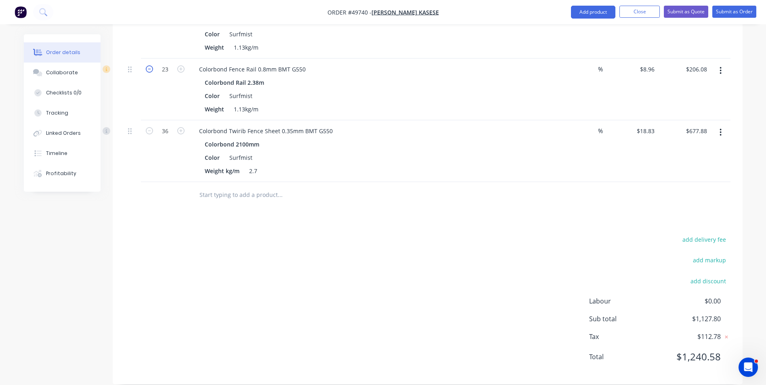
type input "$197.12"
click at [397, 103] on div "Weight 1.13kg/m" at bounding box center [370, 109] width 336 height 12
click at [724, 63] on button "button" at bounding box center [720, 70] width 19 height 15
click at [703, 102] on div "Duplicate" at bounding box center [692, 108] width 62 height 12
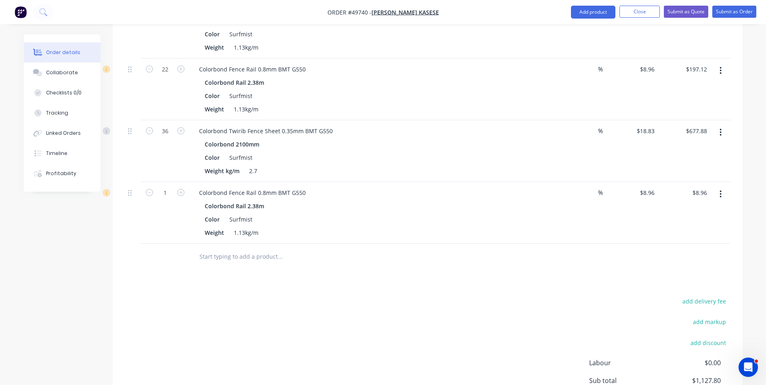
click at [721, 187] on button "button" at bounding box center [720, 194] width 19 height 15
click at [704, 210] on div "Edit" at bounding box center [692, 216] width 62 height 12
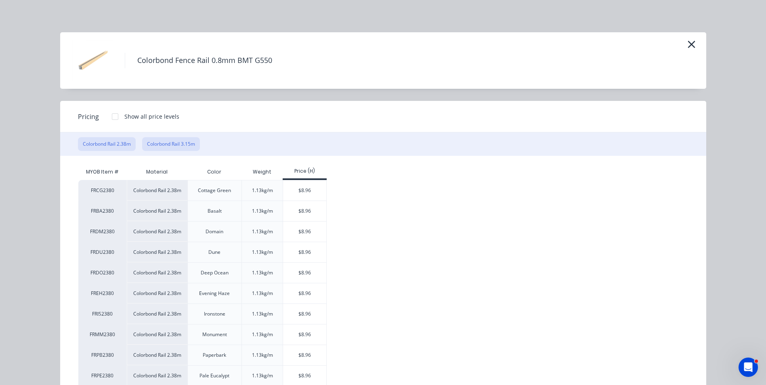
click at [173, 138] on button "Colorbond Rail 3.15m" at bounding box center [171, 144] width 58 height 14
click at [290, 270] on div "$11.85" at bounding box center [304, 273] width 43 height 20
type input "$11.85"
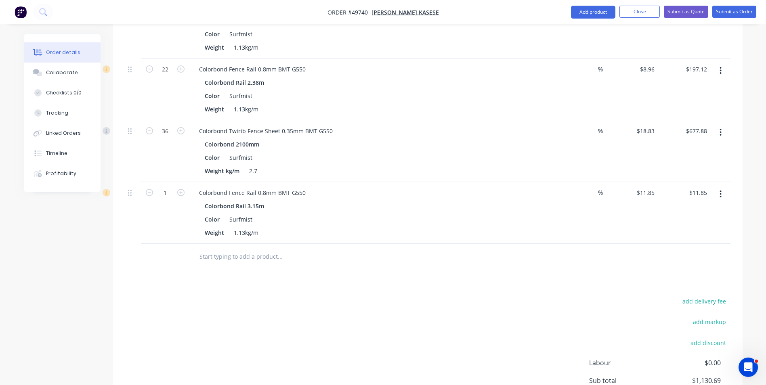
click at [185, 188] on button "button" at bounding box center [181, 192] width 11 height 8
type input "2"
type input "$23.70"
click at [170, 219] on div "2" at bounding box center [165, 213] width 48 height 62
click at [380, 227] on div "Weight 1.13kg/m" at bounding box center [370, 233] width 336 height 12
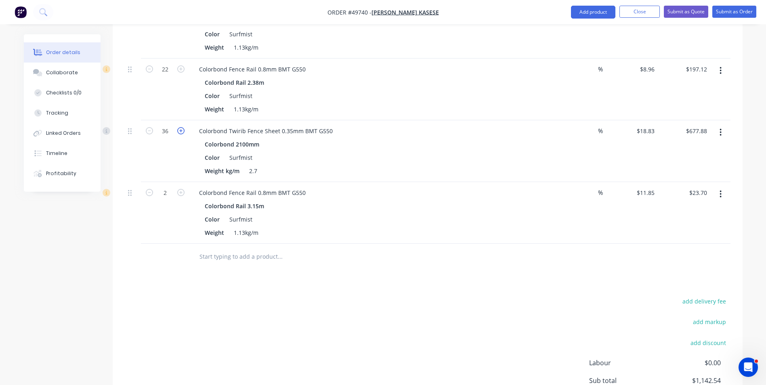
click at [178, 127] on icon "button" at bounding box center [180, 130] width 7 height 7
type input "37"
type input "$696.71"
click at [165, 143] on div "37" at bounding box center [165, 151] width 48 height 62
click at [330, 328] on div "add delivery fee add markup add discount Labour $0.00 Sub total $1,161.37 Tax $…" at bounding box center [428, 365] width 606 height 138
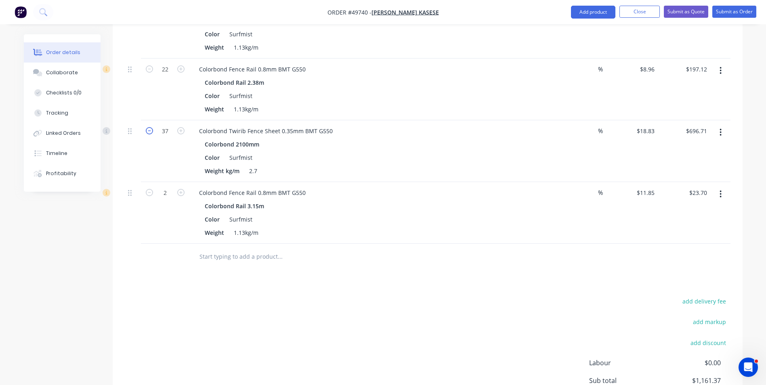
click at [149, 127] on icon "button" at bounding box center [149, 130] width 7 height 7
type input "36"
type input "$677.88"
click at [338, 152] on div "Color Surfmist" at bounding box center [370, 158] width 336 height 12
click at [353, 227] on div "Weight 1.13kg/m" at bounding box center [370, 233] width 336 height 12
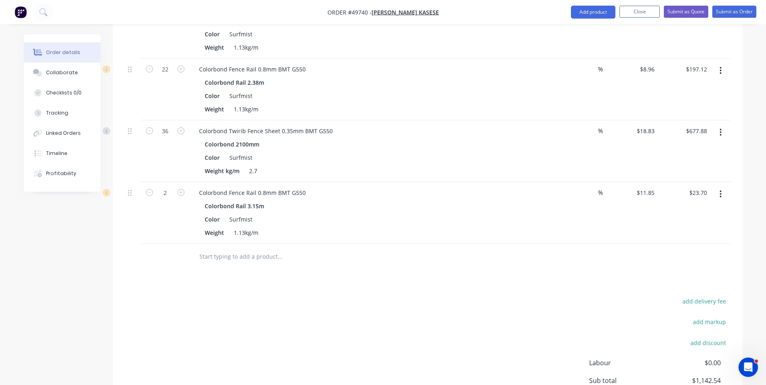
click at [412, 272] on div "Drawings Add drawing Products Show / Hide columns Add product Qty Discount Pric…" at bounding box center [428, 184] width 630 height 524
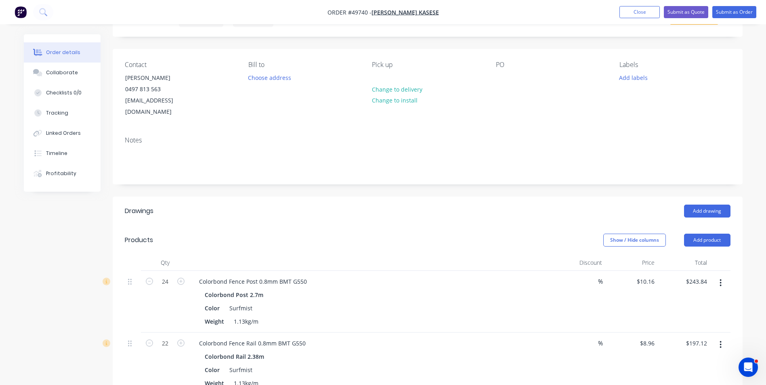
scroll to position [0, 0]
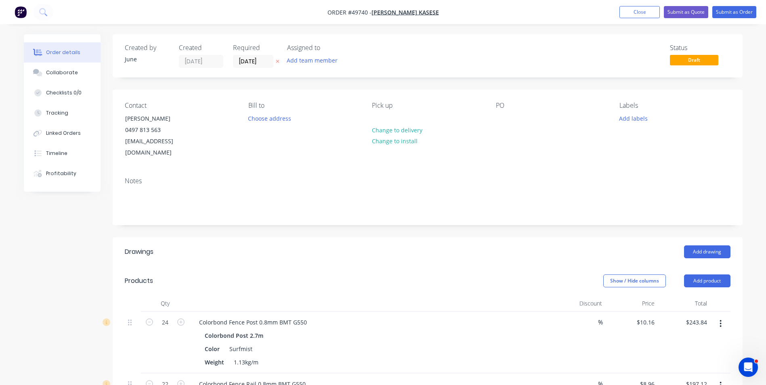
click at [389, 8] on span "Order #49740 - Jonas Templer Kasese" at bounding box center [383, 12] width 111 height 8
click at [390, 11] on span "Jonas Templer Kasese" at bounding box center [405, 12] width 67 height 8
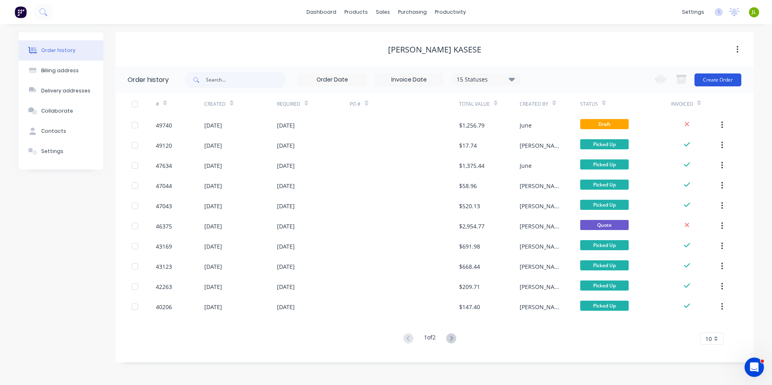
click at [718, 82] on button "Create Order" at bounding box center [718, 80] width 47 height 13
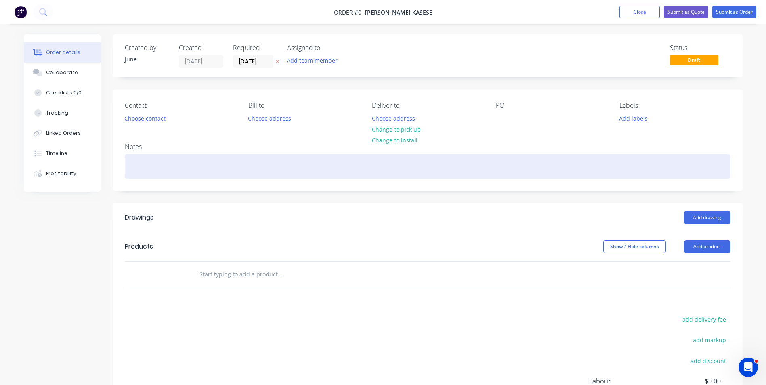
click at [633, 164] on div at bounding box center [428, 166] width 606 height 25
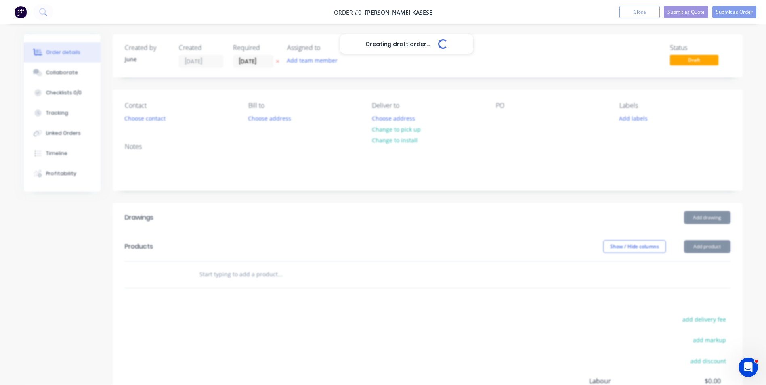
click at [708, 247] on div "Creating draft order... Loading... Order details Collaborate Checklists 0/0 Tra…" at bounding box center [383, 255] width 735 height 442
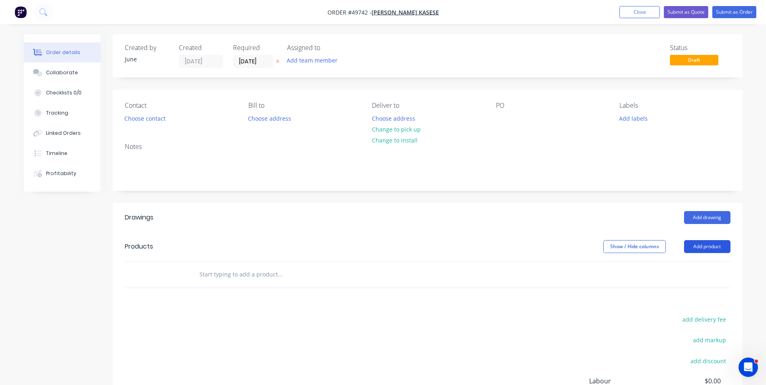
click at [700, 248] on button "Add product" at bounding box center [707, 246] width 46 height 13
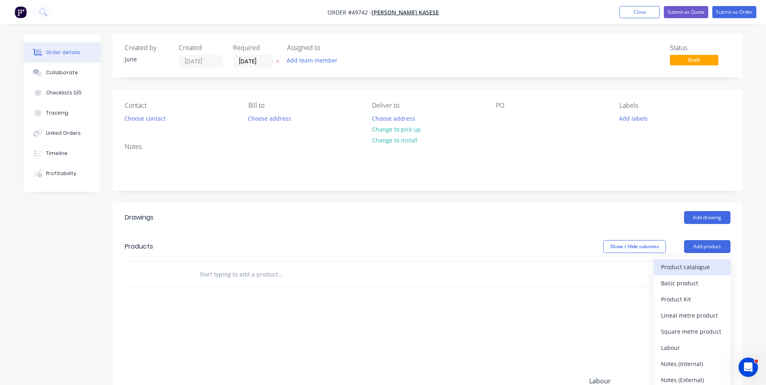
click at [702, 269] on div "Product catalogue" at bounding box center [692, 267] width 62 height 12
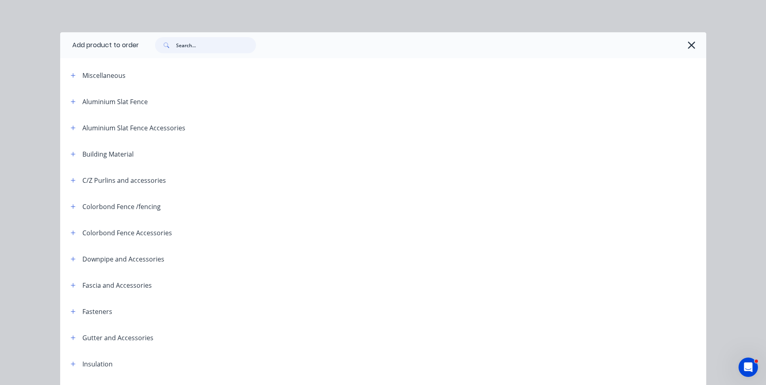
click at [201, 46] on input "text" at bounding box center [216, 45] width 80 height 16
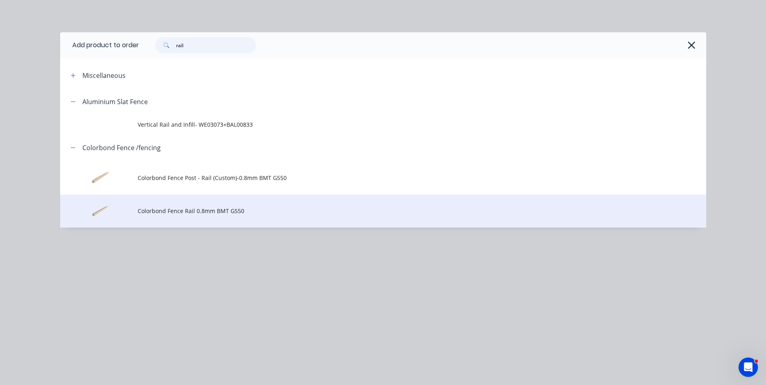
type input "rail"
click at [223, 208] on span "Colorbond Fence Rail 0.8mm BMT G550" at bounding box center [365, 211] width 455 height 8
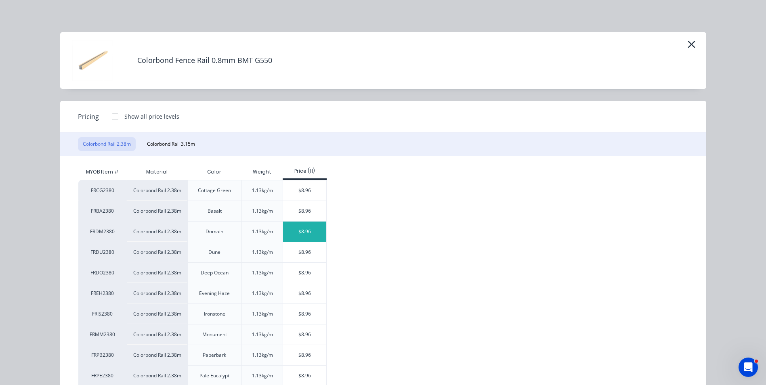
click at [301, 231] on div "$8.96" at bounding box center [304, 232] width 43 height 20
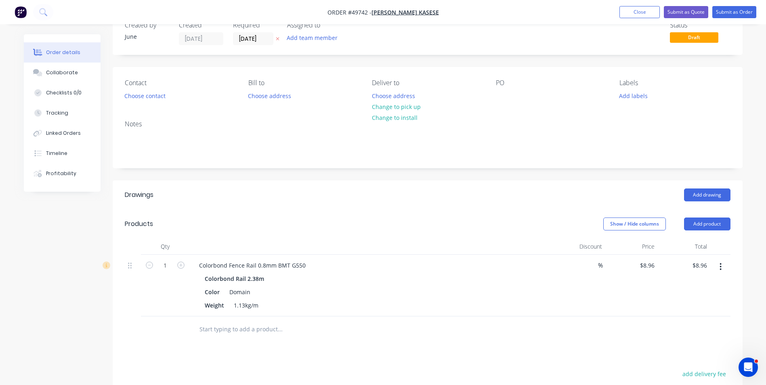
scroll to position [40, 0]
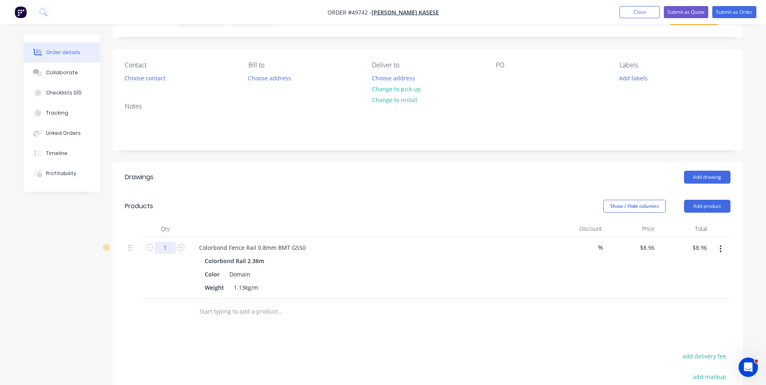
drag, startPoint x: 168, startPoint y: 250, endPoint x: 233, endPoint y: 241, distance: 66.0
click at [168, 250] on input "1" at bounding box center [165, 248] width 21 height 12
type input "24"
type input "$215.04"
click at [428, 241] on div "Colorbond Fence Rail 0.8mm BMT G550 Colorbond Rail 2.38m Color Domain Weight 1.…" at bounding box center [370, 268] width 363 height 62
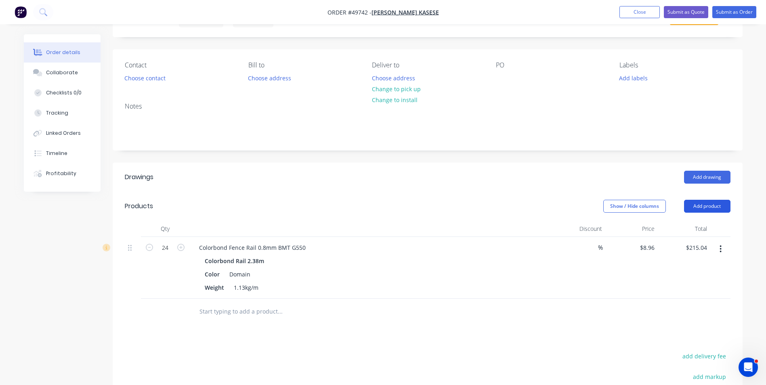
click at [714, 208] on button "Add product" at bounding box center [707, 206] width 46 height 13
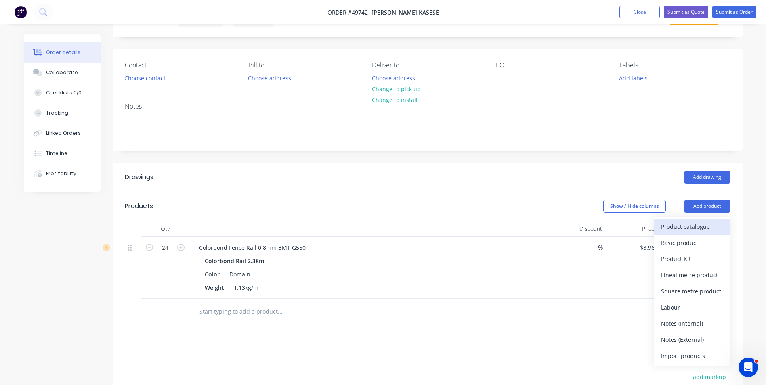
click at [706, 227] on div "Product catalogue" at bounding box center [692, 227] width 62 height 12
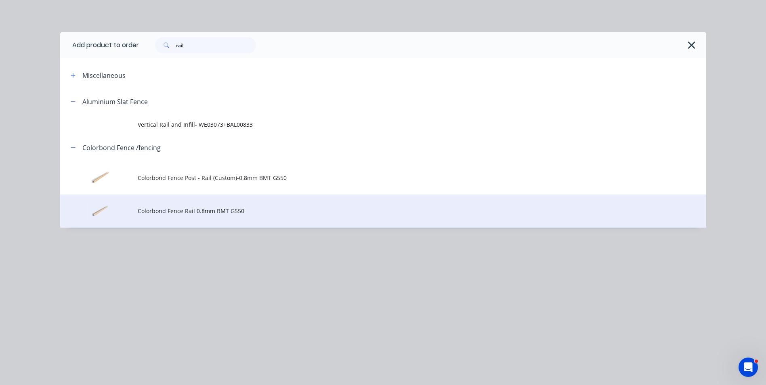
click at [267, 203] on td "Colorbond Fence Rail 0.8mm BMT G550" at bounding box center [422, 212] width 569 height 34
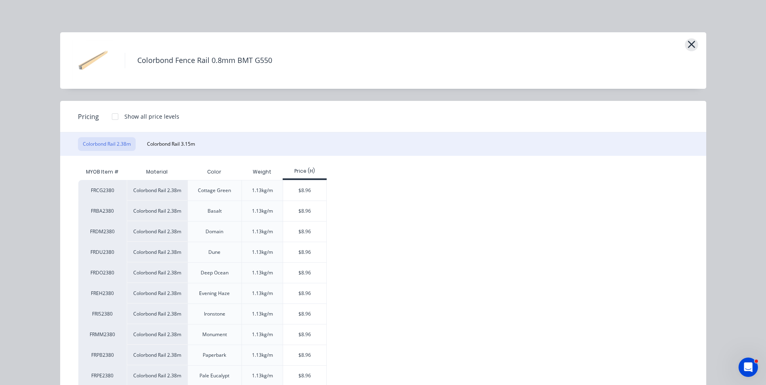
click at [694, 44] on button "button" at bounding box center [691, 44] width 13 height 13
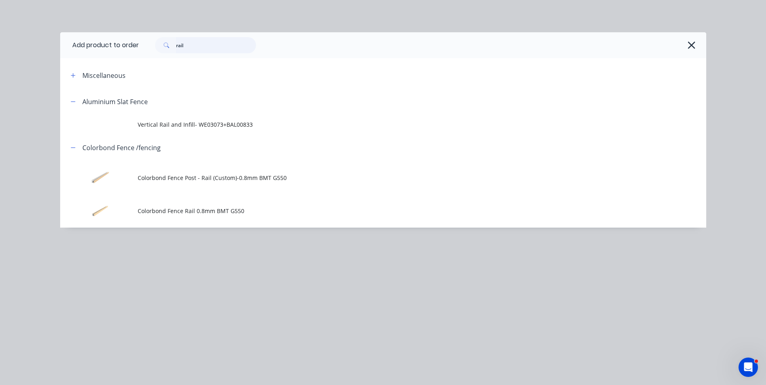
drag, startPoint x: 199, startPoint y: 45, endPoint x: 128, endPoint y: 48, distance: 70.8
click at [129, 48] on header "Add product to order rail" at bounding box center [383, 45] width 646 height 26
type input "post"
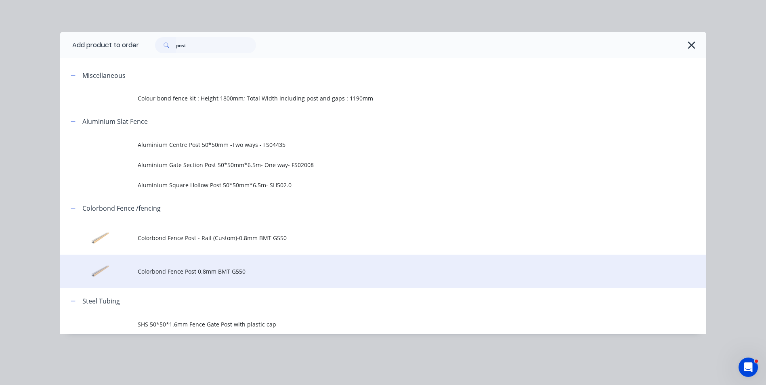
click at [268, 268] on span "Colorbond Fence Post 0.8mm BMT G550" at bounding box center [365, 271] width 455 height 8
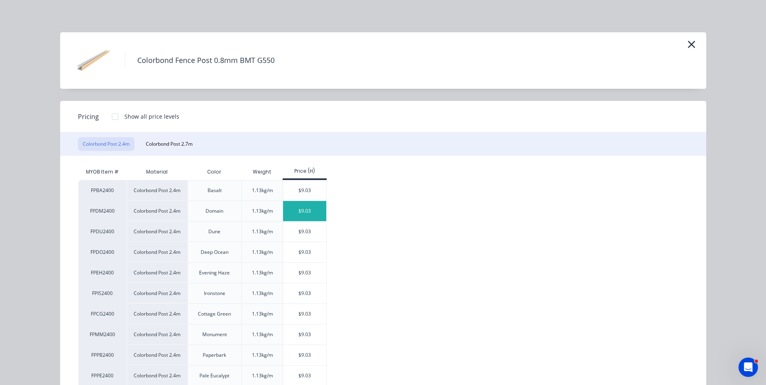
click at [293, 209] on div "$9.03" at bounding box center [304, 211] width 43 height 20
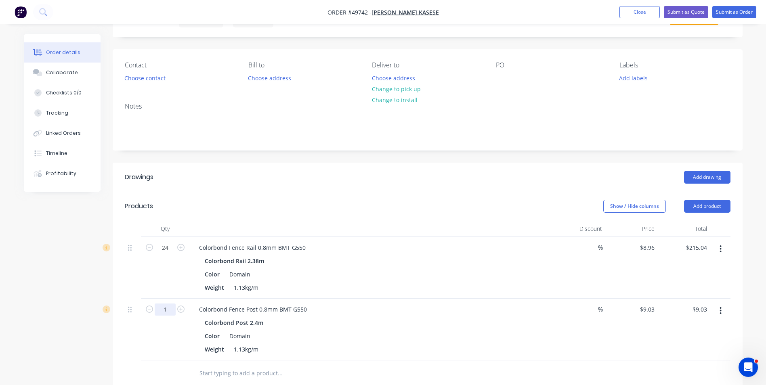
click at [171, 309] on input "1" at bounding box center [165, 310] width 21 height 12
type input "24"
type input "$216.72"
click at [169, 339] on div "24" at bounding box center [165, 330] width 48 height 62
click at [168, 337] on div "24" at bounding box center [165, 330] width 48 height 62
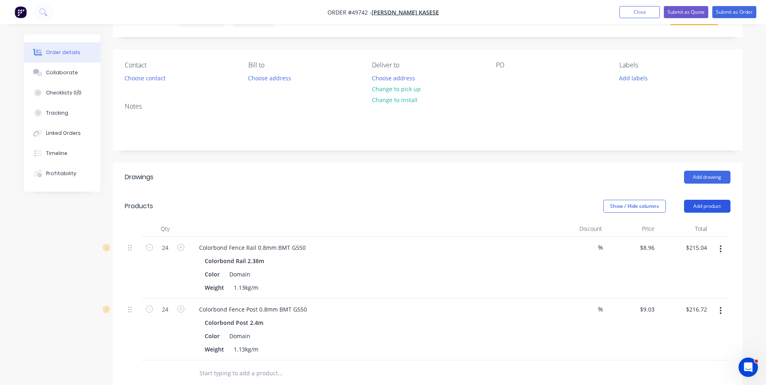
click at [706, 208] on button "Add product" at bounding box center [707, 206] width 46 height 13
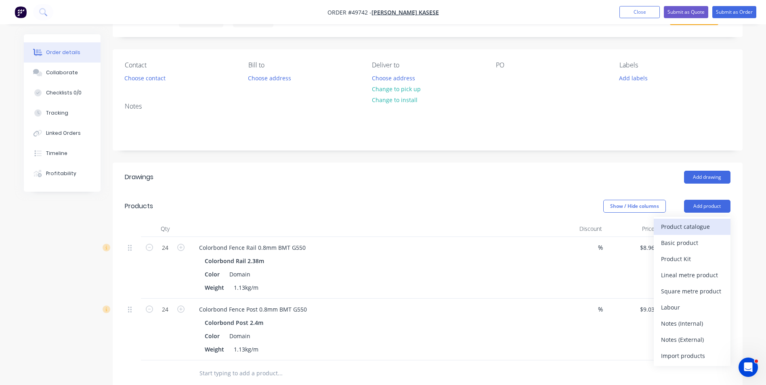
click at [694, 224] on div "Product catalogue" at bounding box center [692, 227] width 62 height 12
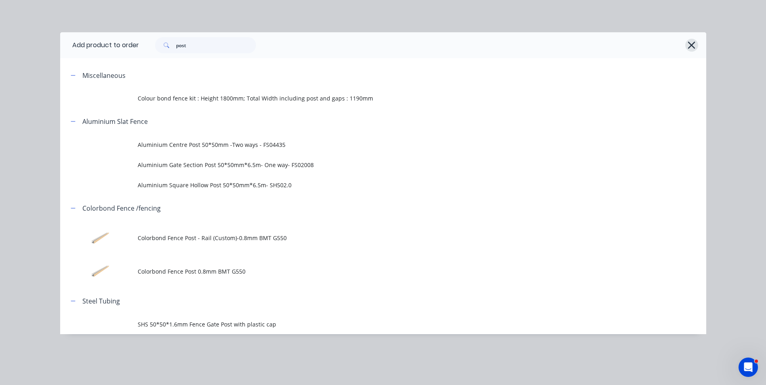
click at [693, 46] on icon "button" at bounding box center [691, 45] width 7 height 7
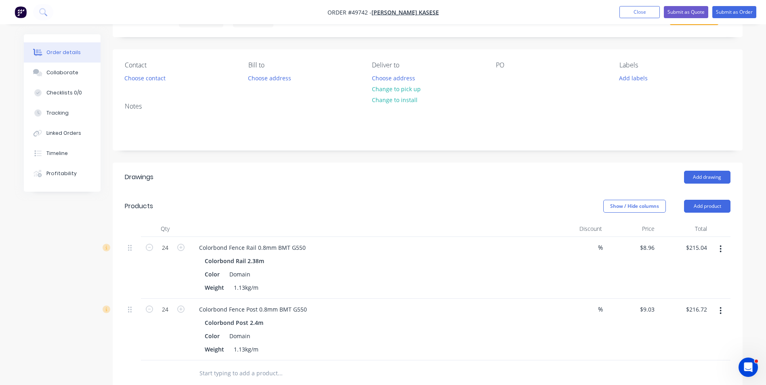
click at [481, 232] on div at bounding box center [370, 229] width 363 height 16
click at [716, 202] on button "Add product" at bounding box center [707, 206] width 46 height 13
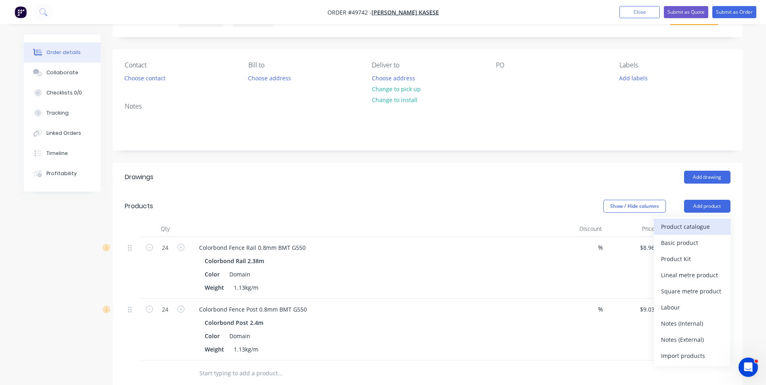
click at [708, 224] on div "Product catalogue" at bounding box center [692, 227] width 62 height 12
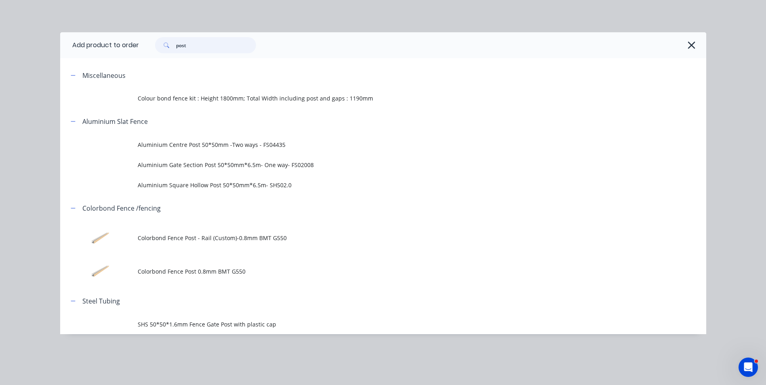
drag, startPoint x: 215, startPoint y: 49, endPoint x: 117, endPoint y: 35, distance: 99.6
click at [117, 35] on header "Add product to order post" at bounding box center [383, 45] width 646 height 26
type input "sheet"
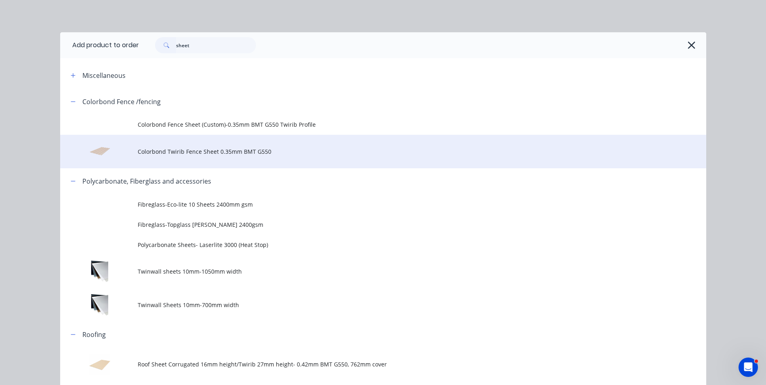
click at [189, 160] on td "Colorbond Twirib Fence Sheet 0.35mm BMT G550" at bounding box center [422, 152] width 569 height 34
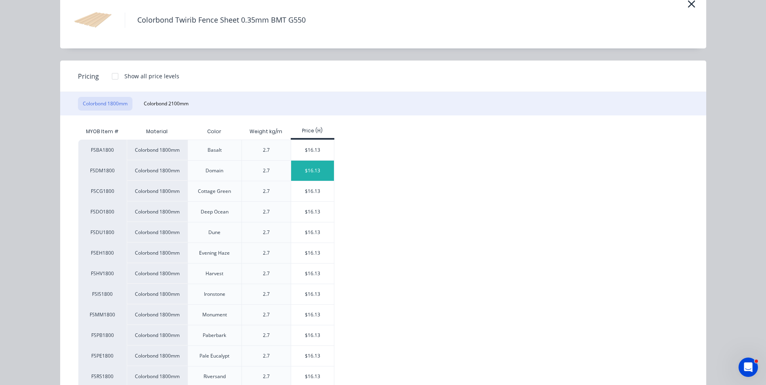
click at [308, 176] on div "$16.13" at bounding box center [312, 171] width 43 height 20
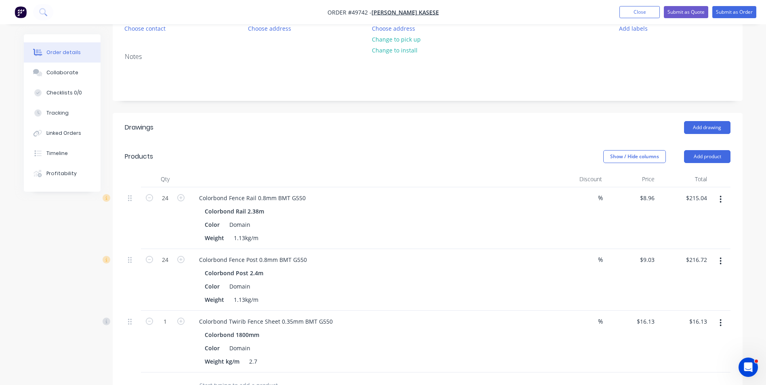
scroll to position [162, 0]
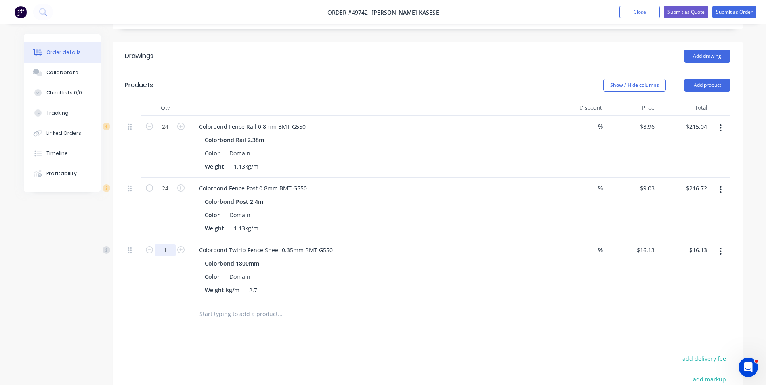
click at [172, 245] on input "1" at bounding box center [165, 250] width 21 height 12
type input "36"
type input "$580.68"
click at [437, 236] on div "Colorbond Fence Post 0.8mm BMT G550 Colorbond Post 2.4m Color Domain Weight 1.1…" at bounding box center [370, 209] width 363 height 62
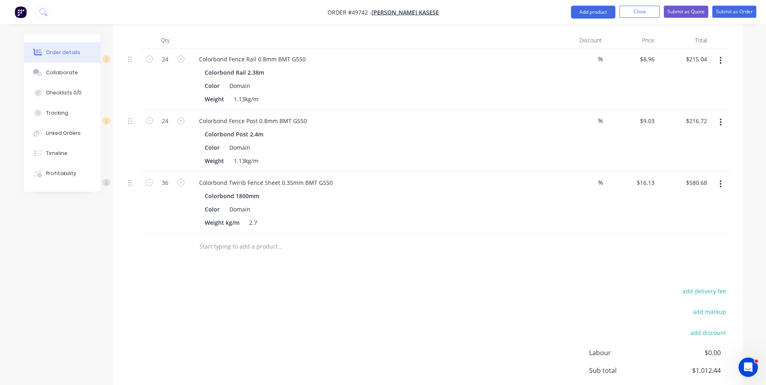
scroll to position [292, 0]
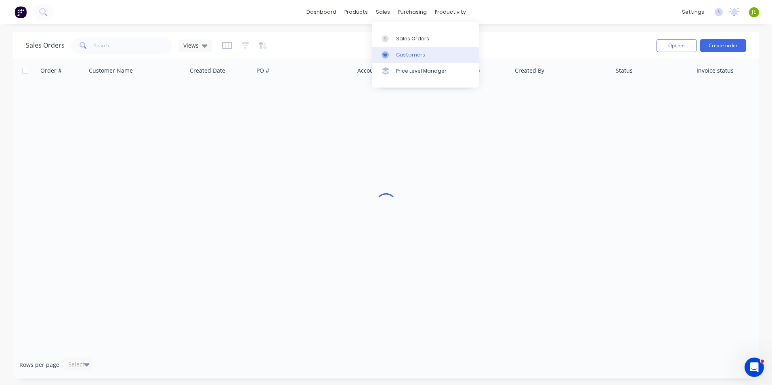
click at [387, 54] on icon at bounding box center [385, 55] width 4 height 4
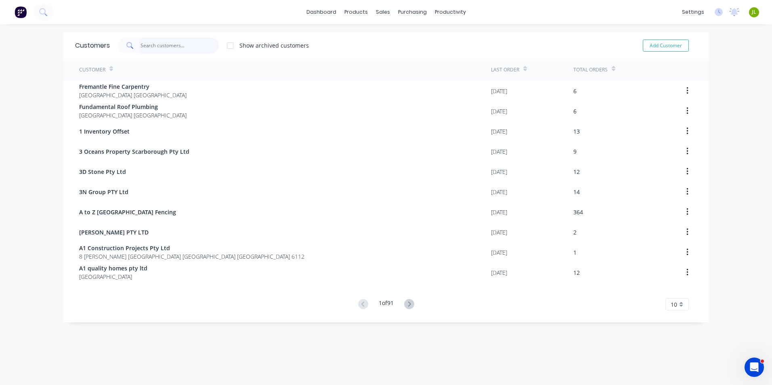
click at [187, 44] on input "text" at bounding box center [180, 46] width 79 height 16
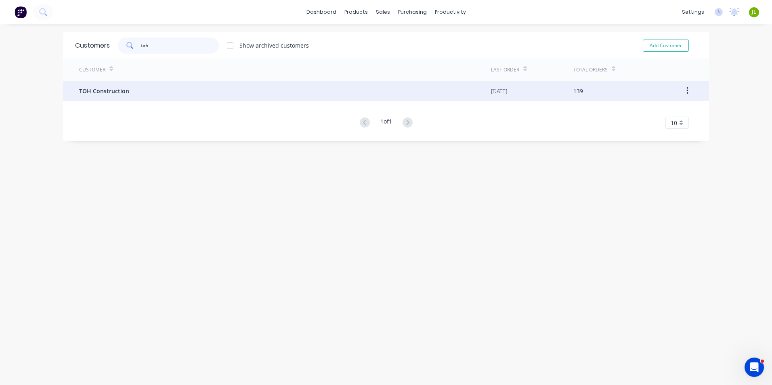
type input "toh"
click at [188, 91] on div "TOH Construction" at bounding box center [285, 91] width 412 height 20
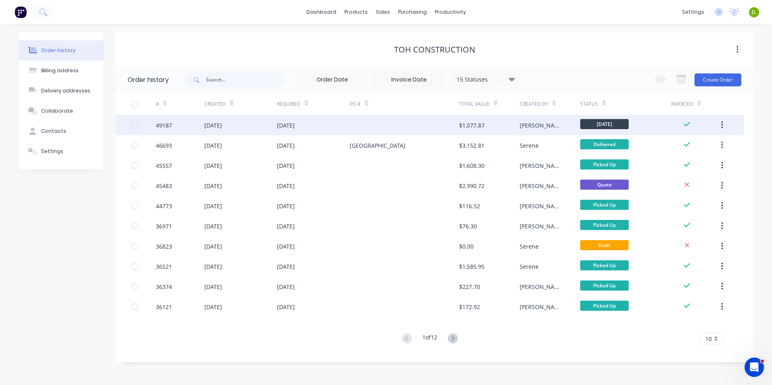
click at [374, 128] on div at bounding box center [404, 125] width 109 height 20
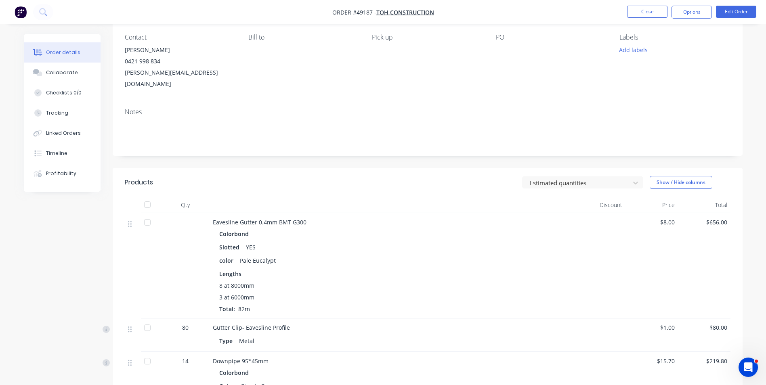
scroll to position [121, 0]
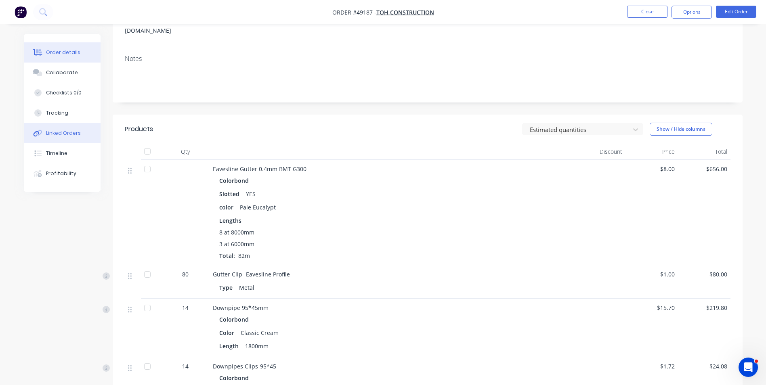
click at [55, 132] on div "Linked Orders" at bounding box center [63, 133] width 35 height 7
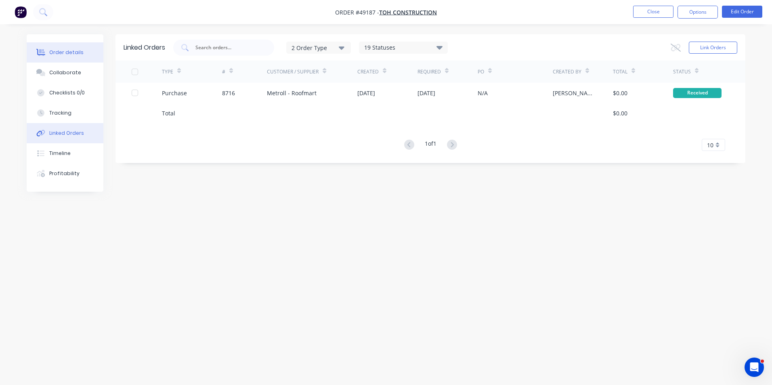
click at [59, 54] on div "Order details" at bounding box center [66, 52] width 34 height 7
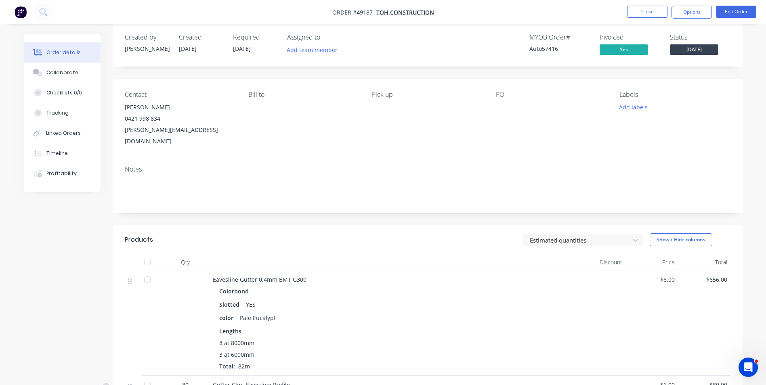
scroll to position [121, 0]
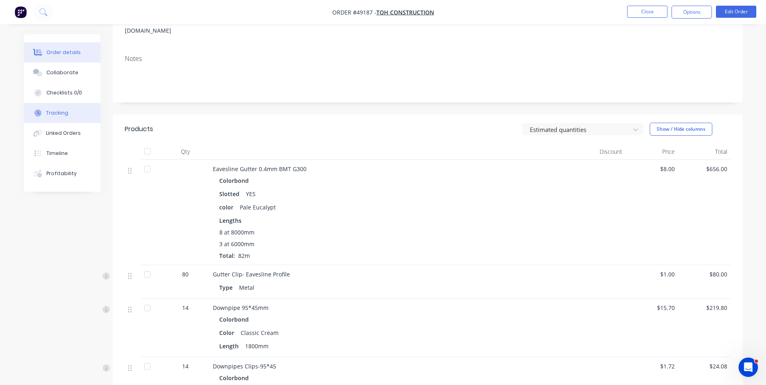
click at [54, 103] on button "Tracking" at bounding box center [62, 113] width 77 height 20
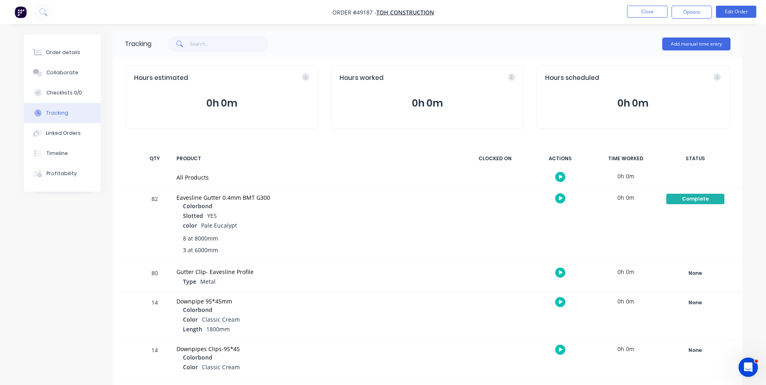
scroll to position [4, 0]
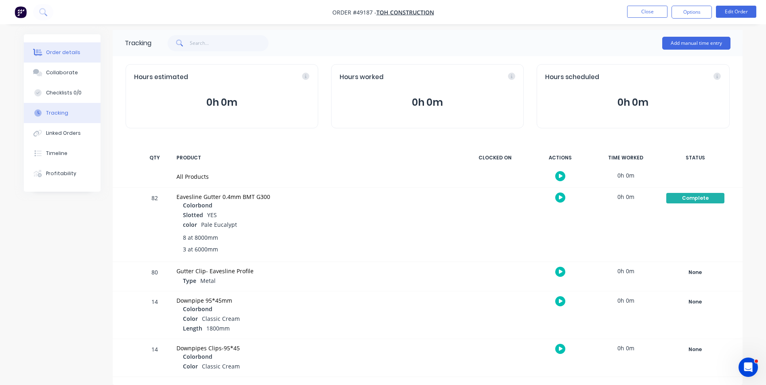
click at [59, 51] on div "Order details" at bounding box center [63, 52] width 34 height 7
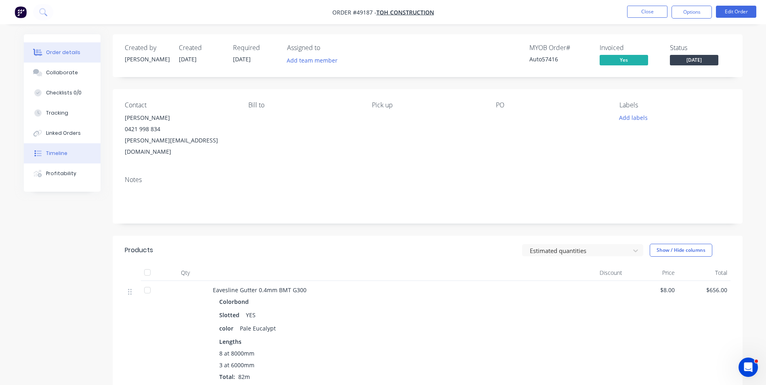
click at [54, 154] on div "Timeline" at bounding box center [56, 153] width 21 height 7
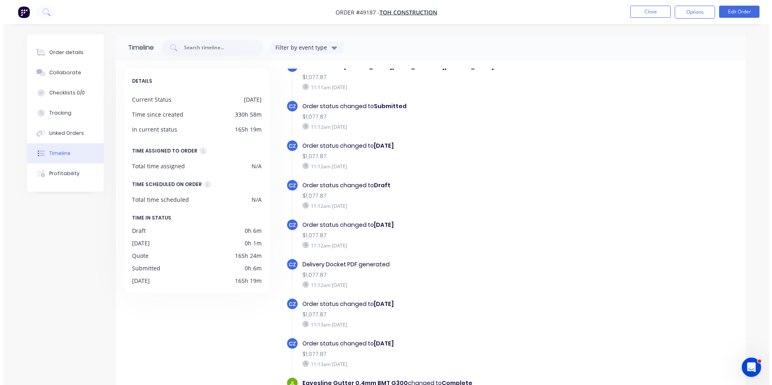
scroll to position [325, 0]
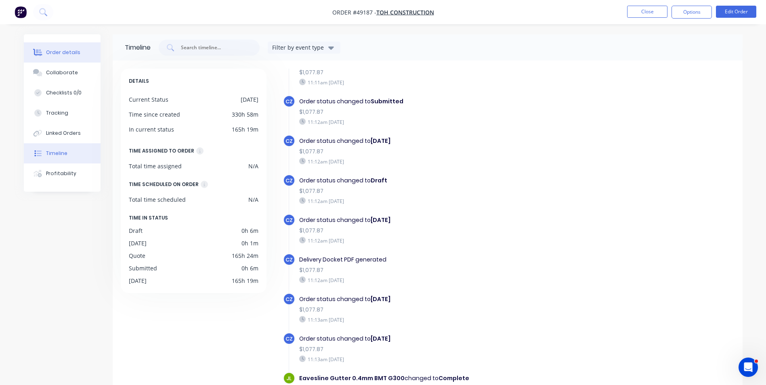
click at [53, 48] on button "Order details" at bounding box center [62, 52] width 77 height 20
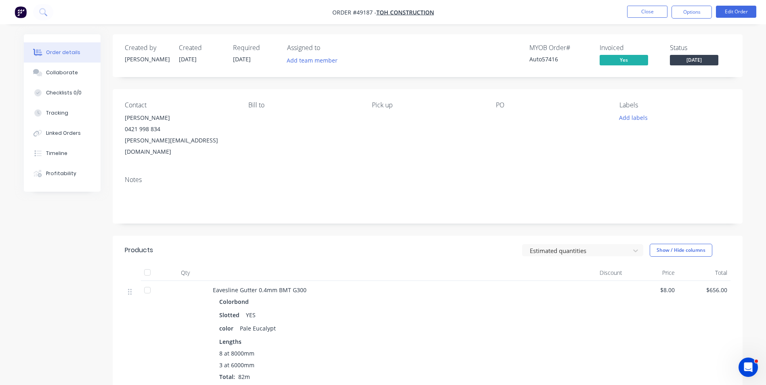
click at [696, 63] on span "[DATE]" at bounding box center [694, 60] width 48 height 10
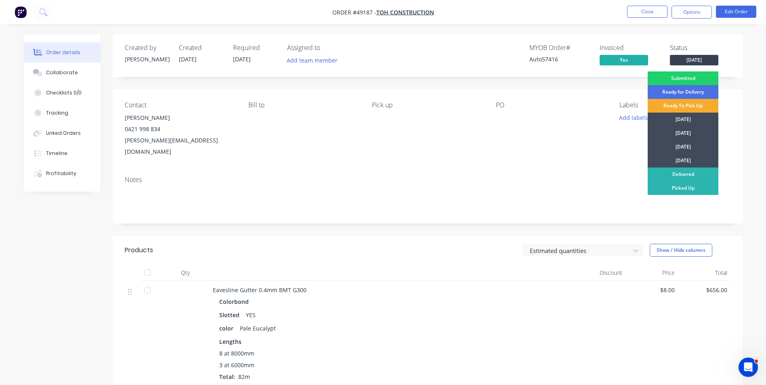
click at [671, 106] on div "Ready To Pick Up" at bounding box center [683, 106] width 71 height 14
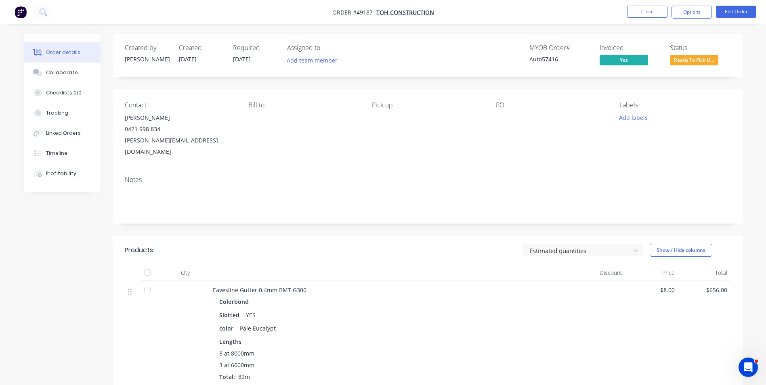
click at [437, 265] on div at bounding box center [391, 273] width 363 height 16
click at [420, 135] on div "Pick up" at bounding box center [427, 129] width 111 height 56
click at [650, 11] on button "Close" at bounding box center [647, 12] width 40 height 12
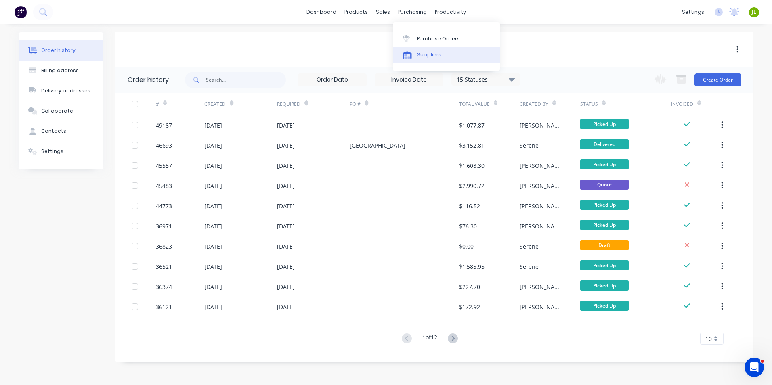
click at [421, 50] on link "Suppliers" at bounding box center [446, 55] width 107 height 16
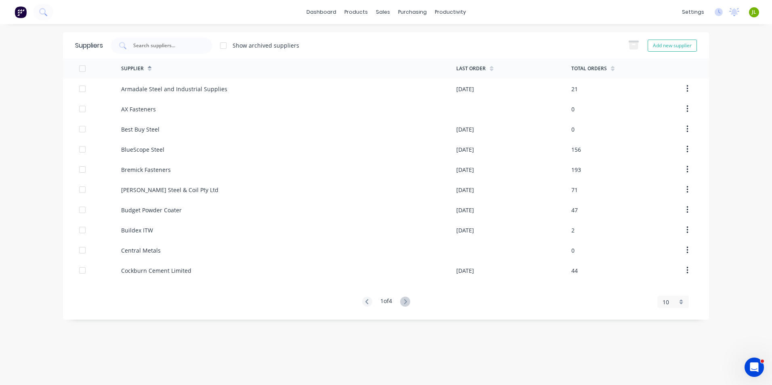
click at [401, 302] on div "1 of 4" at bounding box center [386, 302] width 48 height 11
click at [410, 305] on icon at bounding box center [405, 302] width 10 height 10
click at [407, 303] on icon at bounding box center [405, 301] width 3 height 5
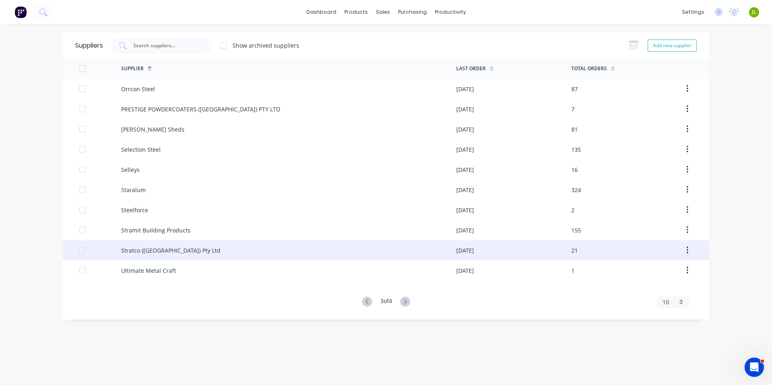
click at [167, 248] on div "Stratco ([GEOGRAPHIC_DATA]) Pty Ltd" at bounding box center [170, 250] width 99 height 8
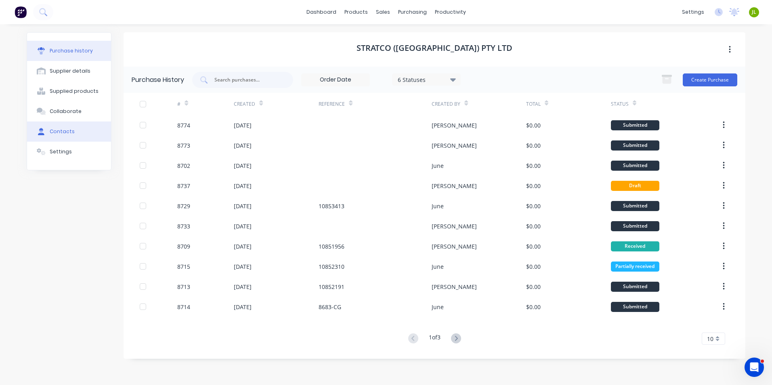
click at [71, 128] on div "Contacts" at bounding box center [62, 131] width 25 height 7
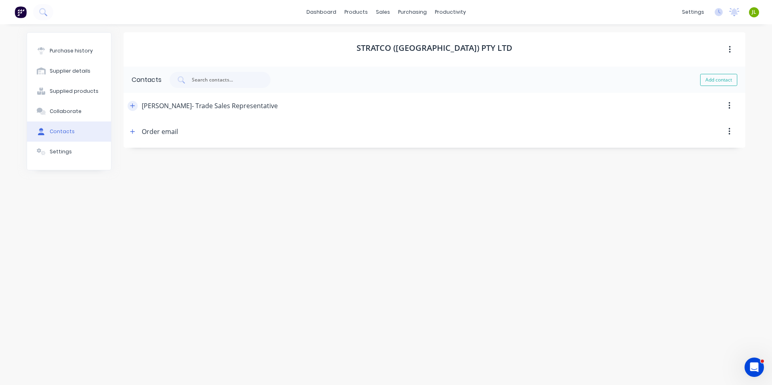
click at [131, 108] on icon "button" at bounding box center [132, 106] width 5 height 6
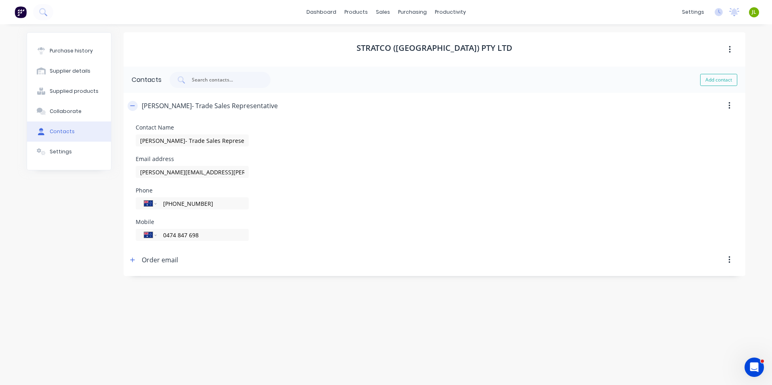
click at [130, 103] on button "button" at bounding box center [133, 106] width 10 height 10
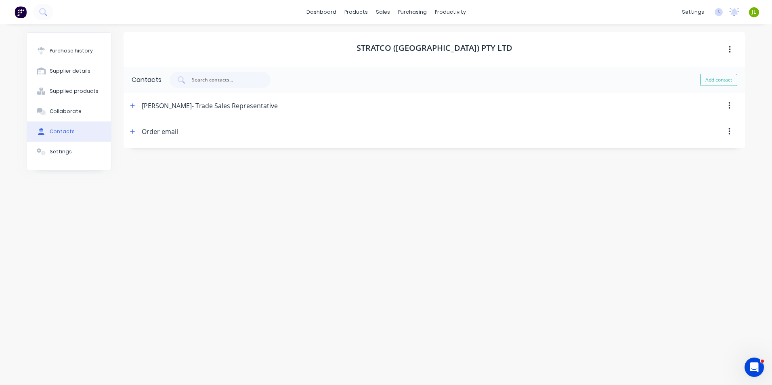
click at [168, 132] on div "Order email" at bounding box center [160, 132] width 36 height 26
click at [135, 133] on icon "button" at bounding box center [132, 132] width 5 height 6
click at [136, 109] on button "button" at bounding box center [133, 106] width 10 height 10
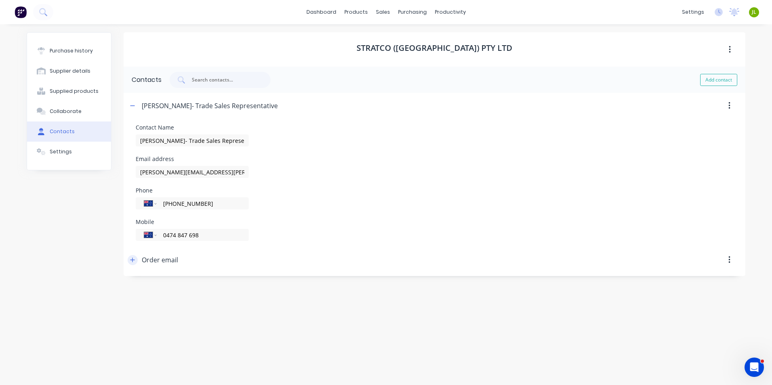
click at [134, 263] on icon "button" at bounding box center [132, 260] width 5 height 6
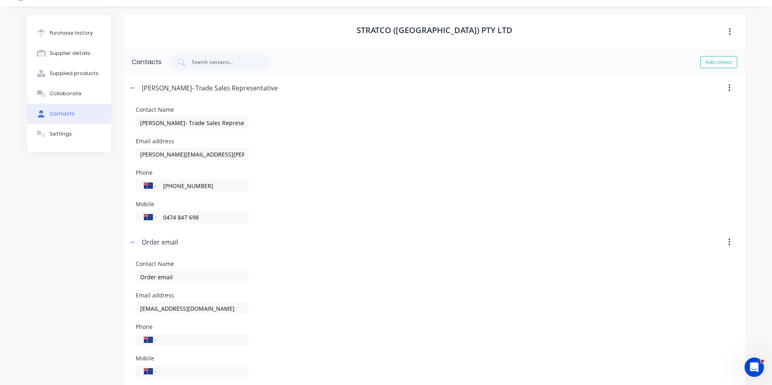
scroll to position [27, 0]
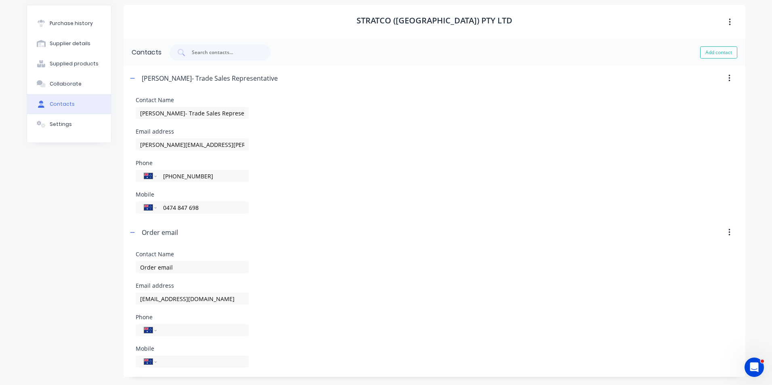
click at [729, 81] on button "button" at bounding box center [729, 78] width 19 height 15
click at [76, 200] on div "Purchase history Supplier details Supplied products Collaborate Contacts Settin…" at bounding box center [69, 191] width 85 height 372
click at [61, 103] on div "Contacts" at bounding box center [62, 104] width 25 height 7
click at [57, 122] on div "Settings" at bounding box center [61, 124] width 22 height 7
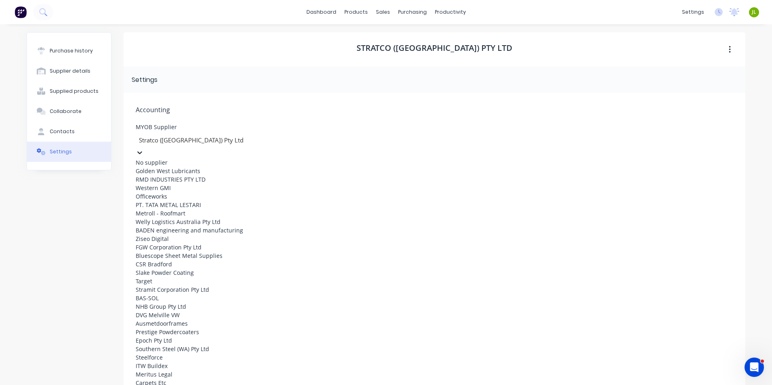
click at [199, 141] on div at bounding box center [196, 140] width 116 height 10
click at [234, 105] on span "Accounting" at bounding box center [435, 110] width 598 height 10
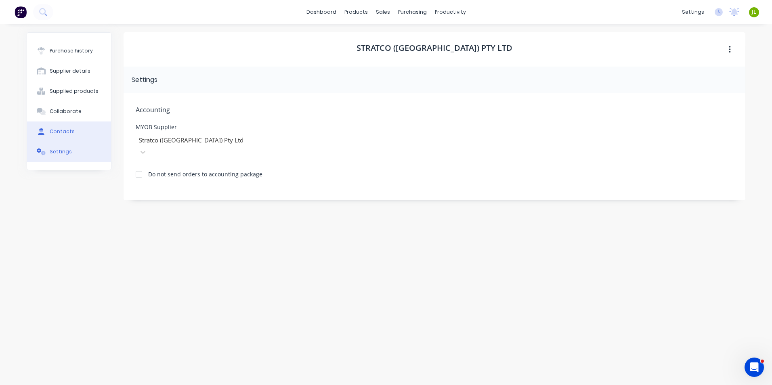
click at [86, 134] on button "Contacts" at bounding box center [69, 132] width 84 height 20
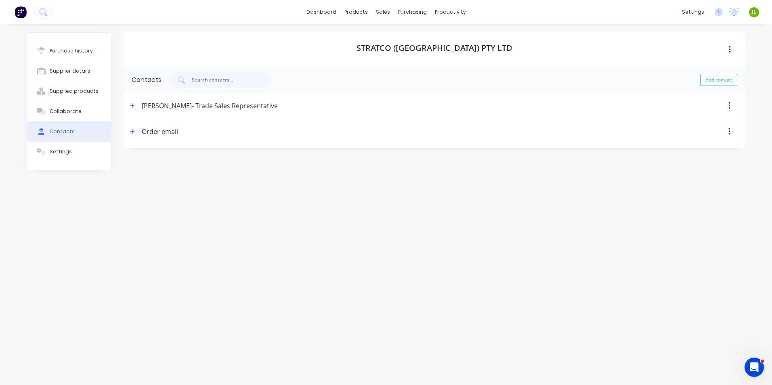
click at [724, 46] on button "button" at bounding box center [730, 49] width 19 height 15
click at [647, 59] on div "Stratco (WA) Pty Ltd Archive" at bounding box center [435, 49] width 622 height 34
click at [732, 105] on button "button" at bounding box center [729, 106] width 19 height 15
click at [477, 102] on div "Delete" at bounding box center [512, 106] width 468 height 26
click at [141, 109] on div "Craig Boulton- Trade Sales Representative" at bounding box center [203, 106] width 150 height 26
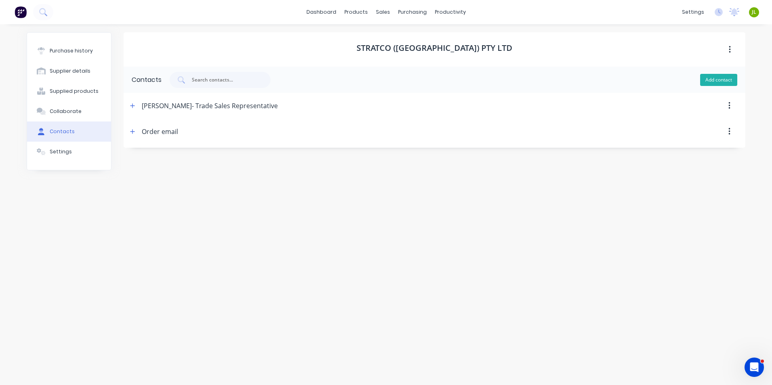
click at [725, 76] on button "Add contact" at bounding box center [718, 80] width 37 height 12
click at [727, 76] on button "Add contact" at bounding box center [718, 80] width 37 height 12
click at [137, 134] on button "button" at bounding box center [133, 132] width 10 height 10
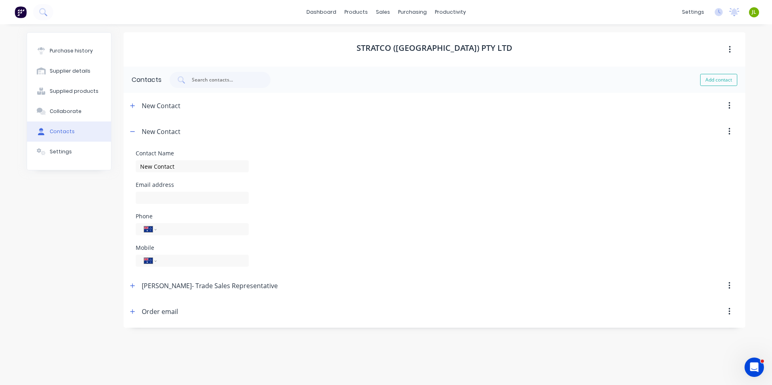
click at [731, 130] on button "button" at bounding box center [729, 131] width 19 height 15
click at [671, 151] on div "Delete" at bounding box center [701, 153] width 62 height 12
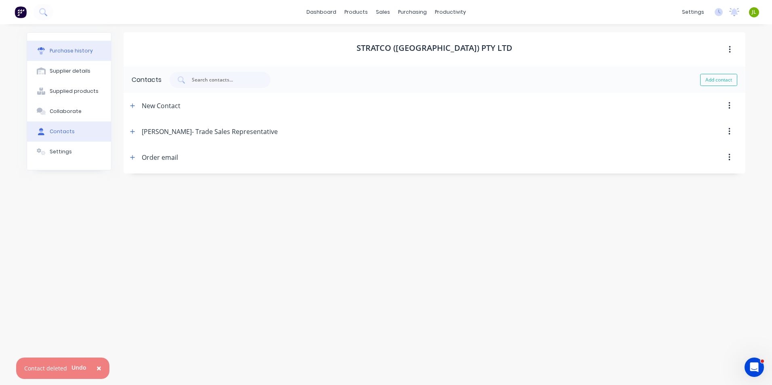
click at [62, 49] on div "Purchase history" at bounding box center [71, 50] width 43 height 7
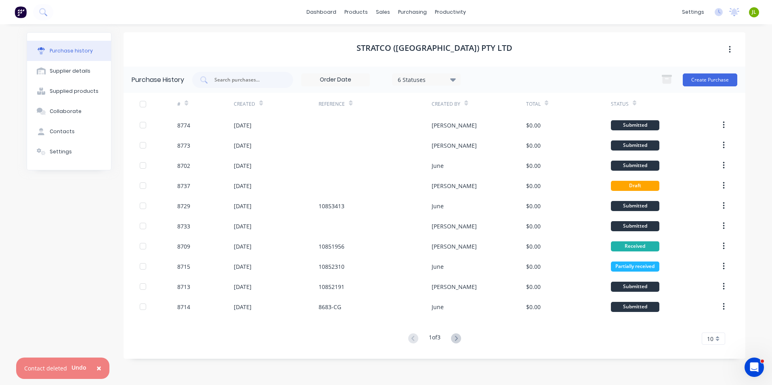
click at [426, 54] on div "Stratco ([GEOGRAPHIC_DATA]) Pty Ltd" at bounding box center [435, 49] width 622 height 34
click at [86, 67] on div "Supplier details" at bounding box center [70, 70] width 41 height 7
select select "AU"
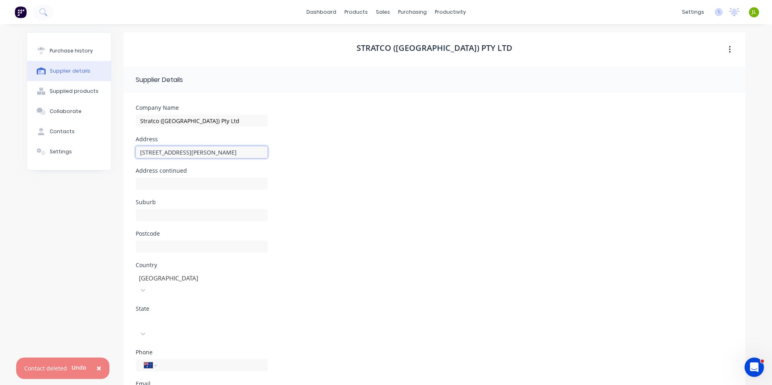
click at [205, 150] on input "107 Bannister Rd, Canning Vale WA 6155" at bounding box center [202, 152] width 132 height 12
click at [399, 187] on div "Address continued" at bounding box center [435, 184] width 598 height 32
click at [174, 155] on input "107 Bannister Rd, Canning Vale WA 6155" at bounding box center [202, 152] width 132 height 12
drag, startPoint x: 528, startPoint y: 356, endPoint x: 534, endPoint y: 358, distance: 6.7
click at [528, 363] on div "Phone International Afghanistan Åland Islands Albania Algeria American Samoa An…" at bounding box center [435, 379] width 598 height 32
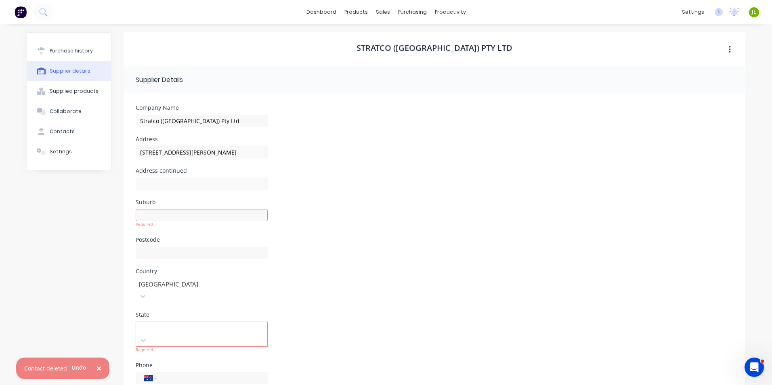
click at [534, 363] on div "Phone International Afghanistan Åland Islands Albania Algeria American Samoa An…" at bounding box center [435, 379] width 598 height 32
click at [262, 41] on div "Stratco ([GEOGRAPHIC_DATA]) Pty Ltd" at bounding box center [435, 49] width 622 height 34
click at [75, 50] on div "Purchase history" at bounding box center [71, 50] width 43 height 7
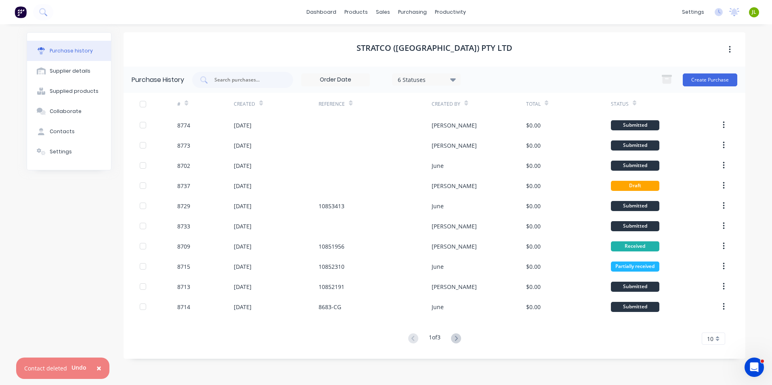
click at [412, 79] on div "6 Statuses" at bounding box center [427, 79] width 58 height 8
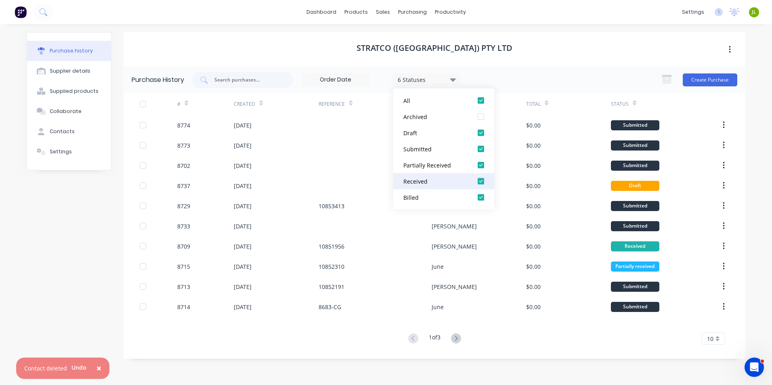
click at [441, 176] on button "Received" at bounding box center [443, 181] width 101 height 16
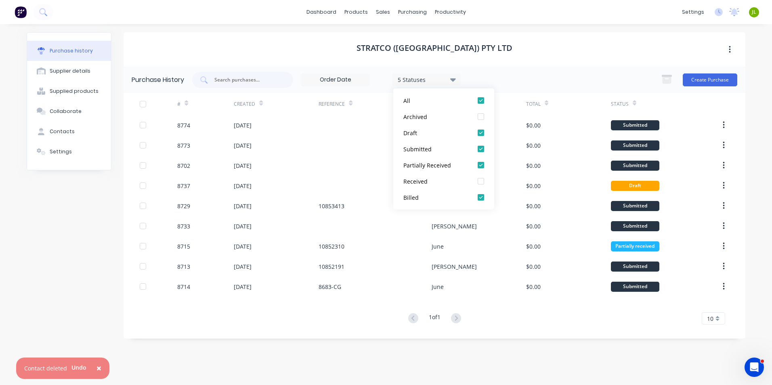
click at [334, 47] on div "Stratco ([GEOGRAPHIC_DATA]) Pty Ltd" at bounding box center [435, 49] width 622 height 34
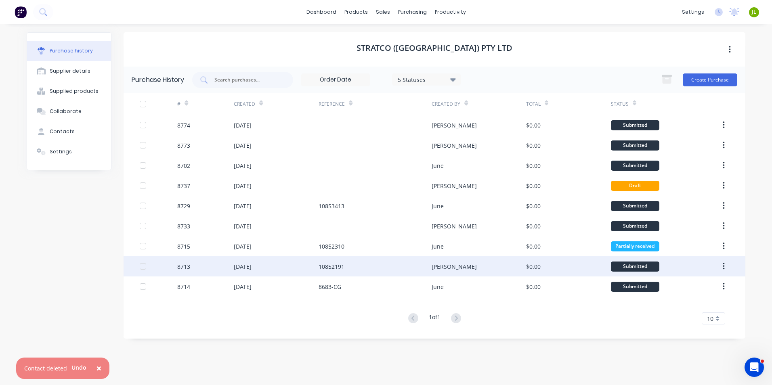
click at [292, 268] on div "[DATE]" at bounding box center [276, 266] width 85 height 20
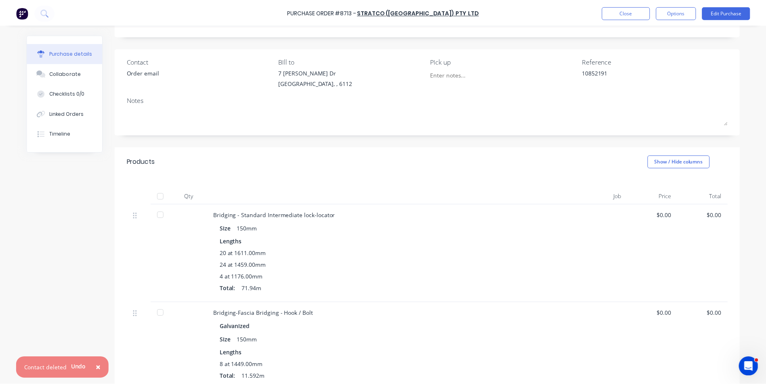
scroll to position [40, 0]
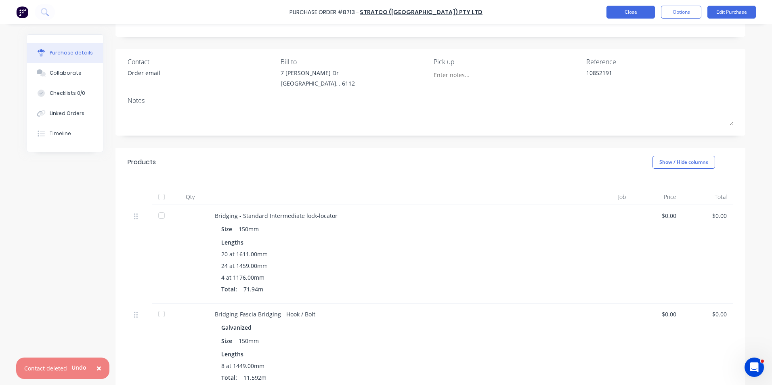
click at [611, 14] on button "Close" at bounding box center [631, 12] width 48 height 13
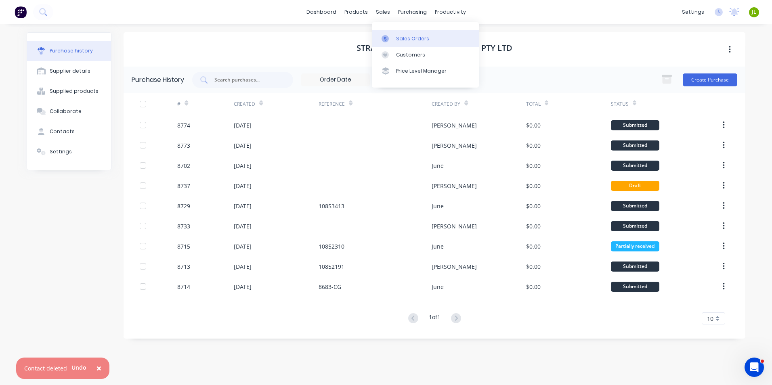
click at [405, 42] on div "Sales Orders" at bounding box center [412, 38] width 33 height 7
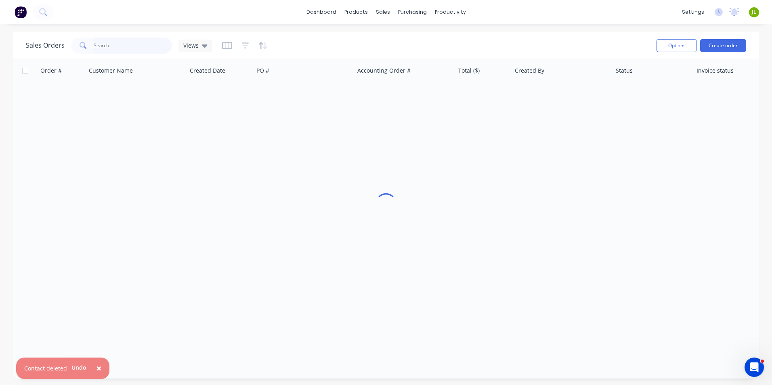
click at [98, 48] on input "text" at bounding box center [133, 46] width 79 height 16
click at [97, 47] on input "419471" at bounding box center [133, 46] width 79 height 16
type input "49471"
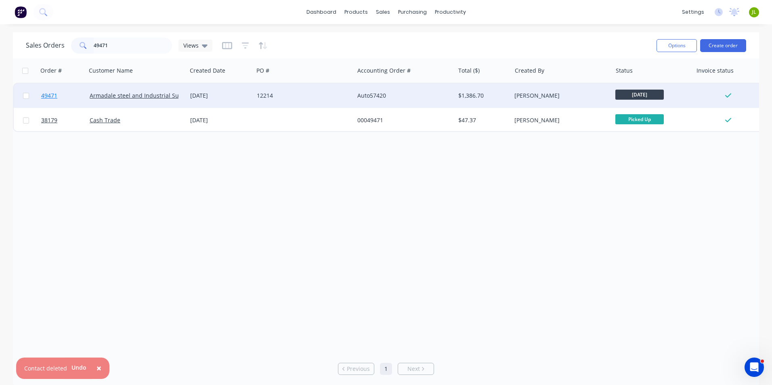
click at [64, 97] on link "49471" at bounding box center [65, 96] width 48 height 24
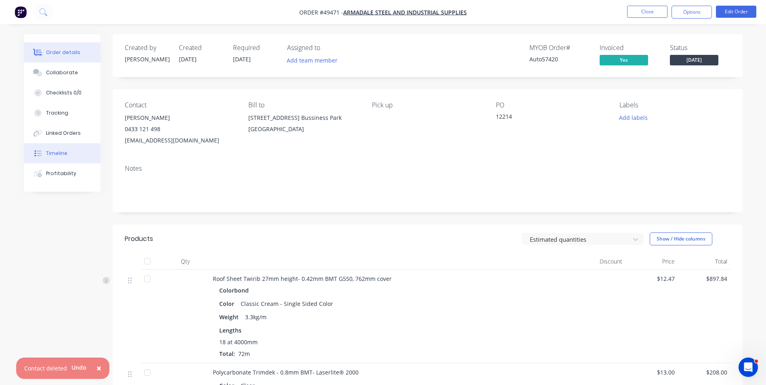
click at [39, 159] on button "Timeline" at bounding box center [62, 153] width 77 height 20
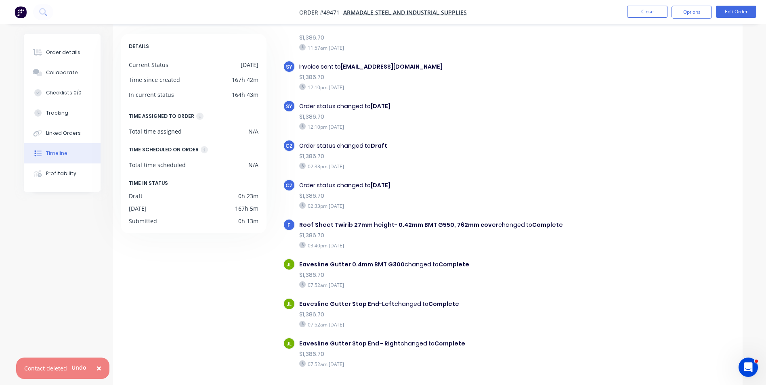
scroll to position [61, 0]
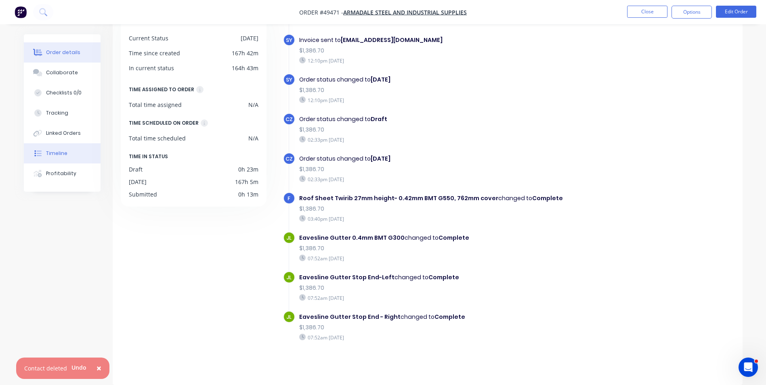
click at [75, 50] on div "Order details" at bounding box center [63, 52] width 34 height 7
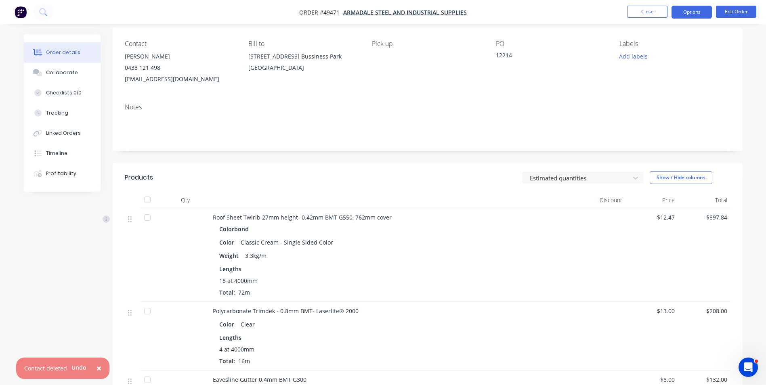
click at [706, 6] on button "Options" at bounding box center [692, 12] width 40 height 13
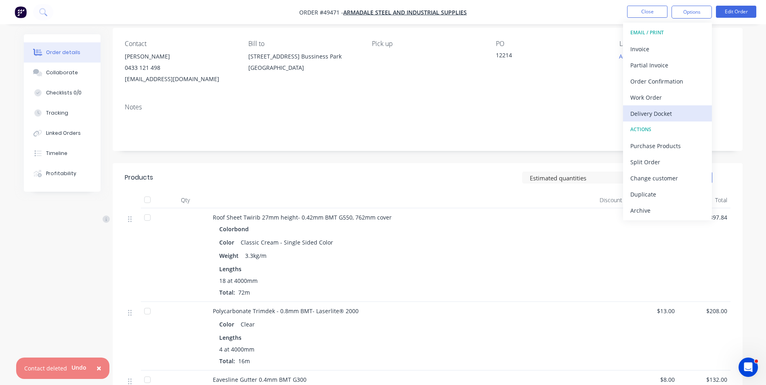
click at [651, 116] on div "Delivery Docket" at bounding box center [667, 114] width 74 height 12
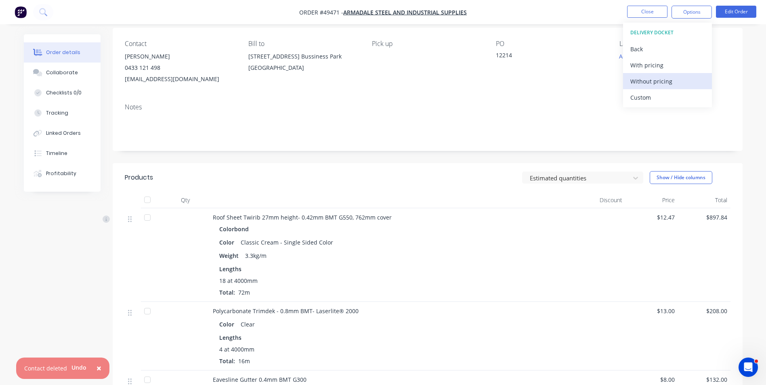
click at [649, 80] on div "Without pricing" at bounding box center [667, 82] width 74 height 12
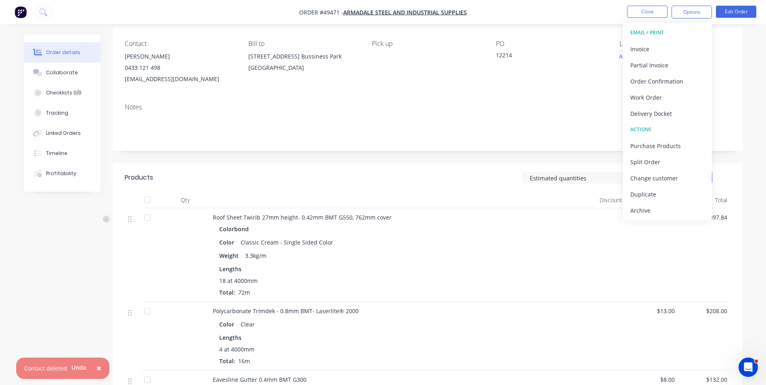
click at [384, 95] on div "Contact Sue Yap 0433 121 498 sueyap@armadalesteel.com Bill to 4 Bessemer Road F…" at bounding box center [428, 62] width 630 height 69
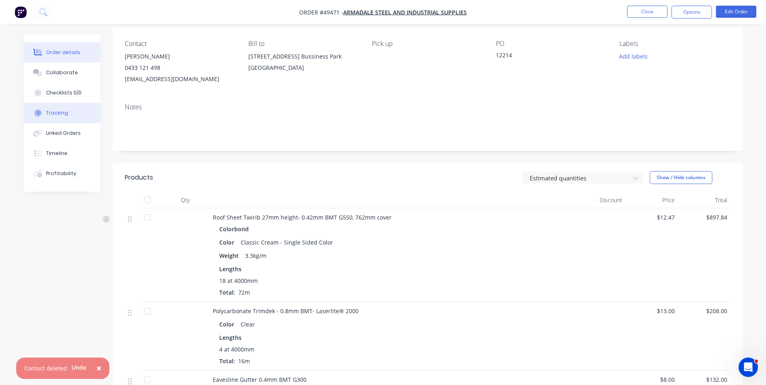
click at [61, 115] on div "Tracking" at bounding box center [57, 112] width 22 height 7
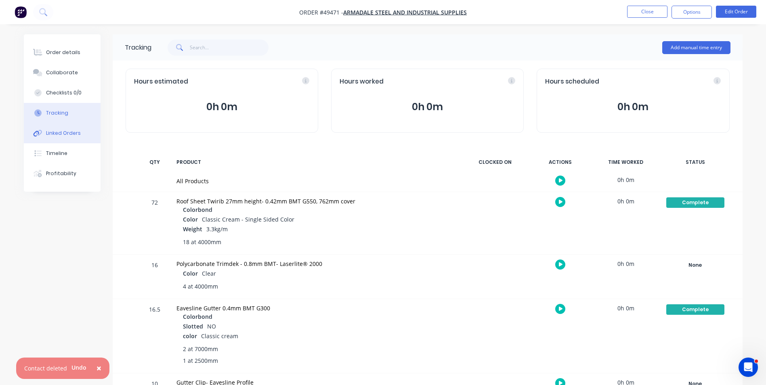
click at [77, 138] on button "Linked Orders" at bounding box center [62, 133] width 77 height 20
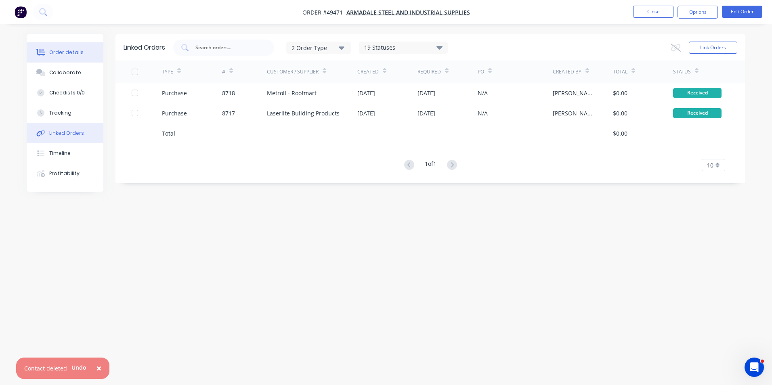
click at [74, 52] on div "Order details" at bounding box center [66, 52] width 34 height 7
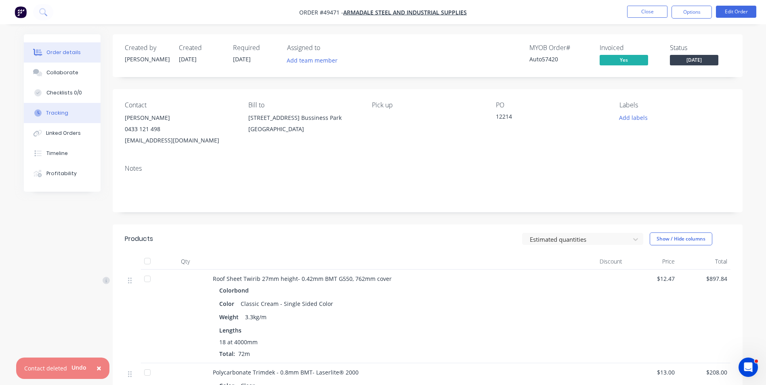
click at [58, 107] on button "Tracking" at bounding box center [62, 113] width 77 height 20
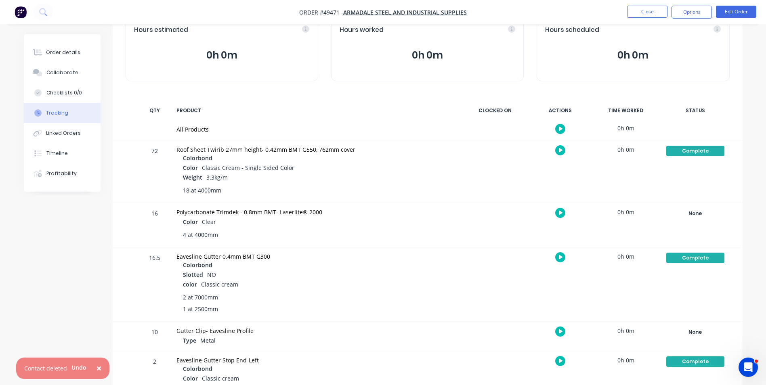
scroll to position [102, 0]
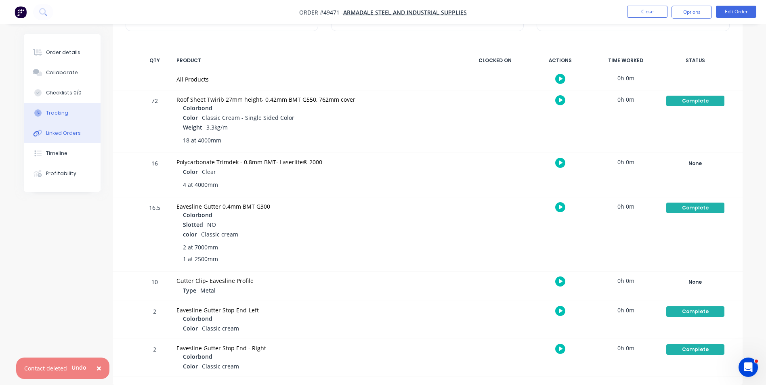
click at [52, 134] on div "Linked Orders" at bounding box center [63, 133] width 35 height 7
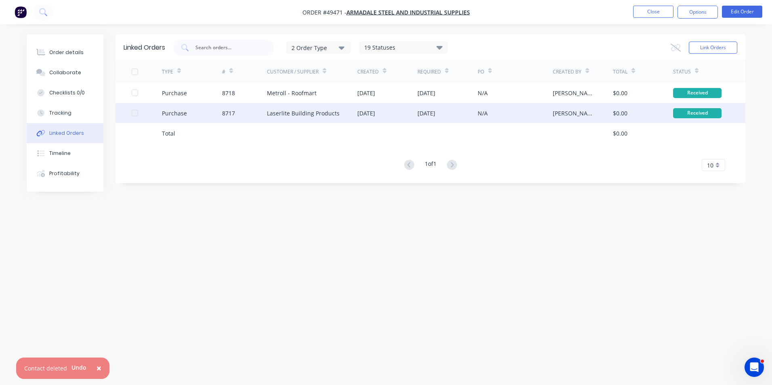
click at [342, 117] on div "Laserlite Building Products" at bounding box center [312, 113] width 90 height 20
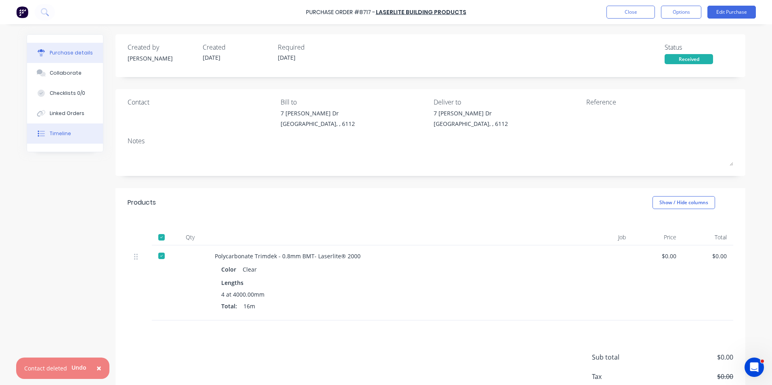
click at [50, 132] on div "Timeline" at bounding box center [60, 133] width 21 height 7
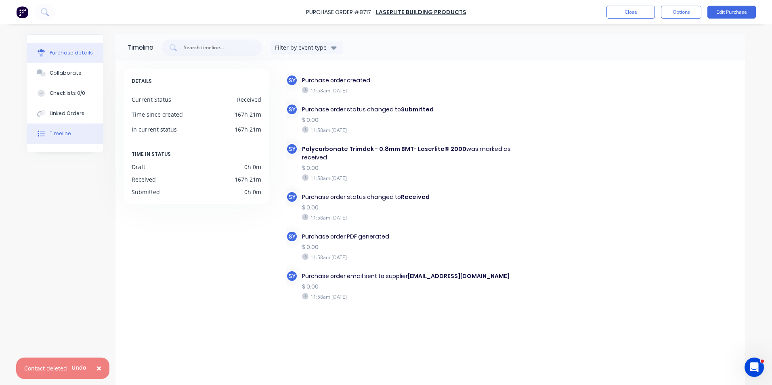
click at [37, 48] on button "Purchase details" at bounding box center [65, 53] width 76 height 20
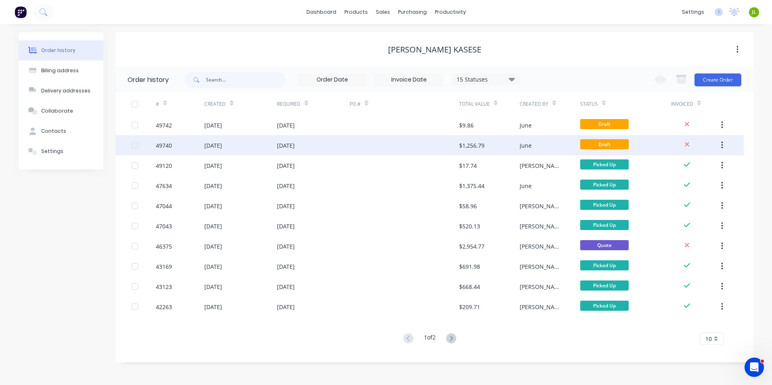
click at [351, 138] on div at bounding box center [404, 145] width 109 height 20
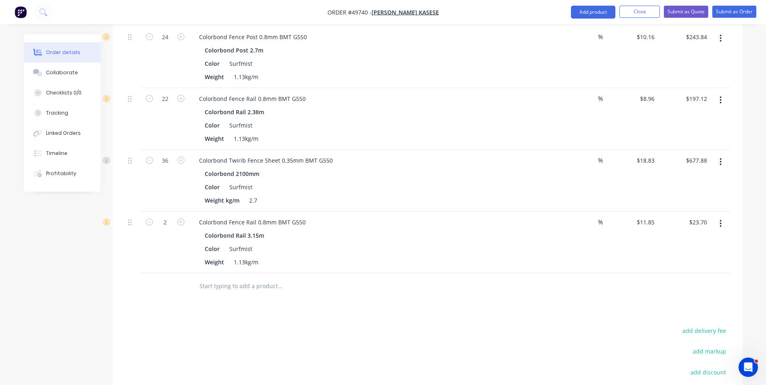
scroll to position [363, 0]
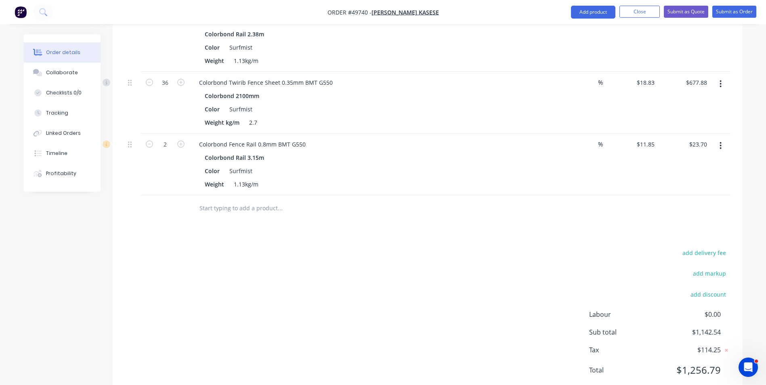
click at [521, 279] on div "add delivery fee add markup add discount Labour $0.00 Sub total $1,142.54 Tax $…" at bounding box center [428, 317] width 606 height 138
click at [513, 280] on div "add delivery fee add markup add discount Labour $0.00 Sub total $1,142.54 Tax $…" at bounding box center [428, 317] width 606 height 138
drag, startPoint x: 513, startPoint y: 280, endPoint x: 519, endPoint y: 280, distance: 6.1
click at [514, 280] on div "add delivery fee add markup add discount Labour $0.00 Sub total $1,142.54 Tax $…" at bounding box center [428, 317] width 606 height 138
click at [460, 250] on div "add delivery fee add markup add discount Labour $0.00 Sub total $1,142.54 Tax $…" at bounding box center [428, 317] width 606 height 138
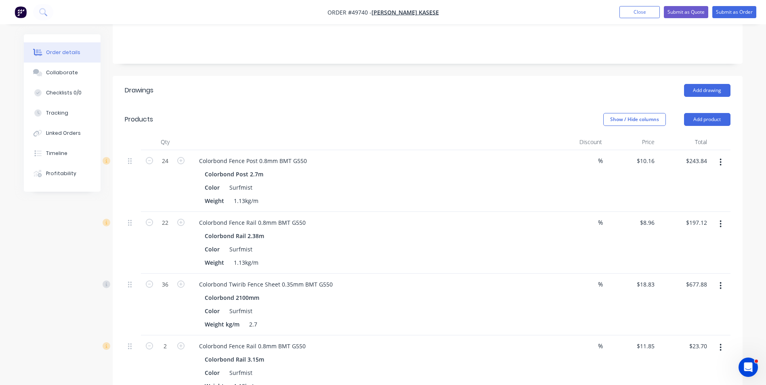
scroll to position [0, 0]
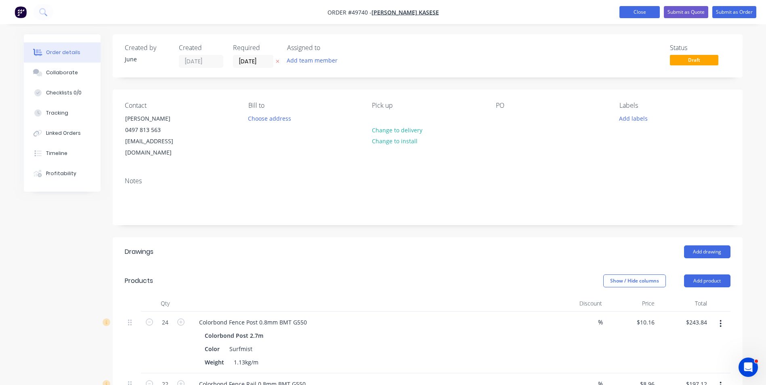
click at [640, 11] on button "Close" at bounding box center [640, 12] width 40 height 12
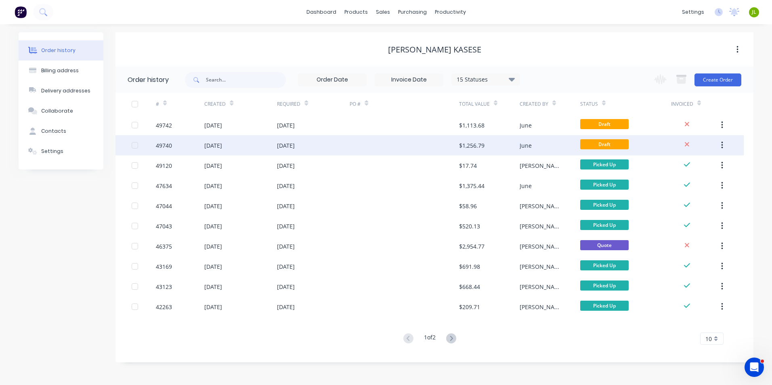
click at [456, 143] on div at bounding box center [404, 145] width 109 height 20
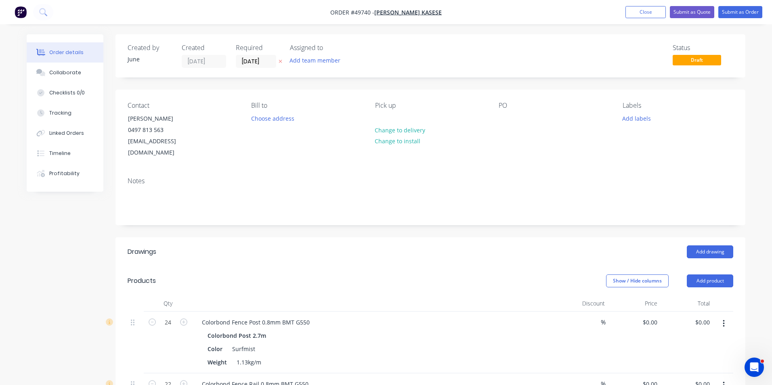
type input "$10.16"
type input "$243.84"
type input "$8.96"
type input "$197.12"
type input "$18.83"
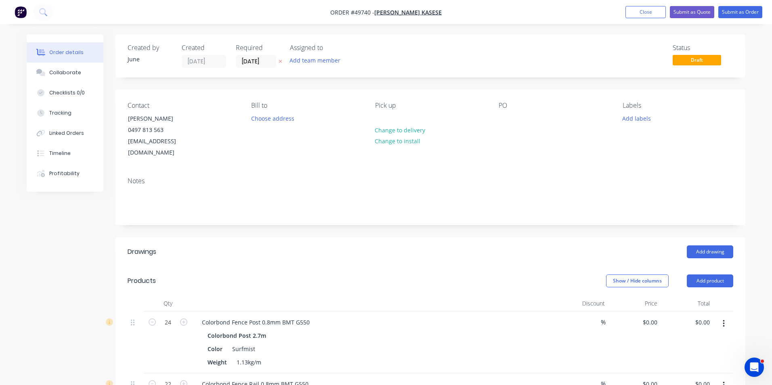
type input "$677.88"
type input "$11.85"
type input "$23.70"
click at [693, 10] on button "Submit as Quote" at bounding box center [686, 12] width 44 height 12
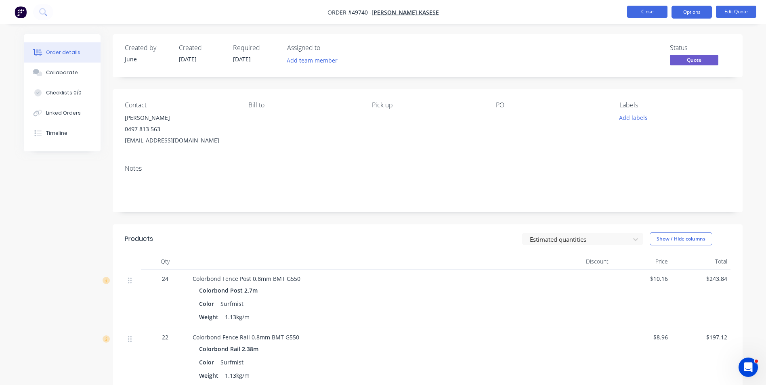
click at [651, 8] on button "Close" at bounding box center [647, 12] width 40 height 12
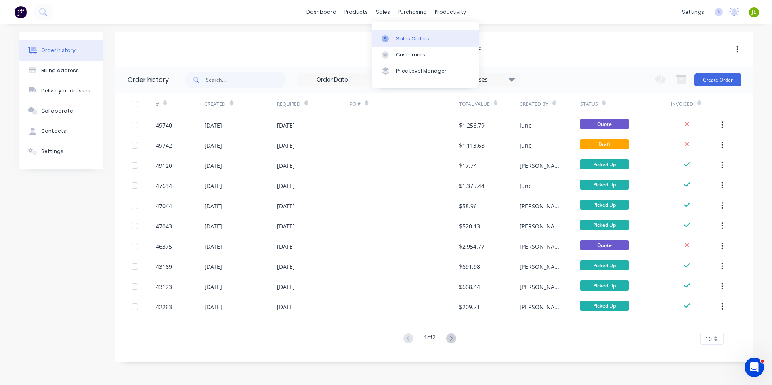
drag, startPoint x: 399, startPoint y: 33, endPoint x: 403, endPoint y: 33, distance: 4.1
click at [399, 33] on link "Sales Orders" at bounding box center [425, 38] width 107 height 16
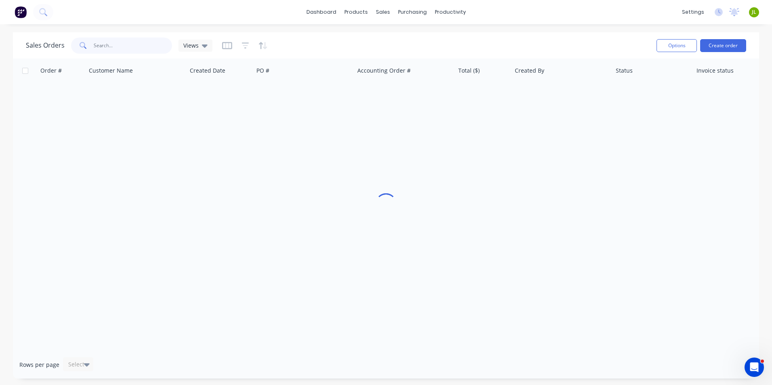
click at [134, 44] on input "text" at bounding box center [133, 46] width 79 height 16
click at [408, 40] on icon at bounding box center [406, 38] width 7 height 7
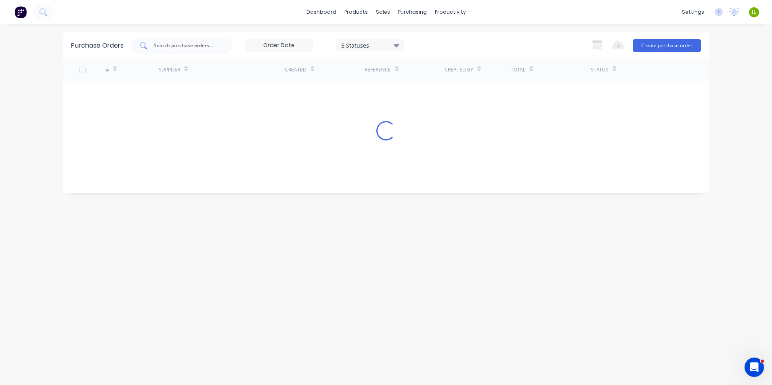
drag, startPoint x: 183, startPoint y: 40, endPoint x: 179, endPoint y: 48, distance: 9.0
click at [183, 42] on div at bounding box center [182, 46] width 101 height 16
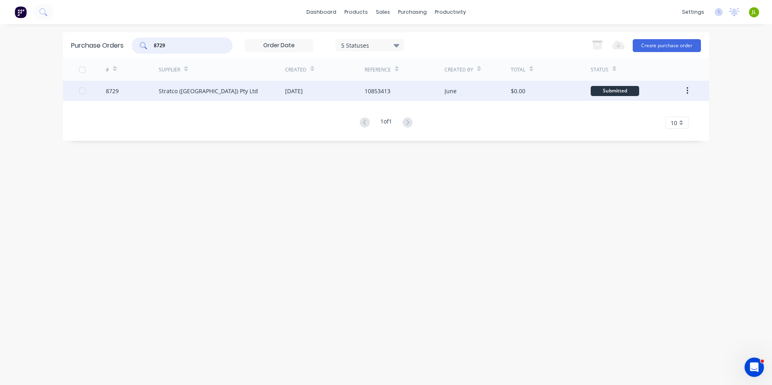
type input "8729"
click at [250, 95] on div "Stratco ([GEOGRAPHIC_DATA]) Pty Ltd" at bounding box center [222, 91] width 126 height 20
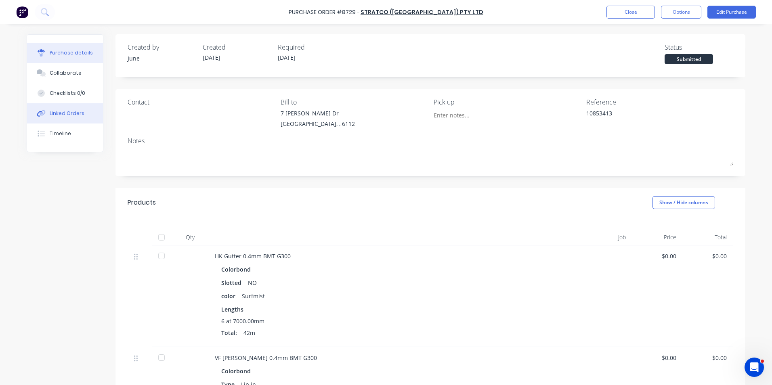
click at [51, 113] on div "Linked Orders" at bounding box center [67, 113] width 35 height 7
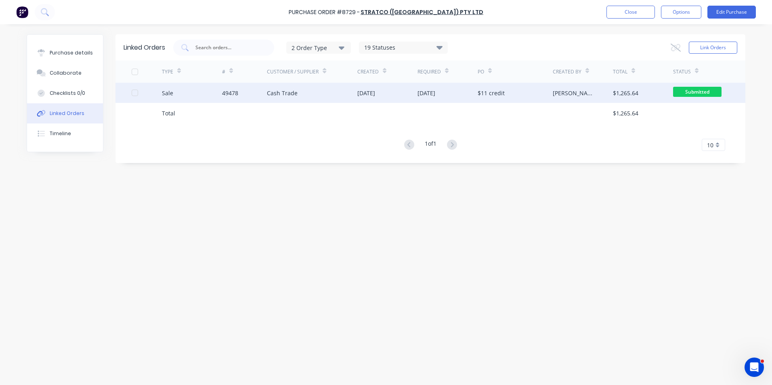
click at [292, 93] on div "Cash Trade" at bounding box center [282, 93] width 31 height 8
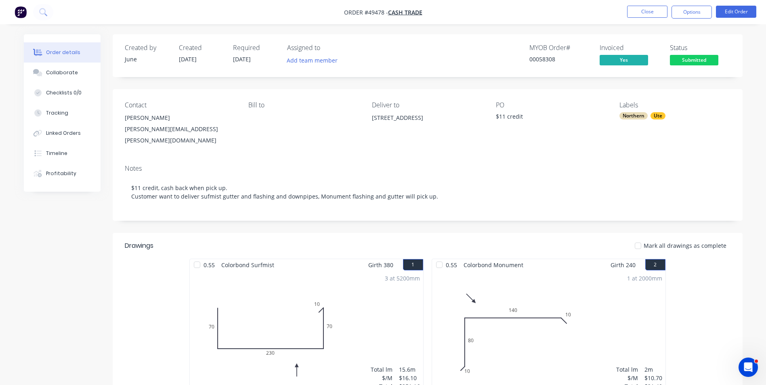
click at [480, 165] on div "Notes" at bounding box center [428, 169] width 606 height 8
click at [644, 11] on button "Close" at bounding box center [647, 12] width 40 height 12
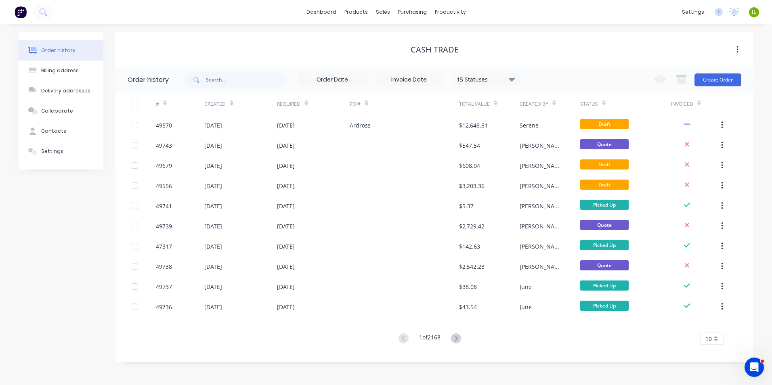
click at [258, 45] on div "Cash Trade" at bounding box center [435, 50] width 638 height 10
click at [397, 33] on link "Sales Orders" at bounding box center [425, 38] width 107 height 16
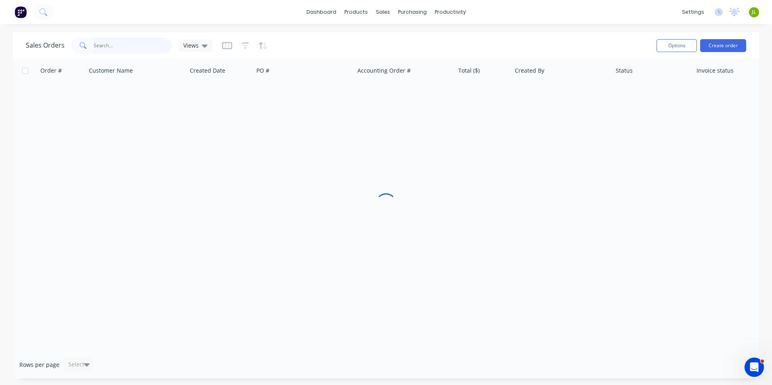
click at [139, 48] on input "text" at bounding box center [133, 46] width 79 height 16
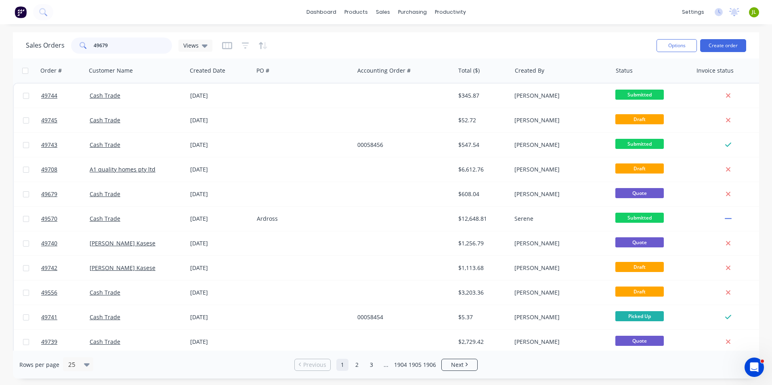
type input "49679"
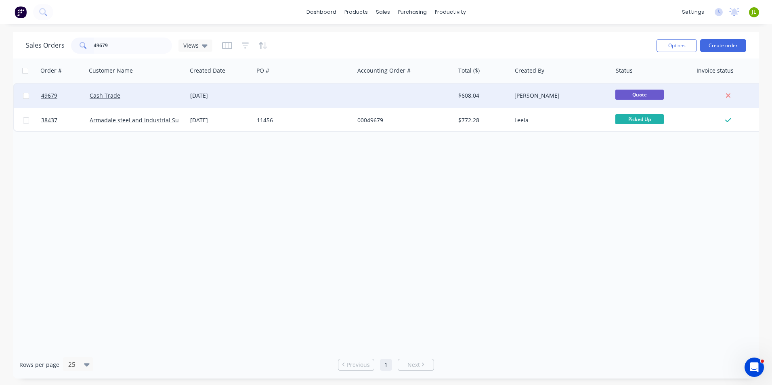
click at [288, 94] on div at bounding box center [304, 96] width 101 height 24
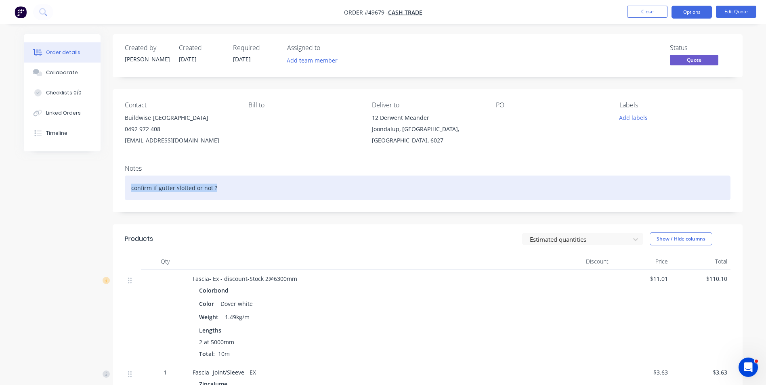
drag, startPoint x: 195, startPoint y: 191, endPoint x: 95, endPoint y: 190, distance: 99.8
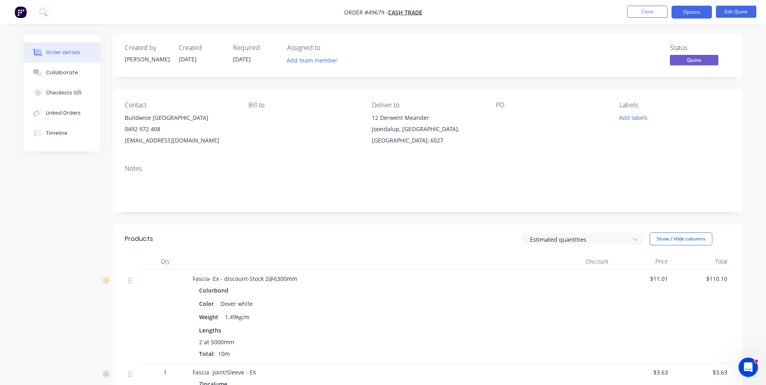
click at [389, 254] on div at bounding box center [370, 262] width 363 height 16
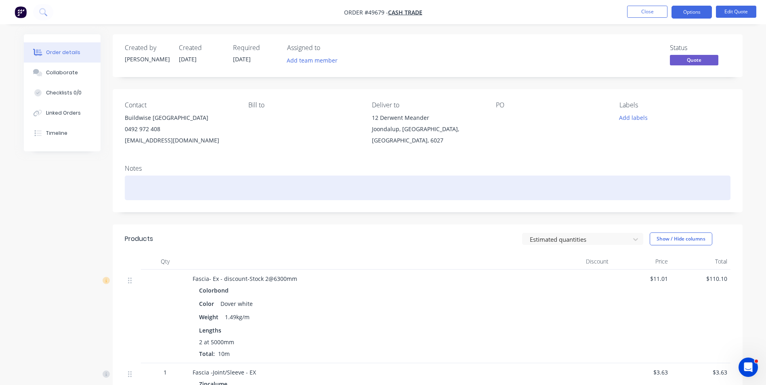
click at [129, 176] on div at bounding box center [428, 188] width 606 height 25
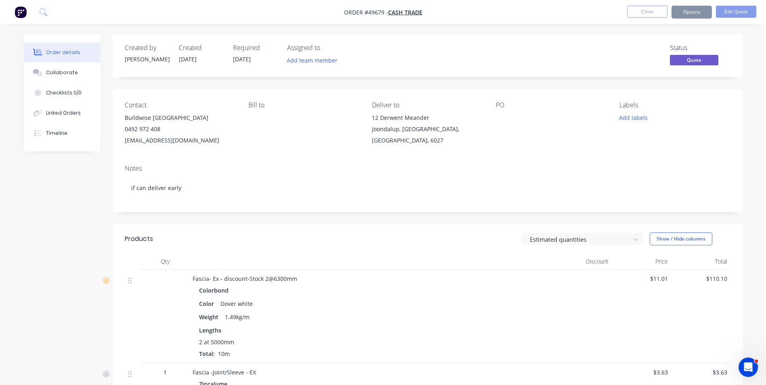
click at [233, 96] on div "Contact Buildwise WA [PHONE_NUMBER] [EMAIL_ADDRESS][DOMAIN_NAME] Bill to Delive…" at bounding box center [428, 123] width 630 height 69
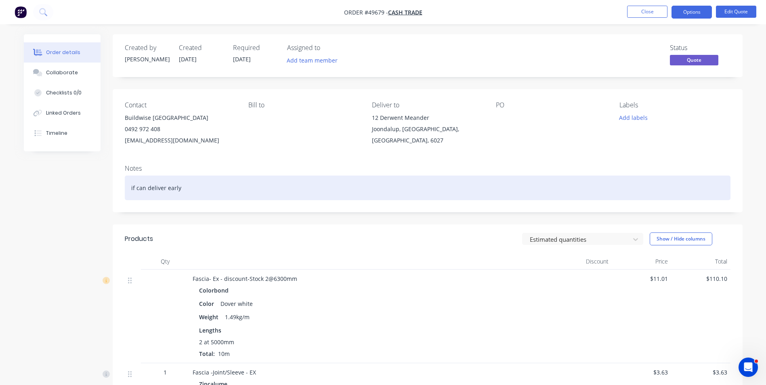
click at [180, 188] on div "if can deliver early" at bounding box center [428, 188] width 606 height 25
drag, startPoint x: 182, startPoint y: 189, endPoint x: 136, endPoint y: 191, distance: 46.5
click at [136, 191] on div "if can deliver early" at bounding box center [428, 188] width 606 height 25
click at [185, 188] on div "if can deliver early" at bounding box center [428, 188] width 606 height 25
drag, startPoint x: 145, startPoint y: 188, endPoint x: 215, endPoint y: 187, distance: 69.9
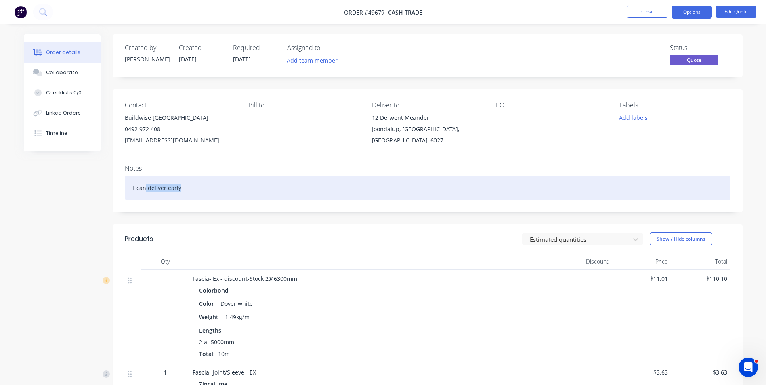
click at [215, 187] on div "if can deliver early" at bounding box center [428, 188] width 606 height 25
click at [141, 189] on div "if can deliver early" at bounding box center [428, 188] width 606 height 25
click at [147, 189] on div "if can deliver early" at bounding box center [428, 188] width 606 height 25
click at [199, 189] on div "if can please deliver early" at bounding box center [428, 188] width 606 height 25
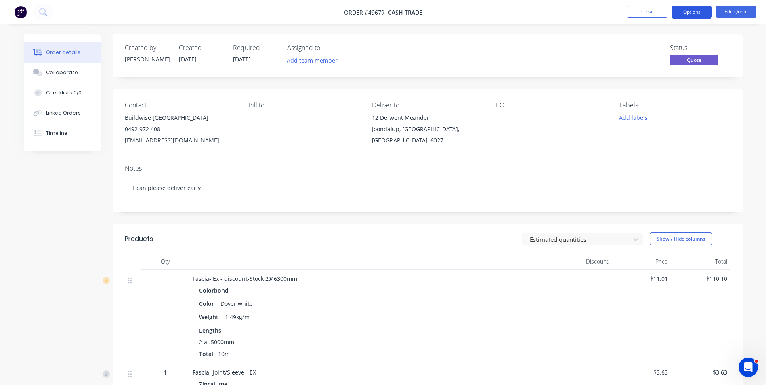
click at [687, 9] on button "Options" at bounding box center [692, 12] width 40 height 13
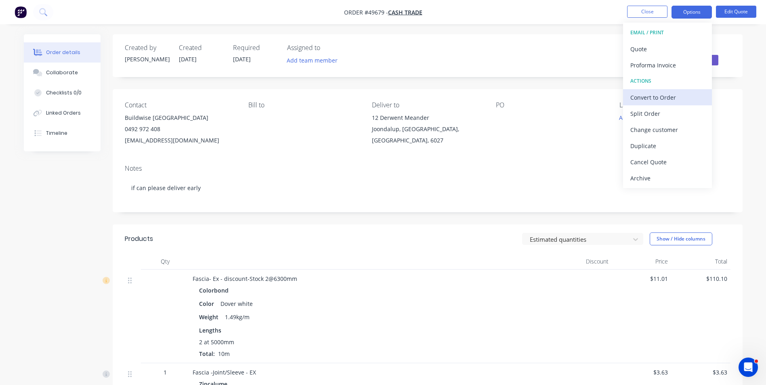
click at [659, 97] on div "Convert to Order" at bounding box center [667, 98] width 74 height 12
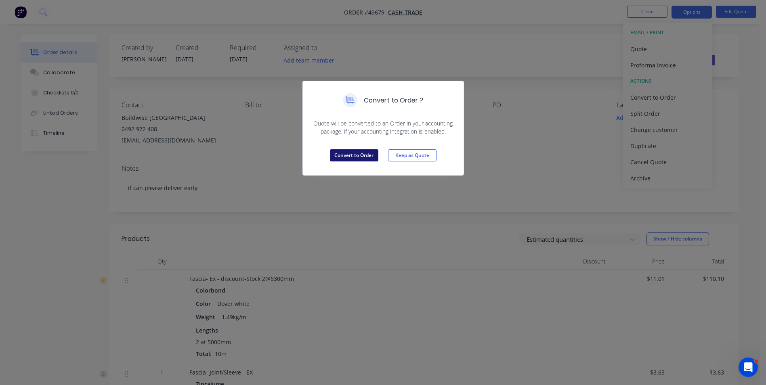
click at [370, 157] on button "Convert to Order" at bounding box center [354, 155] width 48 height 12
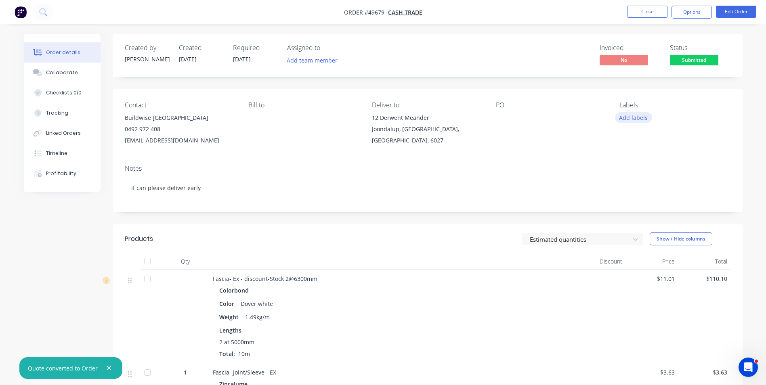
click at [640, 122] on button "Add labels" at bounding box center [633, 117] width 37 height 11
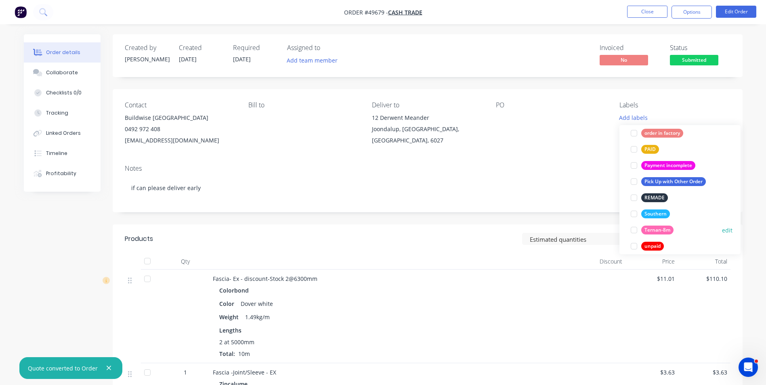
scroll to position [226, 0]
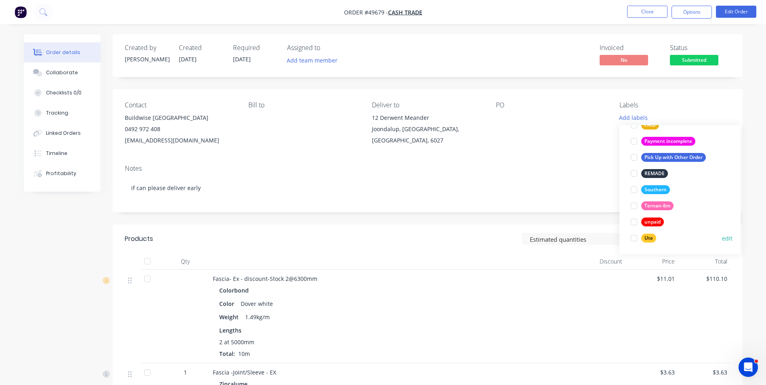
click at [637, 236] on div at bounding box center [634, 238] width 16 height 16
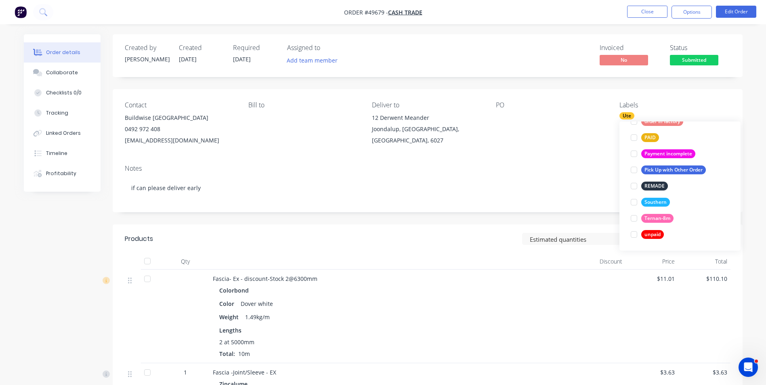
scroll to position [0, 0]
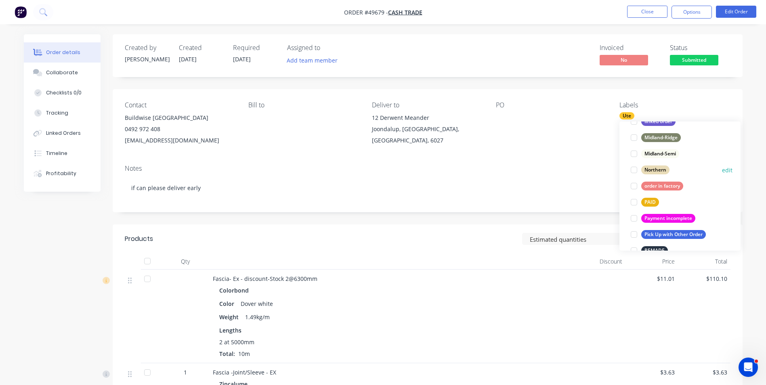
click at [635, 171] on div at bounding box center [634, 170] width 16 height 16
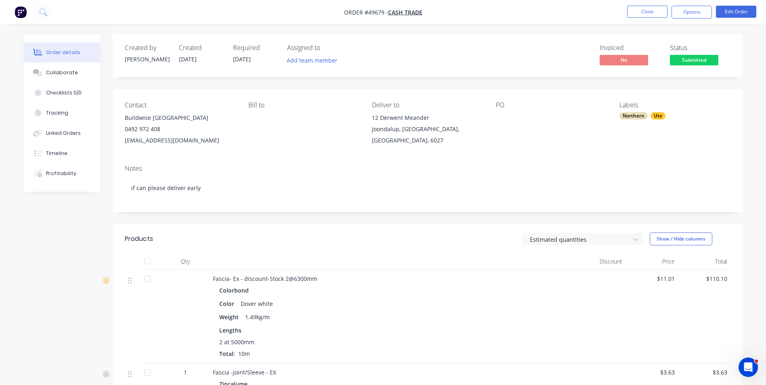
click at [571, 172] on div "Notes" at bounding box center [428, 169] width 606 height 8
click at [695, 14] on button "Options" at bounding box center [692, 12] width 40 height 13
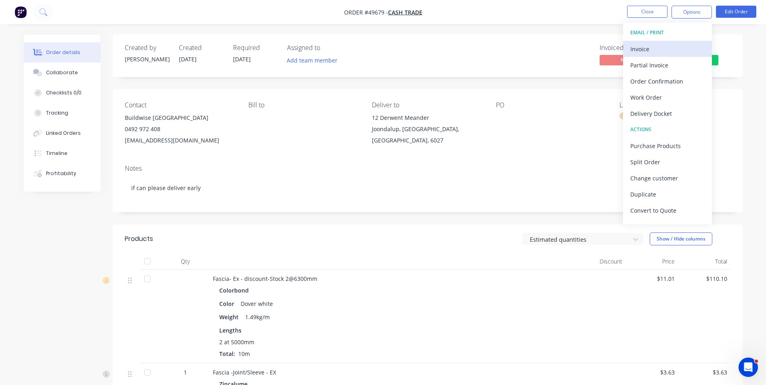
click at [691, 44] on div "Invoice" at bounding box center [667, 49] width 74 height 12
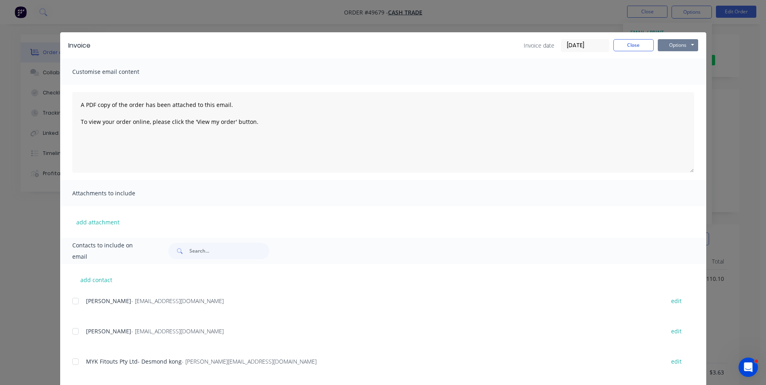
click at [688, 44] on button "Options" at bounding box center [678, 45] width 40 height 12
click at [628, 49] on button "Close" at bounding box center [633, 45] width 40 height 12
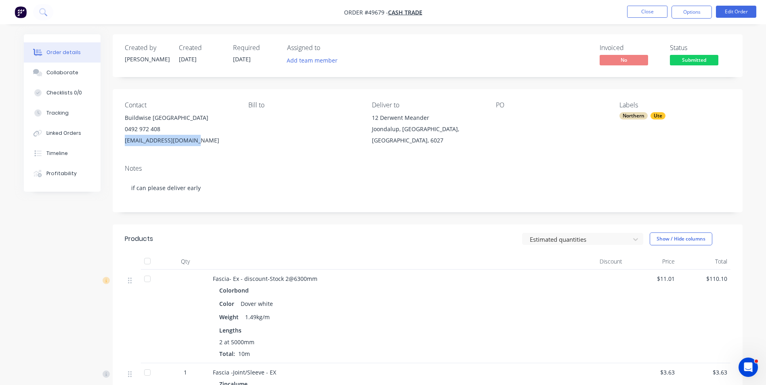
drag, startPoint x: 206, startPoint y: 143, endPoint x: 122, endPoint y: 139, distance: 84.1
click at [122, 139] on div "Contact Buildwise WA [PHONE_NUMBER] [EMAIL_ADDRESS][DOMAIN_NAME] Bill to Delive…" at bounding box center [428, 123] width 630 height 69
copy div "[EMAIL_ADDRESS][DOMAIN_NAME]"
click at [692, 9] on button "Options" at bounding box center [692, 12] width 40 height 13
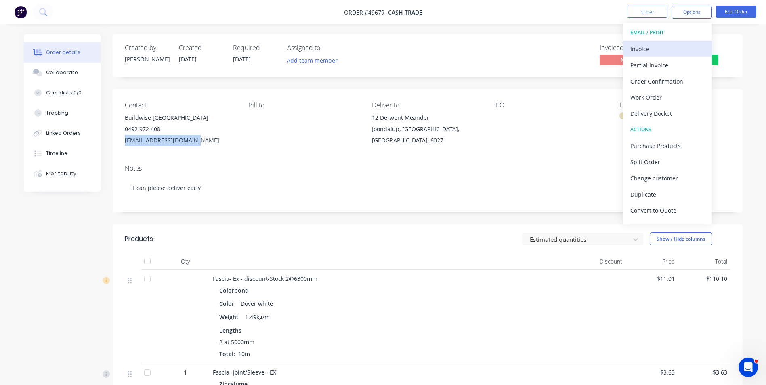
click at [652, 46] on div "Invoice" at bounding box center [667, 49] width 74 height 12
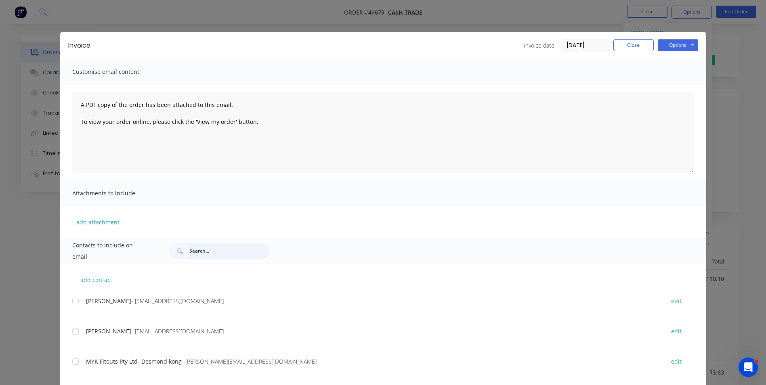
click at [189, 251] on input "text" at bounding box center [229, 251] width 80 height 16
paste input "[EMAIL_ADDRESS][DOMAIN_NAME]"
type input "[EMAIL_ADDRESS][DOMAIN_NAME]"
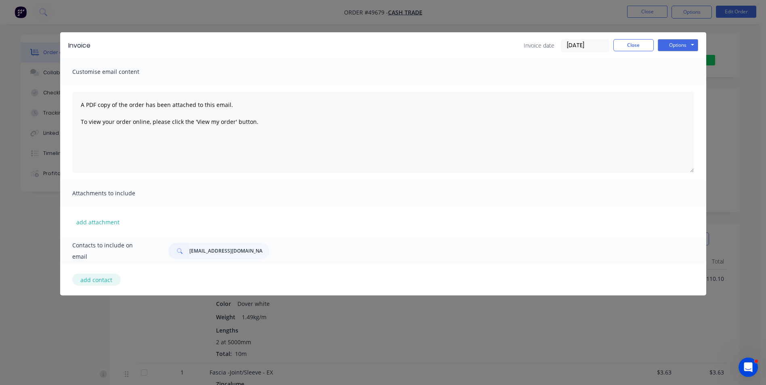
click at [103, 281] on button "add contact" at bounding box center [96, 280] width 48 height 12
select select "AU"
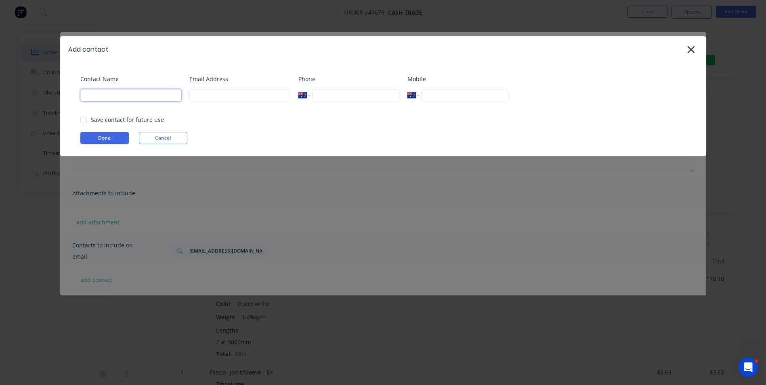
click at [147, 97] on input at bounding box center [130, 95] width 101 height 12
click at [245, 90] on input at bounding box center [239, 95] width 101 height 12
paste input "[EMAIL_ADDRESS][DOMAIN_NAME]"
type input "[EMAIL_ADDRESS][DOMAIN_NAME]"
click at [97, 139] on button "Done" at bounding box center [104, 138] width 48 height 12
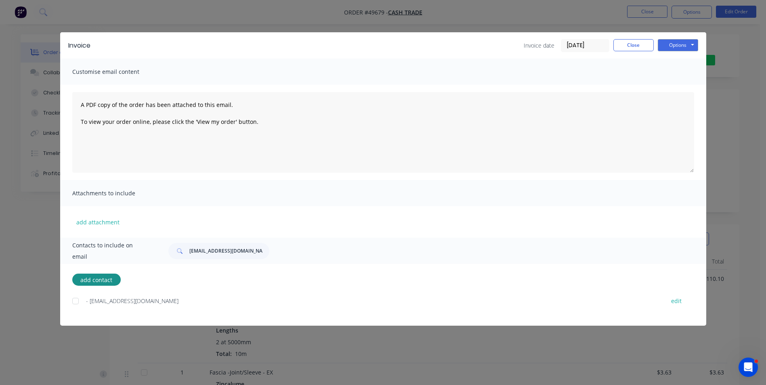
click at [76, 300] on div at bounding box center [75, 301] width 16 height 16
click at [670, 46] on button "Options" at bounding box center [678, 45] width 40 height 12
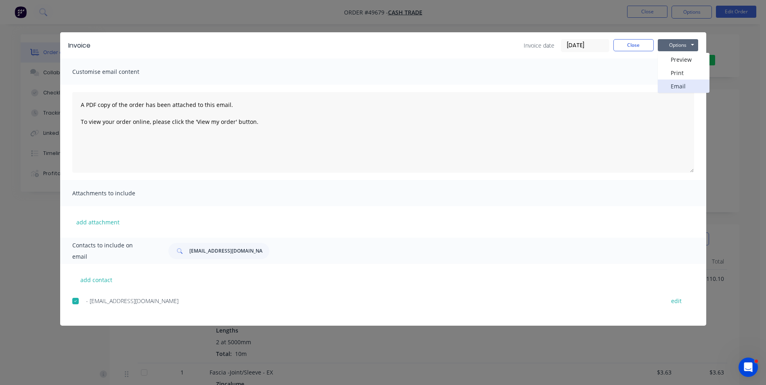
click at [674, 82] on button "Email" at bounding box center [684, 86] width 52 height 13
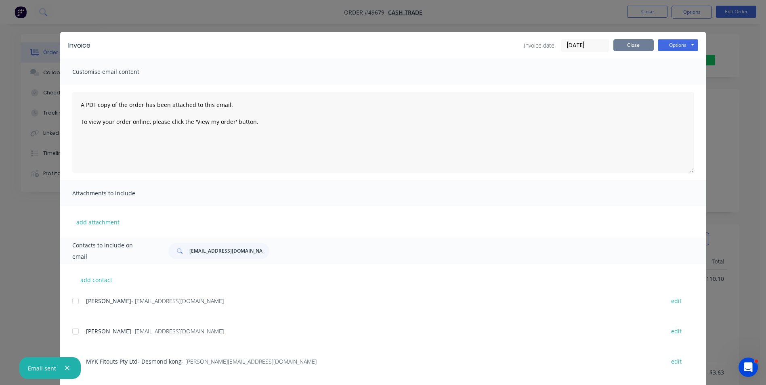
click at [626, 49] on button "Close" at bounding box center [633, 45] width 40 height 12
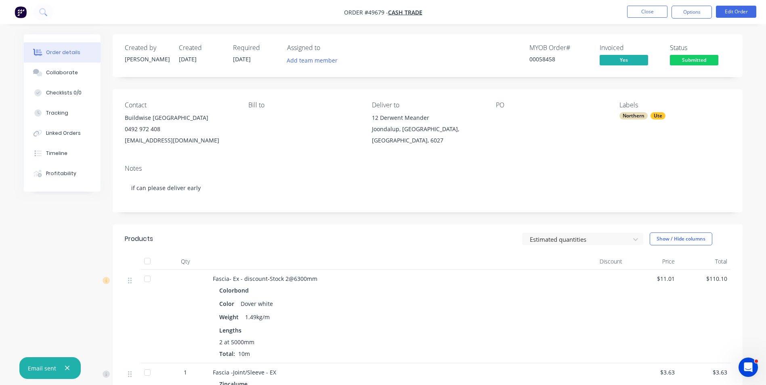
click at [366, 225] on header "Products Estimated quantities Show / Hide columns" at bounding box center [428, 239] width 630 height 29
click at [177, 229] on header "Products Estimated quantities Show / Hide columns" at bounding box center [428, 239] width 630 height 29
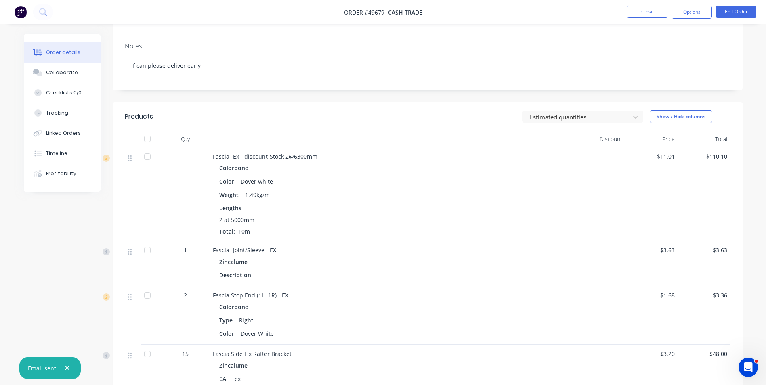
scroll to position [162, 0]
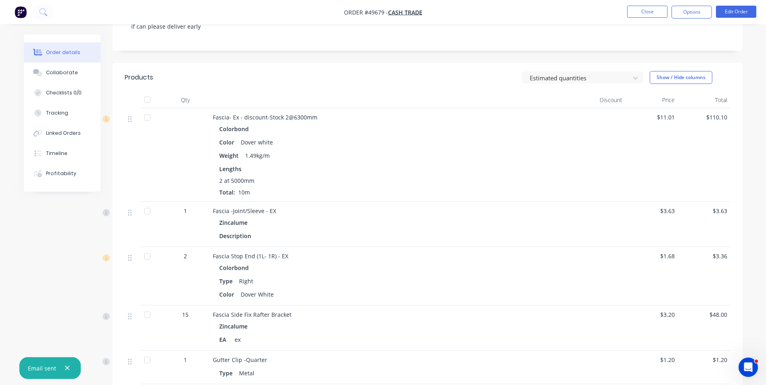
click at [279, 116] on span "Fascia- Ex - discount-Stock 2@6300mm" at bounding box center [265, 117] width 105 height 8
click at [301, 139] on div "Color Dover white" at bounding box center [391, 143] width 344 height 12
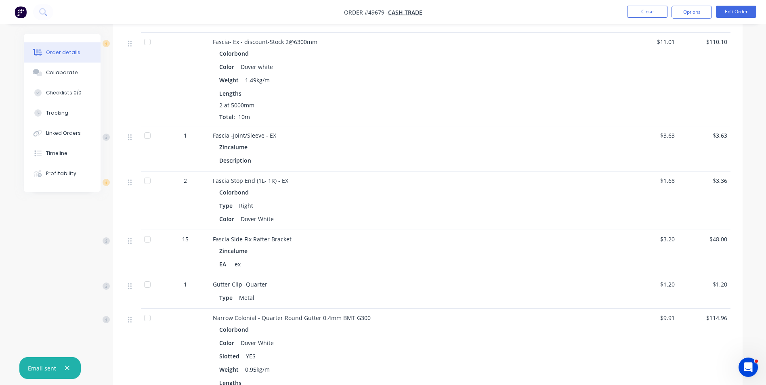
scroll to position [242, 0]
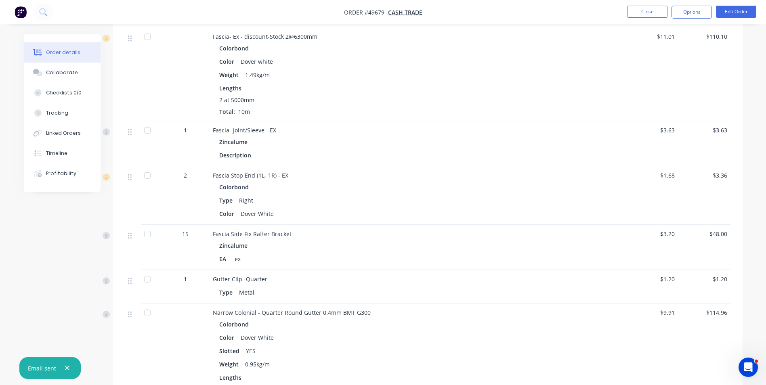
click at [297, 209] on div "Color Dover White" at bounding box center [391, 214] width 344 height 12
click at [279, 153] on div "Description" at bounding box center [391, 155] width 344 height 12
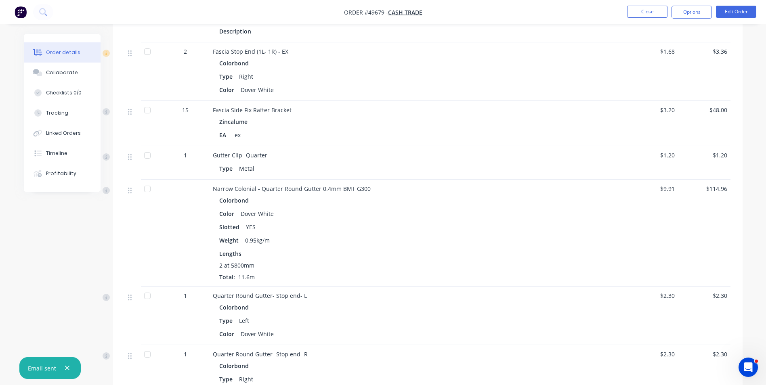
scroll to position [363, 0]
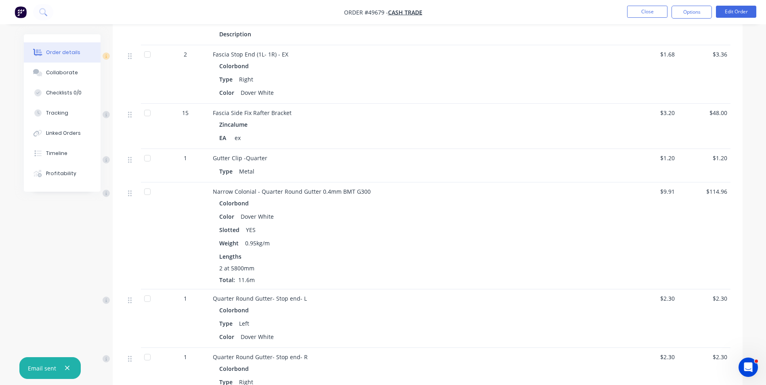
click at [271, 250] on div "Colorbond Color Dover White Slotted YES Weight 0.95kg/m Lengths 2 at 5800mm Tot…" at bounding box center [391, 240] width 357 height 87
click at [725, 13] on button "Edit Order" at bounding box center [736, 12] width 40 height 12
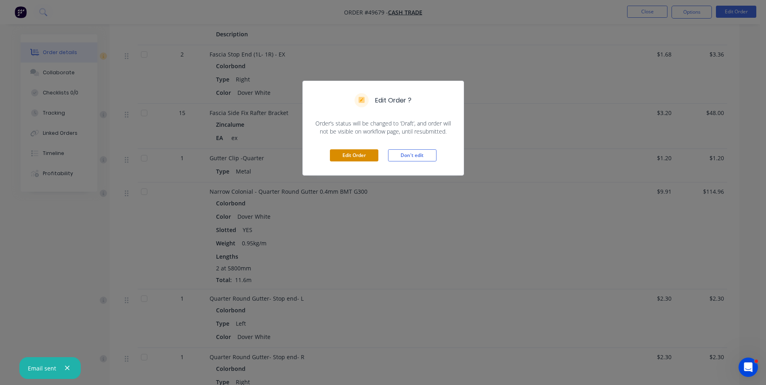
drag, startPoint x: 365, startPoint y: 152, endPoint x: 358, endPoint y: 155, distance: 7.6
click at [363, 152] on button "Edit Order" at bounding box center [354, 155] width 48 height 12
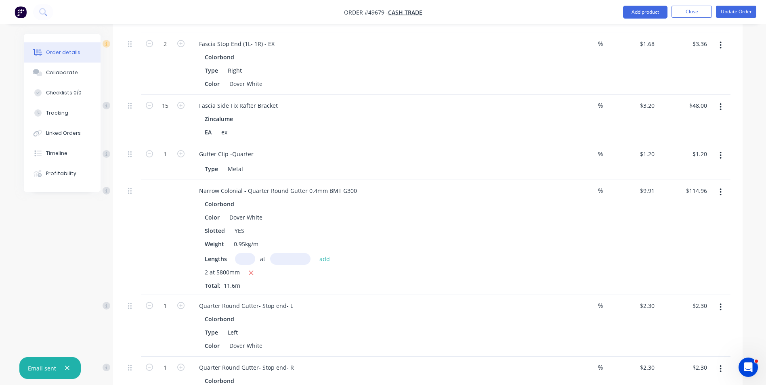
scroll to position [525, 0]
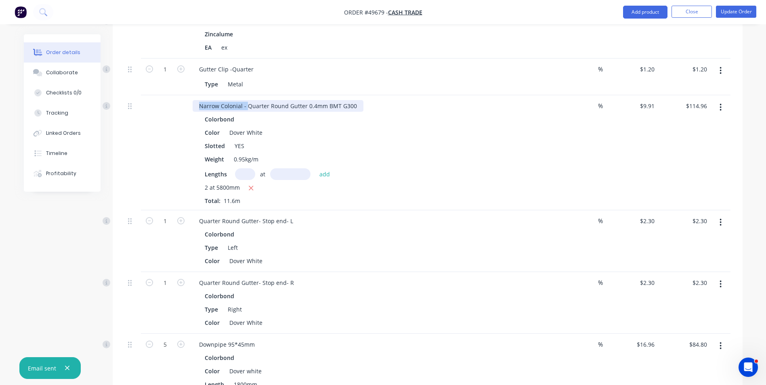
drag, startPoint x: 246, startPoint y: 86, endPoint x: 182, endPoint y: 84, distance: 63.8
click at [182, 95] on div "Narrow Colonial - Quarter Round Gutter 0.4mm BMT G300 Colorbond Color Dover Whi…" at bounding box center [428, 152] width 606 height 115
click at [145, 153] on div at bounding box center [165, 152] width 48 height 115
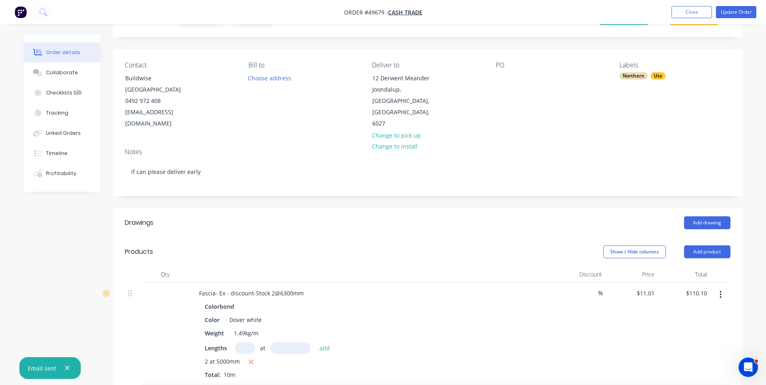
scroll to position [0, 0]
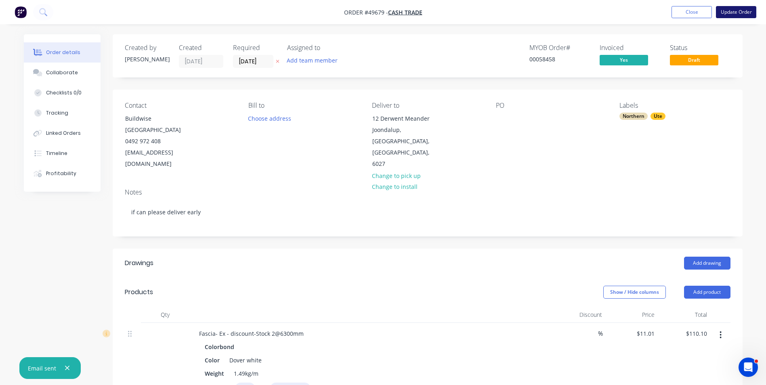
click at [737, 10] on button "Update Order" at bounding box center [736, 12] width 40 height 12
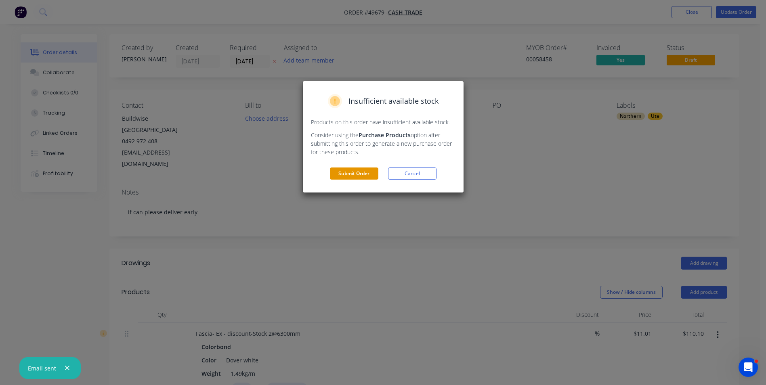
click at [337, 176] on button "Submit Order" at bounding box center [354, 174] width 48 height 12
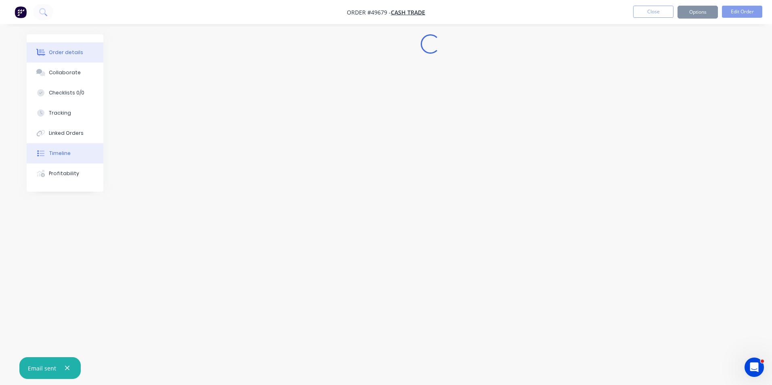
click at [55, 156] on div "Timeline" at bounding box center [59, 153] width 21 height 7
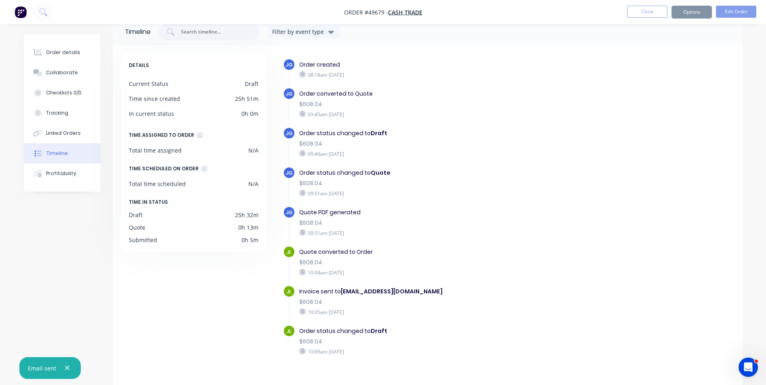
scroll to position [30, 0]
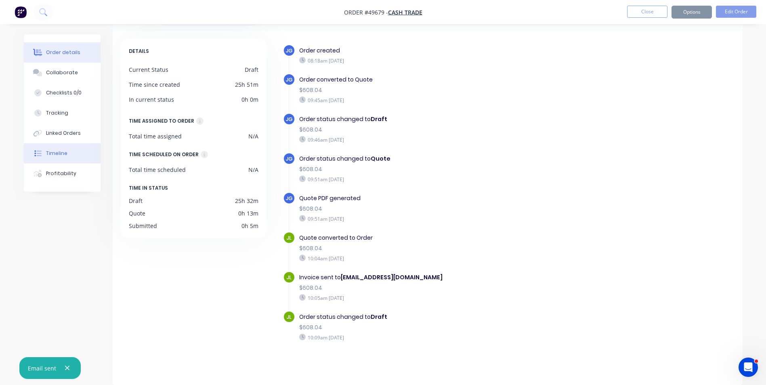
click at [41, 51] on icon at bounding box center [37, 52] width 9 height 7
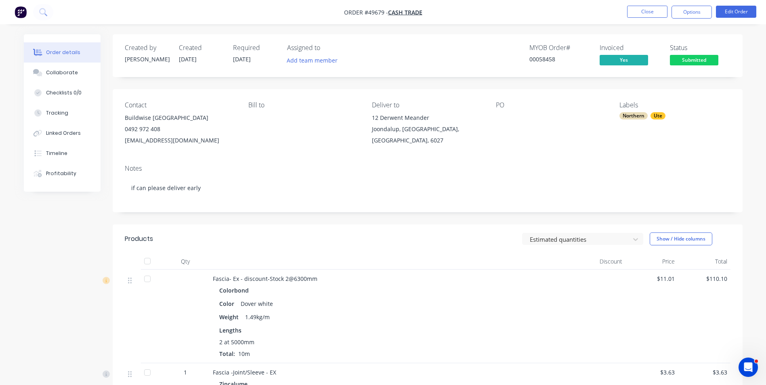
click at [320, 118] on div "Bill to" at bounding box center [303, 123] width 111 height 45
click at [326, 110] on div "Bill to" at bounding box center [303, 123] width 111 height 45
click at [69, 160] on button "Timeline" at bounding box center [62, 153] width 77 height 20
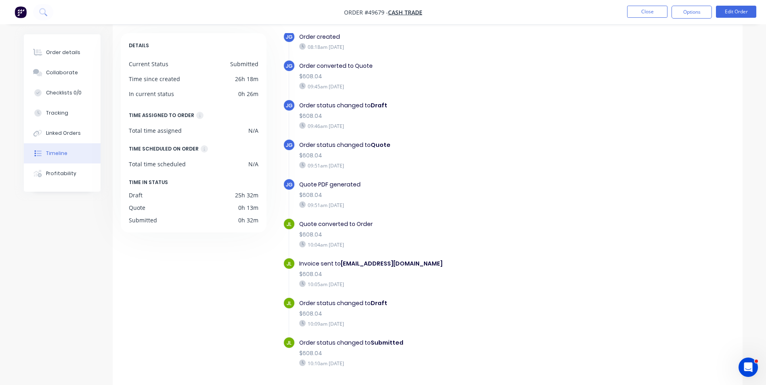
scroll to position [61, 0]
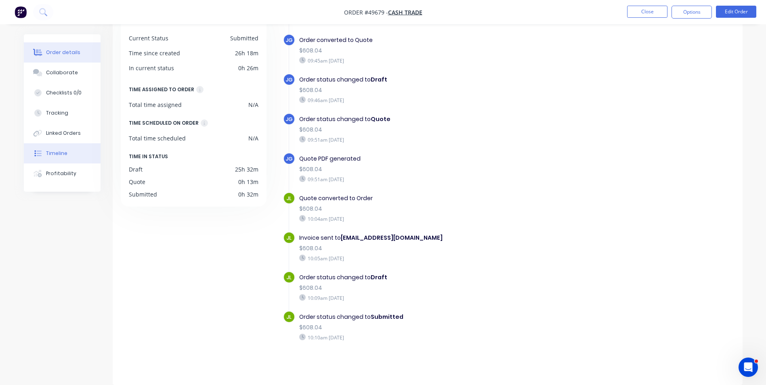
click at [58, 54] on div "Order details" at bounding box center [63, 52] width 34 height 7
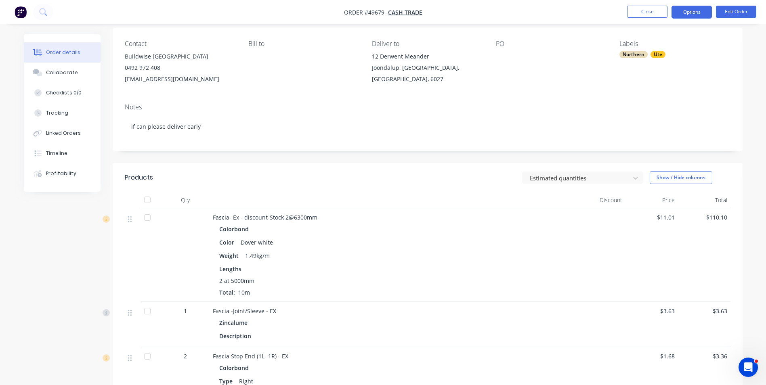
click at [691, 9] on button "Options" at bounding box center [692, 12] width 40 height 13
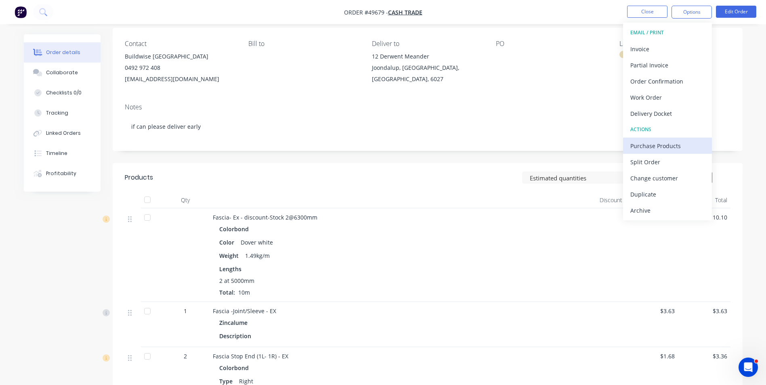
click at [650, 147] on div "Purchase Products" at bounding box center [667, 146] width 74 height 12
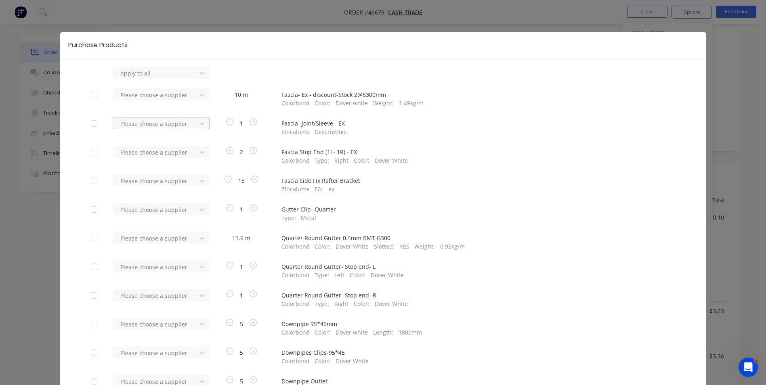
click at [174, 120] on div at bounding box center [156, 124] width 73 height 10
click at [166, 163] on div "Metroll - Roofmart" at bounding box center [161, 168] width 97 height 15
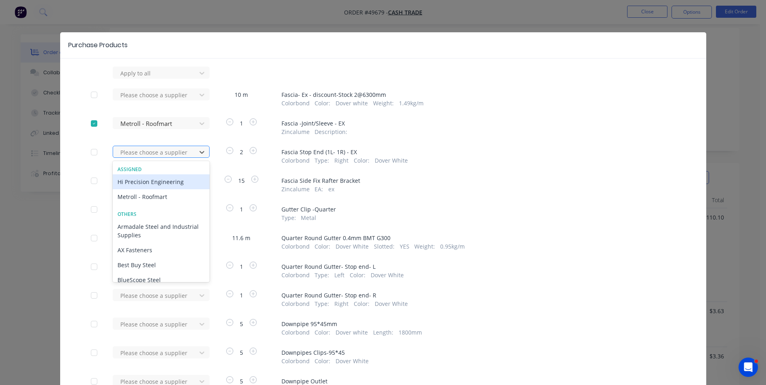
click at [174, 157] on div at bounding box center [156, 152] width 73 height 10
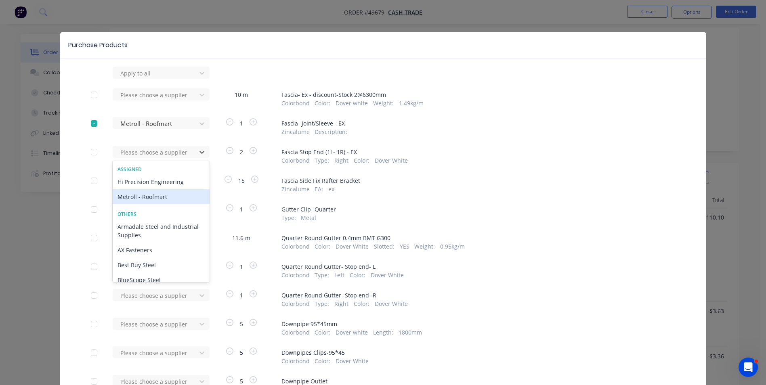
click at [166, 203] on div "Metroll - Roofmart" at bounding box center [161, 196] width 97 height 15
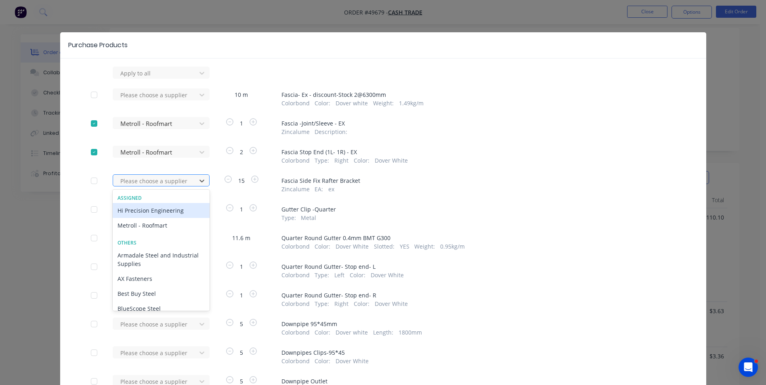
click at [170, 184] on div at bounding box center [156, 181] width 73 height 10
click at [155, 231] on div "Metroll - Roofmart" at bounding box center [161, 225] width 97 height 15
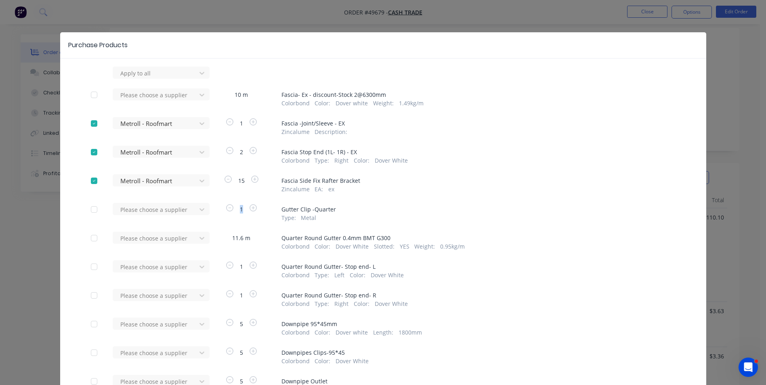
drag, startPoint x: 239, startPoint y: 211, endPoint x: 232, endPoint y: 212, distance: 7.8
click at [235, 212] on span "1" at bounding box center [241, 209] width 13 height 8
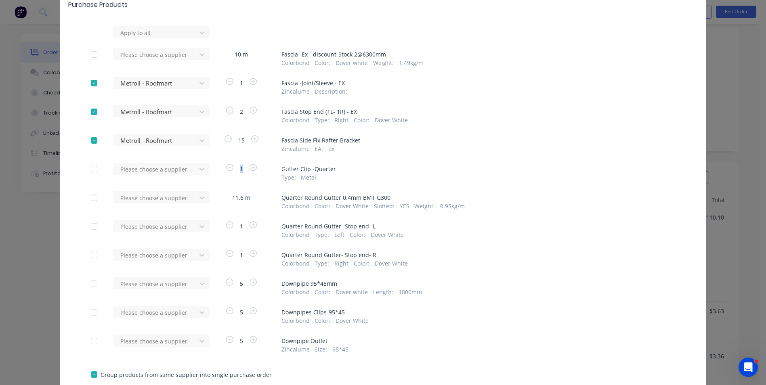
scroll to position [95, 0]
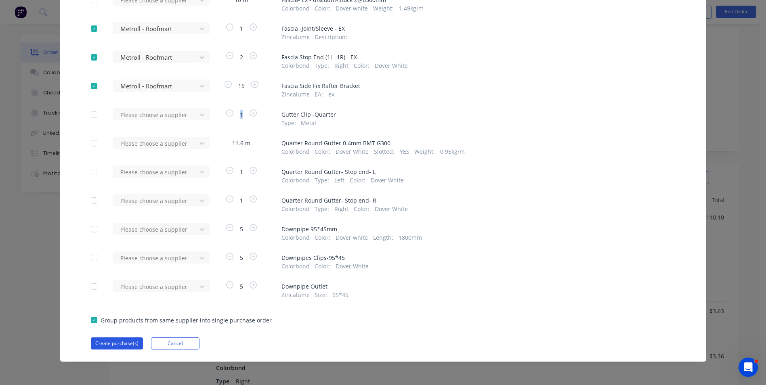
click at [111, 345] on button "Create purchase(s)" at bounding box center [117, 344] width 52 height 12
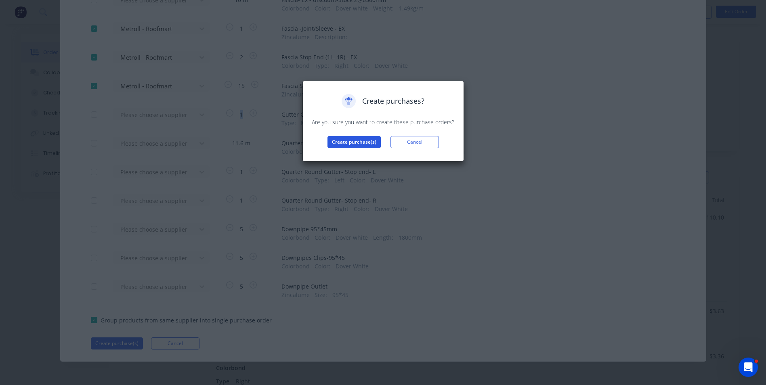
click at [349, 147] on button "Create purchase(s)" at bounding box center [354, 142] width 53 height 12
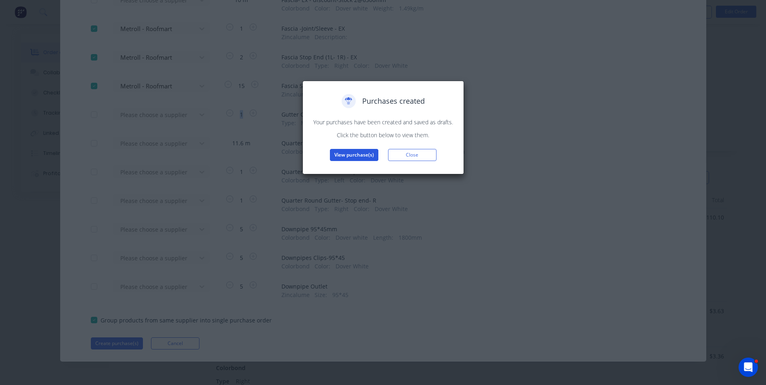
click at [349, 154] on button "View purchase(s)" at bounding box center [354, 155] width 48 height 12
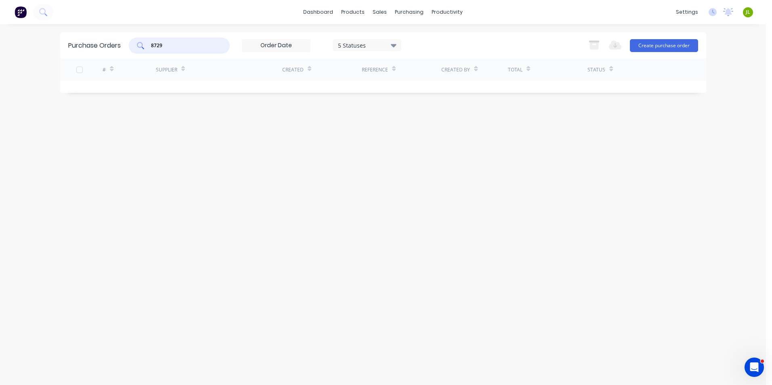
drag, startPoint x: 189, startPoint y: 44, endPoint x: 86, endPoint y: 42, distance: 103.0
click at [86, 42] on div "Purchase Orders 8729 5 Statuses 5 Statuses Export to Excel (XLSX) Create purcha…" at bounding box center [383, 45] width 646 height 26
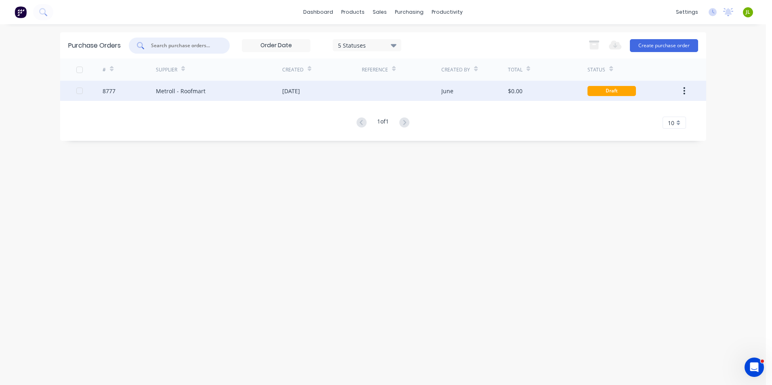
click at [255, 84] on div "Metroll - Roofmart" at bounding box center [219, 91] width 126 height 20
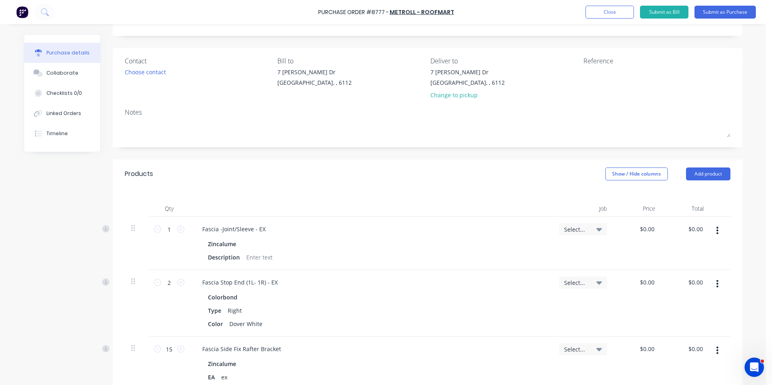
scroll to position [81, 0]
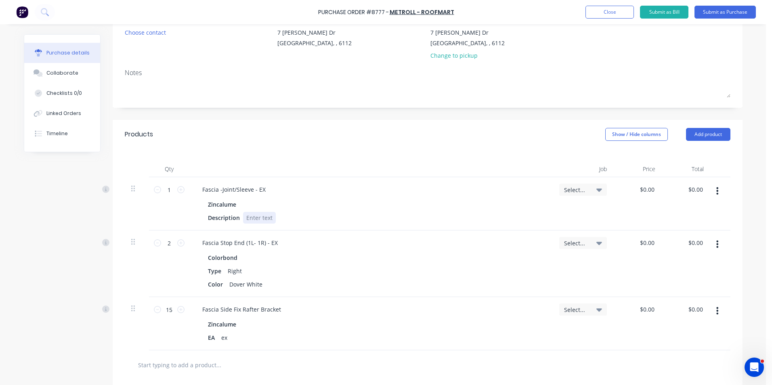
click at [357, 225] on div "Fascia -Joint/Sleeve - EX Zincalume Description" at bounding box center [370, 203] width 363 height 53
click at [395, 206] on div "Zincalume" at bounding box center [371, 205] width 326 height 12
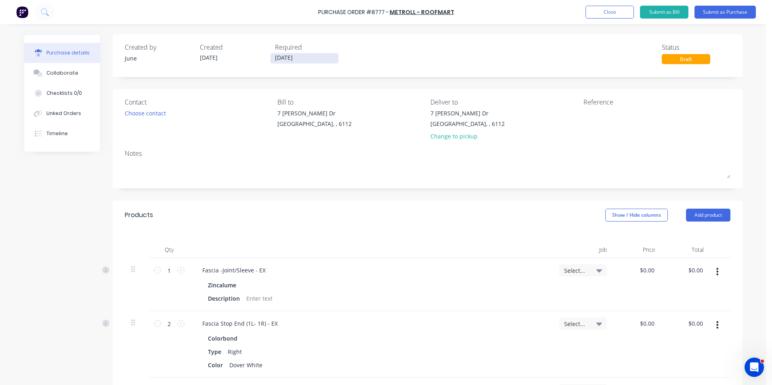
click at [300, 59] on input "[DATE]" at bounding box center [305, 58] width 68 height 10
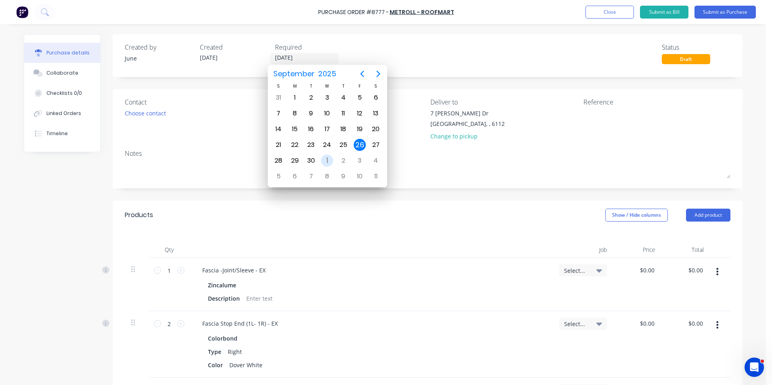
click at [327, 160] on div "1" at bounding box center [327, 161] width 12 height 12
type input "[DATE]"
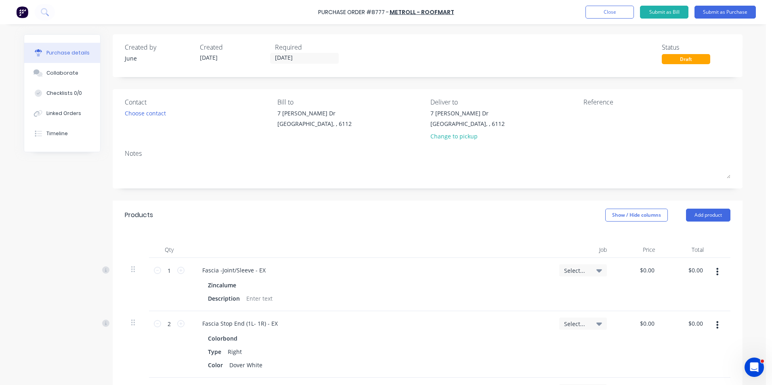
click at [363, 107] on div "Bill to [STREET_ADDRESS][PERSON_NAME][PERSON_NAME]" at bounding box center [350, 120] width 147 height 47
click at [436, 131] on div "7 Cartwright Dr Forrestdale, , 6112 Change to pickup" at bounding box center [468, 127] width 74 height 36
click at [436, 134] on div "Change to pickup" at bounding box center [468, 136] width 74 height 8
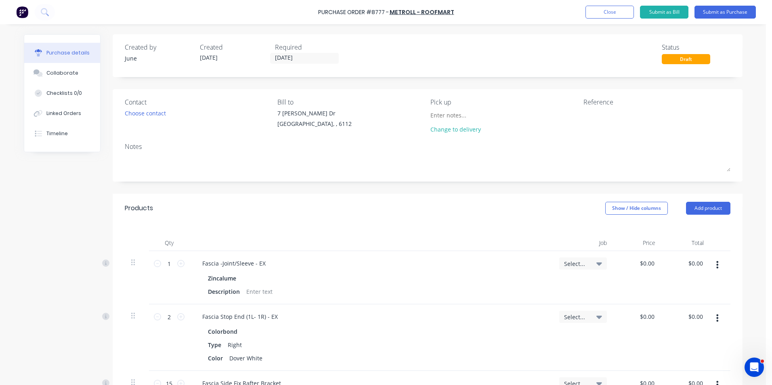
click at [326, 196] on div "Products Show / Hide columns Add product" at bounding box center [428, 208] width 630 height 29
click at [64, 139] on button "Timeline" at bounding box center [62, 134] width 76 height 20
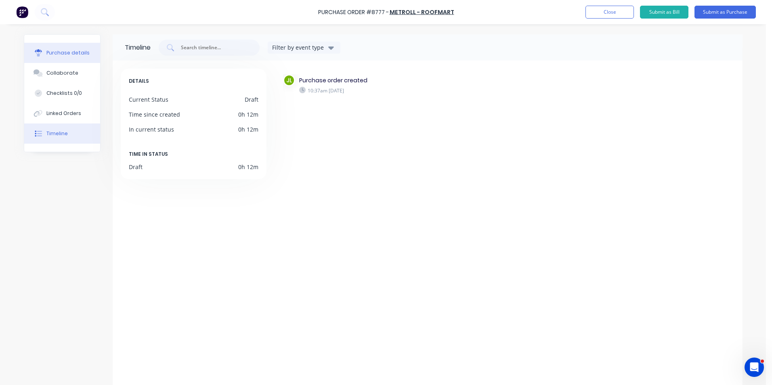
click at [50, 56] on div "Purchase details" at bounding box center [67, 52] width 43 height 7
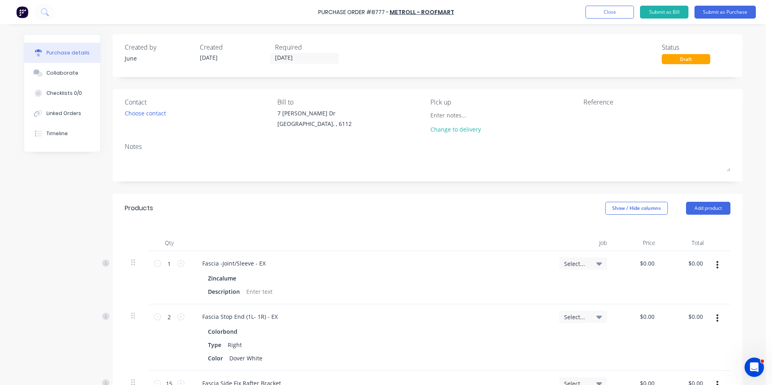
click at [432, 226] on div "Qty Job Price Total 1 1 Fascia -Joint/Sleeve - EX Zincalume Description Select.…" at bounding box center [428, 324] width 630 height 202
click at [708, 10] on button "Submit as Purchase" at bounding box center [725, 12] width 61 height 13
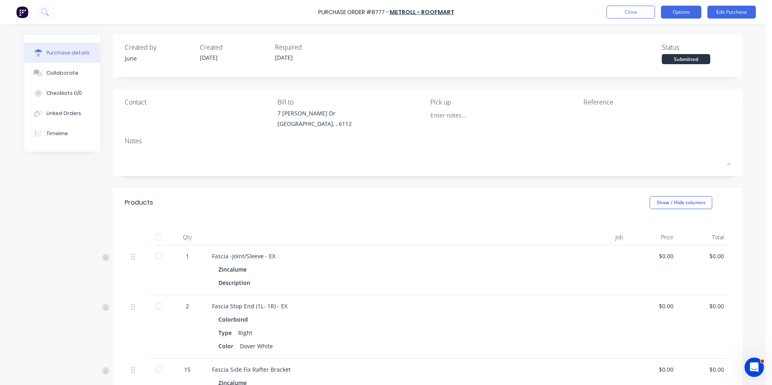
click at [689, 10] on button "Options" at bounding box center [681, 12] width 40 height 13
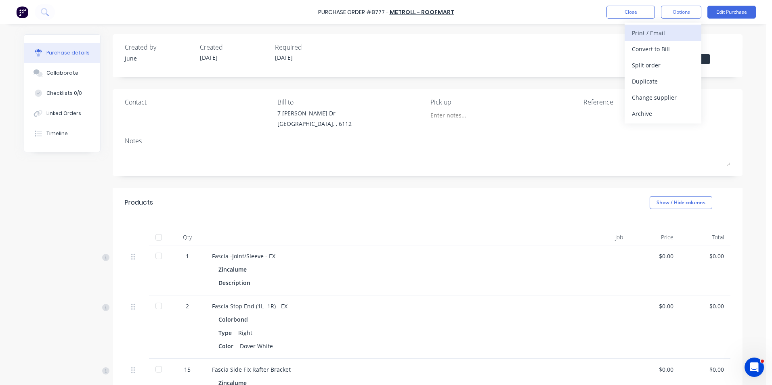
click at [655, 37] on div "Print / Email" at bounding box center [663, 33] width 62 height 12
click at [651, 63] on div "Without pricing" at bounding box center [663, 65] width 62 height 12
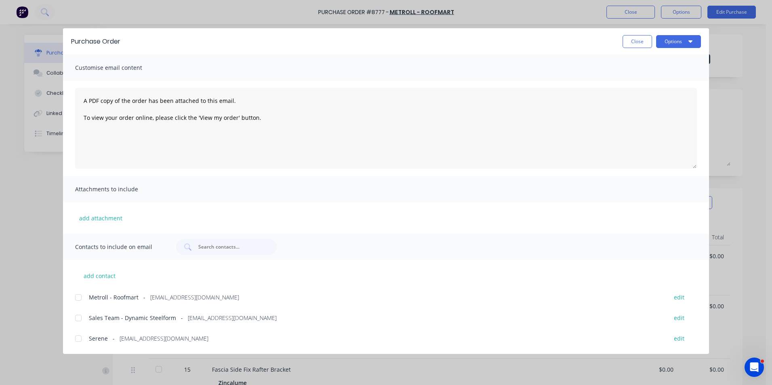
click at [74, 300] on div at bounding box center [78, 298] width 16 height 16
click at [668, 44] on button "Options" at bounding box center [678, 41] width 45 height 13
click at [649, 92] on div "Email" at bounding box center [663, 94] width 62 height 12
click at [632, 42] on button "Close" at bounding box center [637, 41] width 29 height 13
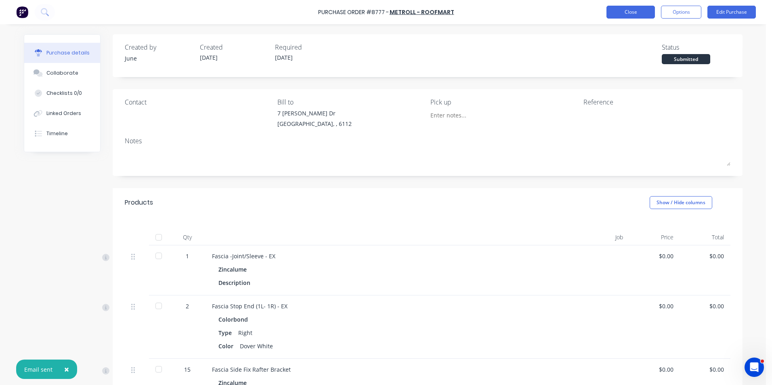
click at [627, 14] on button "Close" at bounding box center [631, 12] width 48 height 13
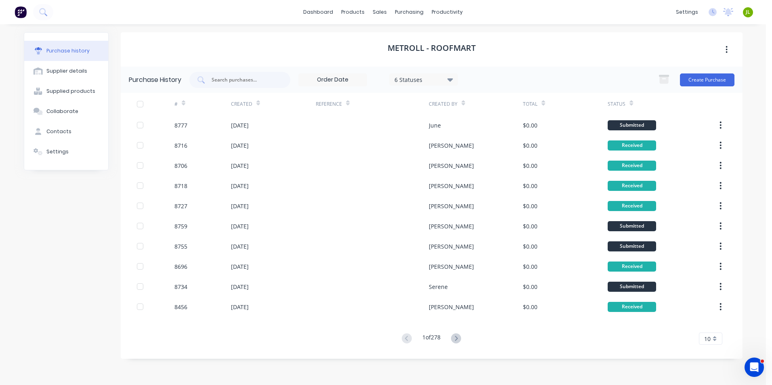
click at [405, 74] on div "6 Statuses 6 Statuses" at bounding box center [323, 80] width 269 height 16
click at [405, 84] on div "6 Statuses" at bounding box center [423, 80] width 69 height 12
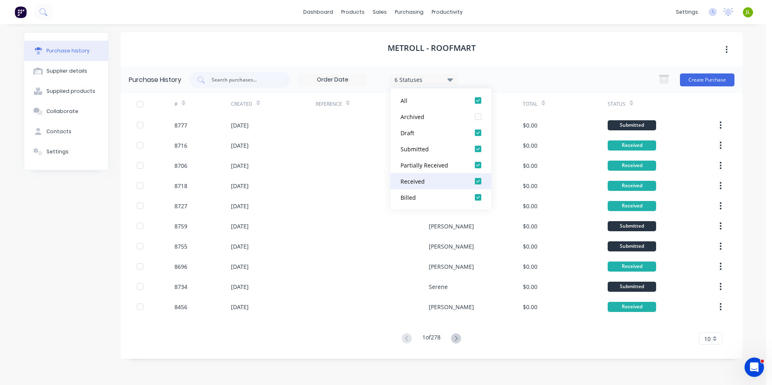
click at [476, 180] on div at bounding box center [478, 181] width 16 height 16
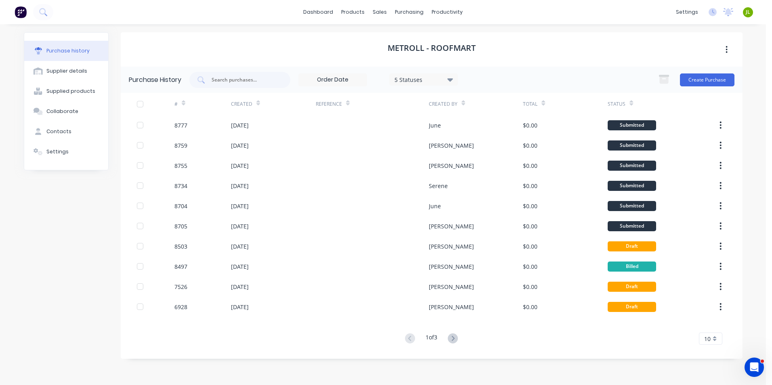
click at [321, 350] on div "Purchase History 5 Statuses 5 Statuses Create Purchase # Created Reference Crea…" at bounding box center [432, 213] width 622 height 292
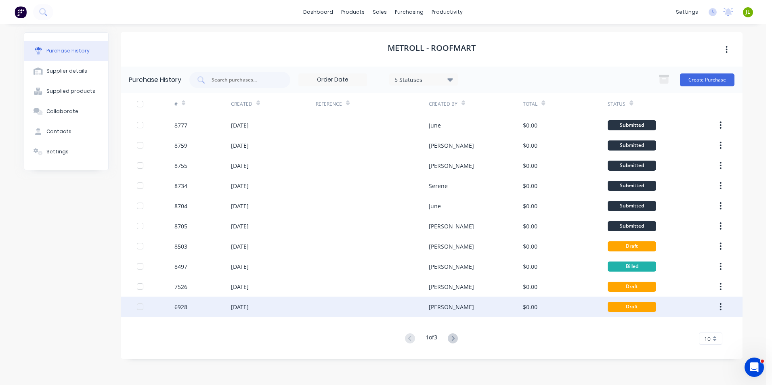
click at [561, 317] on div "$0.00" at bounding box center [565, 307] width 85 height 20
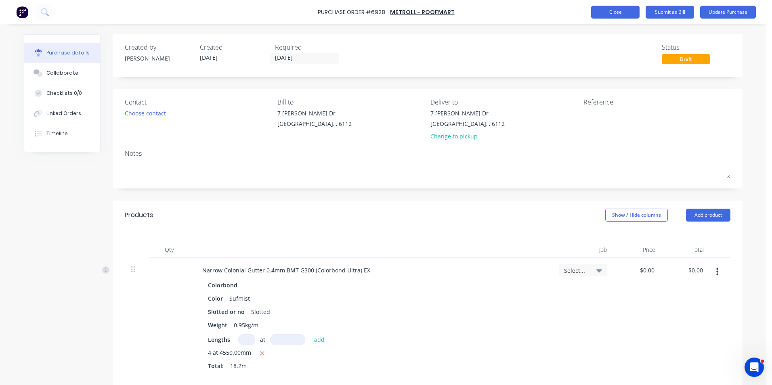
click at [607, 9] on button "Close" at bounding box center [615, 12] width 48 height 13
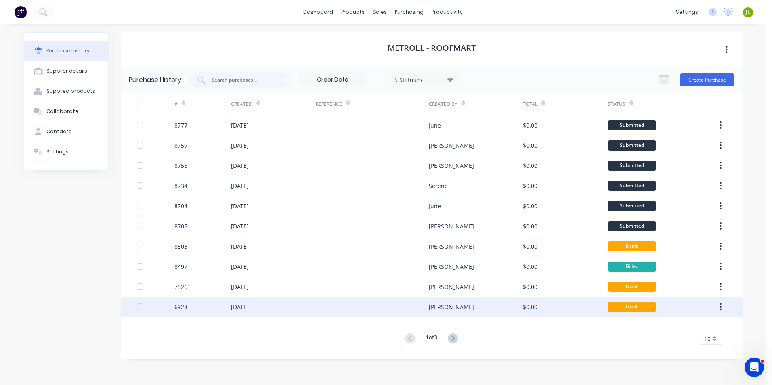
click at [722, 308] on icon "button" at bounding box center [721, 307] width 2 height 9
click at [298, 305] on div "18 Feb 2025" at bounding box center [273, 307] width 85 height 20
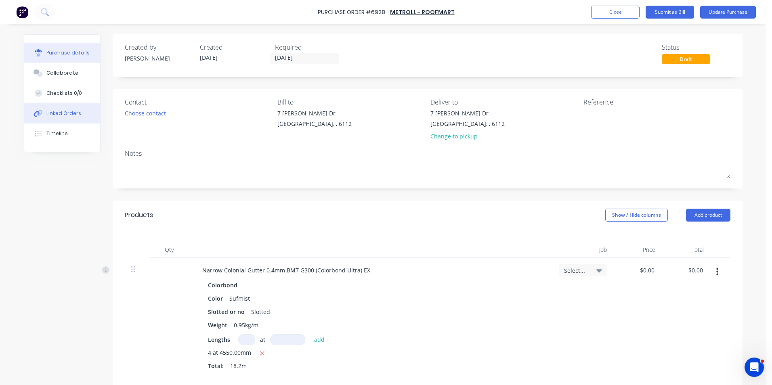
click at [66, 115] on div "Linked Orders" at bounding box center [63, 113] width 35 height 7
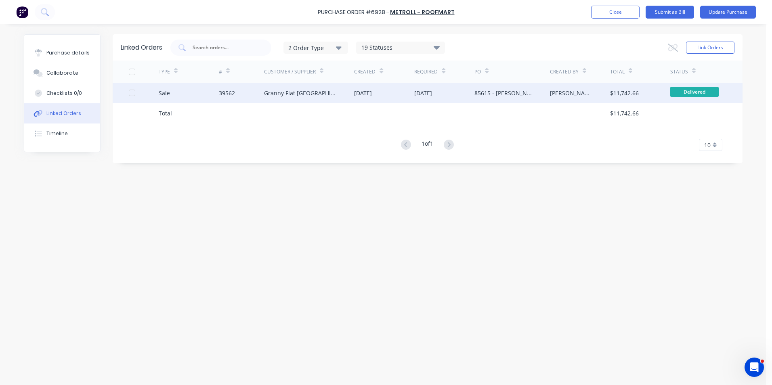
click at [285, 100] on div "Granny Flat [GEOGRAPHIC_DATA]" at bounding box center [309, 93] width 90 height 20
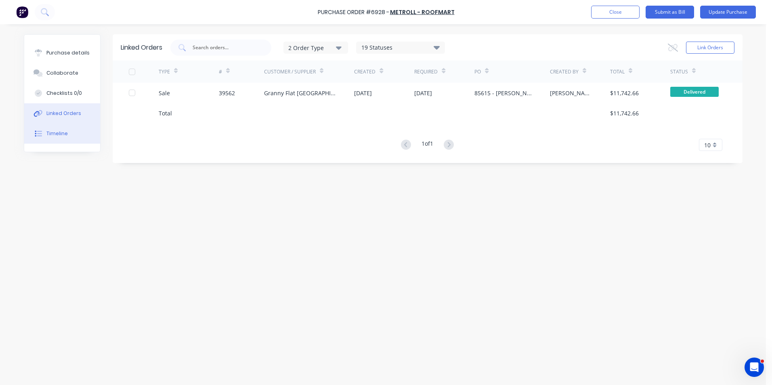
drag, startPoint x: 62, startPoint y: 137, endPoint x: 70, endPoint y: 135, distance: 8.6
click at [62, 137] on div "Timeline" at bounding box center [56, 133] width 21 height 7
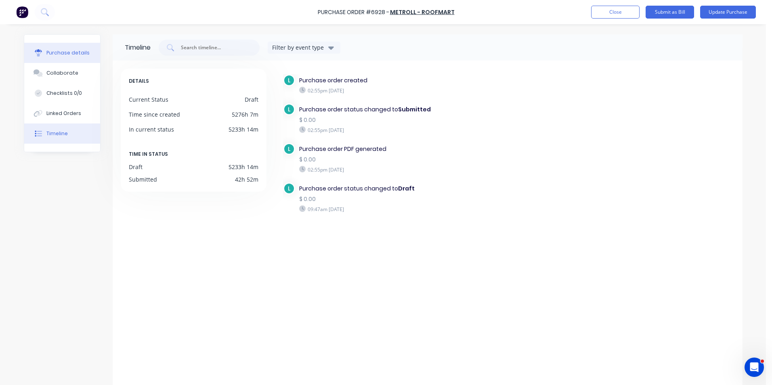
click at [66, 53] on div "Purchase details" at bounding box center [67, 52] width 43 height 7
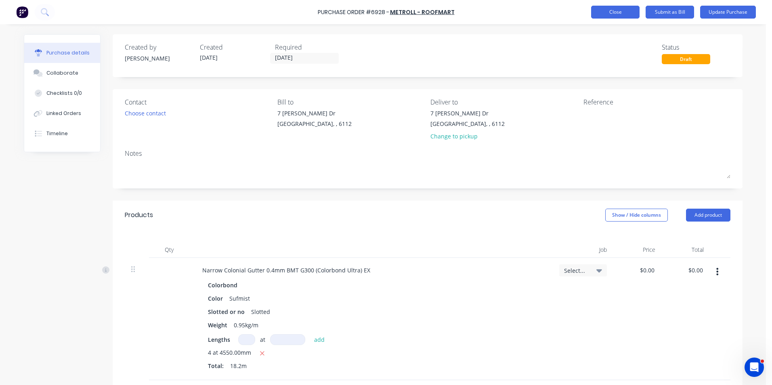
click at [610, 13] on button "Close" at bounding box center [615, 12] width 48 height 13
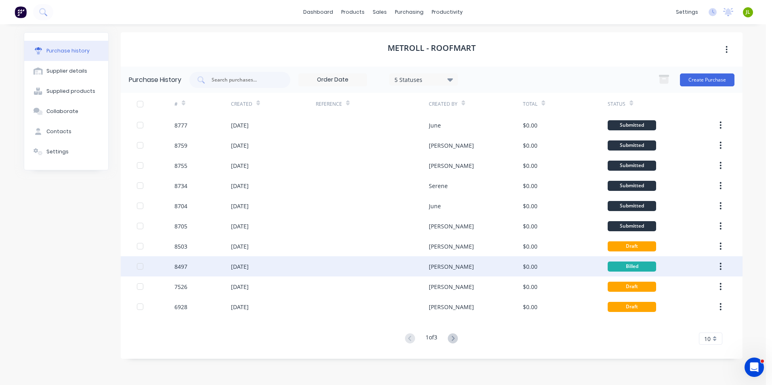
click at [721, 264] on icon "button" at bounding box center [721, 266] width 2 height 7
click at [688, 292] on div "Archive" at bounding box center [692, 288] width 62 height 12
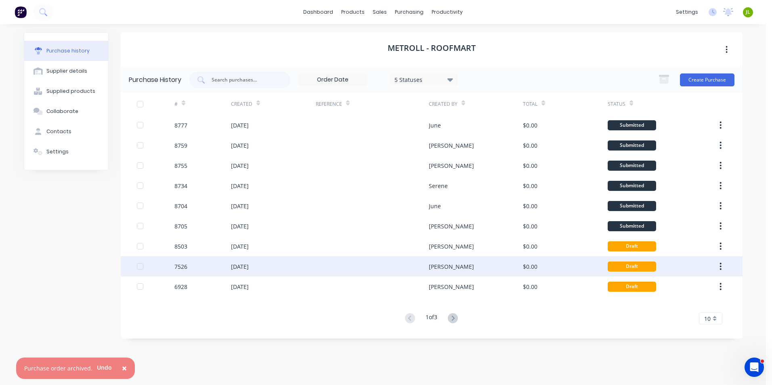
click at [720, 304] on div "# Created Reference Created By Total Status 8777 26 Sep 2025 June $0.00 Submitt…" at bounding box center [432, 209] width 622 height 232
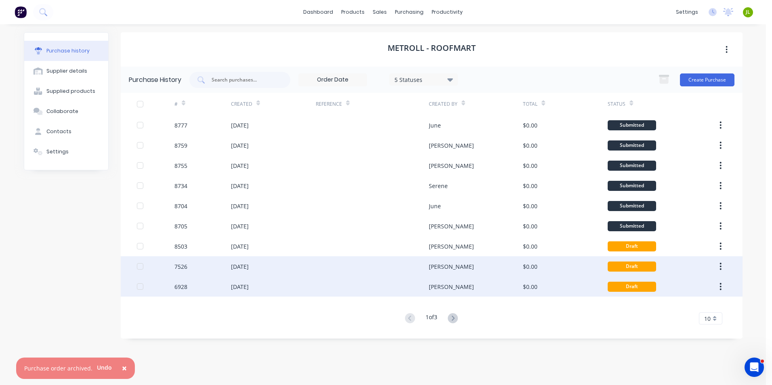
click at [720, 285] on icon "button" at bounding box center [721, 286] width 2 height 9
click at [698, 306] on div "Archive" at bounding box center [692, 308] width 62 height 12
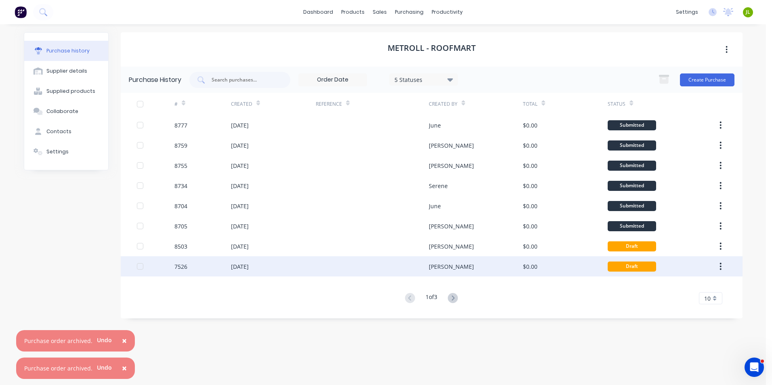
click at [722, 269] on icon "button" at bounding box center [721, 266] width 2 height 9
click at [702, 288] on div "Archive" at bounding box center [692, 288] width 62 height 12
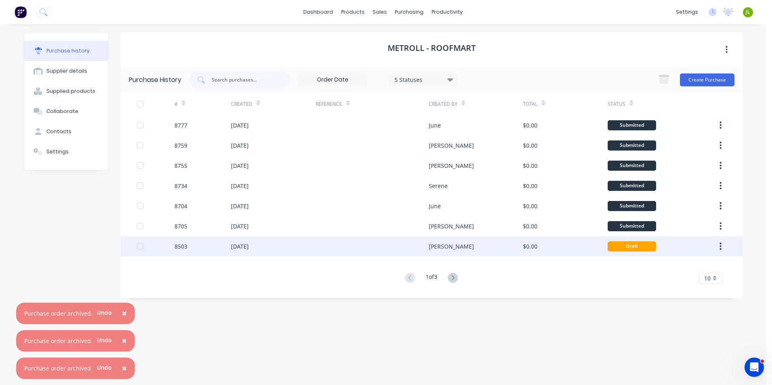
click at [718, 246] on button "button" at bounding box center [720, 246] width 19 height 15
click at [544, 246] on div "$0.00" at bounding box center [565, 246] width 85 height 20
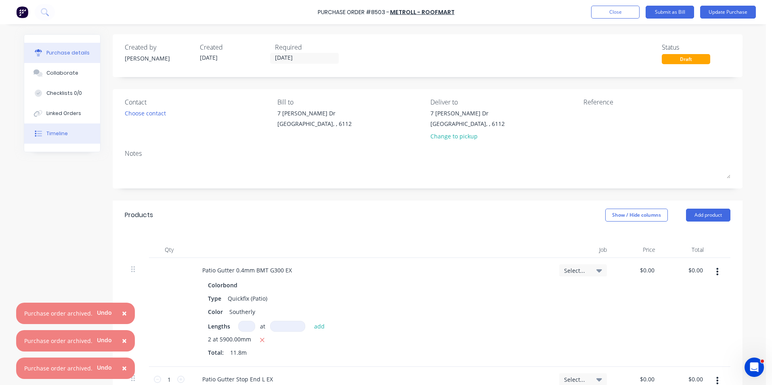
click at [72, 130] on button "Timeline" at bounding box center [62, 134] width 76 height 20
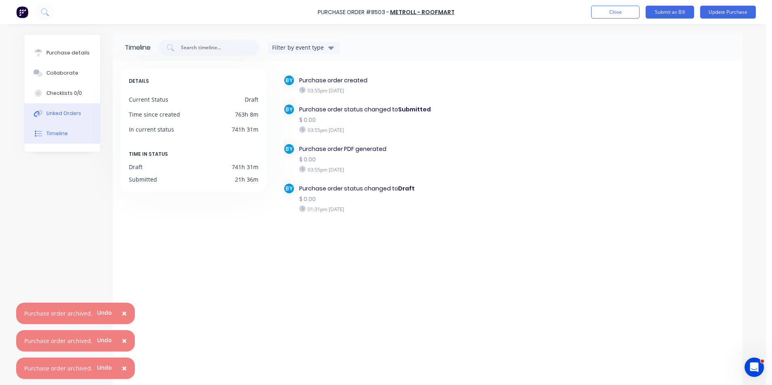
click at [63, 115] on div "Linked Orders" at bounding box center [63, 113] width 35 height 7
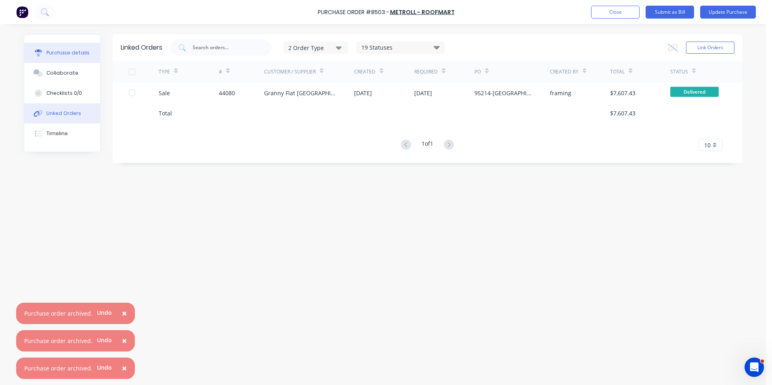
click at [61, 53] on div "Purchase details" at bounding box center [67, 52] width 43 height 7
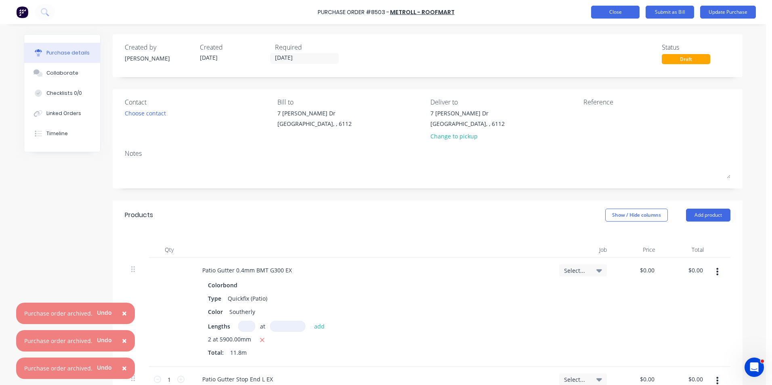
click at [626, 13] on button "Close" at bounding box center [615, 12] width 48 height 13
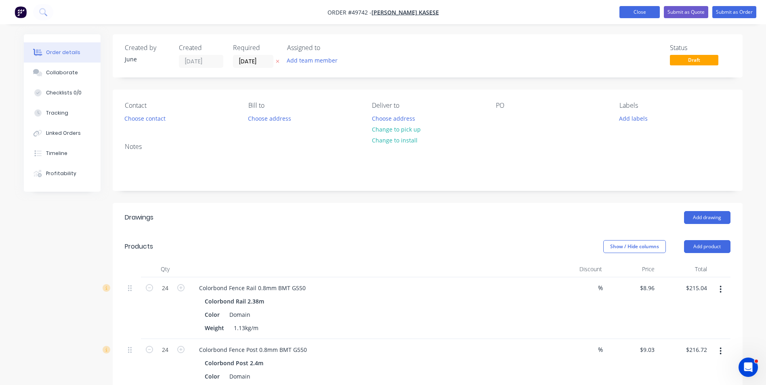
click at [634, 16] on button "Close" at bounding box center [640, 12] width 40 height 12
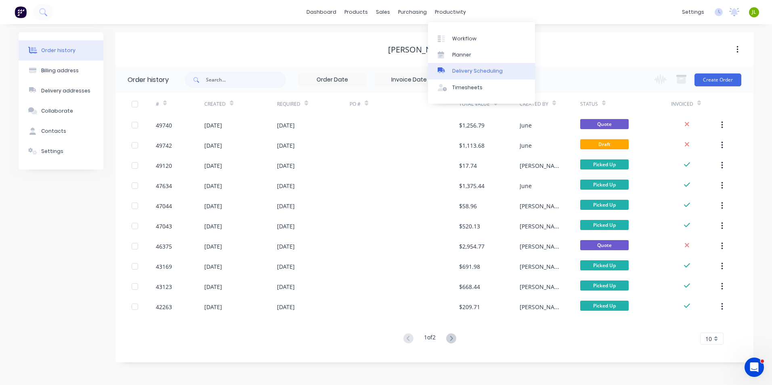
click at [469, 66] on link "Delivery Scheduling" at bounding box center [481, 71] width 107 height 16
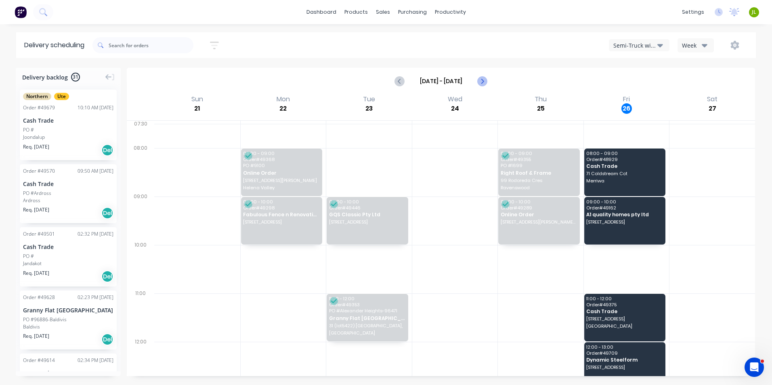
click at [487, 82] on button "Next page" at bounding box center [482, 81] width 16 height 16
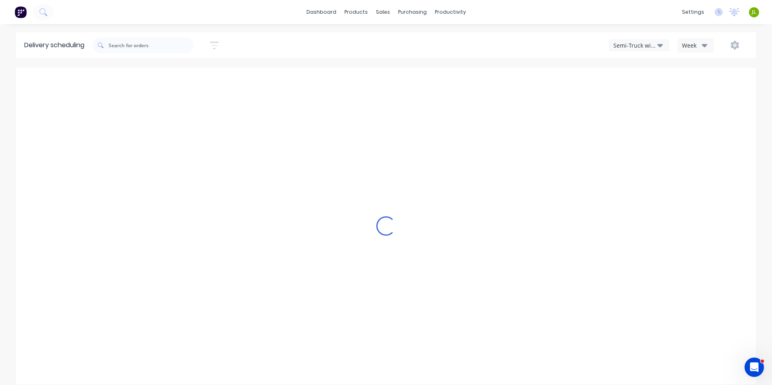
type input "[DATE] - [DATE]"
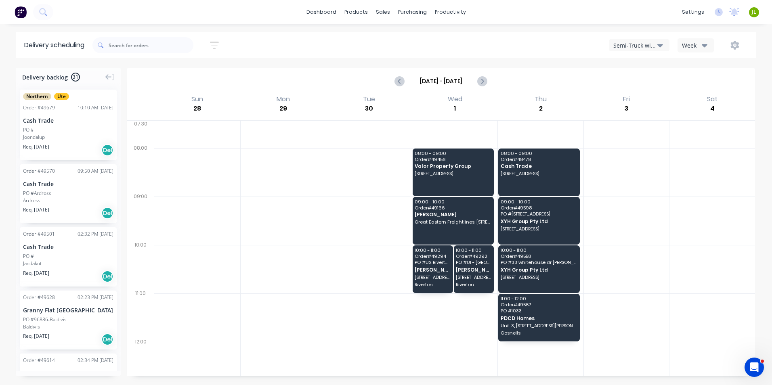
click at [643, 45] on div "Semi-Truck with Hiab" at bounding box center [635, 45] width 44 height 8
click at [641, 97] on div "Utes Delivery" at bounding box center [649, 98] width 80 height 16
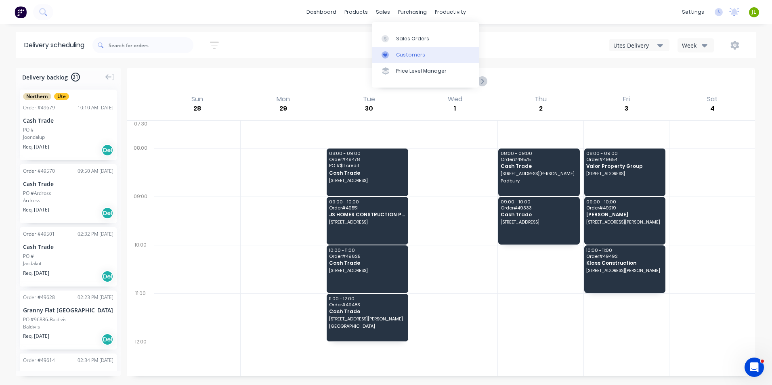
click at [392, 56] on div at bounding box center [388, 54] width 12 height 7
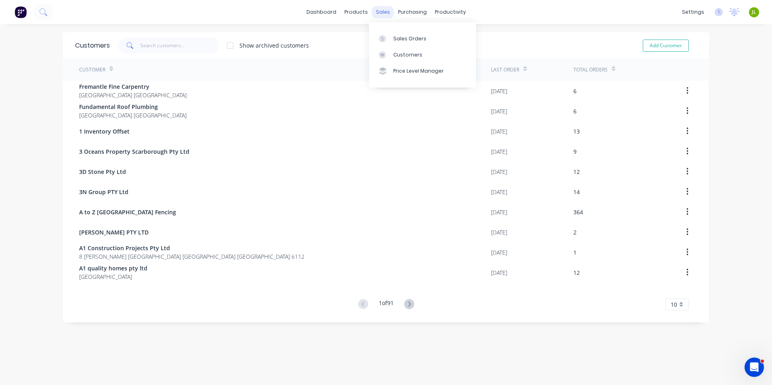
click at [382, 13] on div "sales" at bounding box center [383, 12] width 22 height 12
click at [405, 32] on link "Sales Orders" at bounding box center [422, 38] width 107 height 16
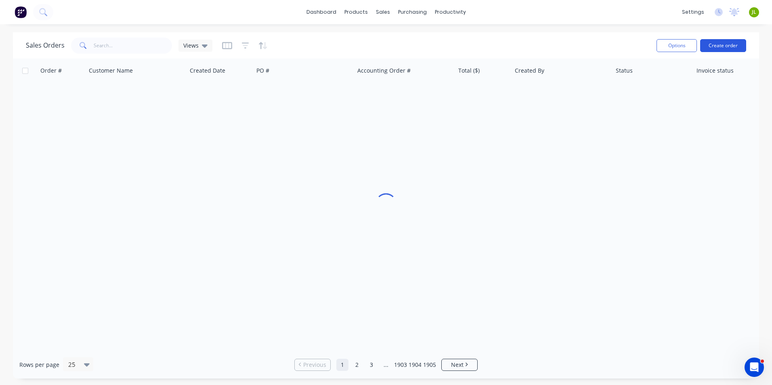
click at [710, 45] on button "Create order" at bounding box center [723, 45] width 46 height 13
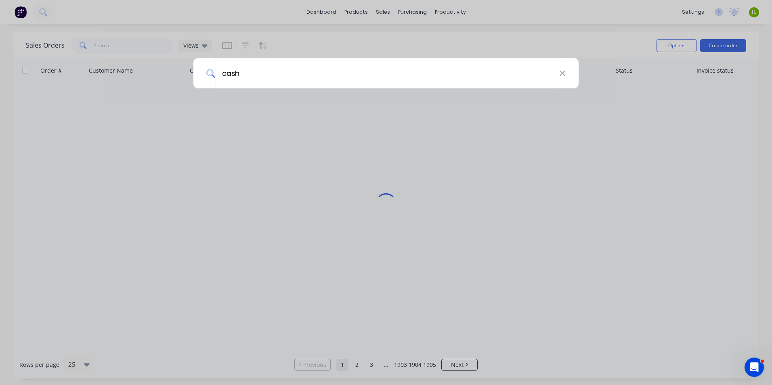
type input "cash"
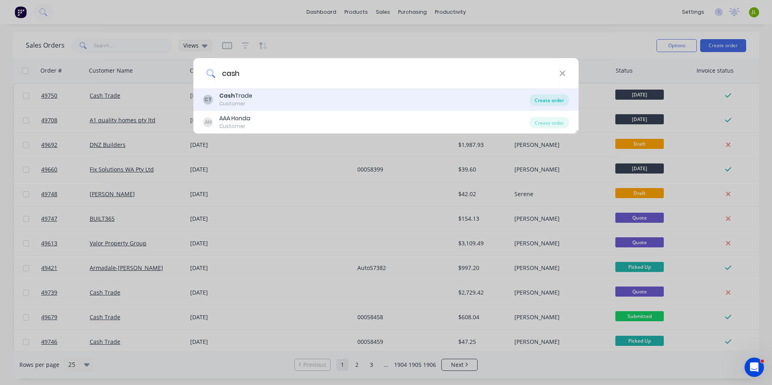
click at [547, 102] on div "Create order" at bounding box center [549, 100] width 39 height 11
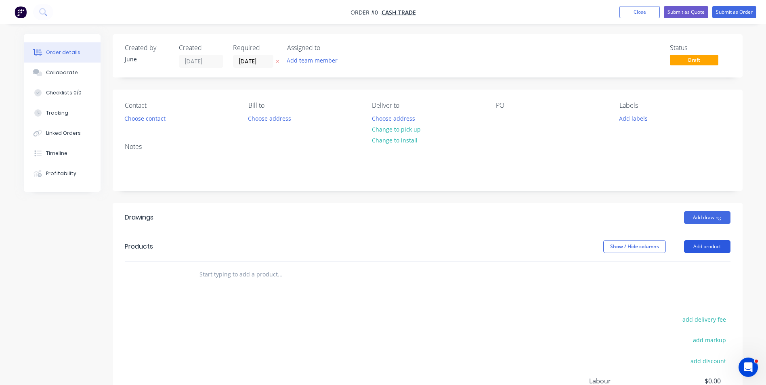
click at [713, 248] on button "Add product" at bounding box center [707, 246] width 46 height 13
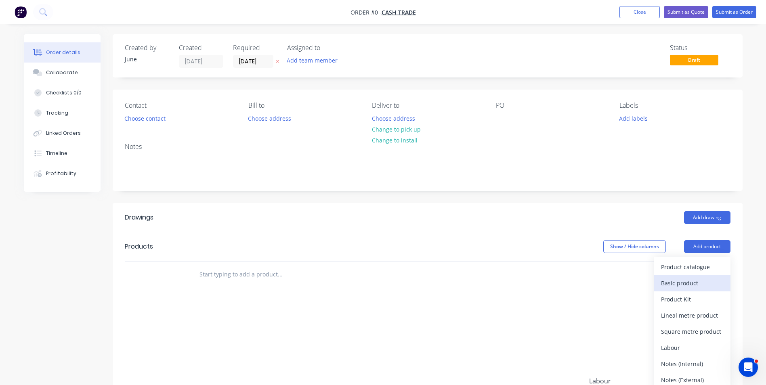
click at [698, 282] on div "Basic product" at bounding box center [692, 283] width 62 height 12
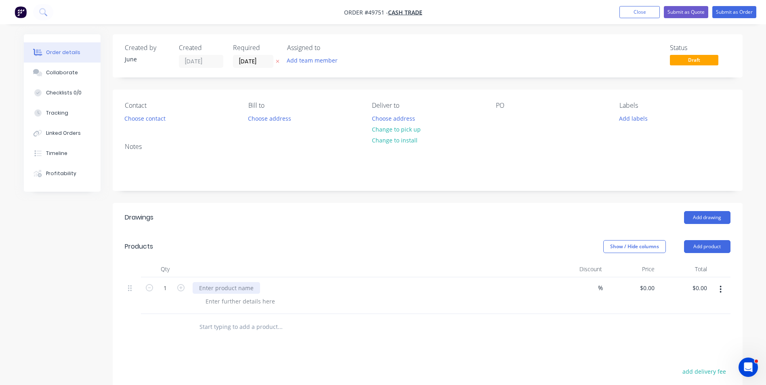
click at [244, 288] on div at bounding box center [226, 288] width 67 height 12
click at [593, 288] on input at bounding box center [592, 288] width 11 height 12
click at [660, 289] on div "$0.00 $0.00" at bounding box center [684, 295] width 53 height 37
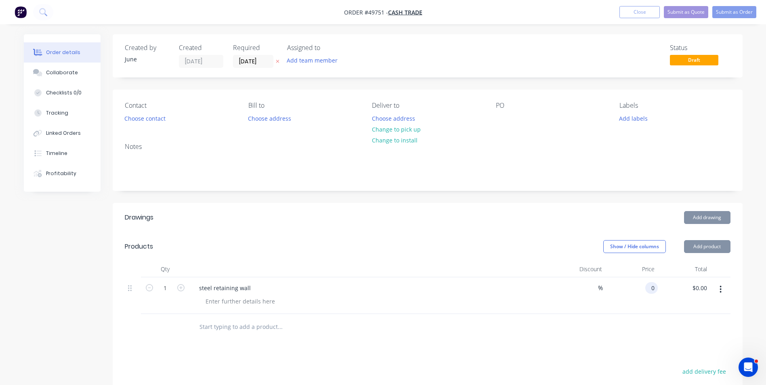
click at [649, 290] on div "0 0" at bounding box center [653, 288] width 9 height 12
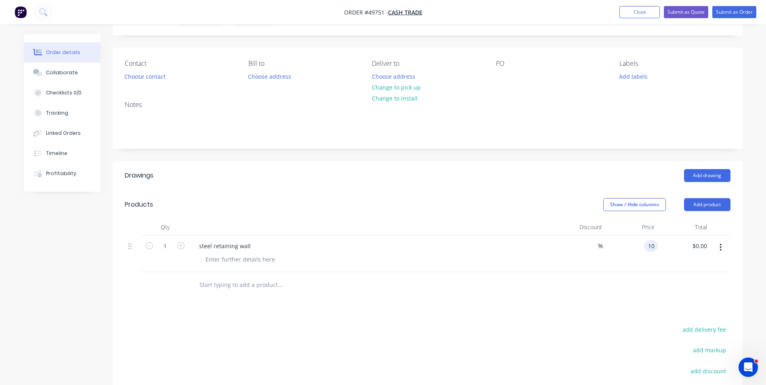
scroll to position [81, 0]
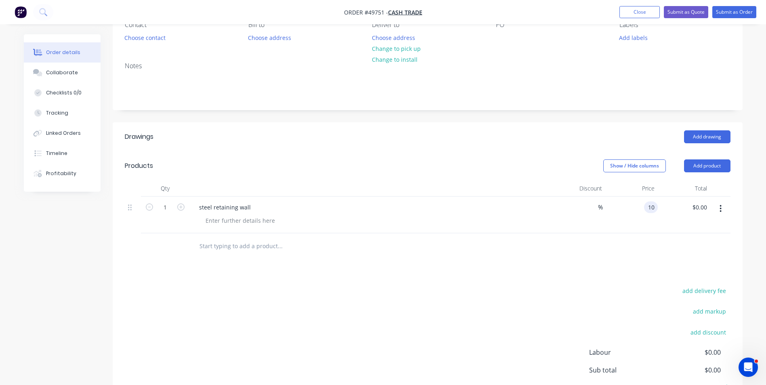
type input "$10.00"
click at [484, 273] on div "Drawings Add drawing Products Show / Hide columns Add product Qty Discount Pric…" at bounding box center [428, 278] width 630 height 313
click at [168, 208] on input "1" at bounding box center [165, 208] width 21 height 12
type input "6"
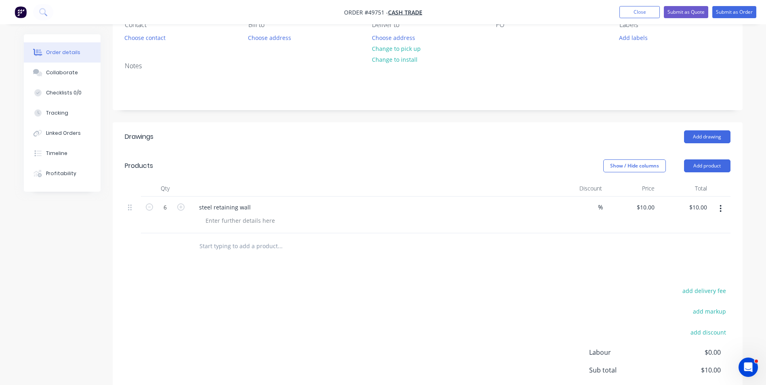
type input "$60.00"
click at [310, 194] on div at bounding box center [370, 189] width 363 height 16
click at [235, 222] on div at bounding box center [240, 221] width 82 height 12
click at [275, 222] on div "PALE ECULAPTY" at bounding box center [374, 221] width 351 height 12
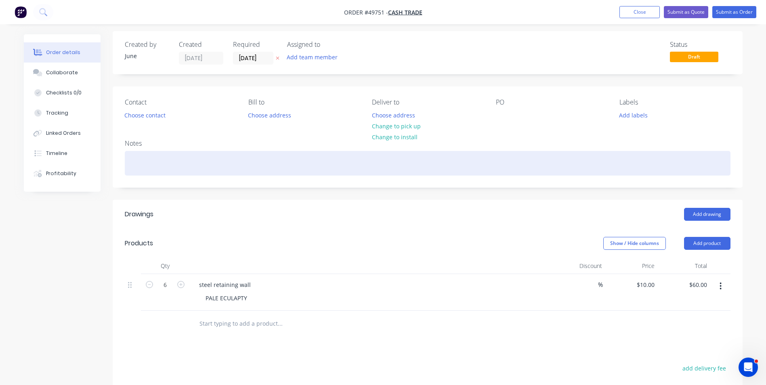
scroll to position [0, 0]
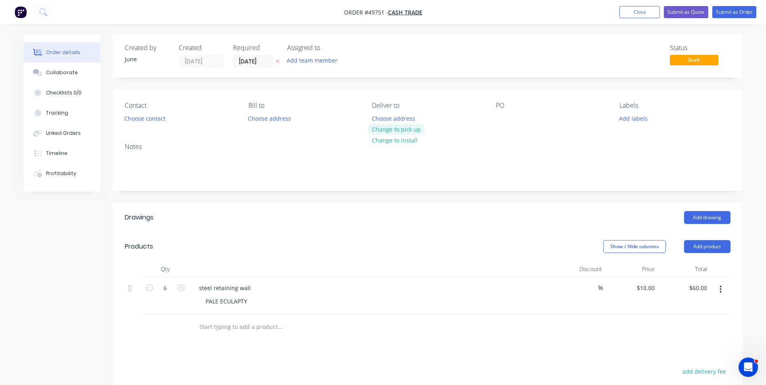
click at [387, 129] on button "Change to pick up" at bounding box center [396, 129] width 57 height 11
click at [136, 118] on button "Choose contact" at bounding box center [145, 118] width 50 height 11
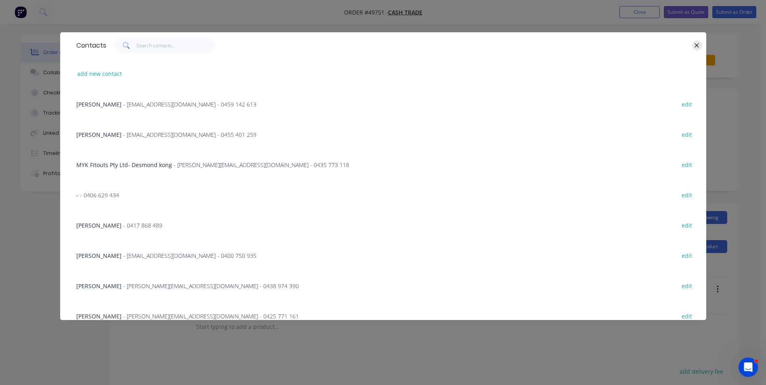
click at [695, 45] on icon "button" at bounding box center [696, 45] width 5 height 7
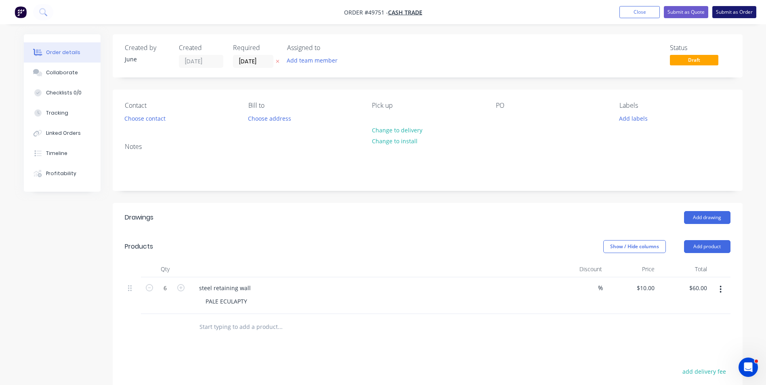
click at [729, 14] on button "Submit as Order" at bounding box center [734, 12] width 44 height 12
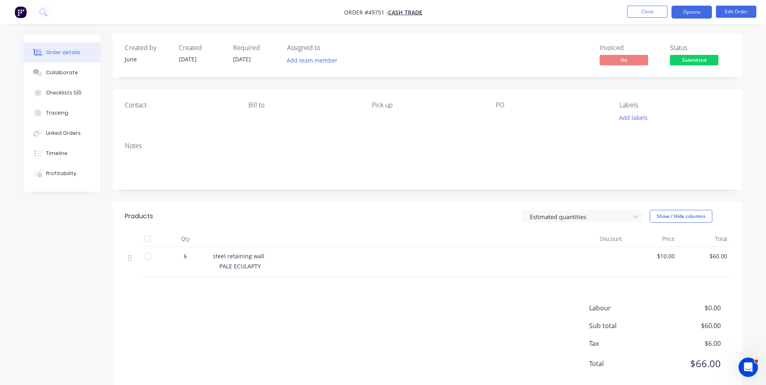
click at [698, 16] on button "Options" at bounding box center [692, 12] width 40 height 13
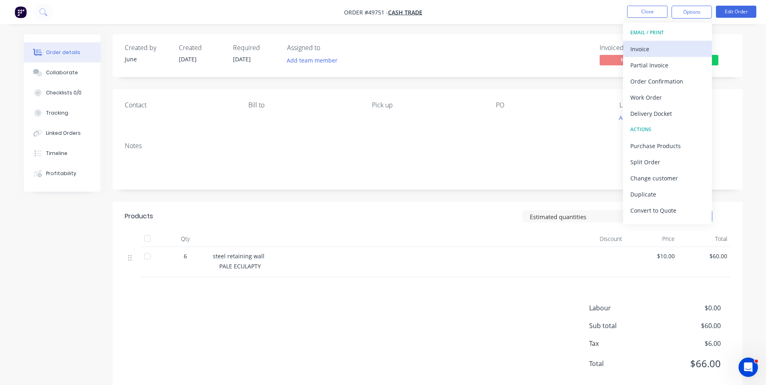
click at [685, 50] on div "Invoice" at bounding box center [667, 49] width 74 height 12
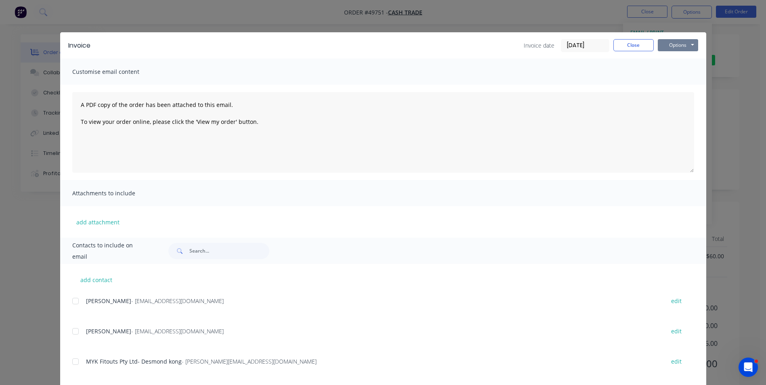
click at [663, 45] on button "Options" at bounding box center [678, 45] width 40 height 12
click at [674, 75] on button "Print" at bounding box center [684, 72] width 52 height 13
click at [618, 42] on button "Close" at bounding box center [633, 45] width 40 height 12
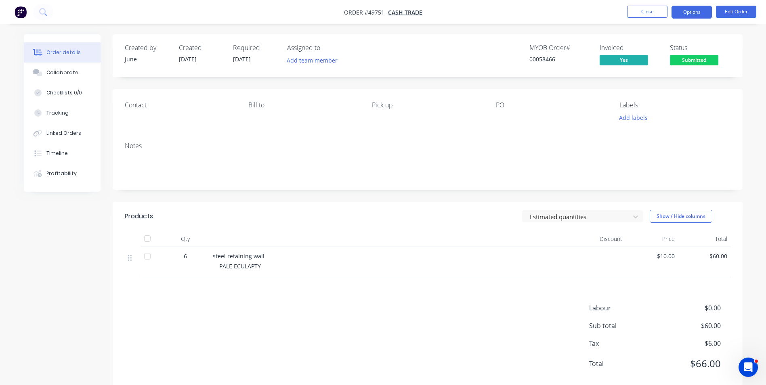
click at [690, 14] on button "Options" at bounding box center [692, 12] width 40 height 13
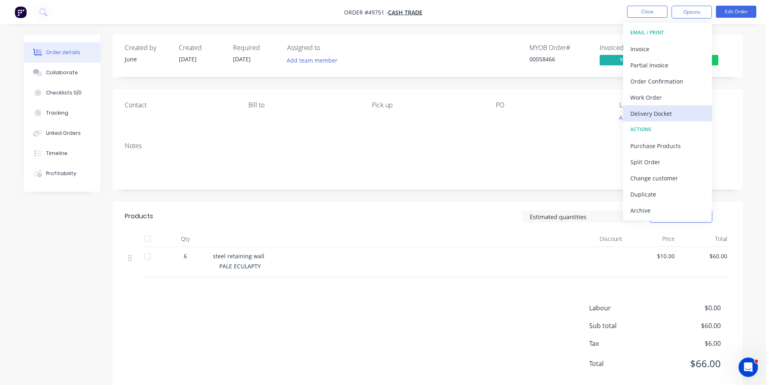
click at [665, 115] on div "Delivery Docket" at bounding box center [667, 114] width 74 height 12
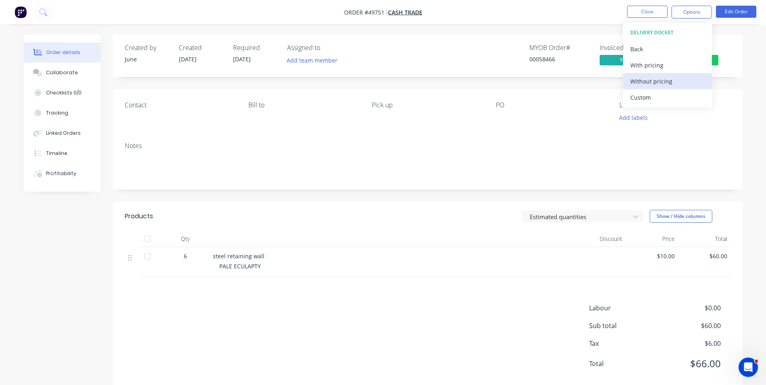
click at [673, 86] on div "Without pricing" at bounding box center [667, 82] width 74 height 12
click at [393, 54] on div "MYOB Order # 00058466 Invoiced Yes Status Submitted" at bounding box center [549, 55] width 363 height 23
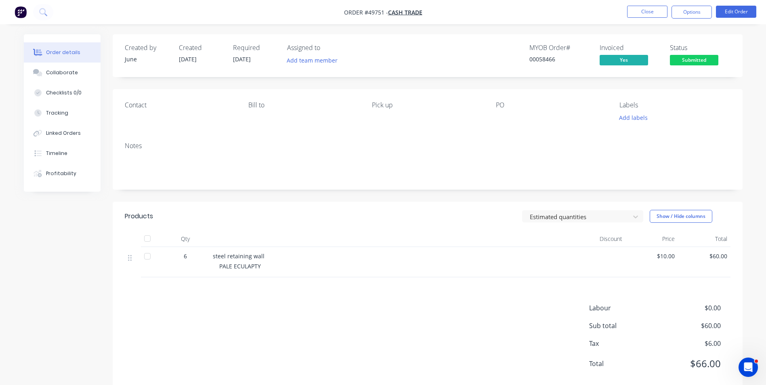
click at [700, 58] on span "Submitted" at bounding box center [694, 60] width 48 height 10
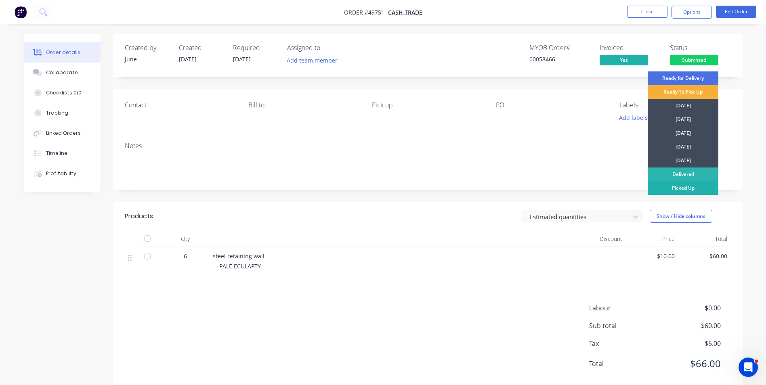
click at [681, 190] on div "Picked Up" at bounding box center [683, 188] width 71 height 14
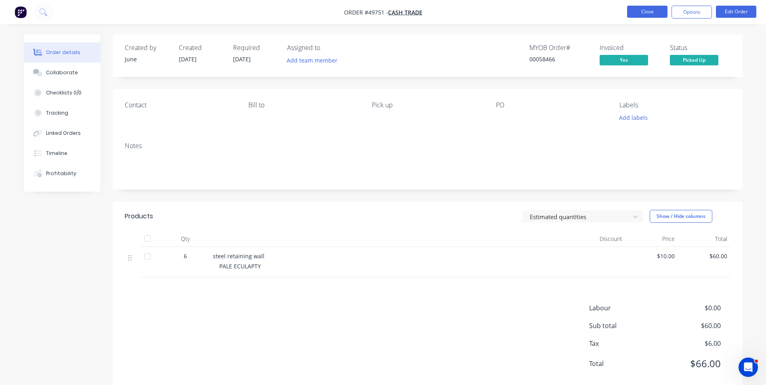
click at [651, 11] on button "Close" at bounding box center [647, 12] width 40 height 12
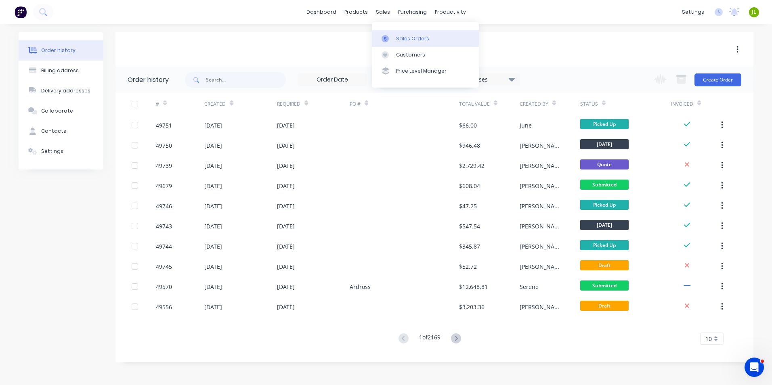
click at [392, 35] on div at bounding box center [388, 38] width 12 height 7
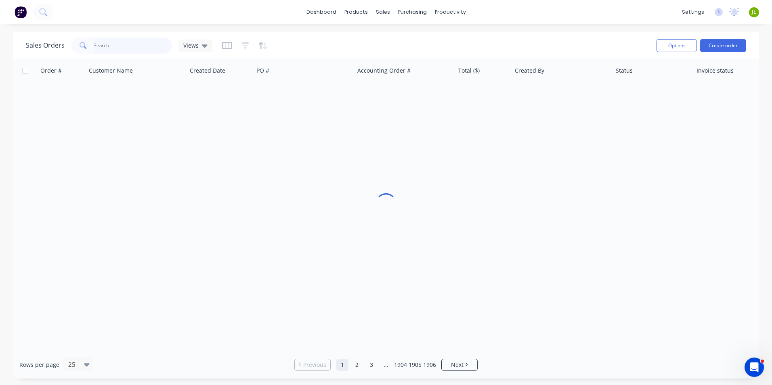
click at [144, 40] on input "text" at bounding box center [133, 46] width 79 height 16
type input "8"
type input "58410"
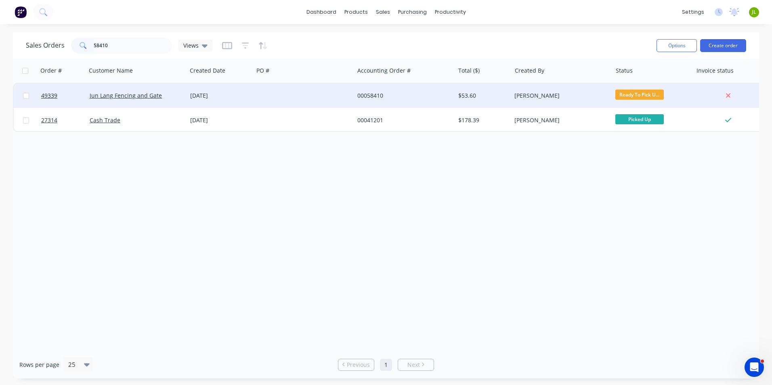
click at [283, 94] on div at bounding box center [304, 96] width 101 height 24
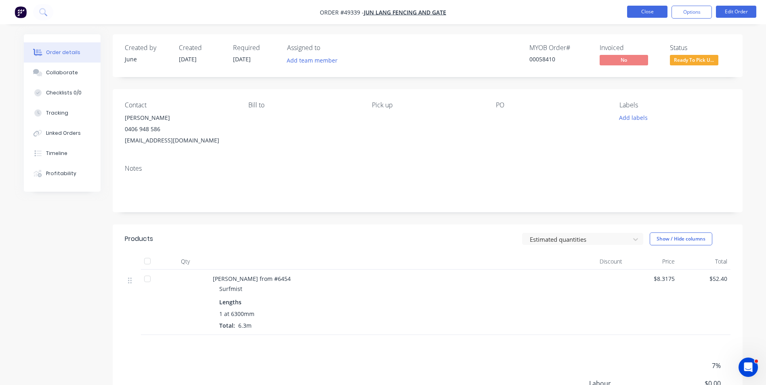
click at [641, 14] on button "Close" at bounding box center [647, 12] width 40 height 12
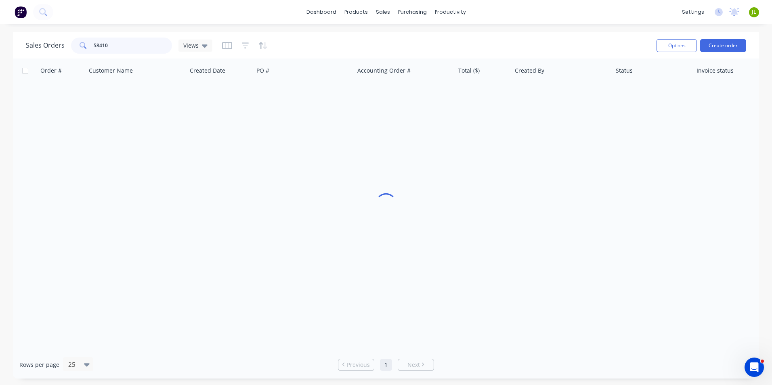
drag, startPoint x: 129, startPoint y: 45, endPoint x: 0, endPoint y: 46, distance: 129.2
click at [0, 48] on html "dashboard products sales purchasing productivity dashboard products Product Cat…" at bounding box center [386, 192] width 772 height 385
type input "49356"
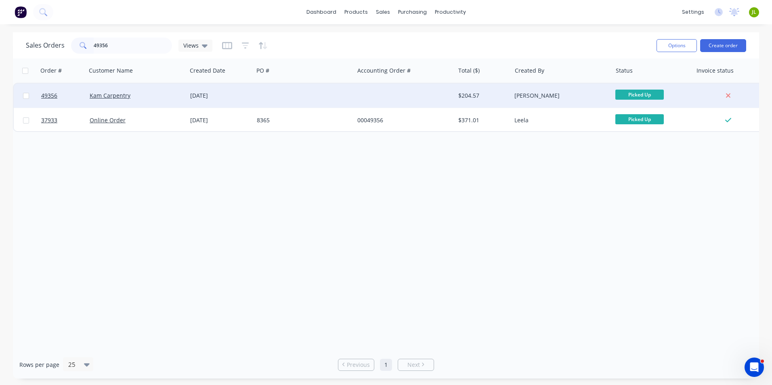
click at [164, 100] on div "Kam Carpentry" at bounding box center [136, 96] width 101 height 24
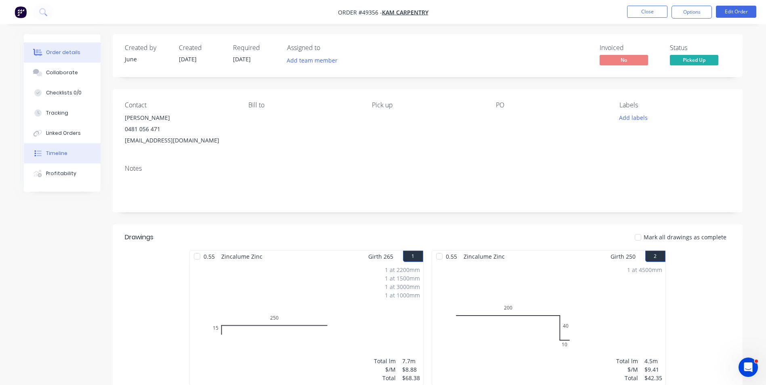
click at [79, 157] on button "Timeline" at bounding box center [62, 153] width 77 height 20
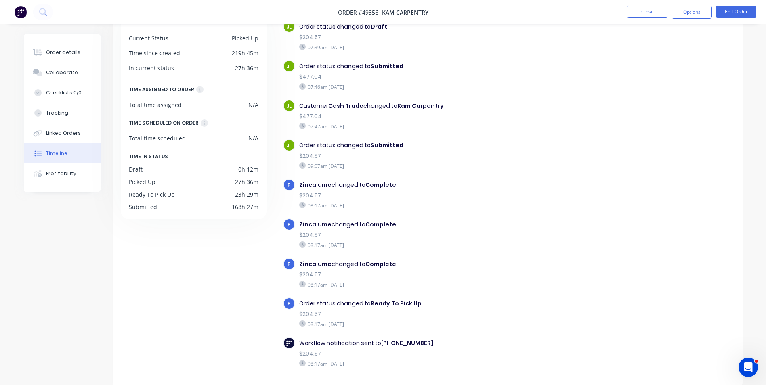
scroll to position [204, 0]
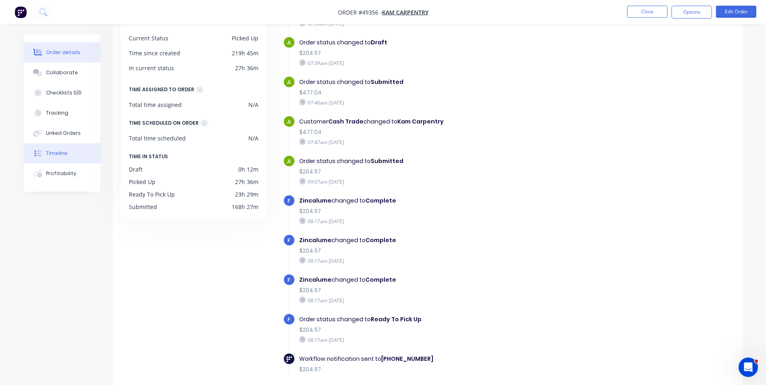
click at [75, 48] on button "Order details" at bounding box center [62, 52] width 77 height 20
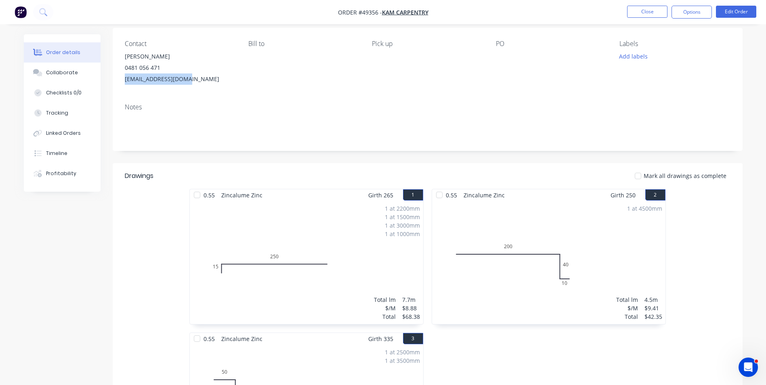
drag, startPoint x: 188, startPoint y: 80, endPoint x: 117, endPoint y: 80, distance: 71.5
click at [117, 80] on div "Contact Kambiz Vojdani 0481 056 471 kvojdani@outlook.com Bill to Pick up PO Lab…" at bounding box center [428, 62] width 630 height 69
copy div "kvojdani@outlook.com"
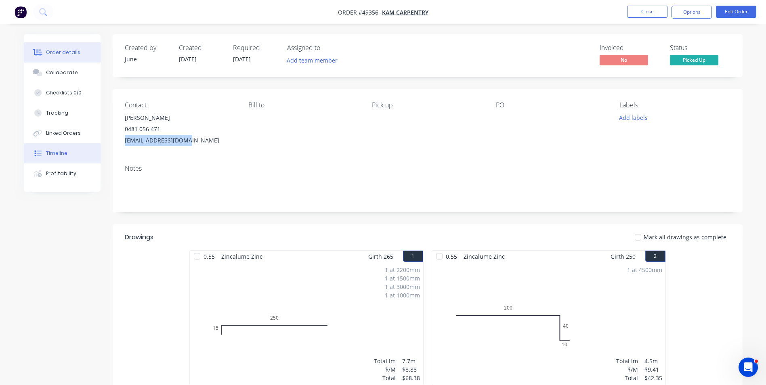
click at [43, 155] on div at bounding box center [38, 153] width 12 height 7
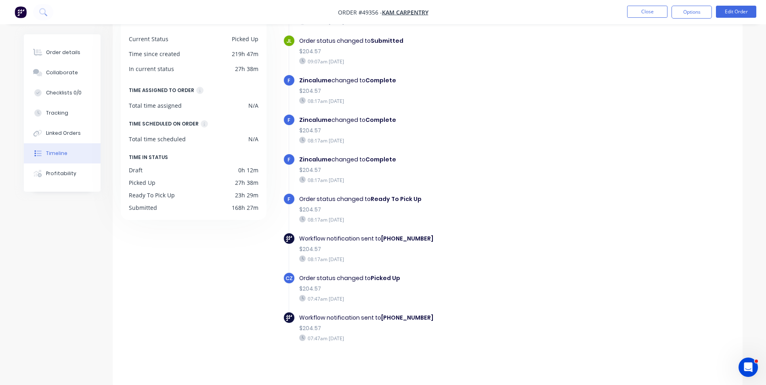
scroll to position [61, 0]
click at [80, 57] on button "Order details" at bounding box center [62, 52] width 77 height 20
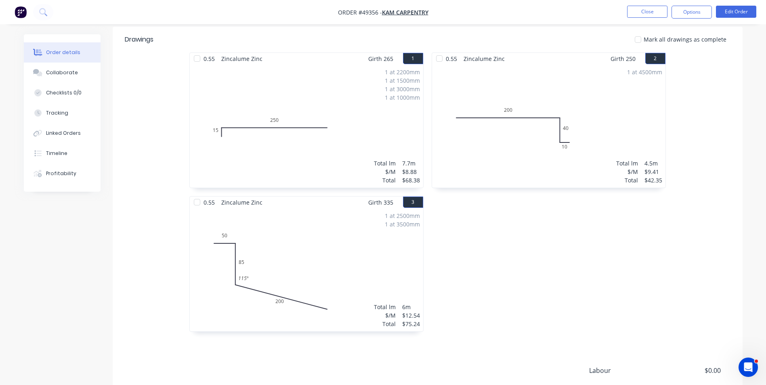
scroll to position [77, 0]
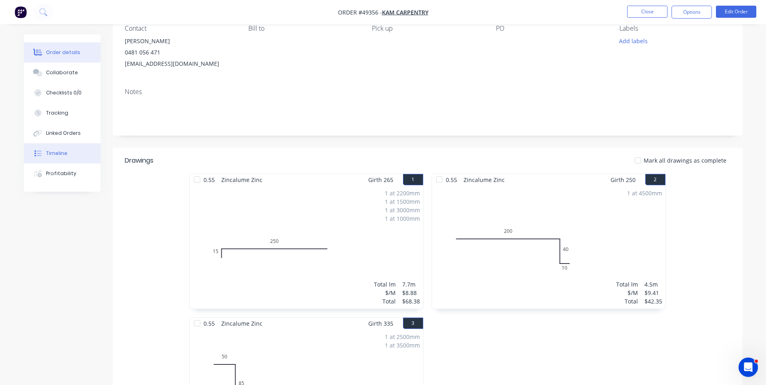
drag, startPoint x: 64, startPoint y: 151, endPoint x: 85, endPoint y: 151, distance: 21.0
click at [64, 151] on div "Timeline" at bounding box center [56, 153] width 21 height 7
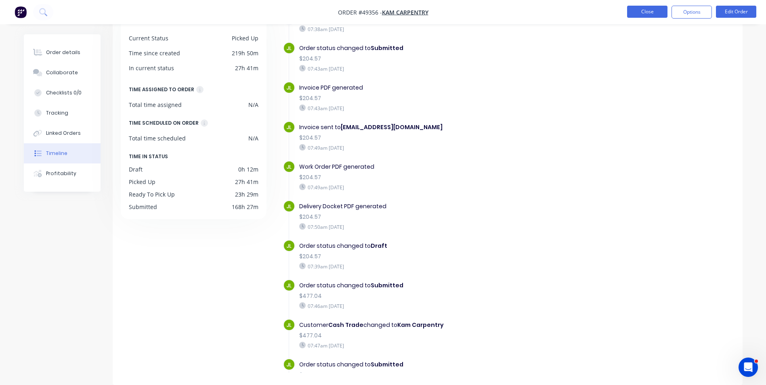
click at [643, 12] on button "Close" at bounding box center [647, 12] width 40 height 12
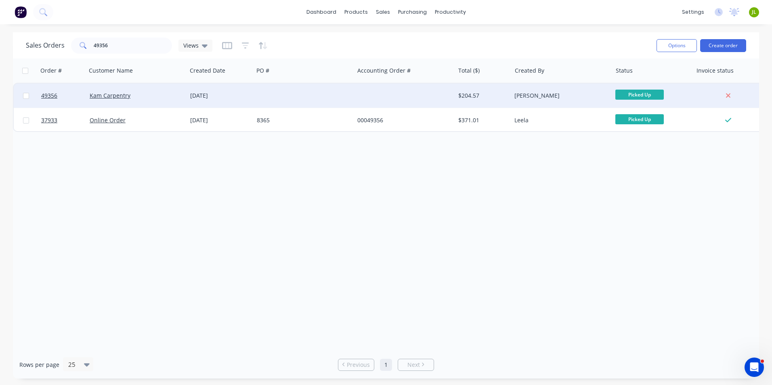
click at [276, 95] on div at bounding box center [304, 96] width 101 height 24
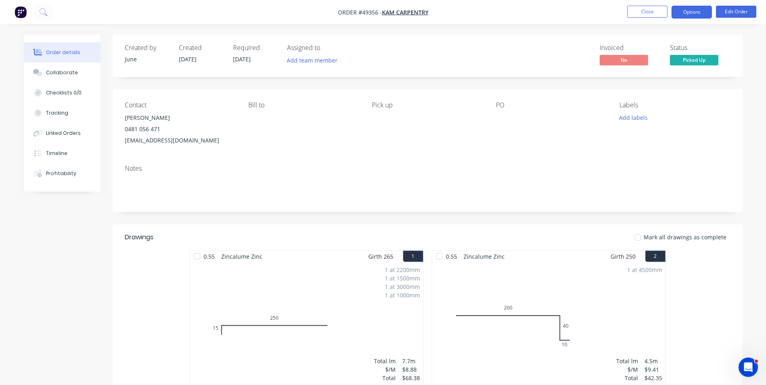
click at [682, 15] on button "Options" at bounding box center [692, 12] width 40 height 13
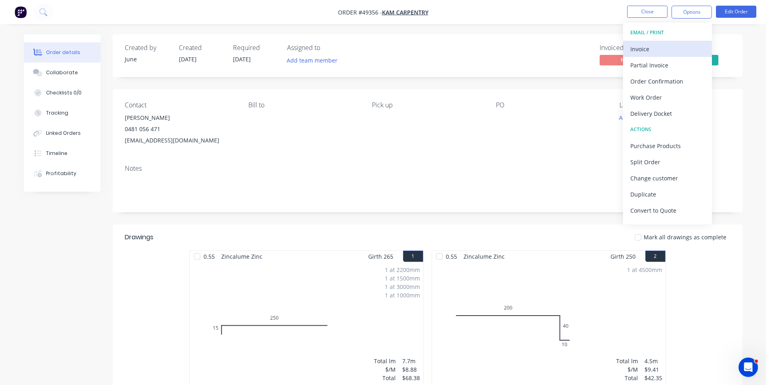
click at [670, 53] on div "Invoice" at bounding box center [667, 49] width 74 height 12
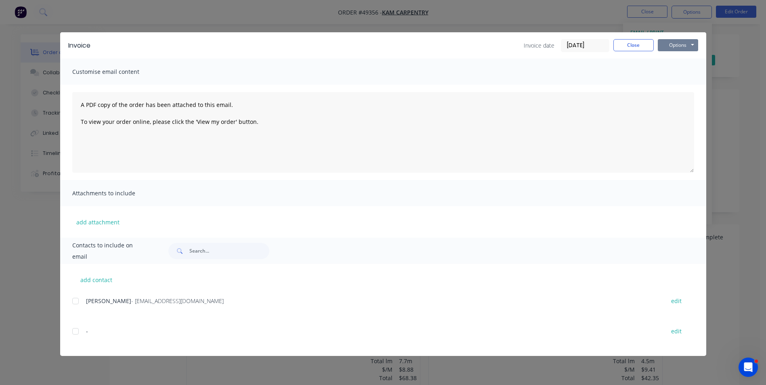
click at [677, 50] on button "Options" at bounding box center [678, 45] width 40 height 12
click at [673, 78] on button "Print" at bounding box center [684, 72] width 52 height 13
click at [638, 48] on button "Close" at bounding box center [633, 45] width 40 height 12
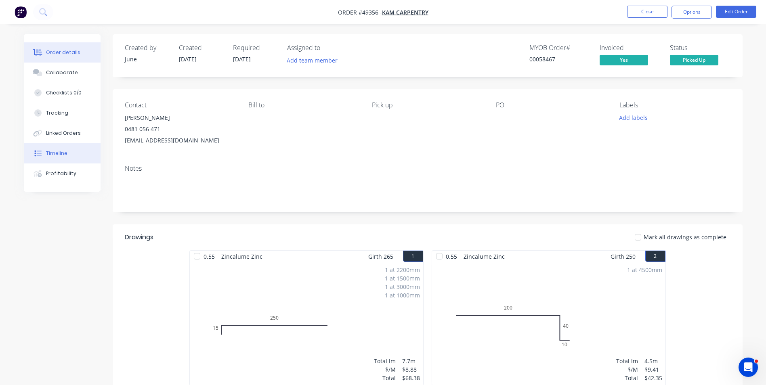
click at [59, 153] on div "Timeline" at bounding box center [56, 153] width 21 height 7
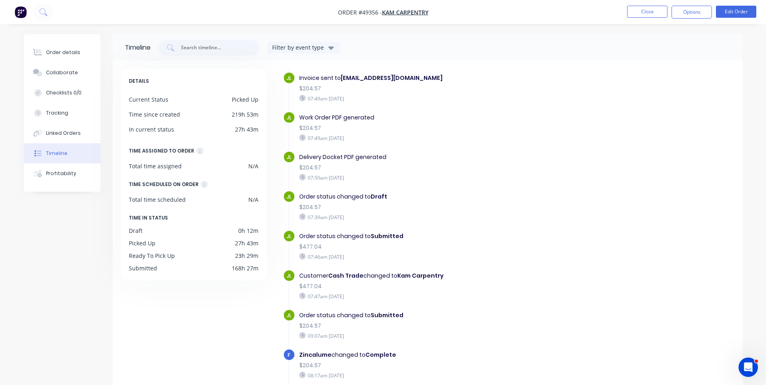
scroll to position [41, 0]
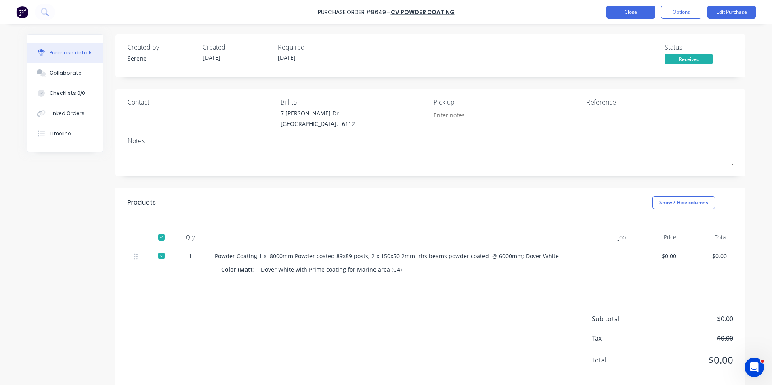
click at [632, 10] on button "Close" at bounding box center [631, 12] width 48 height 13
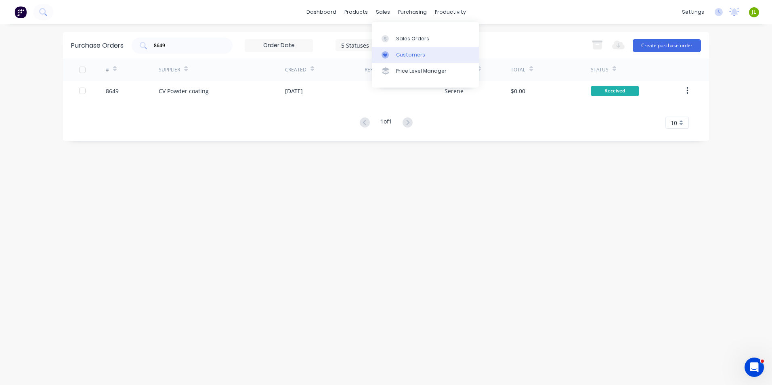
click at [393, 51] on div at bounding box center [388, 54] width 12 height 7
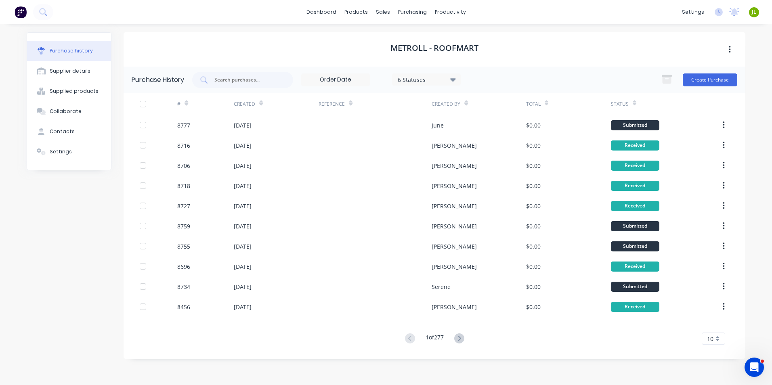
click at [453, 80] on icon at bounding box center [453, 79] width 6 height 3
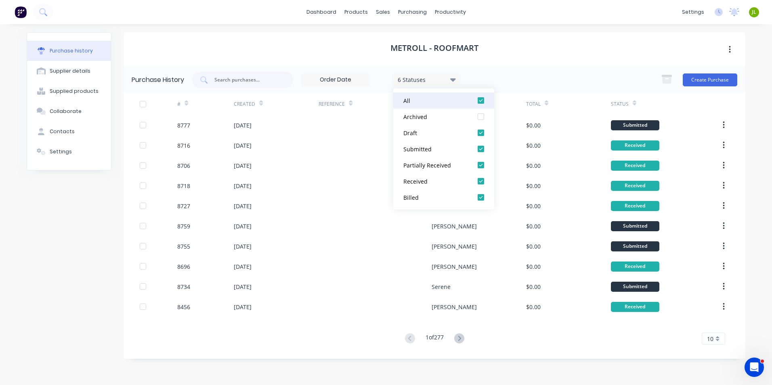
click at [484, 100] on div at bounding box center [481, 100] width 16 height 16
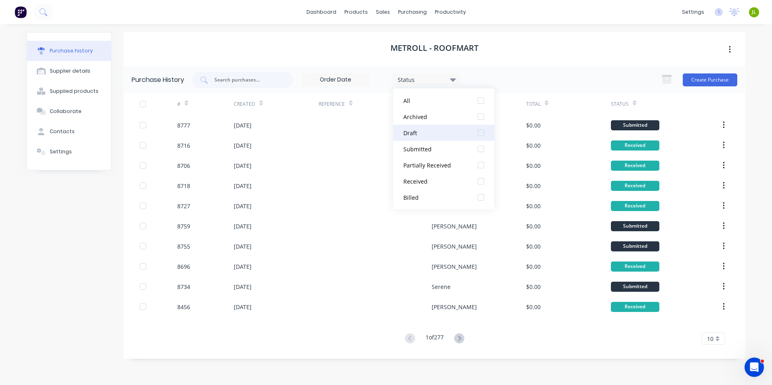
click at [481, 131] on div at bounding box center [481, 133] width 16 height 16
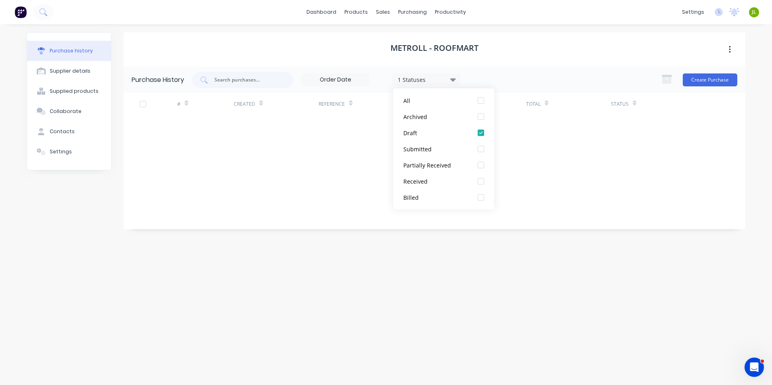
click at [555, 70] on div "Purchase History 1 Statuses 1 Statuses Create Purchase" at bounding box center [435, 80] width 622 height 26
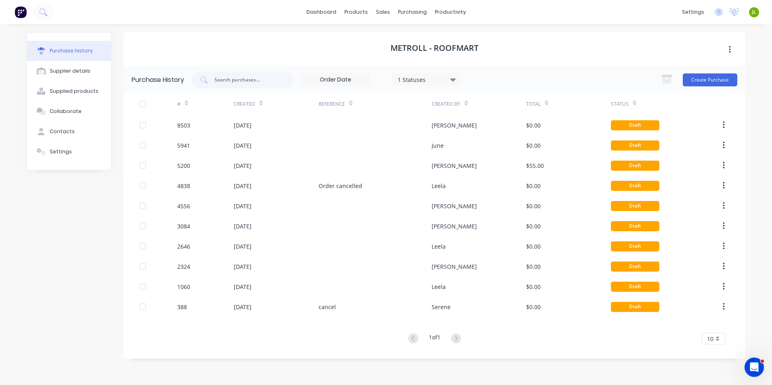
click at [143, 104] on div at bounding box center [143, 104] width 16 height 16
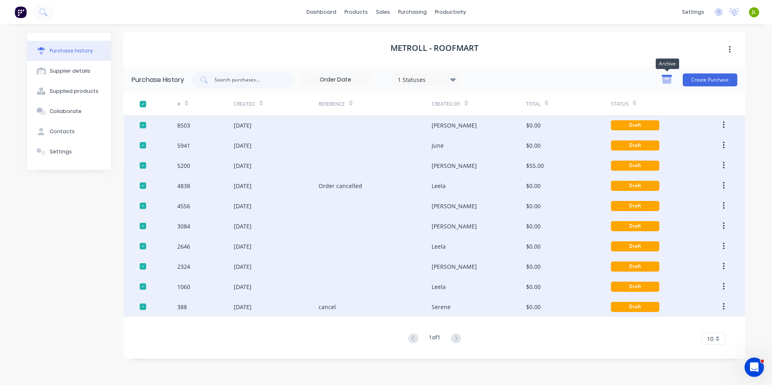
click at [670, 80] on icon "button" at bounding box center [667, 80] width 9 height 7
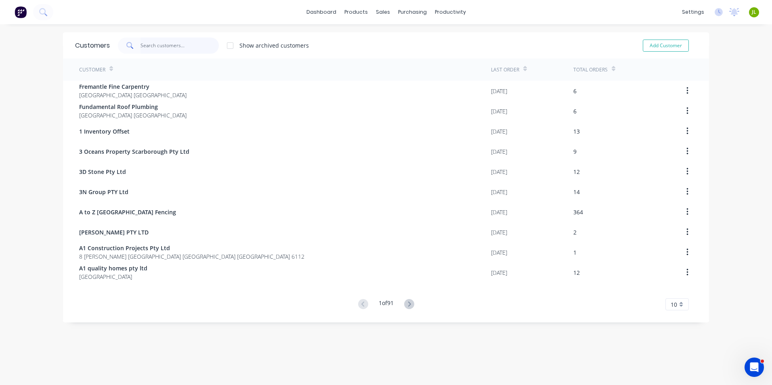
click at [179, 46] on input "text" at bounding box center [180, 46] width 79 height 16
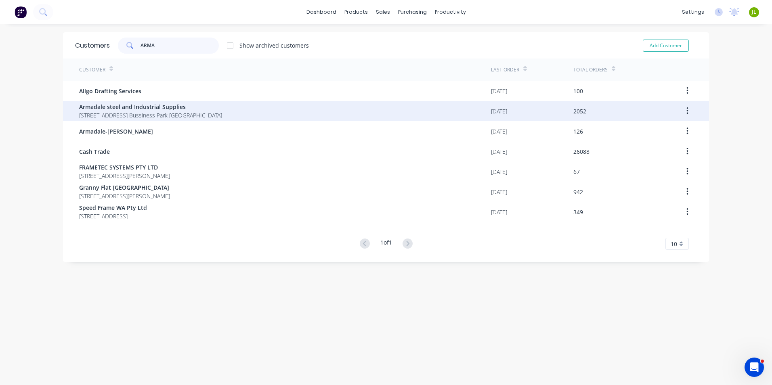
type input "ARMA"
click at [155, 107] on span "Armadale steel and Industrial Supplies" at bounding box center [150, 107] width 143 height 8
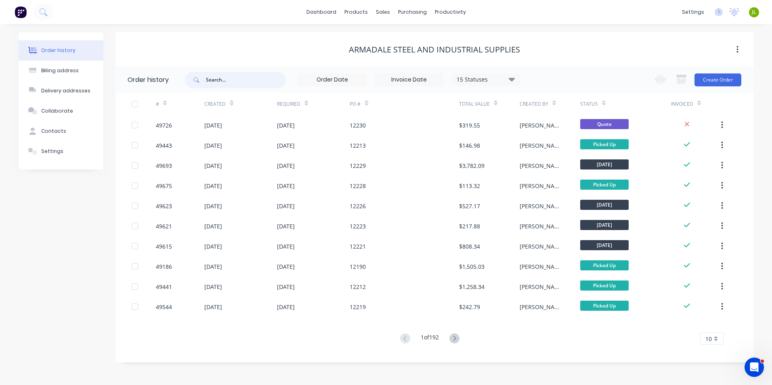
click at [272, 81] on input "text" at bounding box center [246, 80] width 80 height 16
type input "49415"
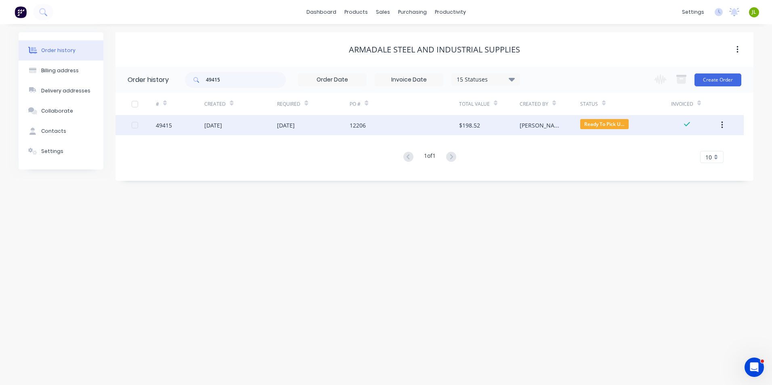
click at [295, 128] on div "[DATE]" at bounding box center [286, 125] width 18 height 8
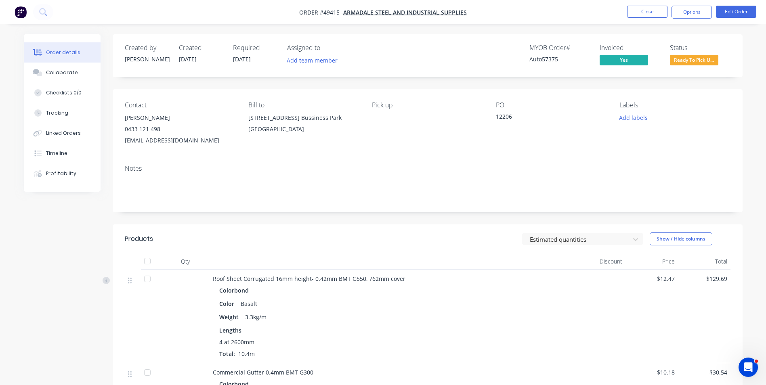
click at [691, 55] on span "Ready To Pick U..." at bounding box center [694, 60] width 48 height 10
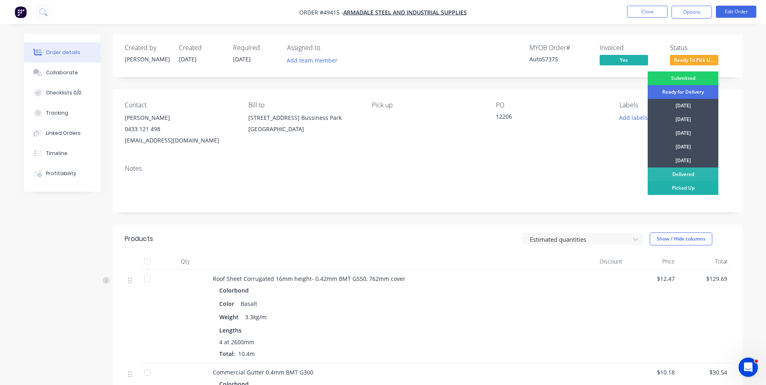
click at [675, 188] on div "Picked Up" at bounding box center [683, 188] width 71 height 14
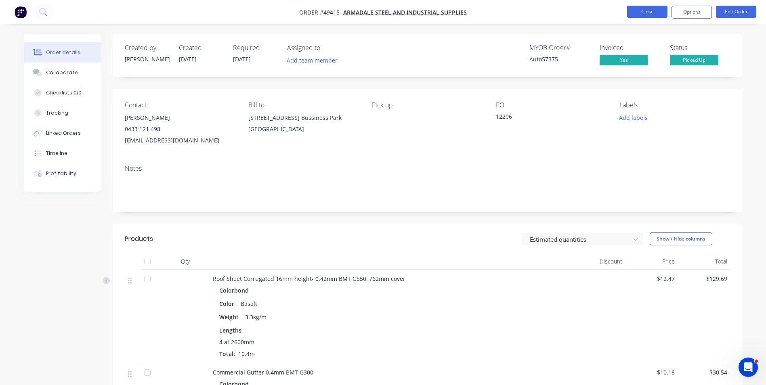
click at [629, 8] on button "Close" at bounding box center [647, 12] width 40 height 12
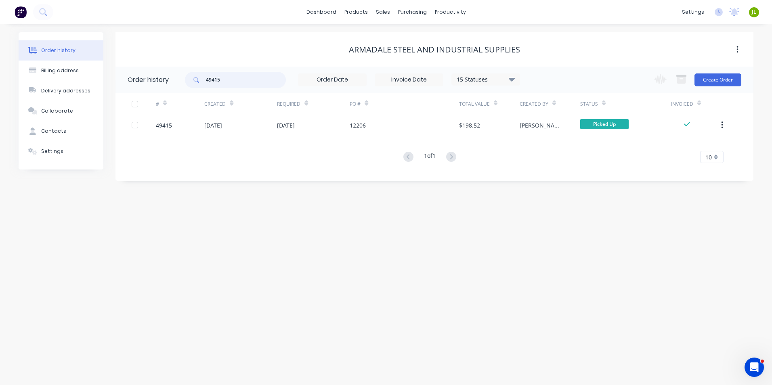
drag, startPoint x: 239, startPoint y: 80, endPoint x: 214, endPoint y: 81, distance: 24.7
click at [214, 81] on input "49415" at bounding box center [246, 80] width 80 height 16
type input "49437"
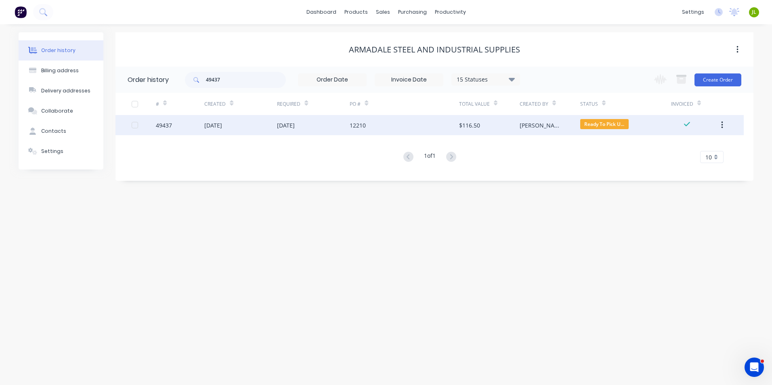
click at [245, 128] on div "[DATE]" at bounding box center [240, 125] width 73 height 20
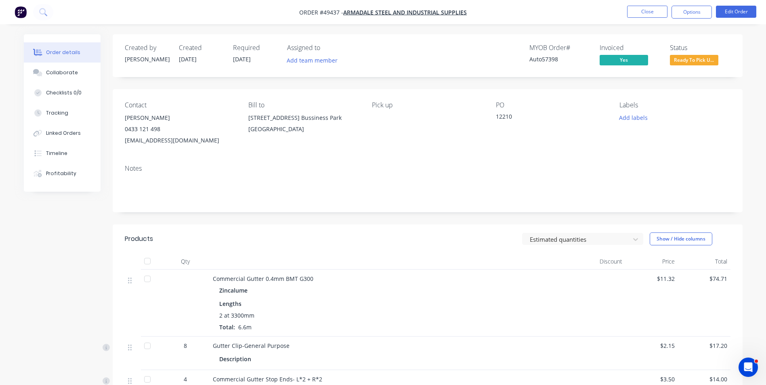
click at [684, 63] on span "Ready To Pick U..." at bounding box center [694, 60] width 48 height 10
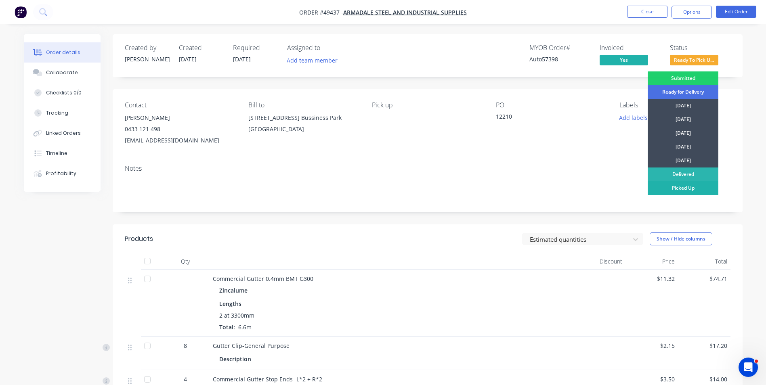
click at [667, 187] on div "Picked Up" at bounding box center [683, 188] width 71 height 14
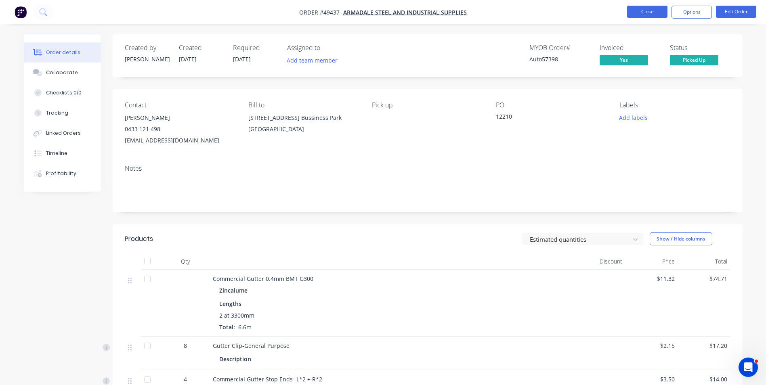
click at [645, 13] on button "Close" at bounding box center [647, 12] width 40 height 12
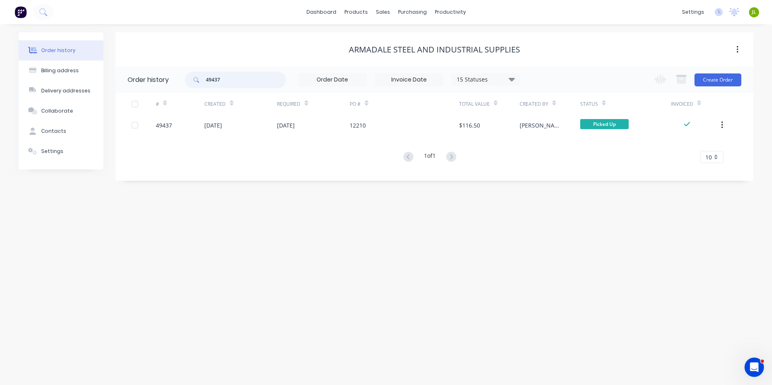
drag, startPoint x: 221, startPoint y: 82, endPoint x: 118, endPoint y: 93, distance: 103.6
click at [118, 93] on div "Order history 49437 15 Statuses Invoice Status Invoiced Not Invoiced Partial Or…" at bounding box center [435, 120] width 638 height 106
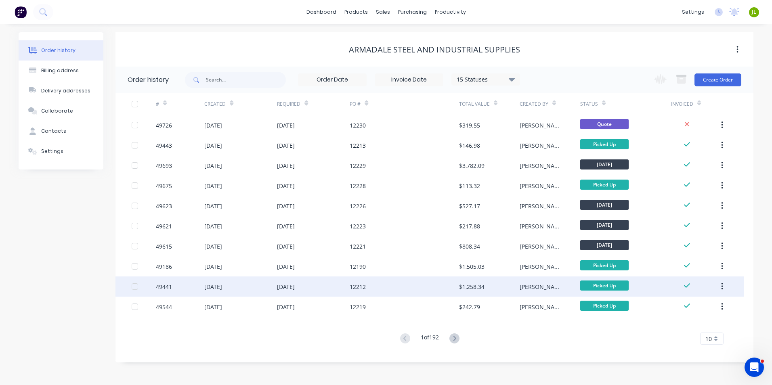
click at [290, 289] on div "[DATE]" at bounding box center [286, 287] width 18 height 8
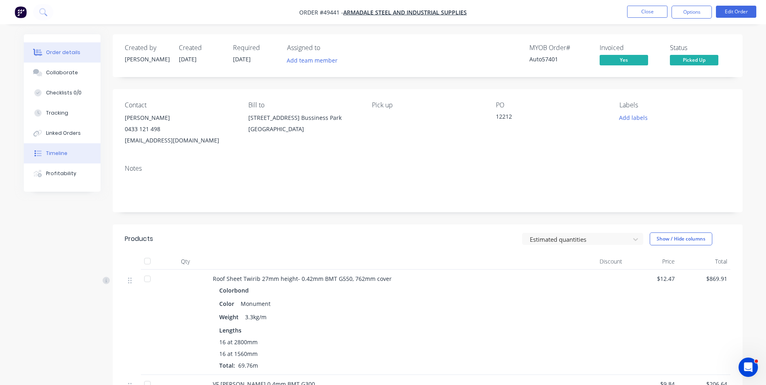
click at [67, 153] on button "Timeline" at bounding box center [62, 153] width 77 height 20
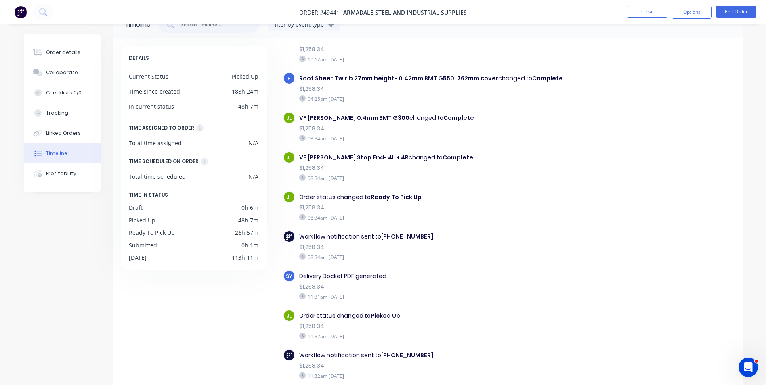
scroll to position [61, 0]
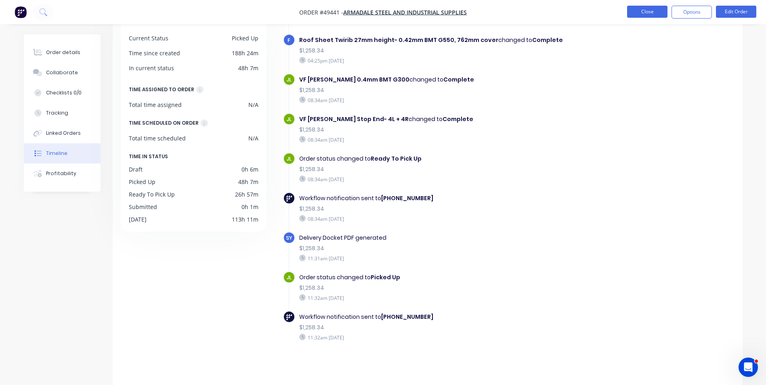
click at [653, 13] on button "Close" at bounding box center [647, 12] width 40 height 12
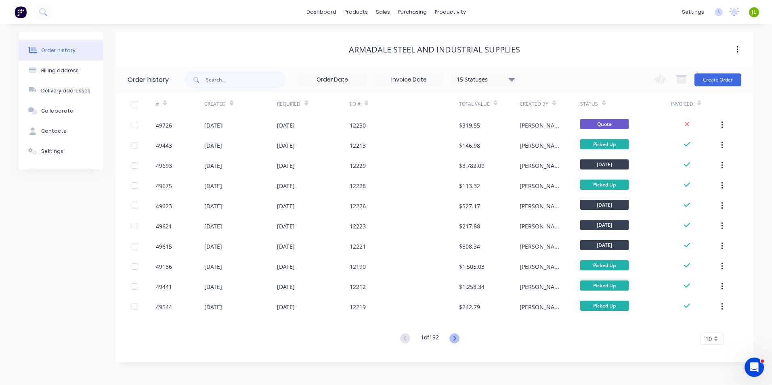
click at [456, 340] on icon at bounding box center [455, 339] width 10 height 10
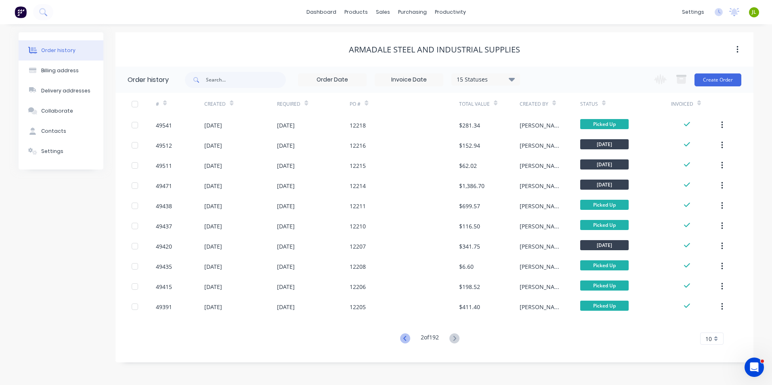
click at [401, 339] on icon at bounding box center [405, 339] width 10 height 10
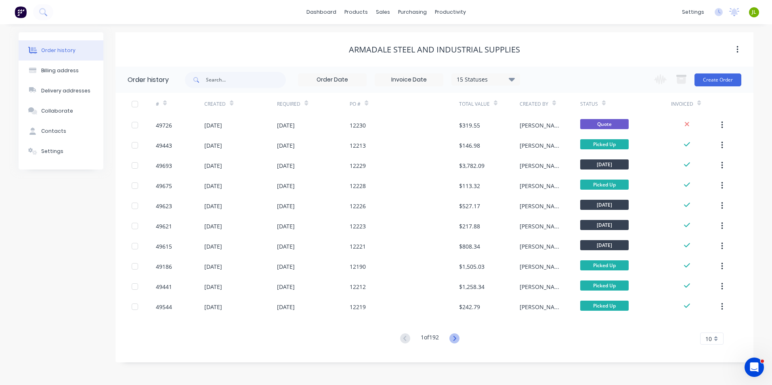
click at [456, 339] on icon at bounding box center [455, 339] width 10 height 10
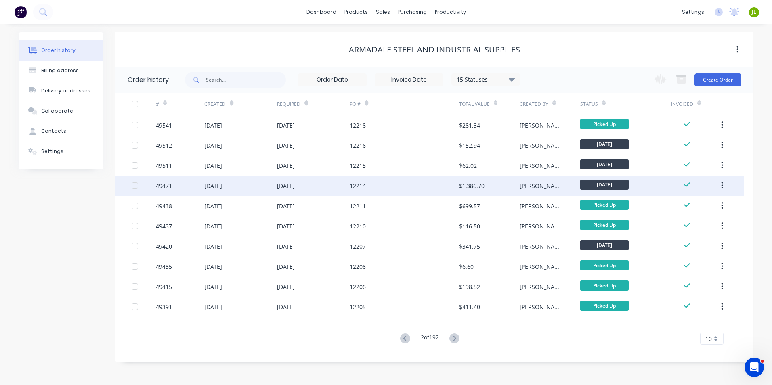
click at [187, 188] on div "49471" at bounding box center [180, 186] width 48 height 20
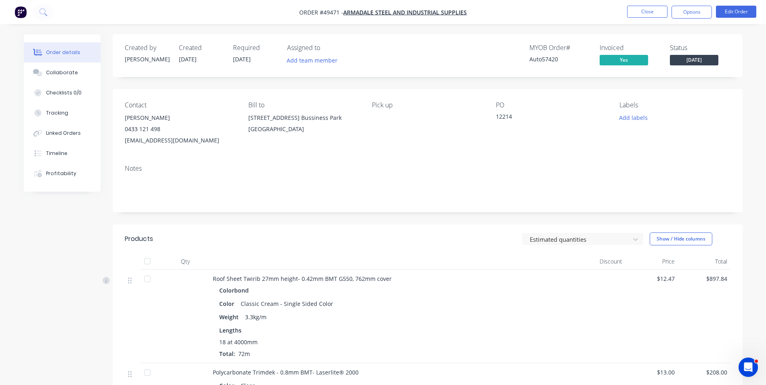
click at [710, 63] on span "[DATE]" at bounding box center [694, 60] width 48 height 10
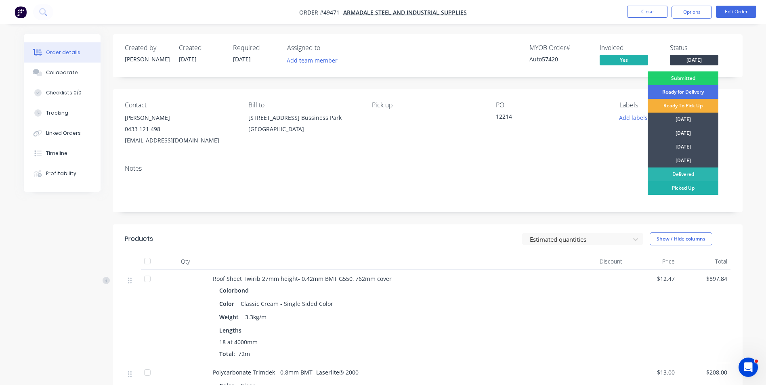
click at [683, 187] on div "Picked Up" at bounding box center [683, 188] width 71 height 14
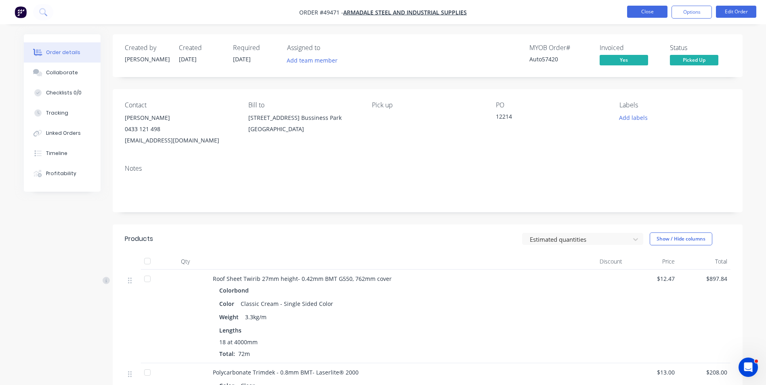
click at [631, 15] on button "Close" at bounding box center [647, 12] width 40 height 12
